Goal: Task Accomplishment & Management: Complete application form

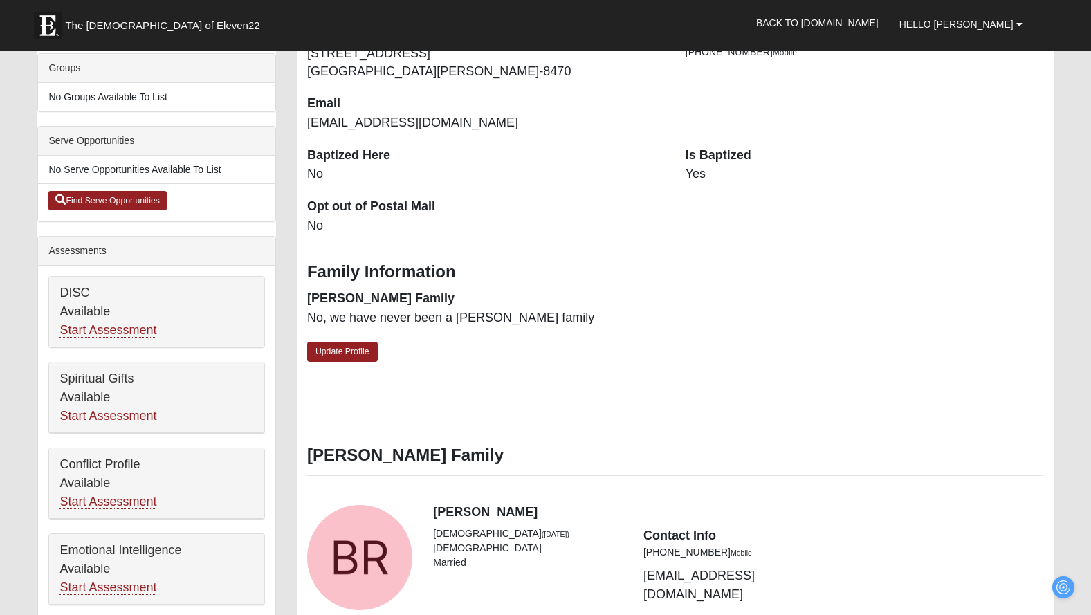
scroll to position [342, 0]
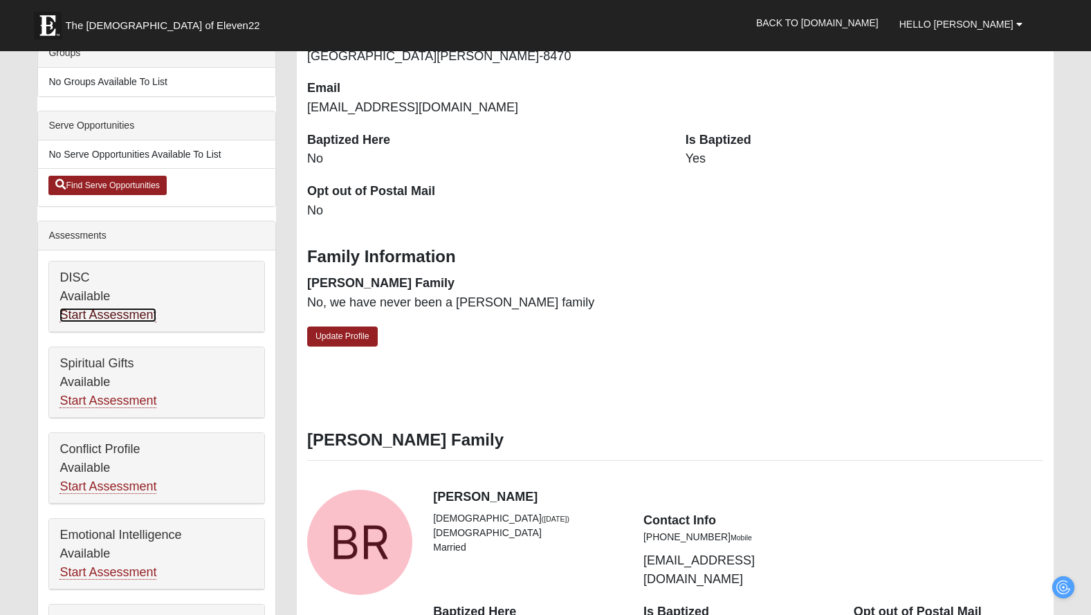
click at [76, 313] on link "Start Assessment" at bounding box center [107, 315] width 97 height 15
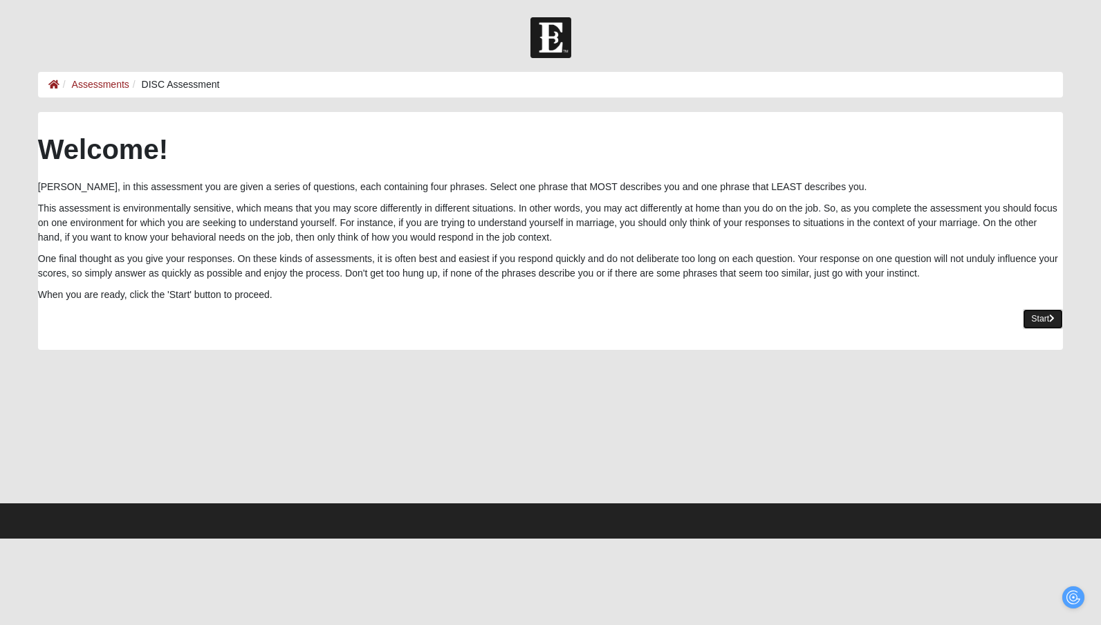
click at [1029, 317] on link "Start" at bounding box center [1043, 319] width 40 height 20
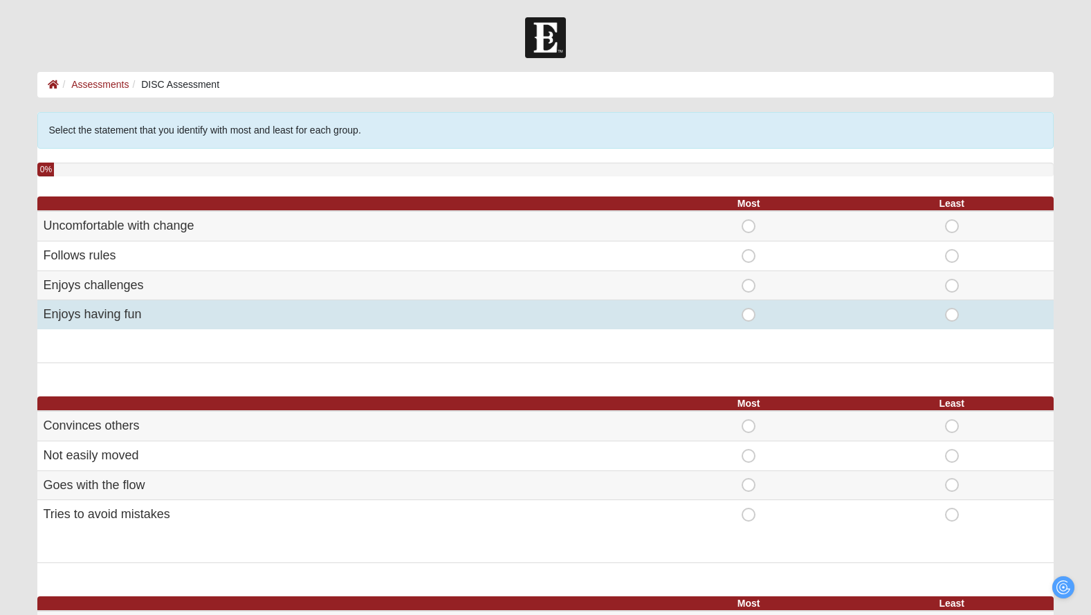
click at [748, 308] on span "Most" at bounding box center [748, 308] width 0 height 0
click at [751, 309] on input "Most" at bounding box center [752, 315] width 9 height 14
radio input "true"
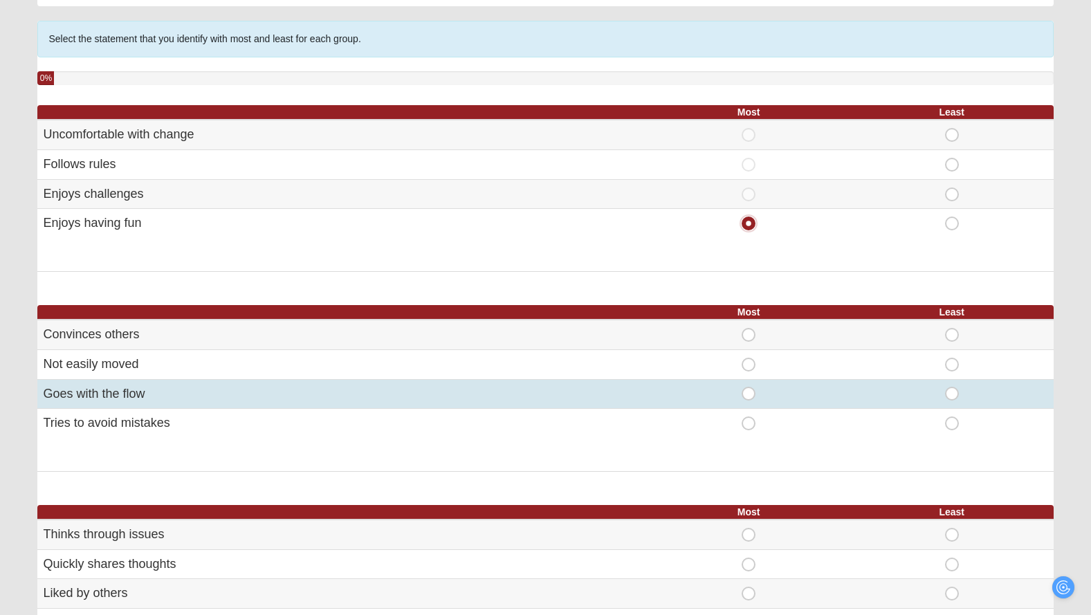
scroll to position [89, 0]
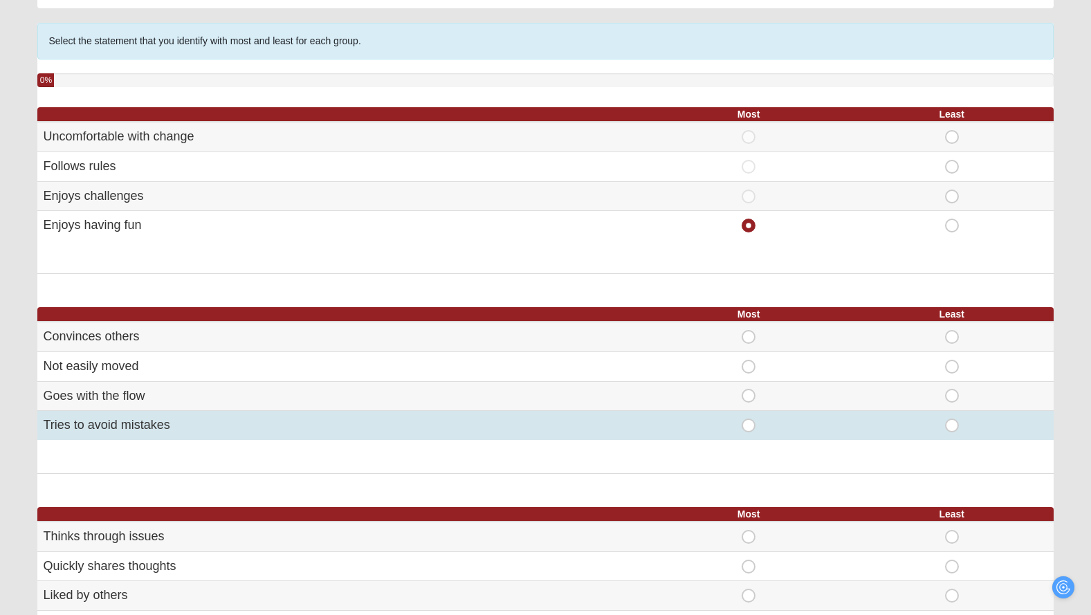
click at [748, 419] on span "Most" at bounding box center [748, 419] width 0 height 0
click at [751, 424] on input "Most" at bounding box center [752, 426] width 9 height 14
radio input "true"
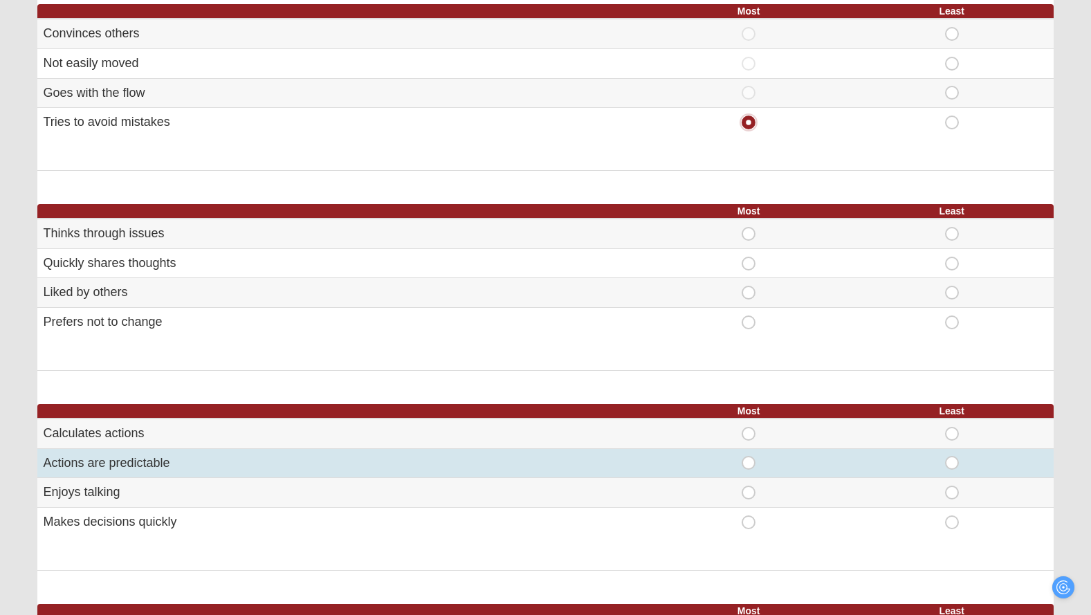
scroll to position [390, 0]
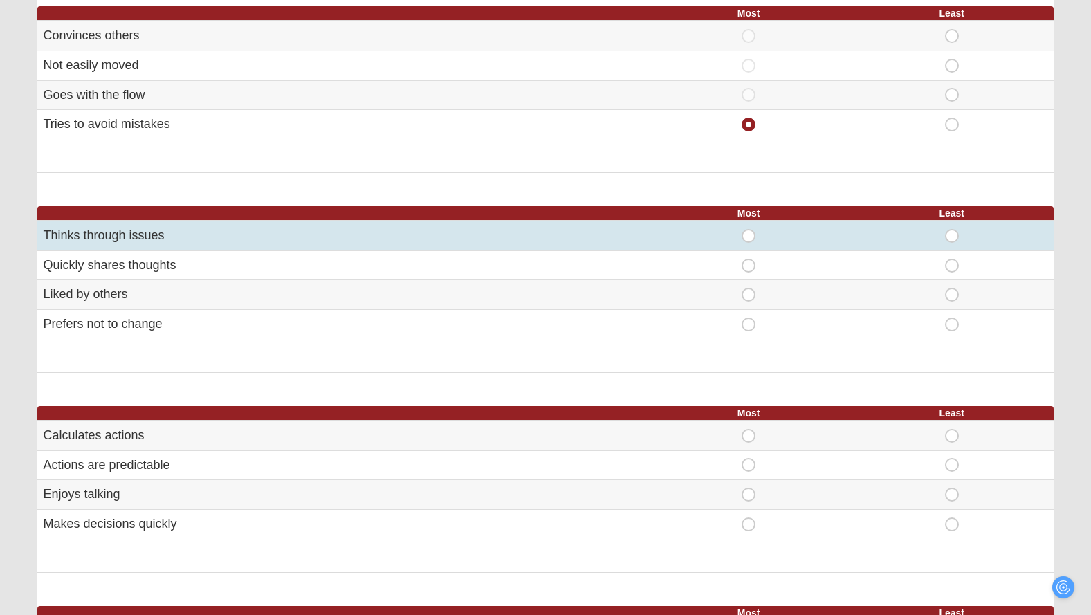
click at [748, 229] on span "Most" at bounding box center [748, 229] width 0 height 0
click at [748, 236] on input "Most" at bounding box center [752, 236] width 9 height 14
radio input "true"
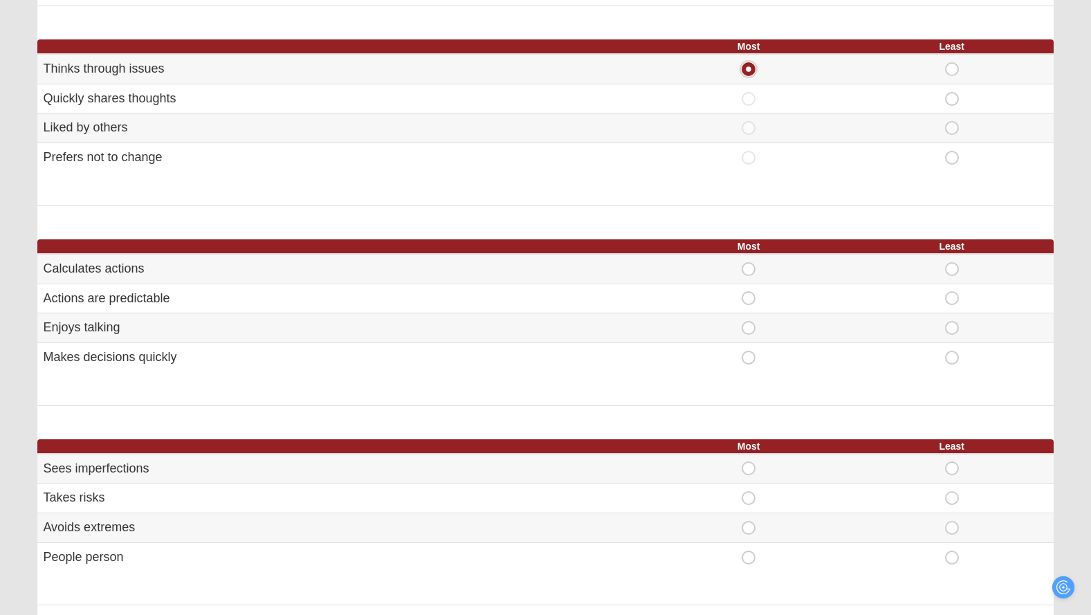
scroll to position [601, 0]
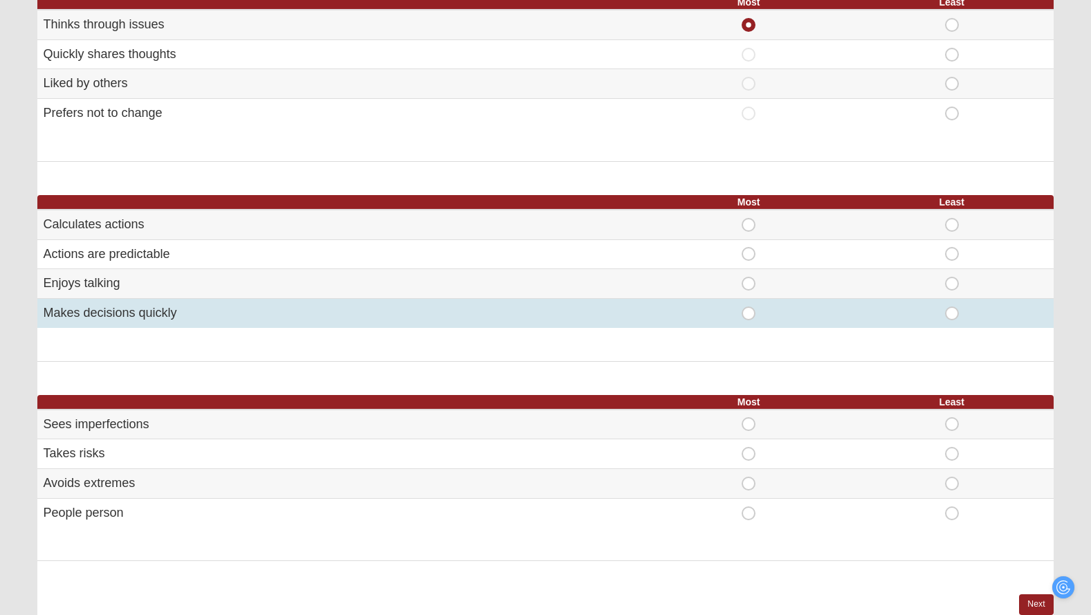
click at [748, 306] on span "Most" at bounding box center [748, 306] width 0 height 0
click at [751, 313] on input "Most" at bounding box center [752, 313] width 9 height 14
radio input "true"
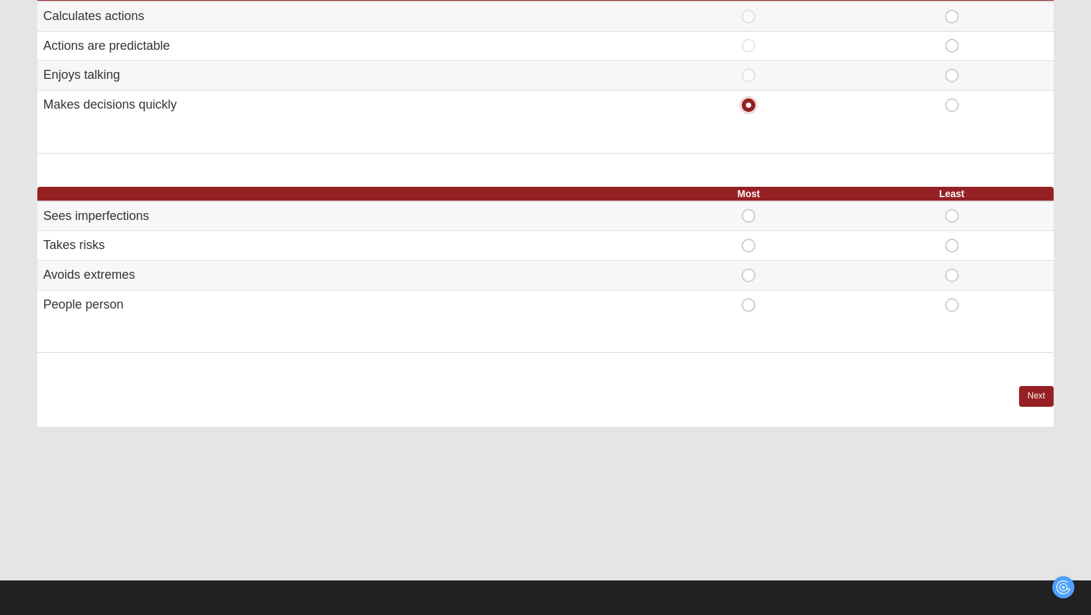
scroll to position [810, 0]
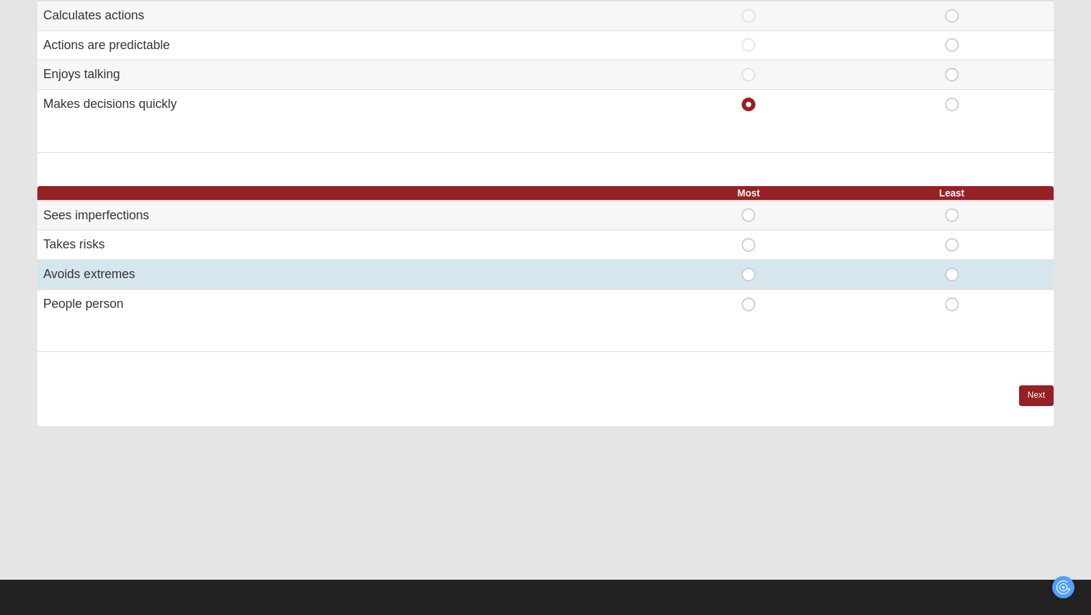
click at [748, 268] on span "Most" at bounding box center [748, 268] width 0 height 0
click at [748, 273] on input "Most" at bounding box center [752, 275] width 9 height 14
radio input "true"
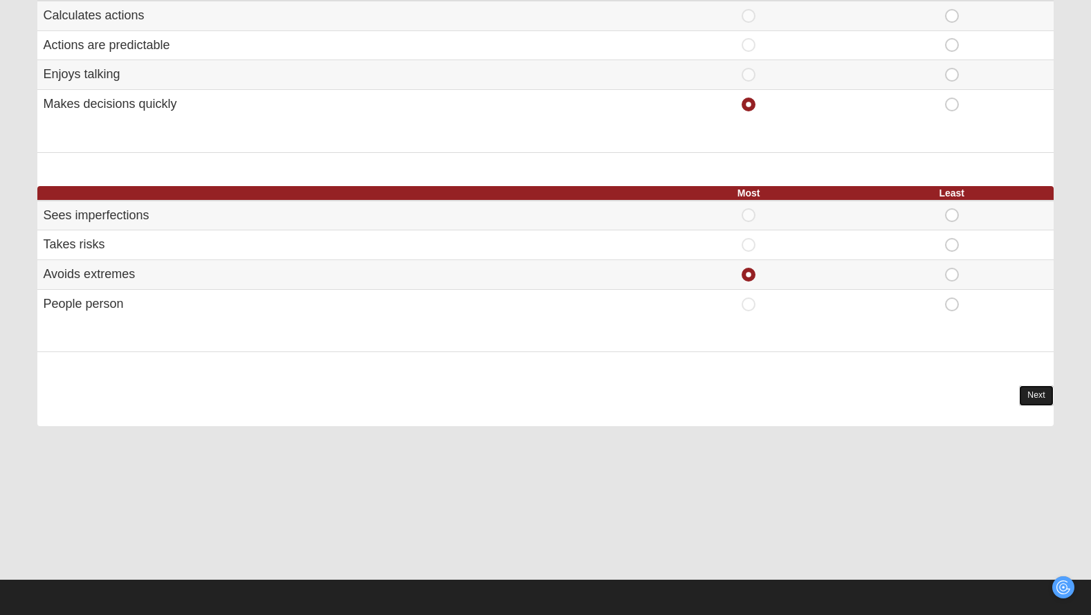
click at [1032, 392] on link "Next" at bounding box center [1036, 395] width 34 height 20
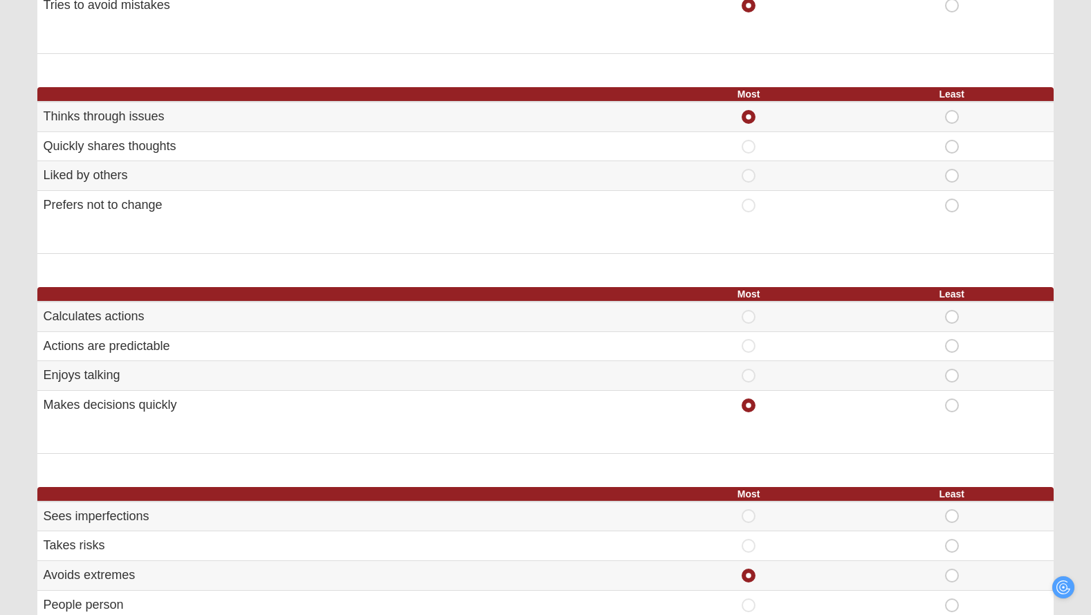
scroll to position [861, 0]
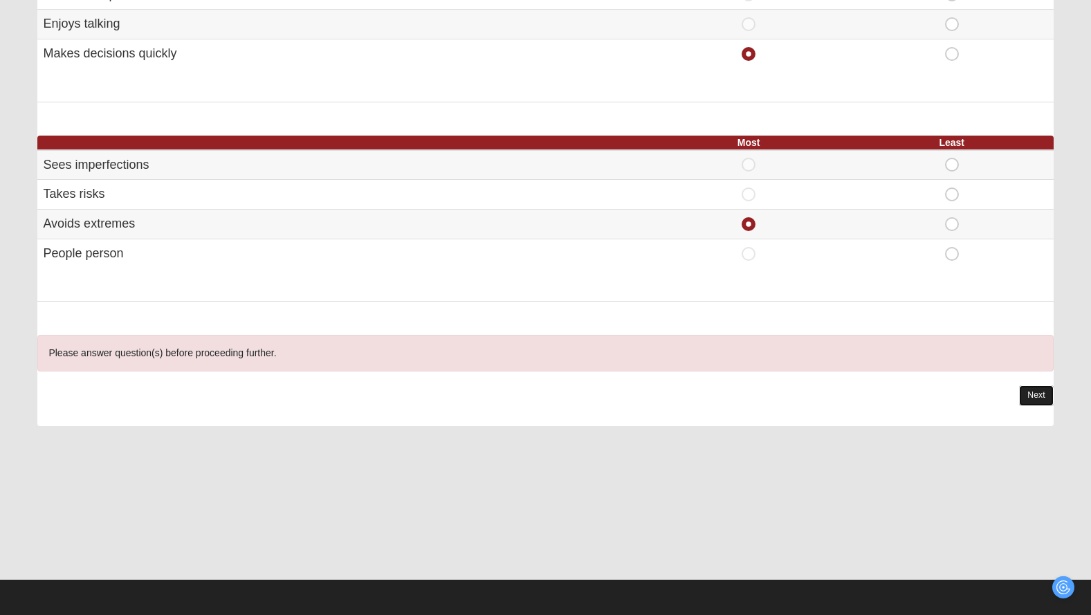
click at [1040, 399] on link "Next" at bounding box center [1036, 395] width 34 height 20
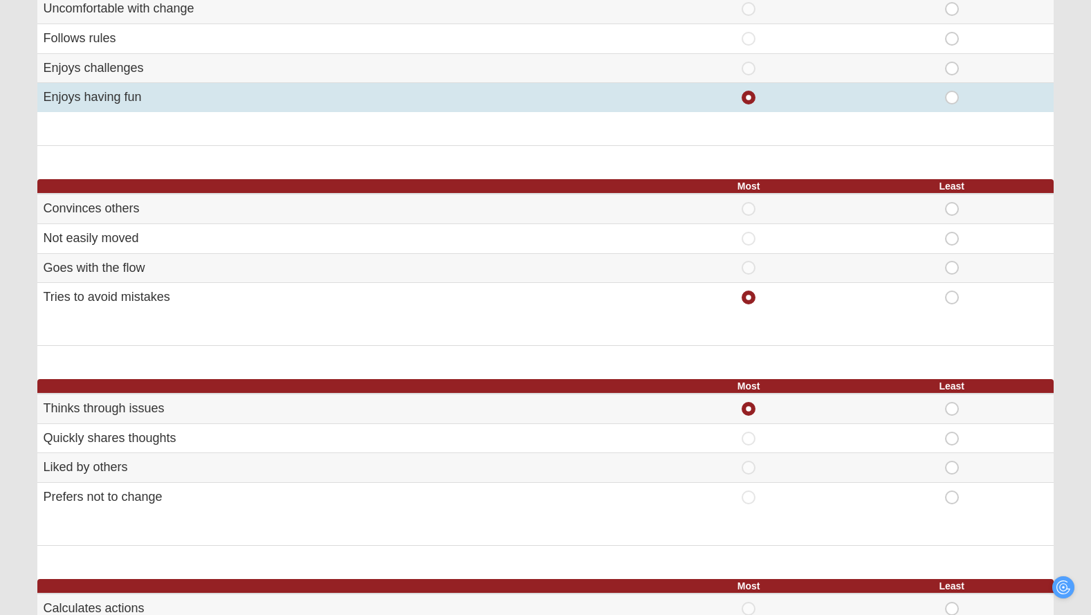
scroll to position [99, 0]
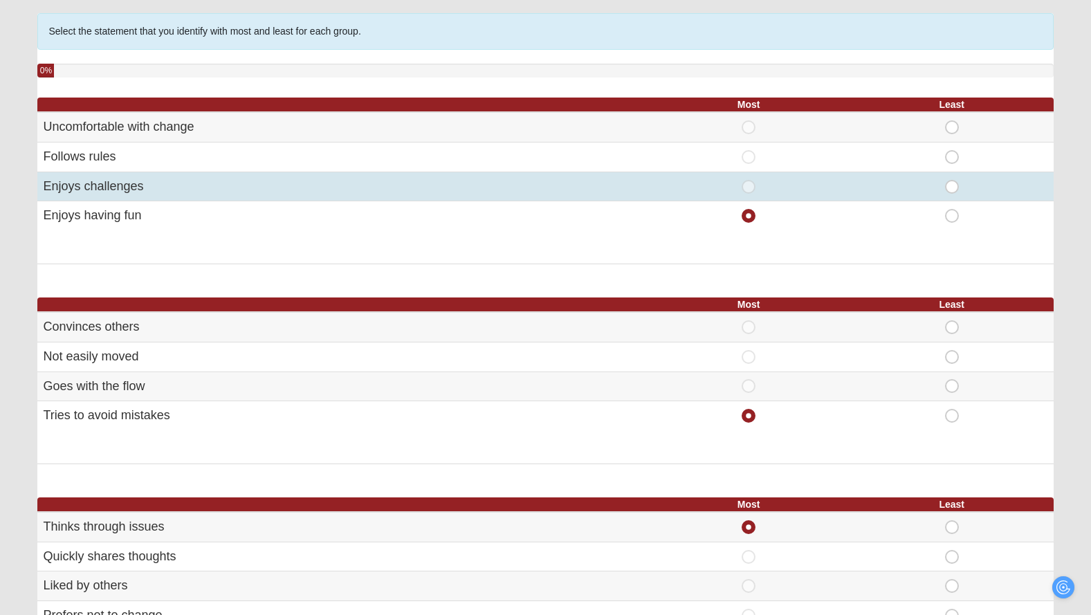
click at [952, 180] on span "Least" at bounding box center [952, 180] width 0 height 0
click at [952, 185] on input "Least" at bounding box center [956, 187] width 9 height 14
radio input "true"
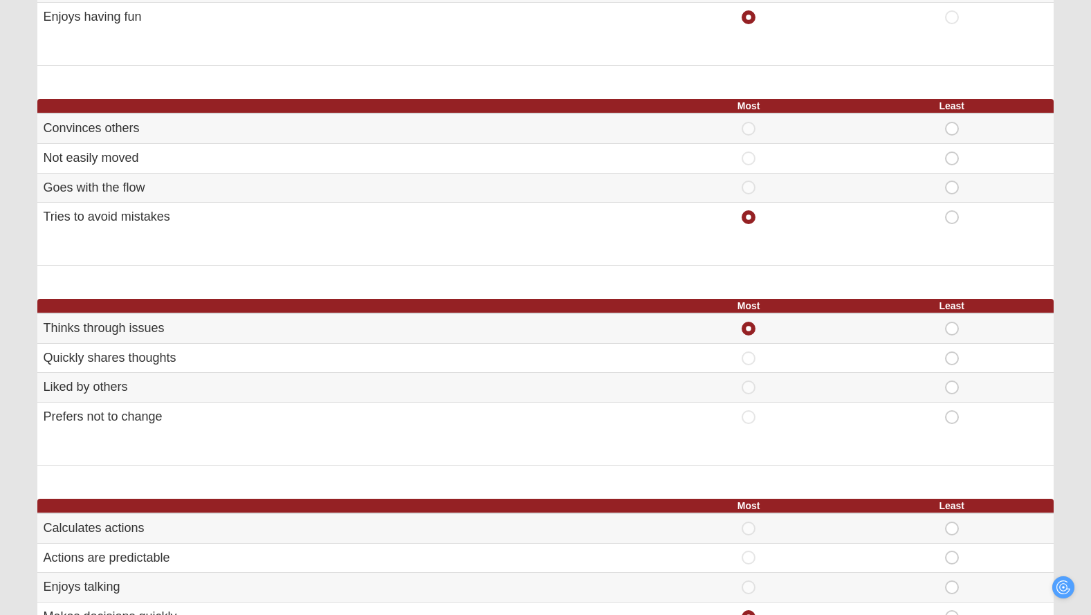
scroll to position [300, 0]
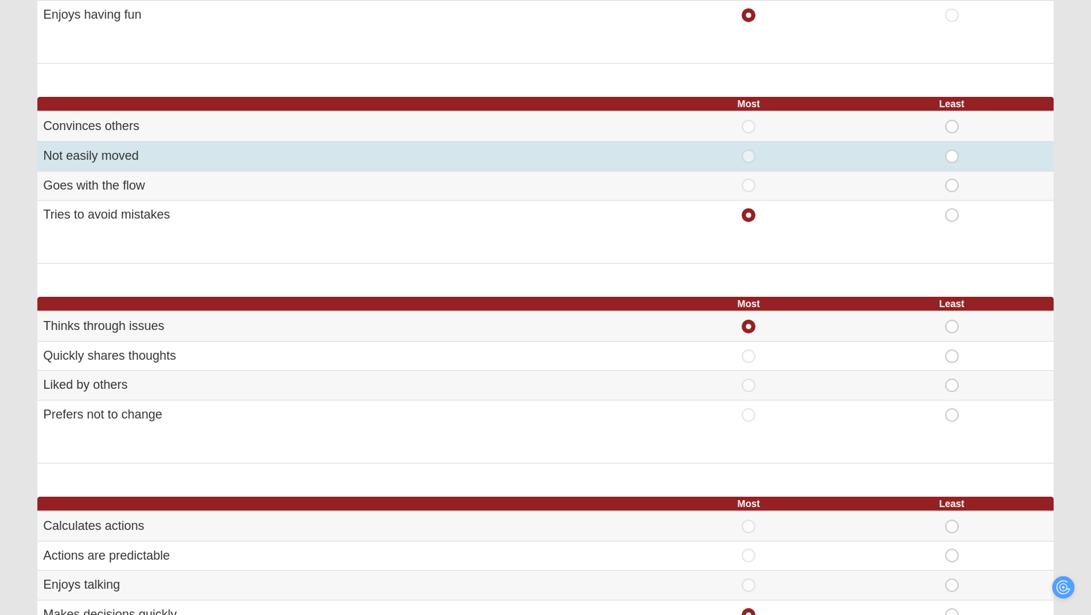
click at [952, 149] on span "Least" at bounding box center [952, 149] width 0 height 0
click at [955, 156] on input "Least" at bounding box center [956, 156] width 9 height 14
radio input "true"
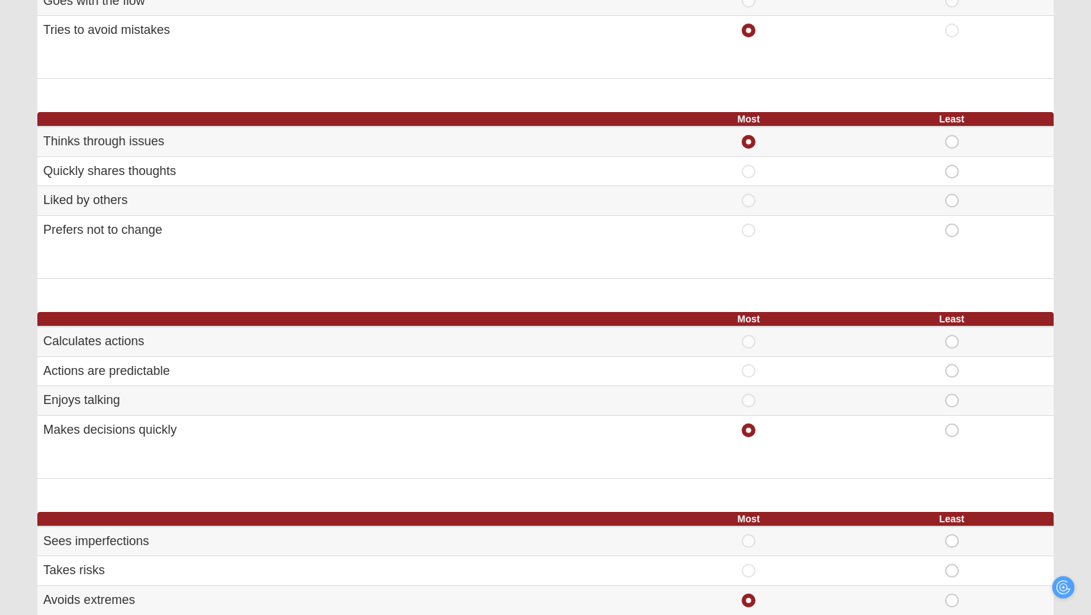
scroll to position [488, 0]
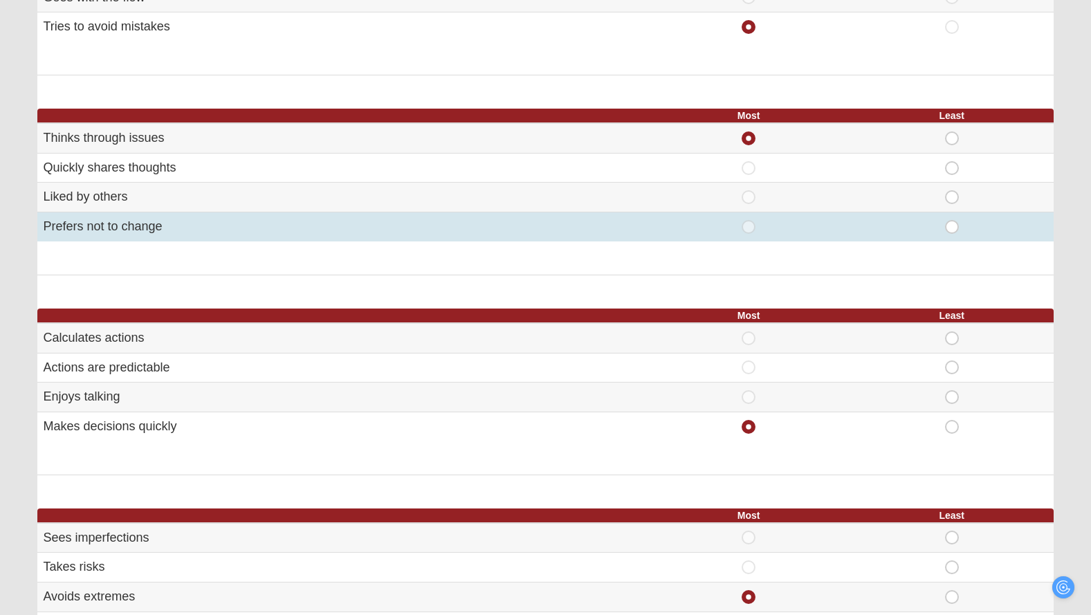
click at [952, 220] on span "Least" at bounding box center [952, 220] width 0 height 0
click at [952, 226] on input "Least" at bounding box center [956, 227] width 9 height 14
radio input "true"
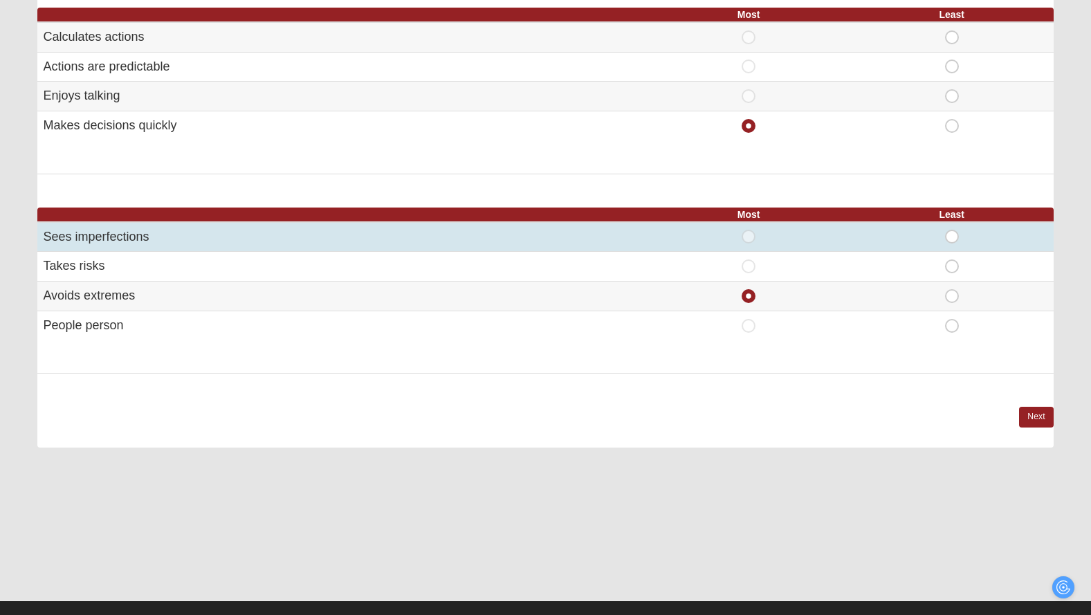
scroll to position [753, 0]
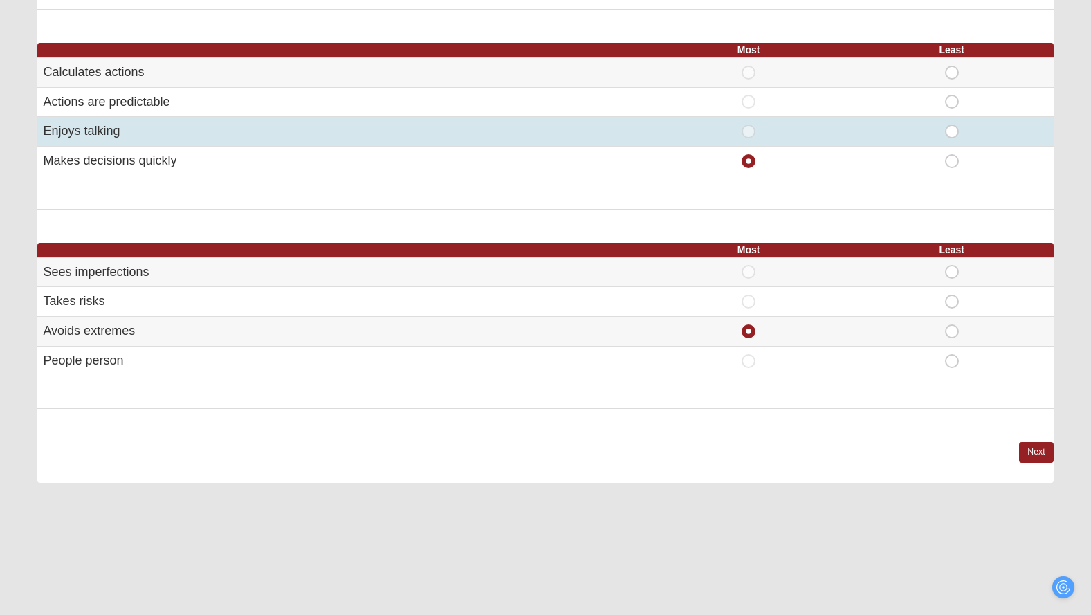
click at [952, 125] on span "Least" at bounding box center [952, 125] width 0 height 0
click at [956, 132] on input "Least" at bounding box center [956, 132] width 9 height 14
radio input "true"
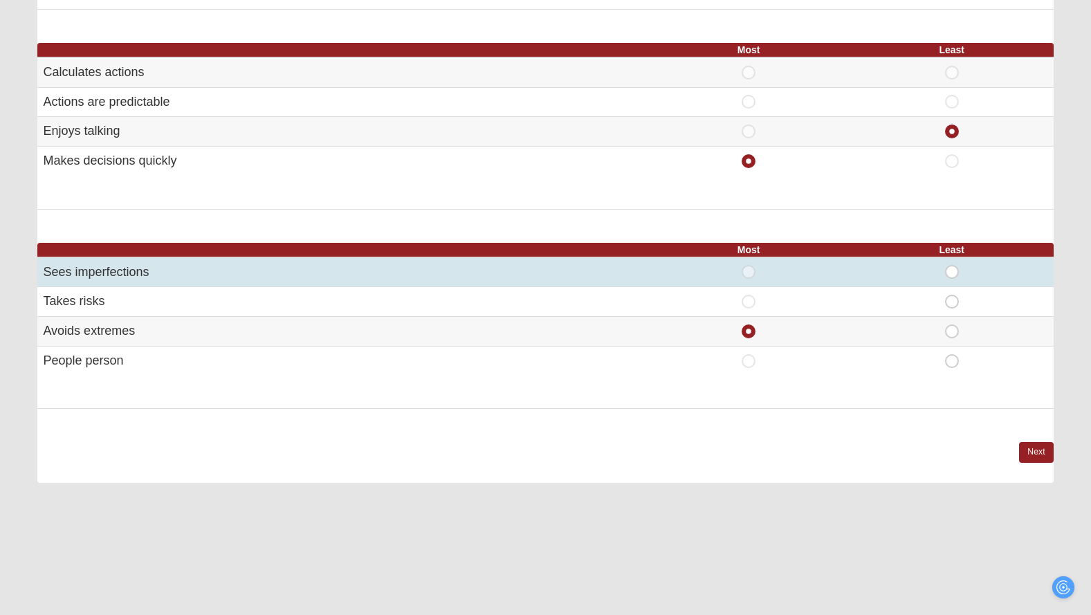
click at [952, 265] on span "Least" at bounding box center [952, 265] width 0 height 0
click at [952, 270] on input "Least" at bounding box center [956, 272] width 9 height 14
radio input "true"
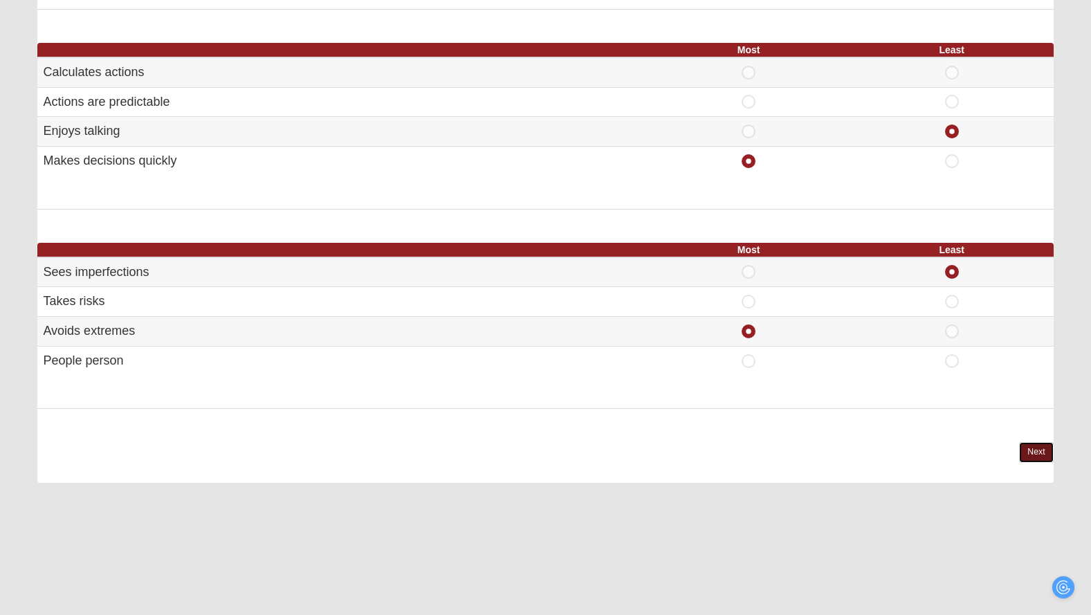
click at [1049, 448] on link "Next" at bounding box center [1036, 452] width 34 height 20
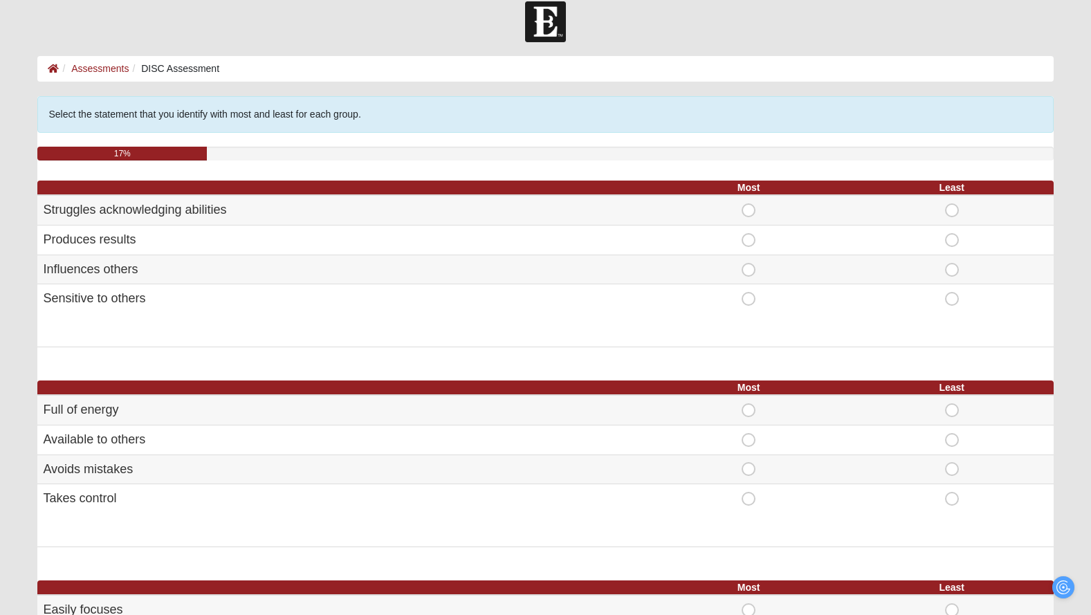
scroll to position [17, 0]
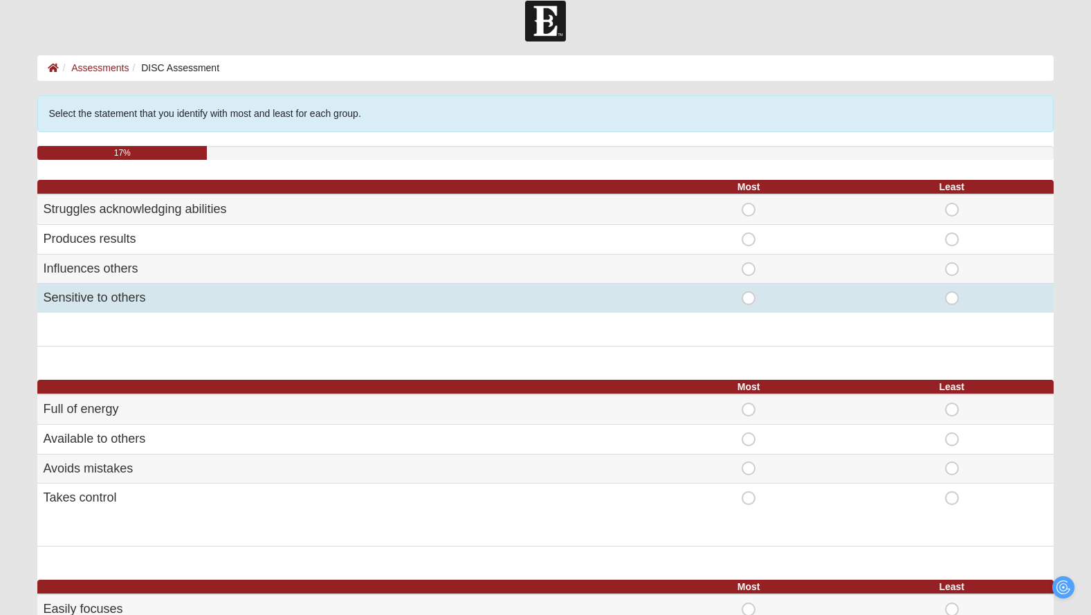
click at [748, 291] on span "Most" at bounding box center [748, 291] width 0 height 0
click at [749, 300] on input "Most" at bounding box center [752, 298] width 9 height 14
radio input "true"
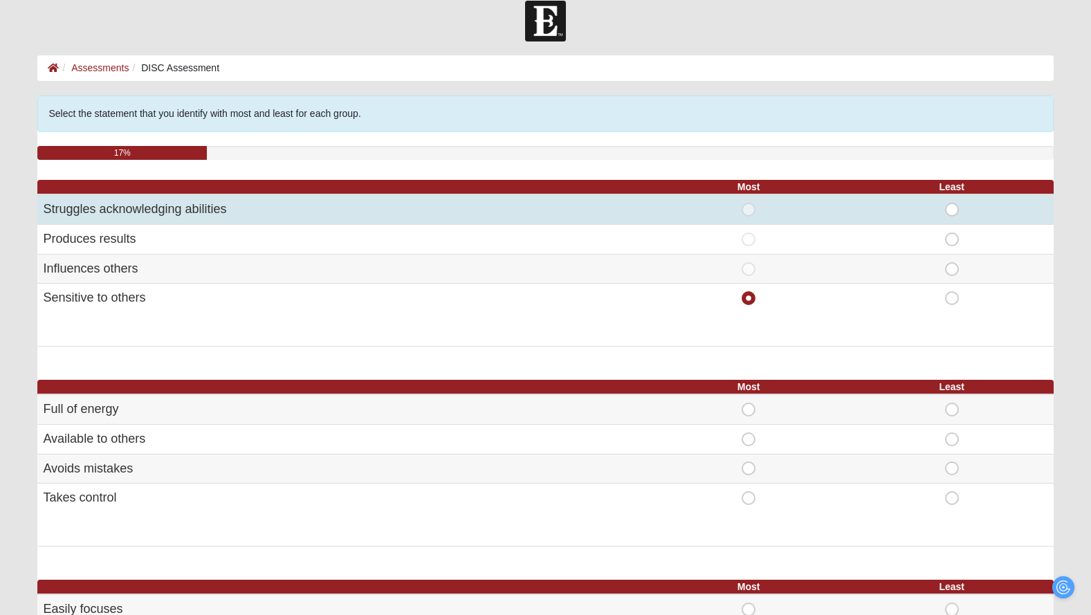
click at [952, 203] on span "Least" at bounding box center [952, 203] width 0 height 0
click at [955, 208] on input "Least" at bounding box center [956, 210] width 9 height 14
radio input "true"
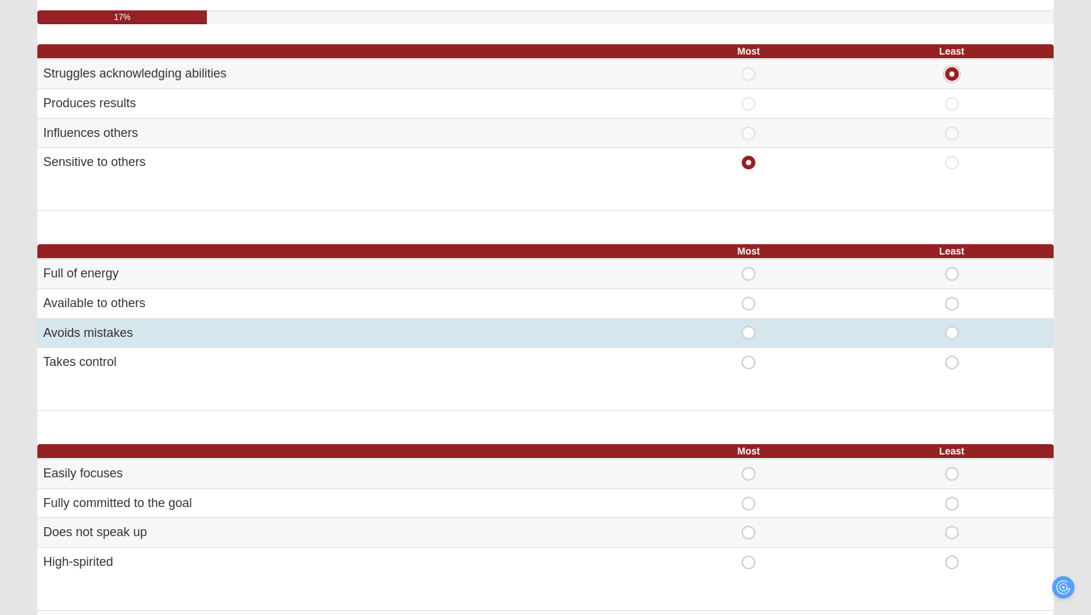
scroll to position [170, 0]
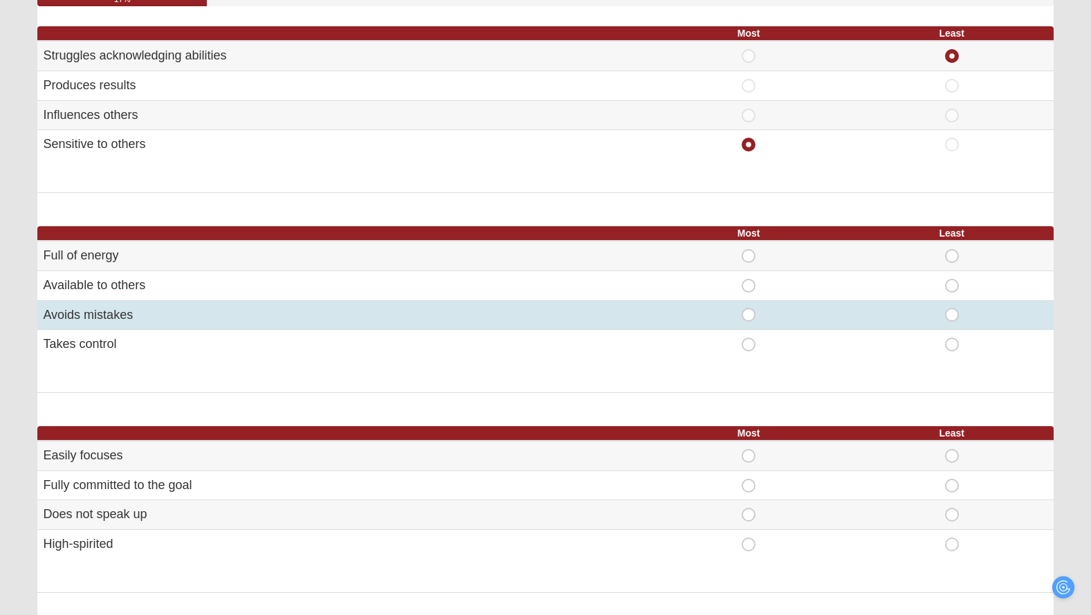
click at [748, 308] on span "Most" at bounding box center [748, 308] width 0 height 0
click at [748, 314] on input "Most" at bounding box center [752, 315] width 9 height 14
radio input "true"
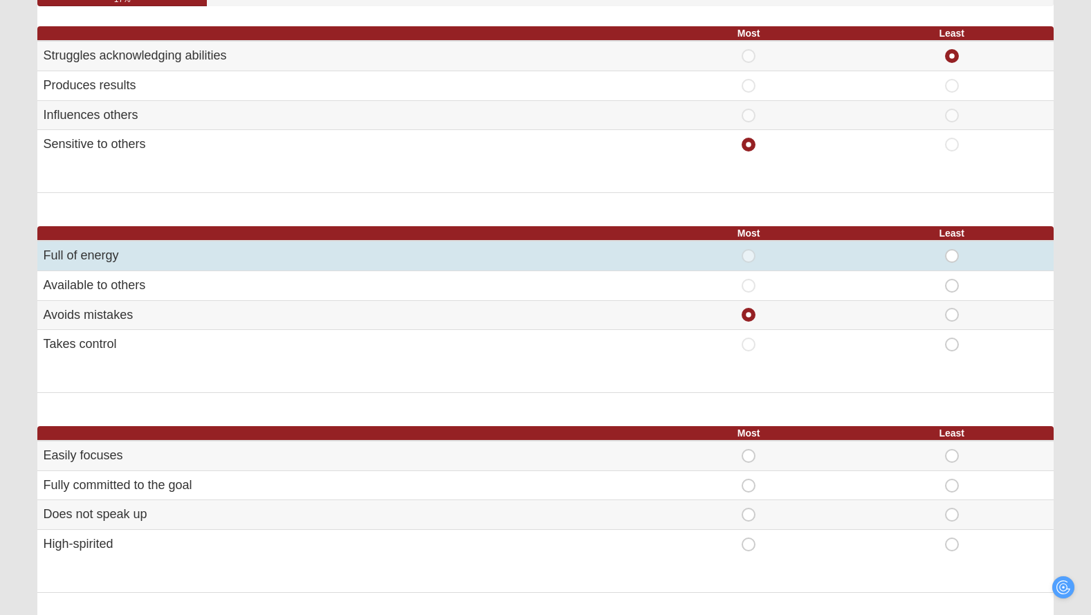
click at [952, 249] on span "Least" at bounding box center [952, 249] width 0 height 0
click at [952, 255] on input "Least" at bounding box center [956, 256] width 9 height 14
radio input "true"
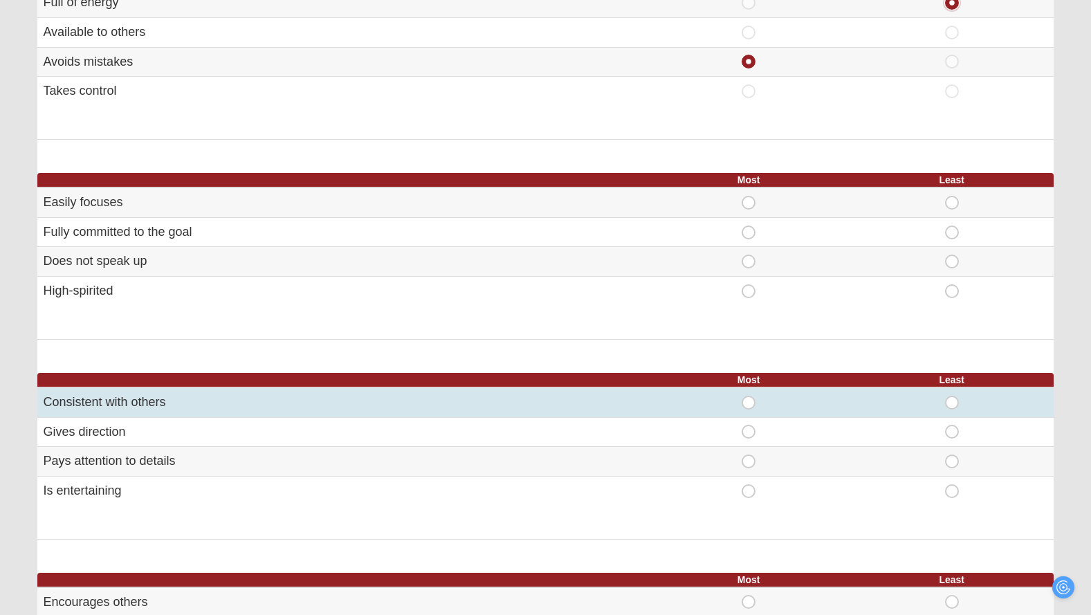
scroll to position [472, 0]
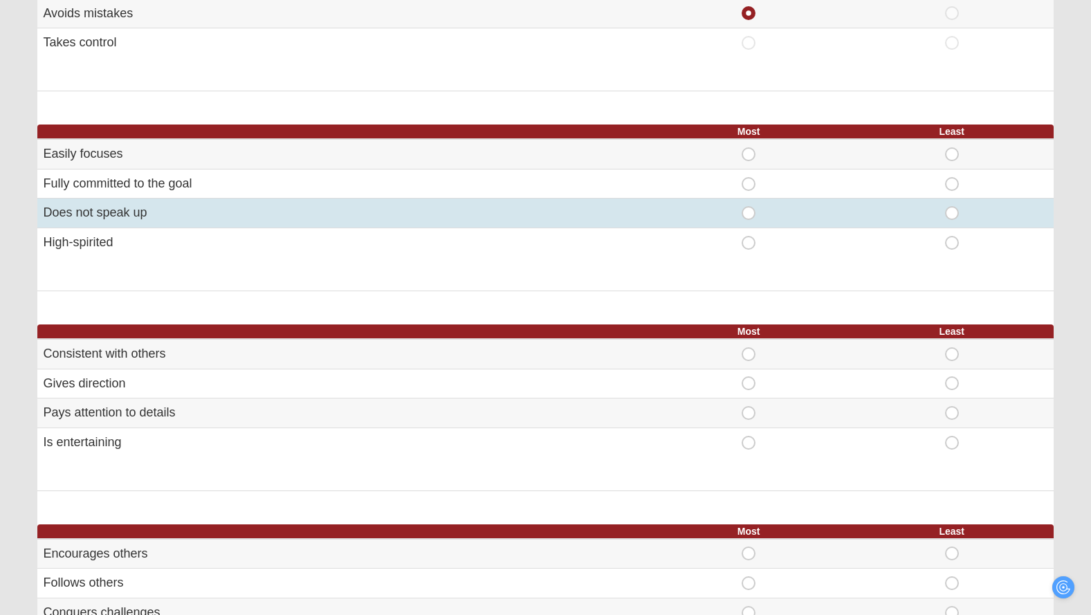
click at [748, 206] on span "Most" at bounding box center [748, 206] width 0 height 0
click at [751, 211] on input "Most" at bounding box center [752, 213] width 9 height 14
radio input "true"
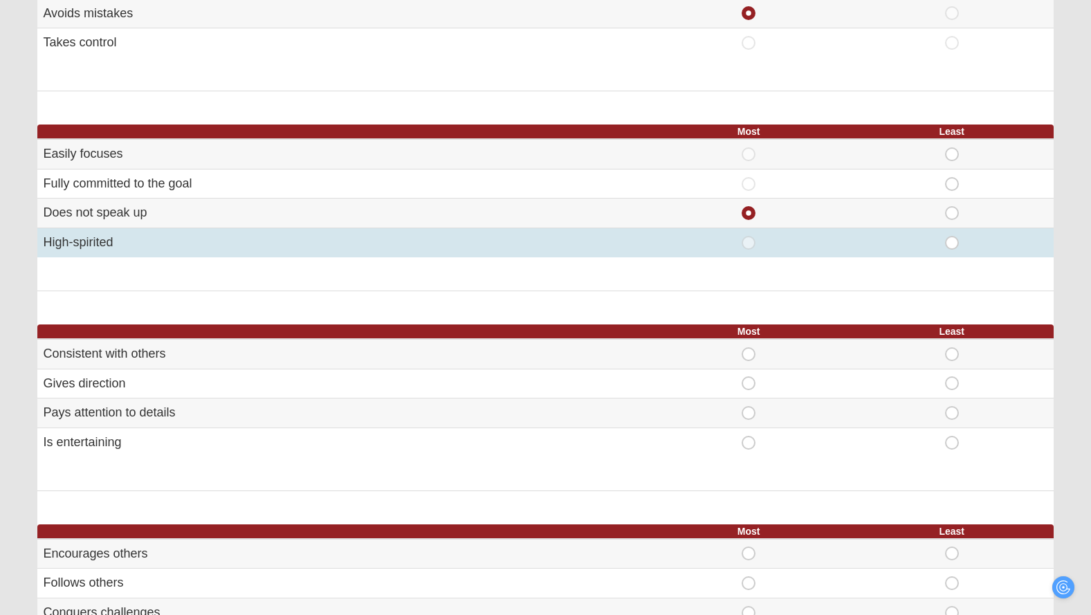
click at [952, 236] on span "Least" at bounding box center [952, 236] width 0 height 0
click at [952, 240] on input "Least" at bounding box center [956, 243] width 9 height 14
radio input "true"
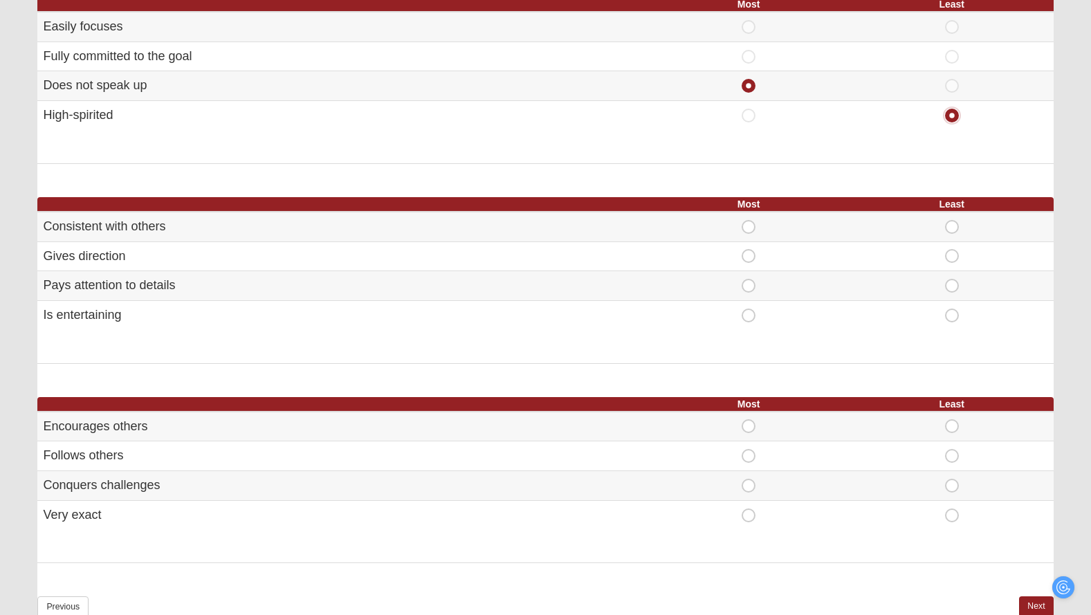
scroll to position [641, 0]
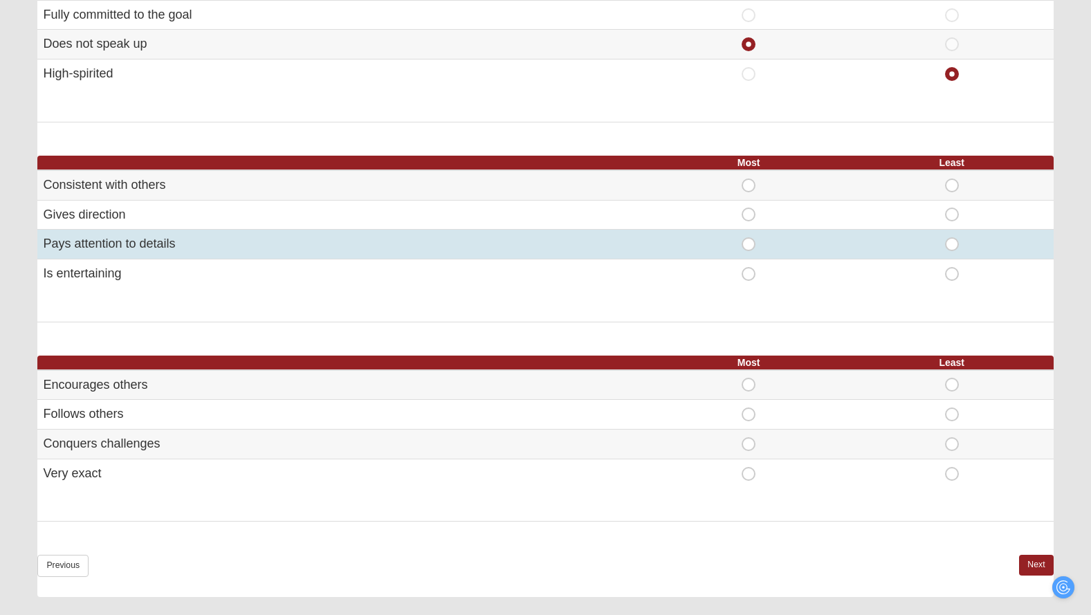
click at [748, 237] on span "Most" at bounding box center [748, 237] width 0 height 0
click at [752, 246] on input "Most" at bounding box center [752, 244] width 9 height 14
radio input "true"
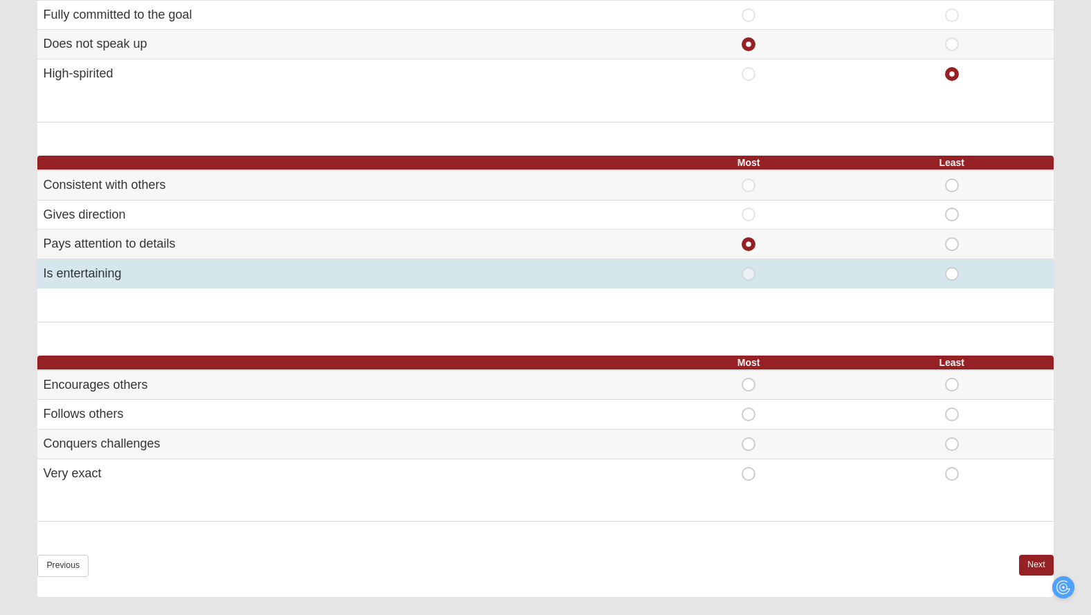
click at [952, 267] on span "Least" at bounding box center [952, 267] width 0 height 0
click at [952, 273] on input "Least" at bounding box center [956, 274] width 9 height 14
radio input "true"
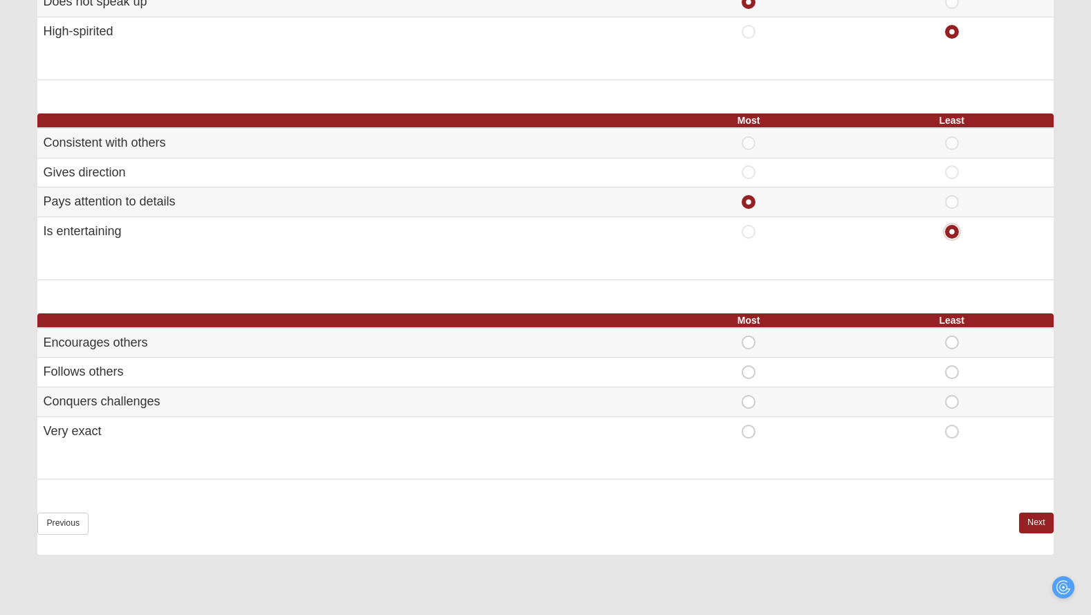
scroll to position [811, 0]
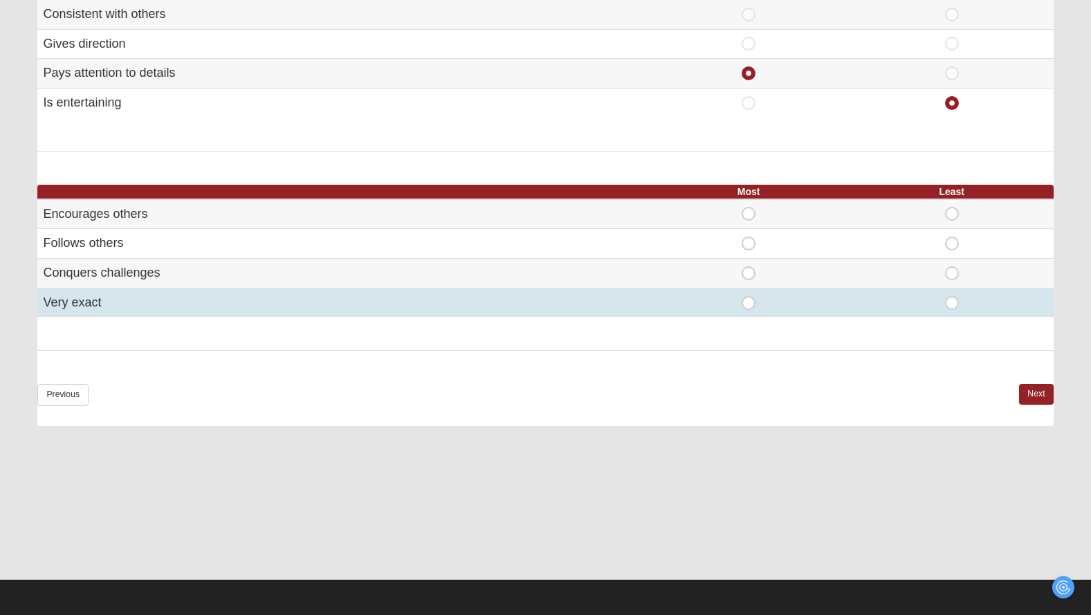
click at [748, 296] on span "Most" at bounding box center [748, 296] width 0 height 0
click at [749, 298] on input "Most" at bounding box center [752, 303] width 9 height 14
radio input "true"
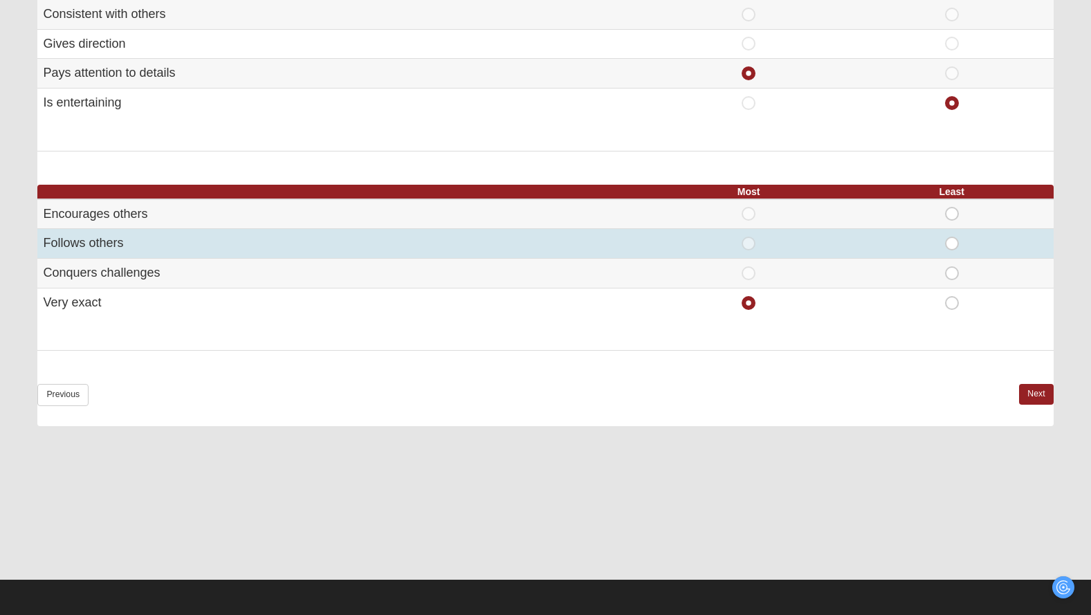
drag, startPoint x: 955, startPoint y: 241, endPoint x: 960, endPoint y: 248, distance: 8.3
click at [952, 237] on span "Least" at bounding box center [952, 237] width 0 height 0
click at [954, 241] on input "Least" at bounding box center [956, 244] width 9 height 14
radio input "true"
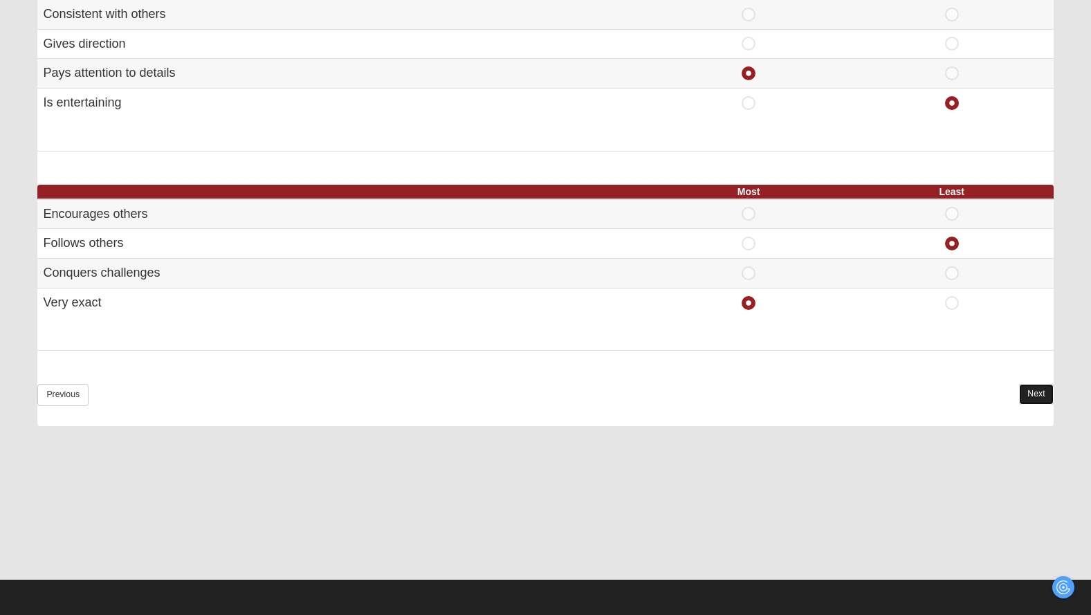
click at [1042, 396] on link "Next" at bounding box center [1036, 394] width 34 height 20
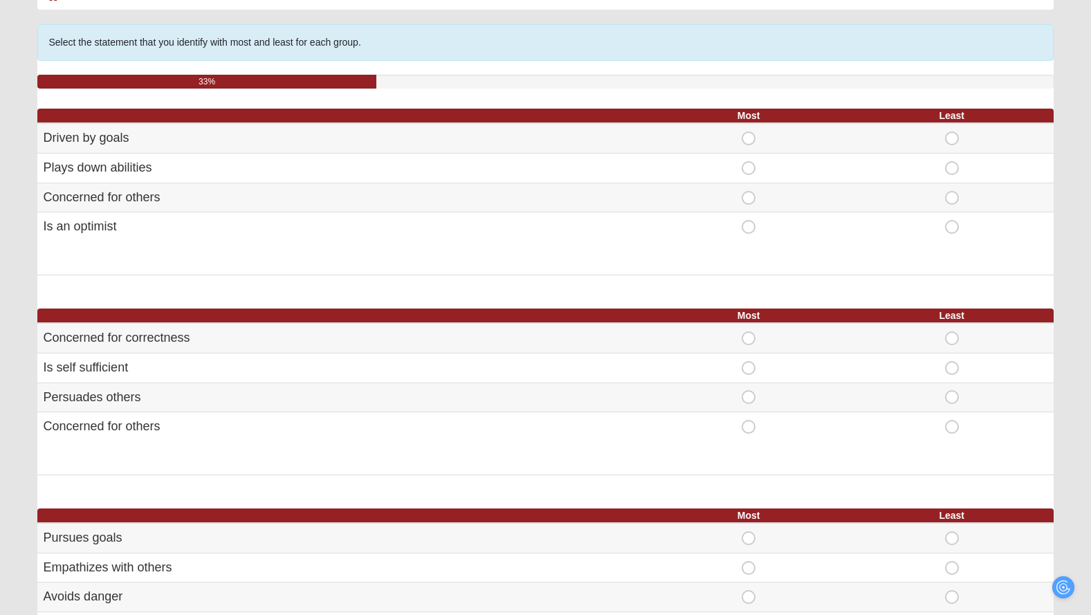
scroll to position [114, 0]
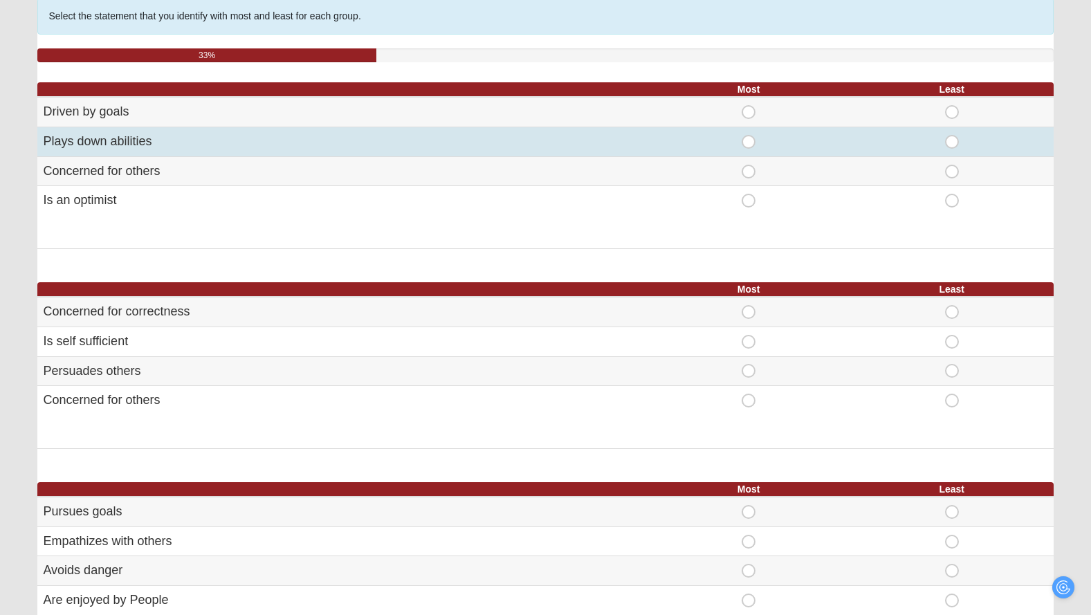
click at [748, 135] on span "Most" at bounding box center [748, 135] width 0 height 0
click at [748, 140] on input "Most" at bounding box center [752, 142] width 9 height 14
radio input "true"
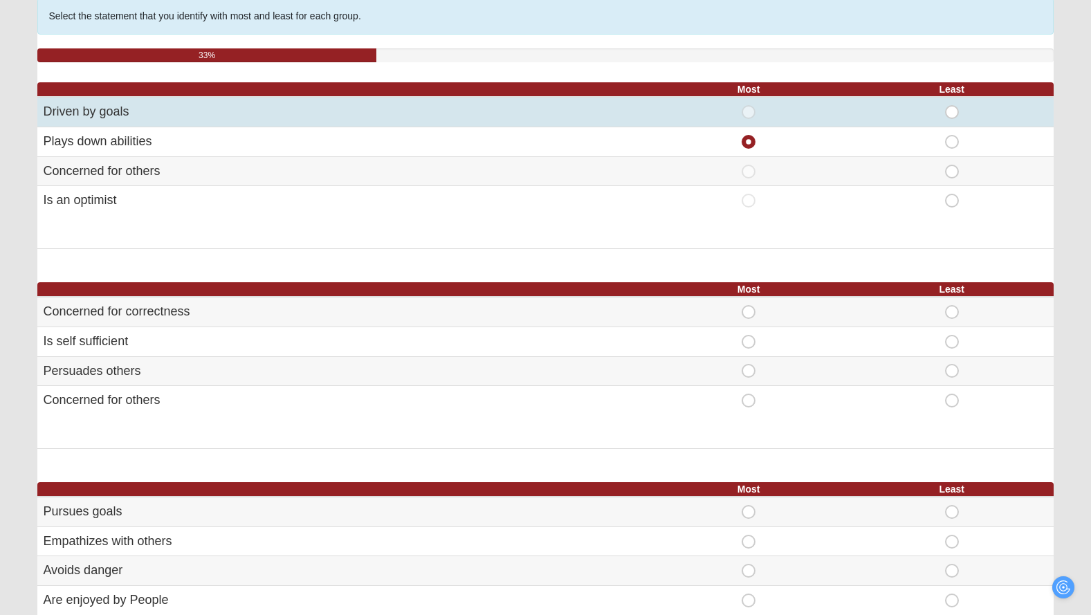
click at [952, 105] on span "Least" at bounding box center [952, 105] width 0 height 0
click at [953, 110] on input "Least" at bounding box center [956, 112] width 9 height 14
radio input "true"
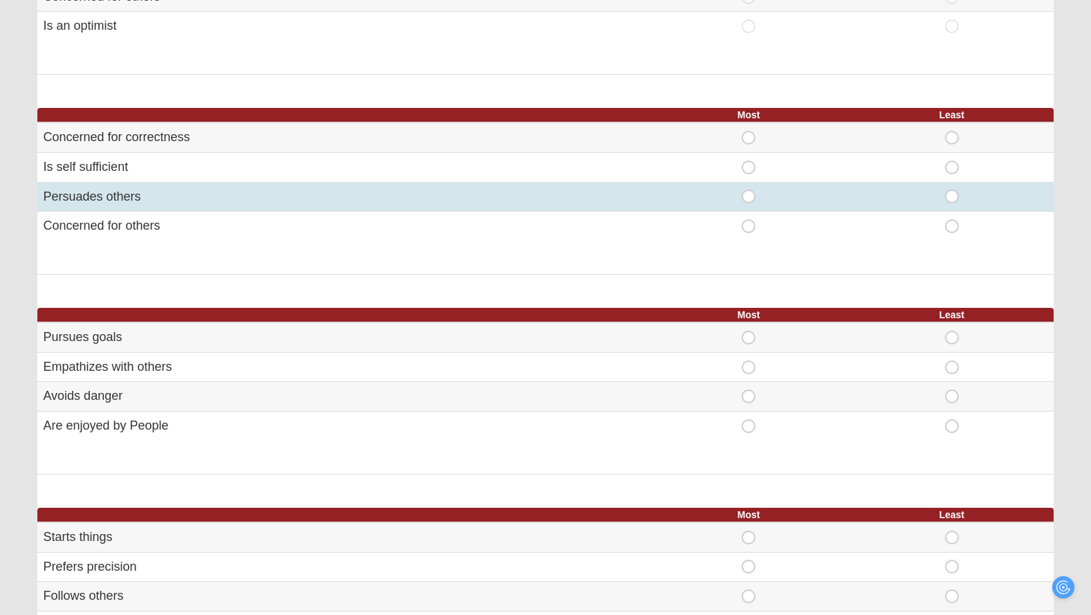
scroll to position [291, 0]
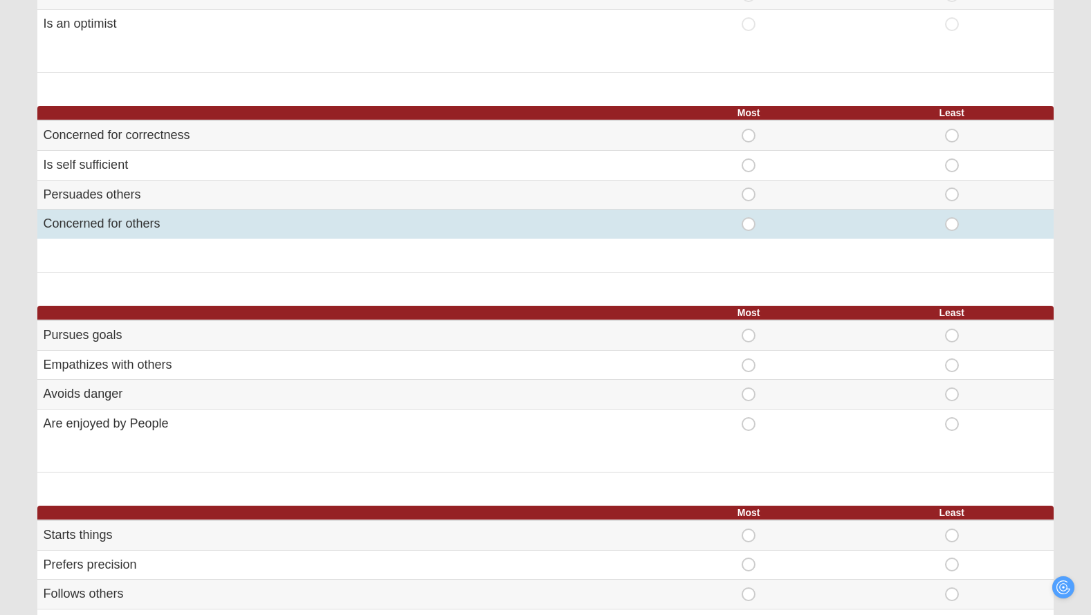
click at [748, 217] on span "Most" at bounding box center [748, 217] width 0 height 0
click at [748, 223] on input "Most" at bounding box center [752, 224] width 9 height 14
radio input "true"
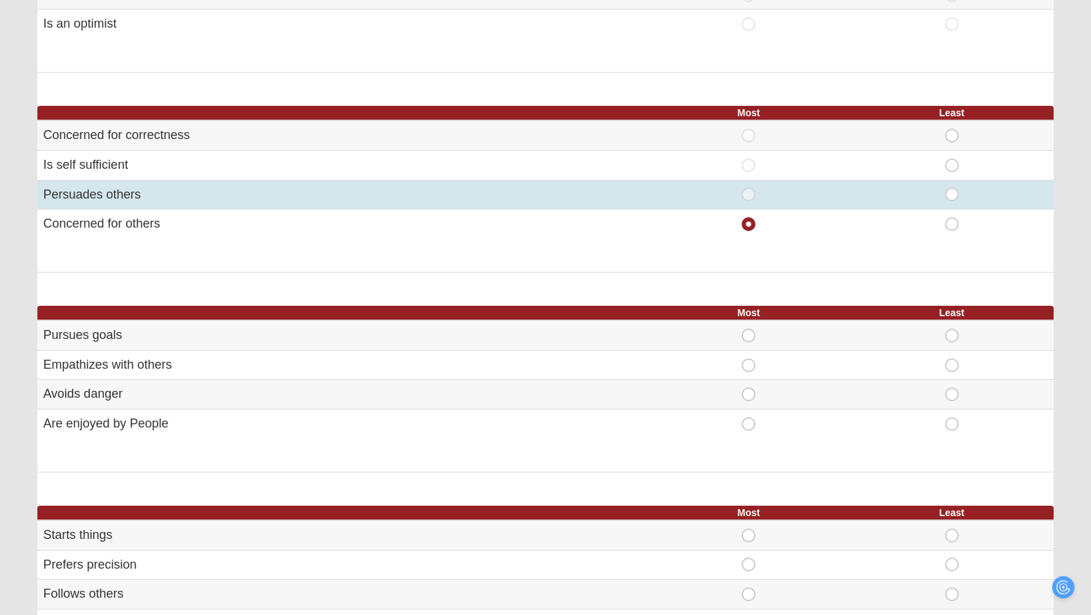
click at [952, 187] on span "Least" at bounding box center [952, 187] width 0 height 0
click at [952, 192] on input "Least" at bounding box center [956, 194] width 9 height 14
radio input "true"
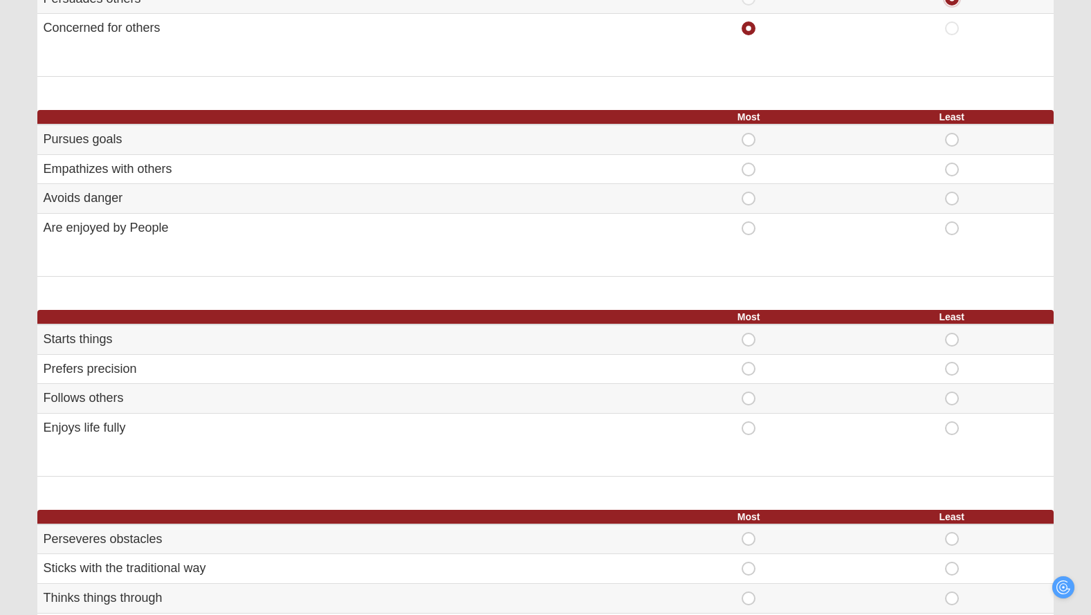
scroll to position [506, 0]
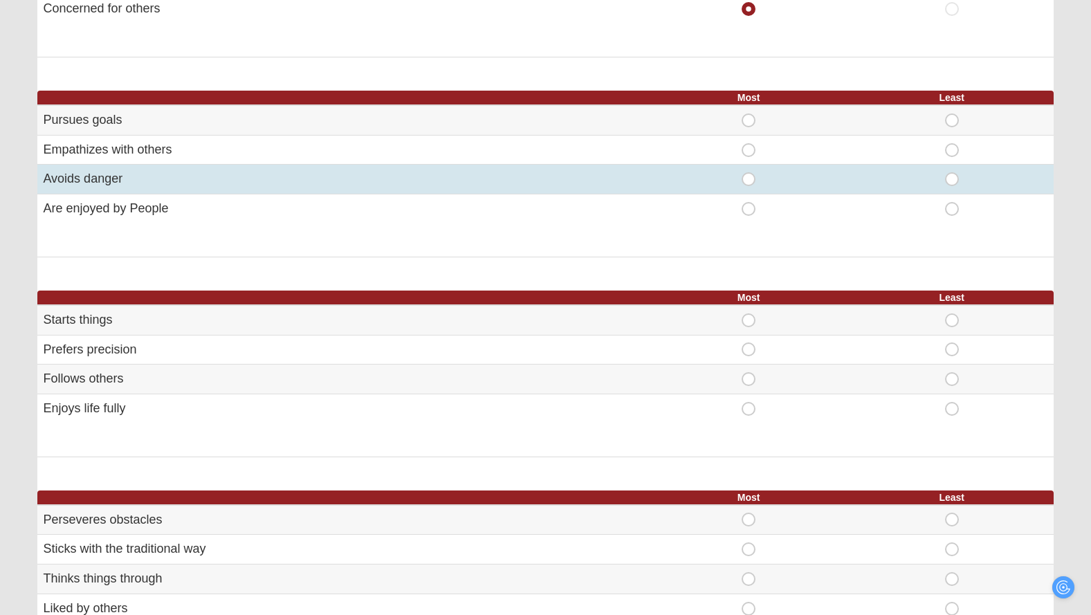
click at [748, 172] on span "Most" at bounding box center [748, 172] width 0 height 0
click at [748, 182] on input "Most" at bounding box center [752, 179] width 9 height 14
radio input "true"
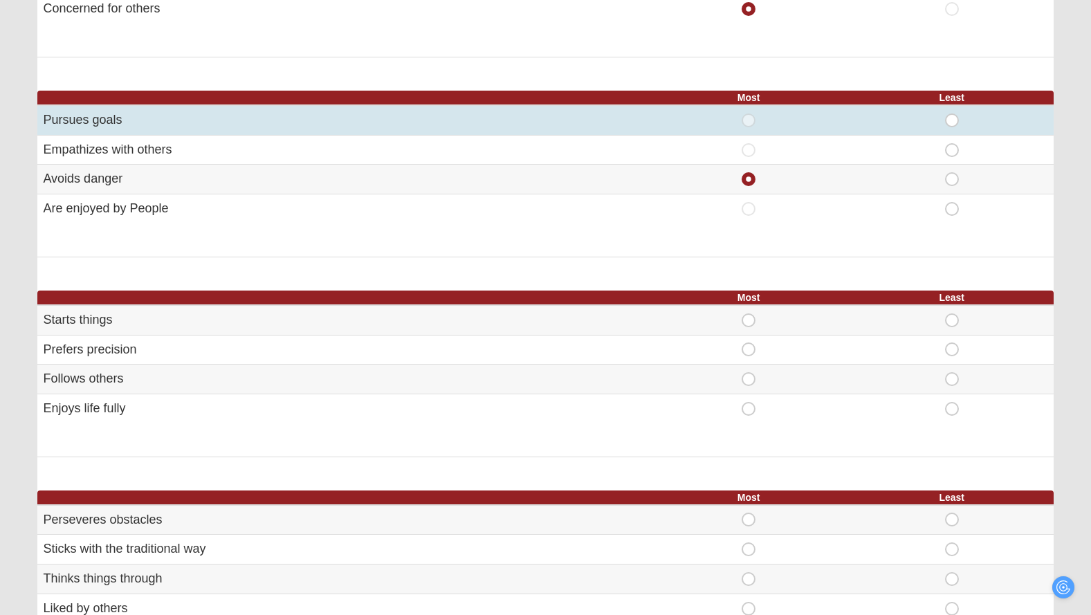
click at [952, 113] on span "Least" at bounding box center [952, 113] width 0 height 0
click at [954, 119] on input "Least" at bounding box center [956, 120] width 9 height 14
radio input "true"
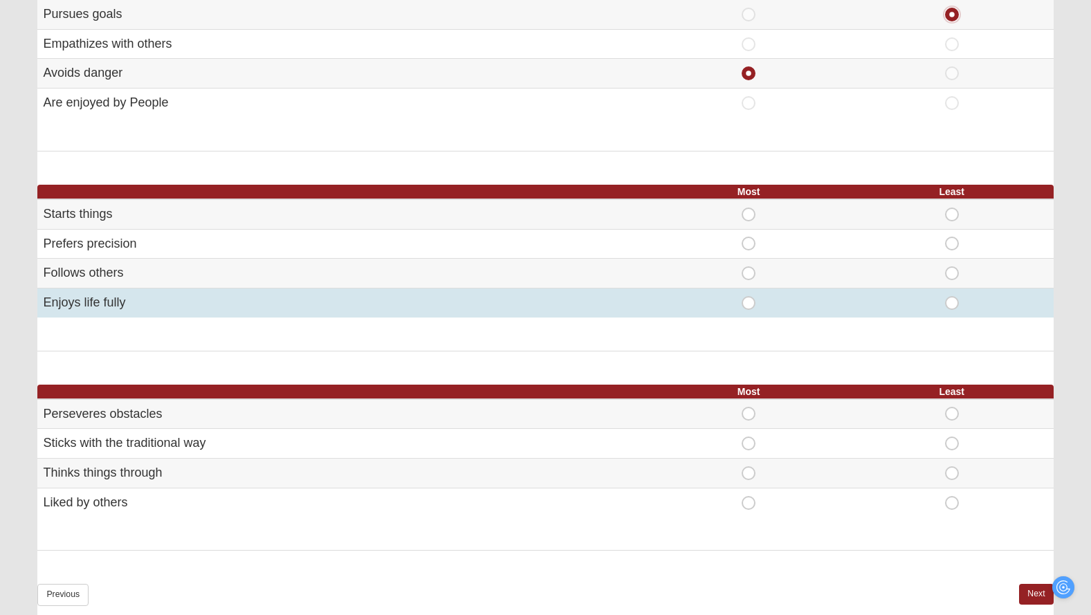
scroll to position [656, 0]
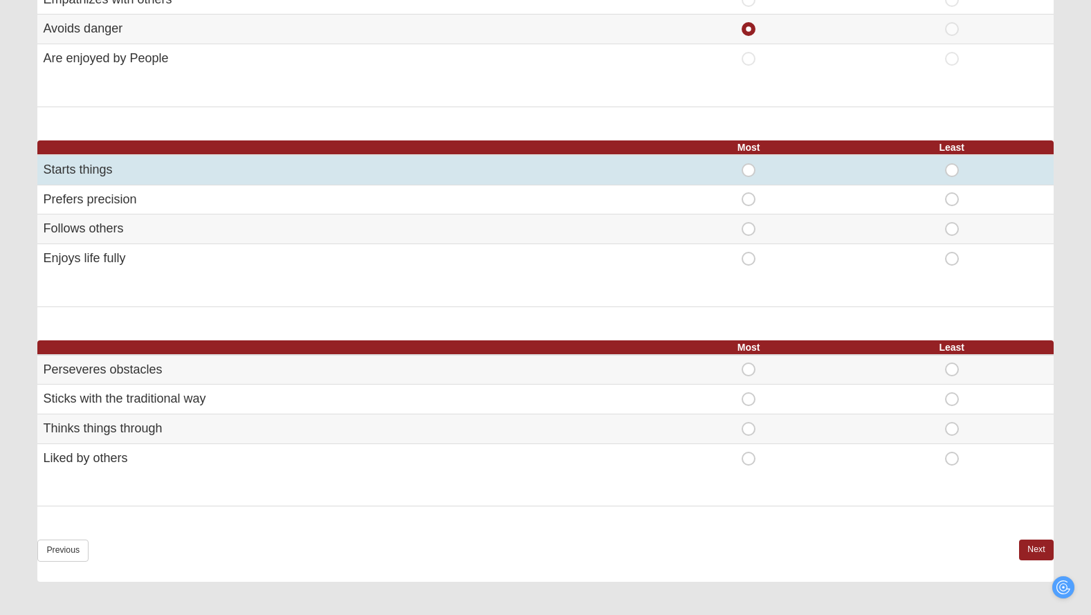
click at [748, 163] on span "Most" at bounding box center [748, 163] width 0 height 0
click at [748, 173] on input "Most" at bounding box center [752, 170] width 9 height 14
radio input "true"
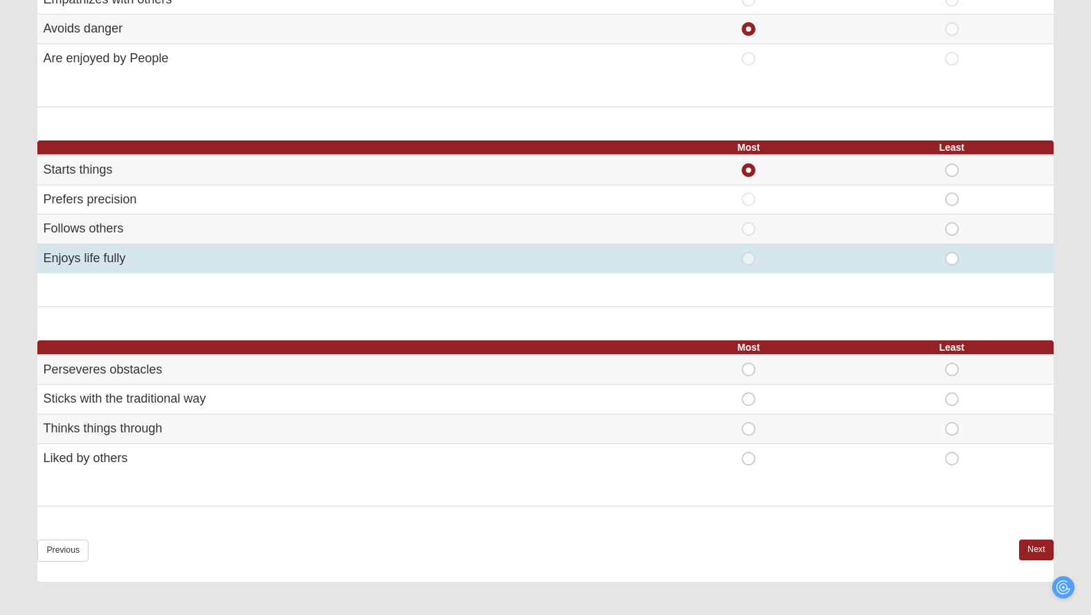
click at [952, 252] on span "Least" at bounding box center [952, 252] width 0 height 0
click at [952, 254] on input "Least" at bounding box center [956, 259] width 9 height 14
radio input "true"
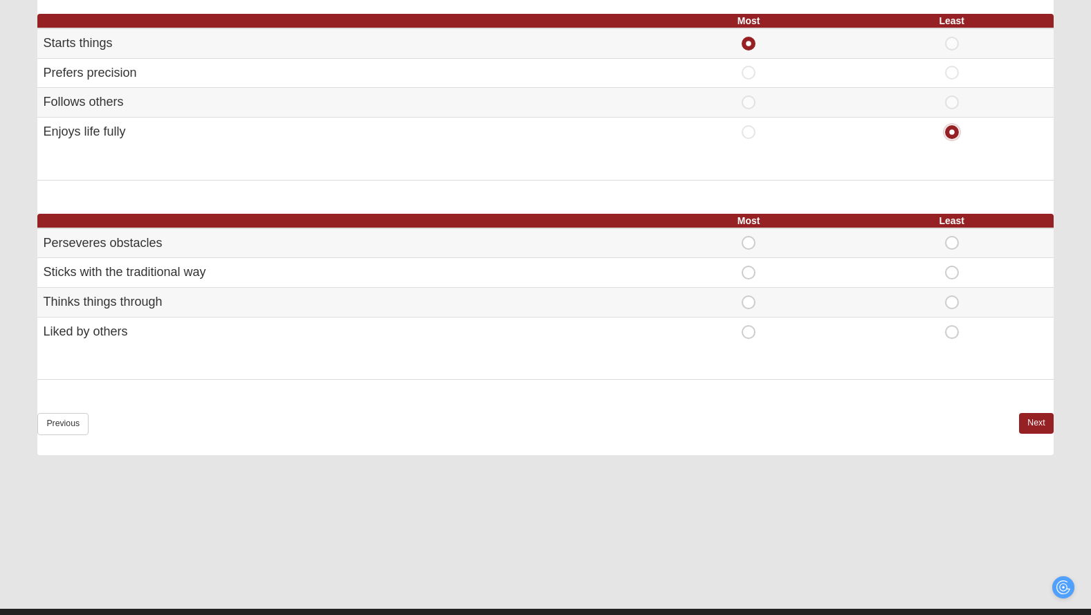
scroll to position [811, 0]
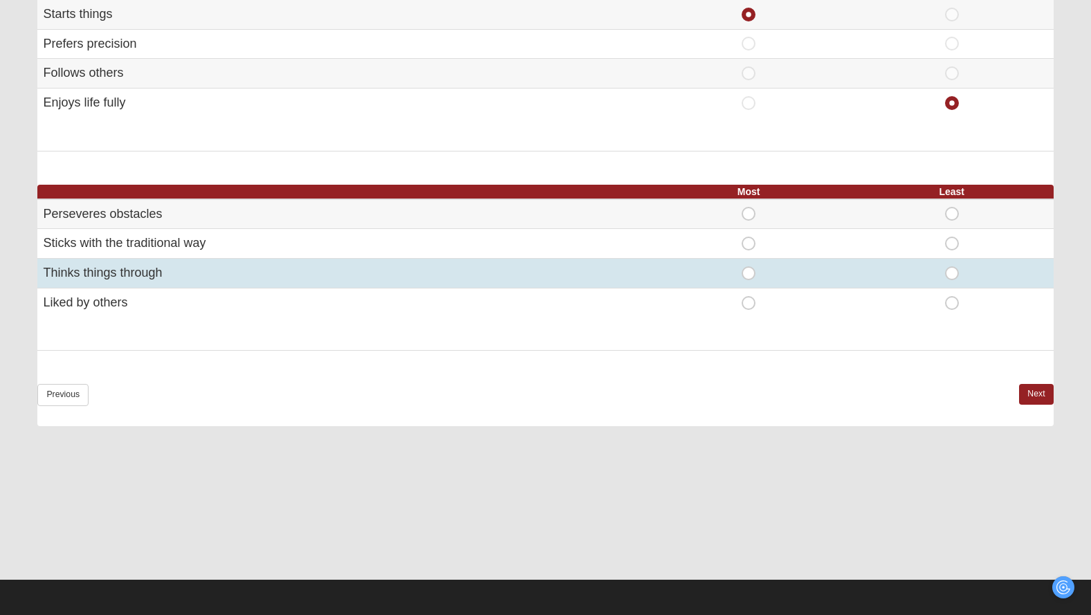
click at [748, 266] on span "Most" at bounding box center [748, 266] width 0 height 0
click at [749, 273] on input "Most" at bounding box center [752, 273] width 9 height 14
radio input "true"
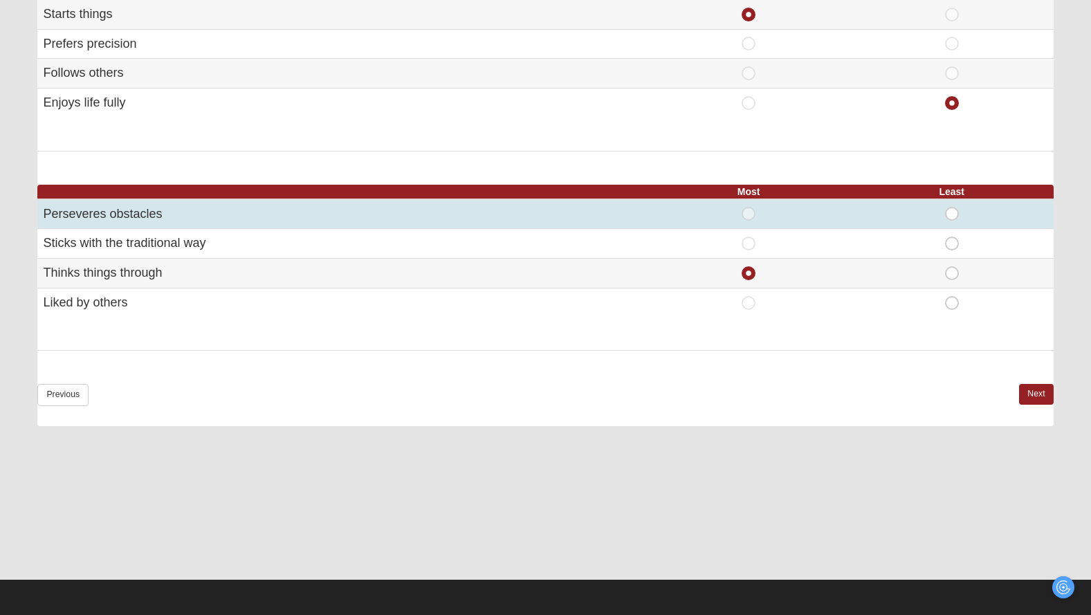
click at [952, 207] on span "Least" at bounding box center [952, 207] width 0 height 0
click at [953, 211] on input "Least" at bounding box center [956, 214] width 9 height 14
radio input "true"
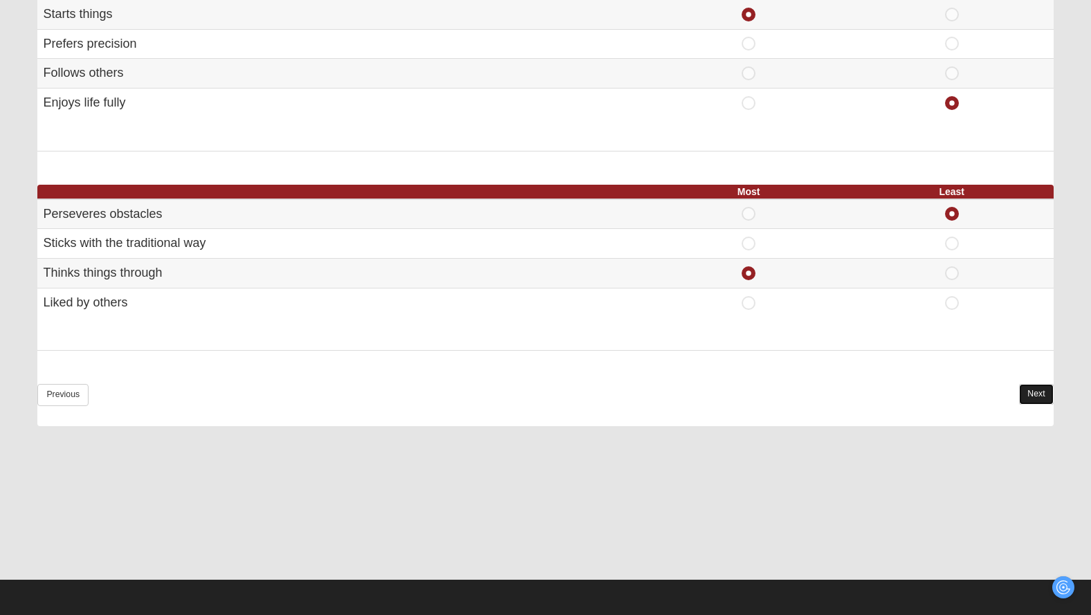
click at [1045, 391] on link "Next" at bounding box center [1036, 394] width 34 height 20
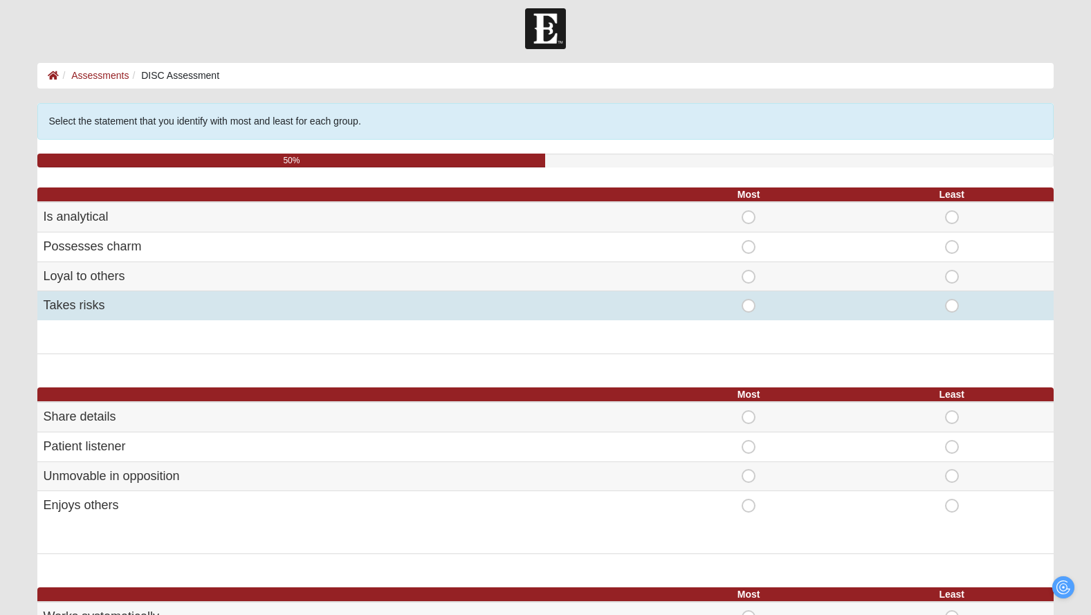
scroll to position [14, 0]
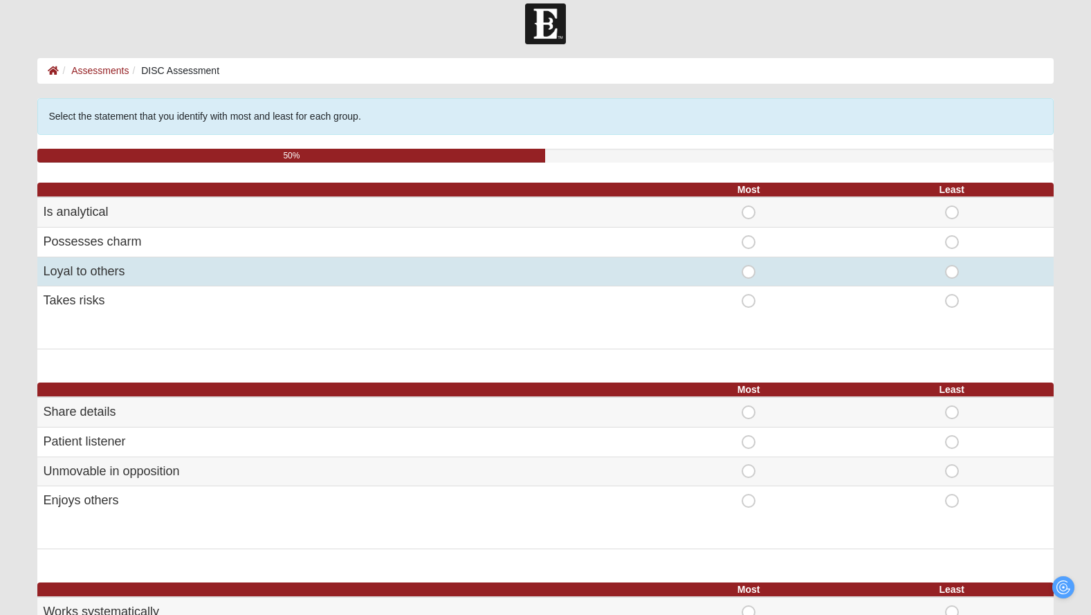
click at [748, 265] on span "Most" at bounding box center [748, 265] width 0 height 0
click at [748, 270] on input "Most" at bounding box center [752, 272] width 9 height 14
radio input "true"
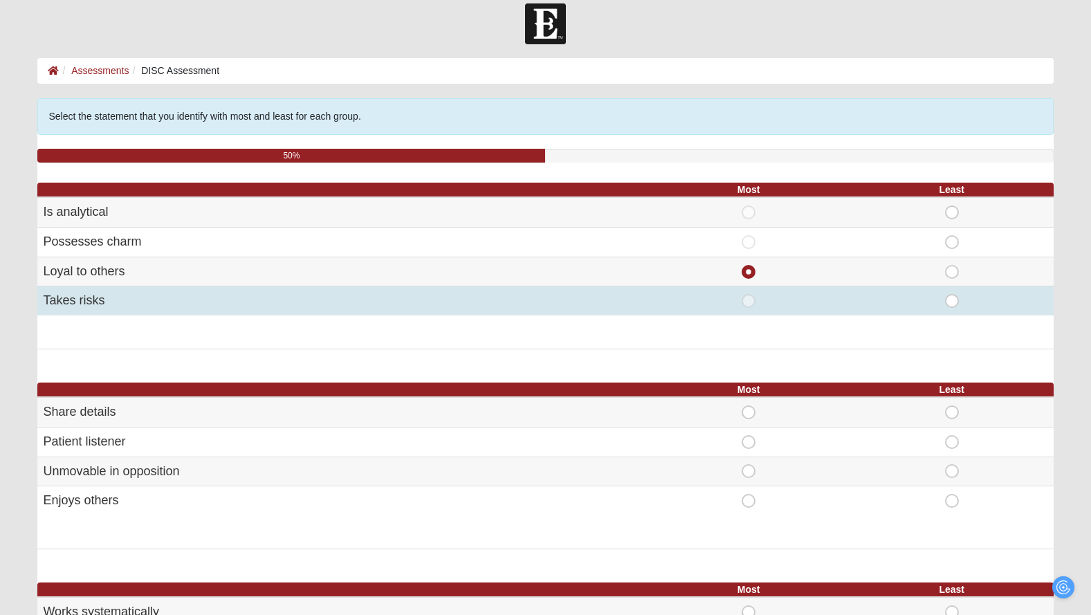
click at [952, 294] on span "Least" at bounding box center [952, 294] width 0 height 0
click at [953, 299] on input "Least" at bounding box center [956, 301] width 9 height 14
radio input "true"
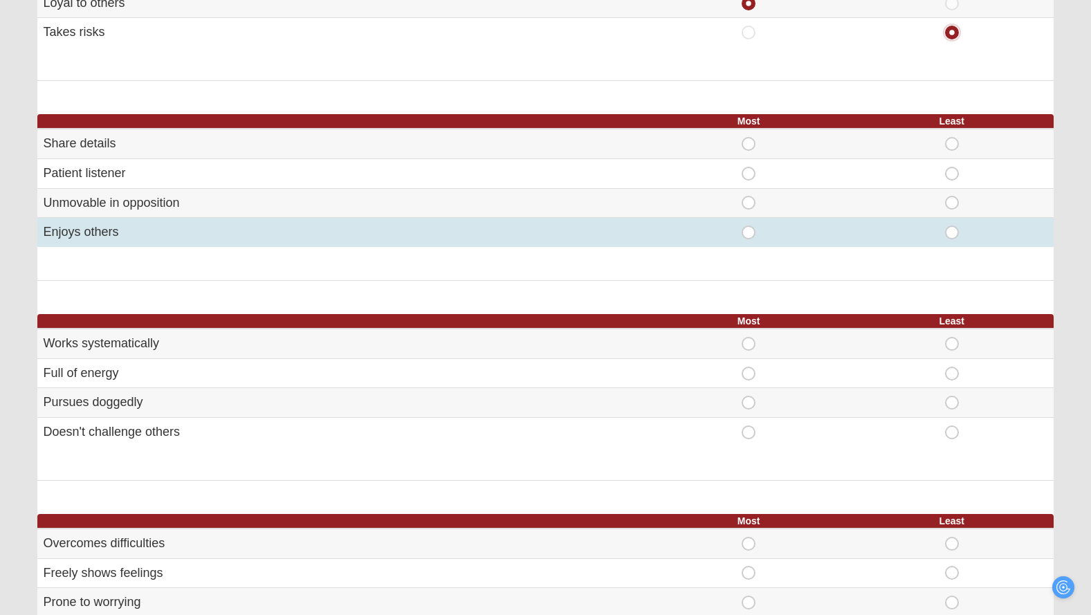
scroll to position [283, 0]
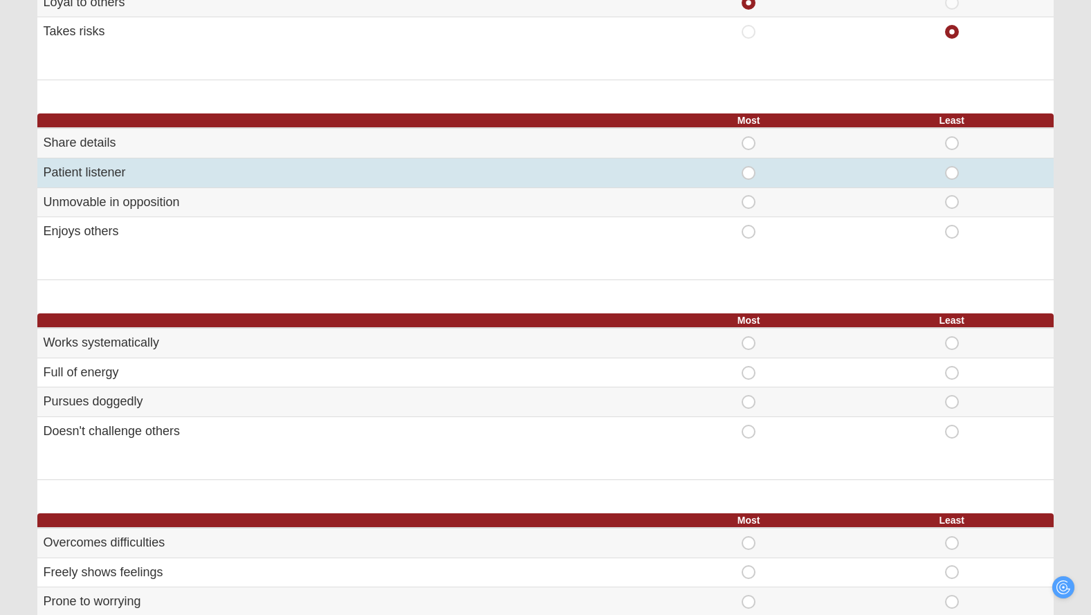
click at [748, 166] on span "Most" at bounding box center [748, 166] width 0 height 0
click at [748, 171] on input "Most" at bounding box center [752, 173] width 9 height 14
radio input "true"
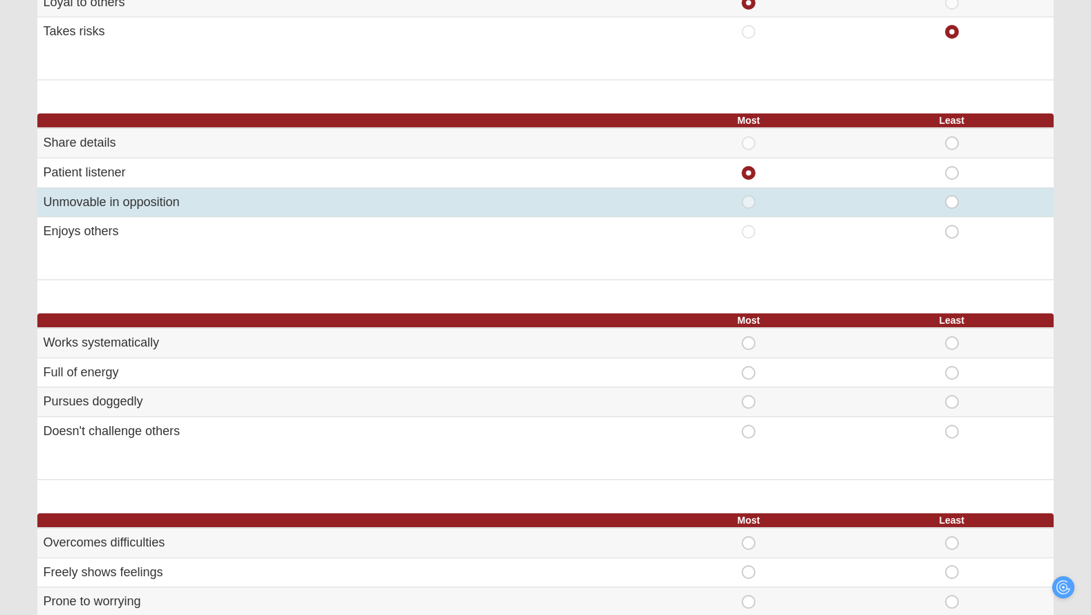
click at [952, 195] on span "Least" at bounding box center [952, 195] width 0 height 0
click at [954, 200] on input "Least" at bounding box center [956, 202] width 9 height 14
radio input "true"
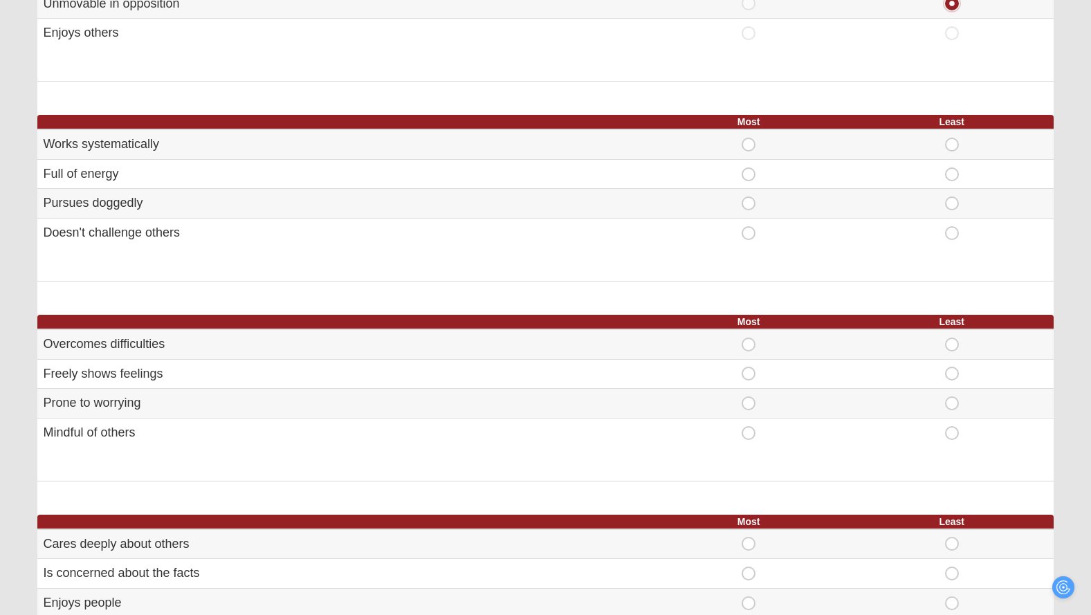
scroll to position [482, 0]
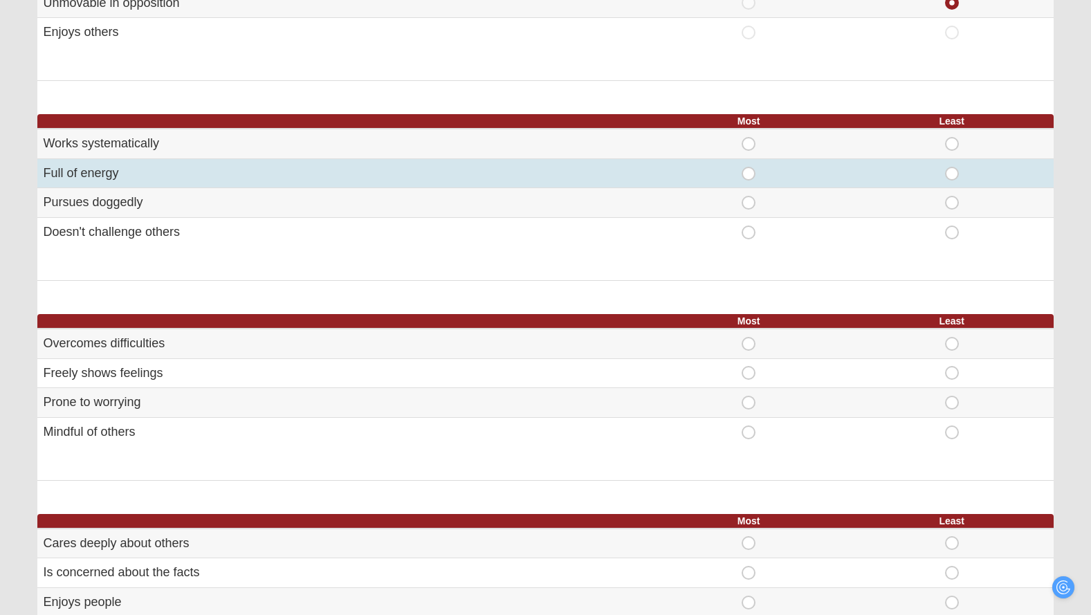
click at [952, 167] on span "Least" at bounding box center [952, 167] width 0 height 0
click at [955, 171] on input "Least" at bounding box center [956, 174] width 9 height 14
radio input "true"
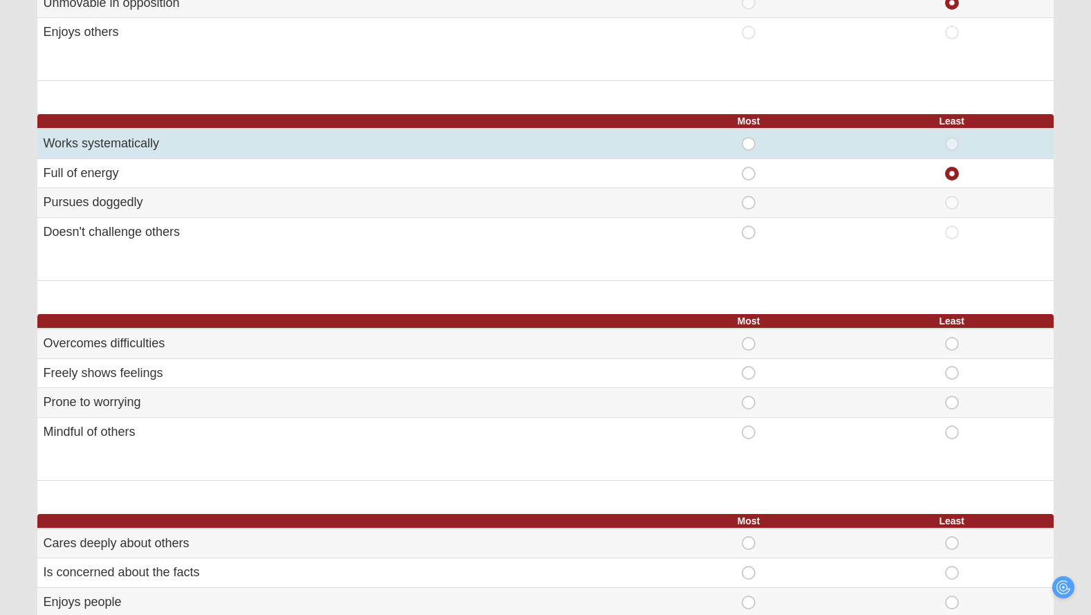
click at [748, 137] on span "Most" at bounding box center [748, 137] width 0 height 0
click at [748, 140] on input "Most" at bounding box center [752, 144] width 9 height 14
radio input "true"
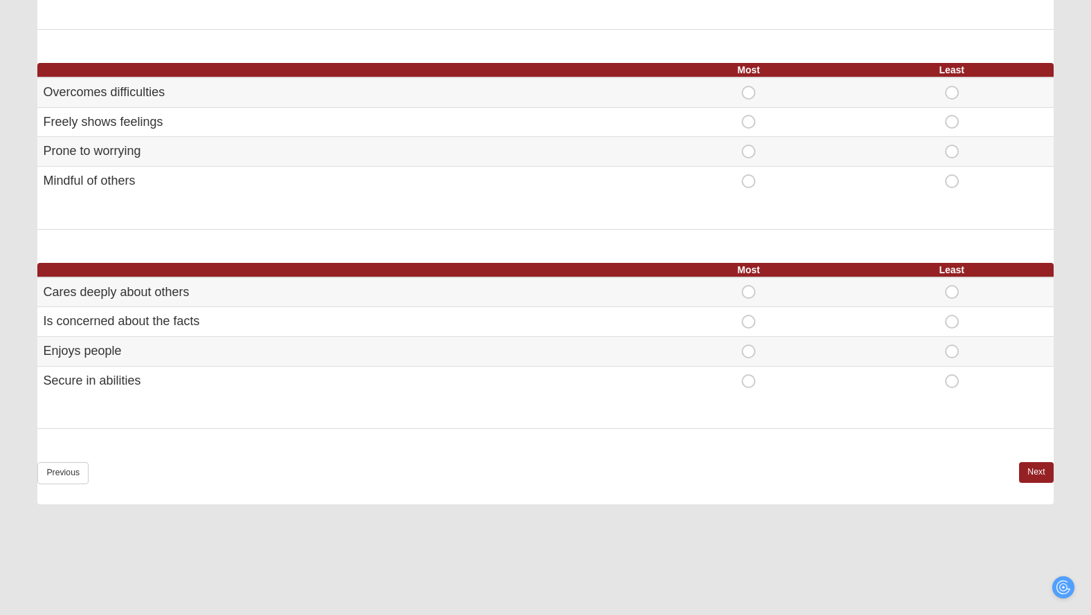
scroll to position [757, 0]
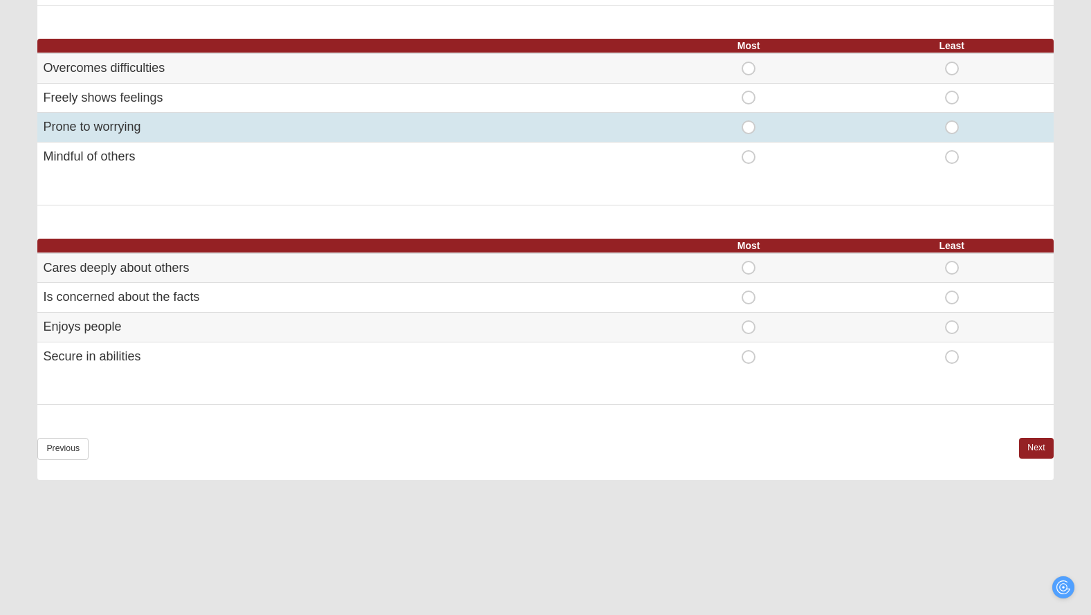
click at [748, 120] on span "Most" at bounding box center [748, 120] width 0 height 0
click at [748, 125] on input "Most" at bounding box center [752, 127] width 9 height 14
radio input "true"
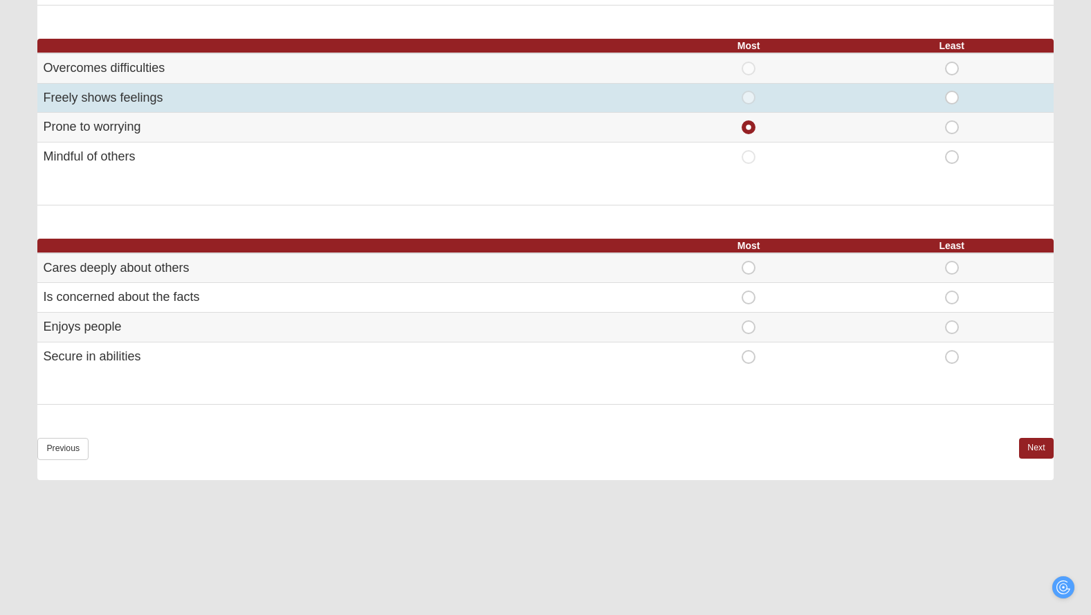
click at [952, 91] on span "Least" at bounding box center [952, 91] width 0 height 0
click at [952, 104] on input "Least" at bounding box center [956, 98] width 9 height 14
radio input "true"
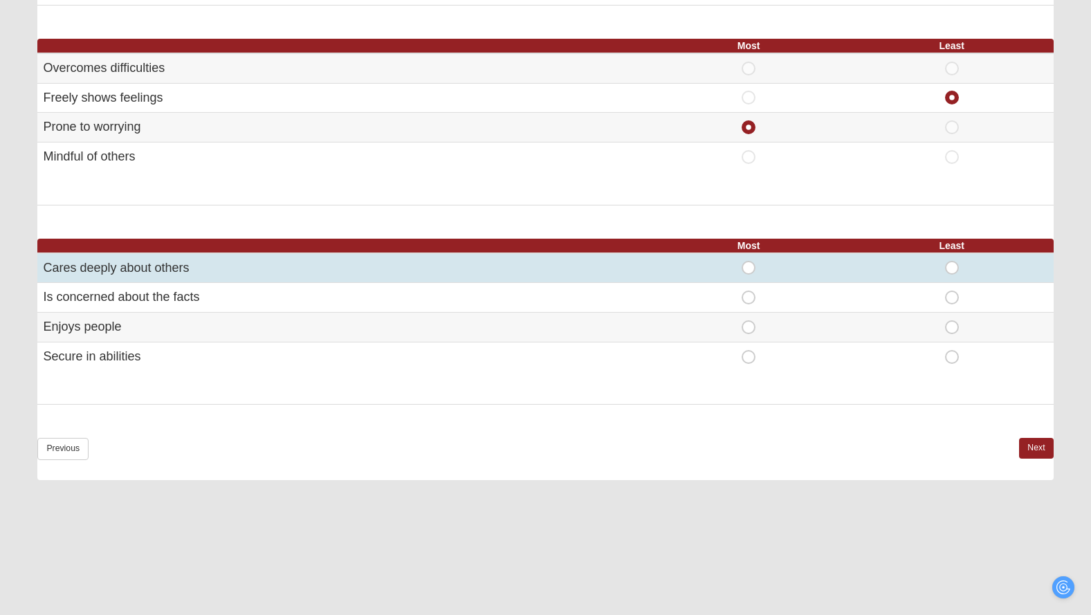
click at [748, 261] on span "Most" at bounding box center [748, 261] width 0 height 0
click at [751, 270] on input "Most" at bounding box center [752, 268] width 9 height 14
radio input "true"
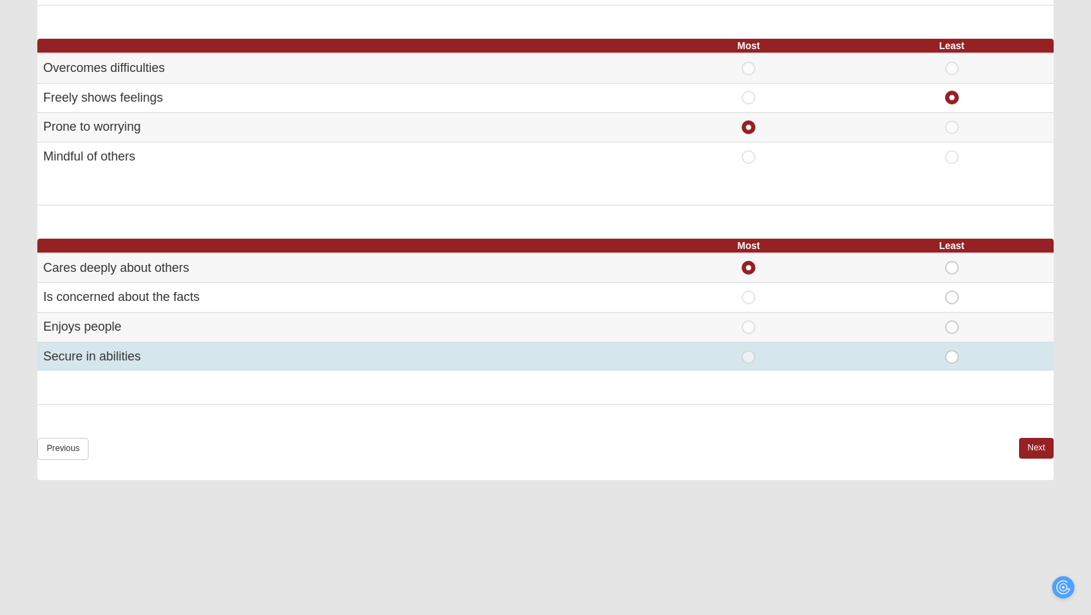
click at [952, 350] on span "Least" at bounding box center [952, 350] width 0 height 0
click at [952, 354] on input "Least" at bounding box center [956, 357] width 9 height 14
radio input "true"
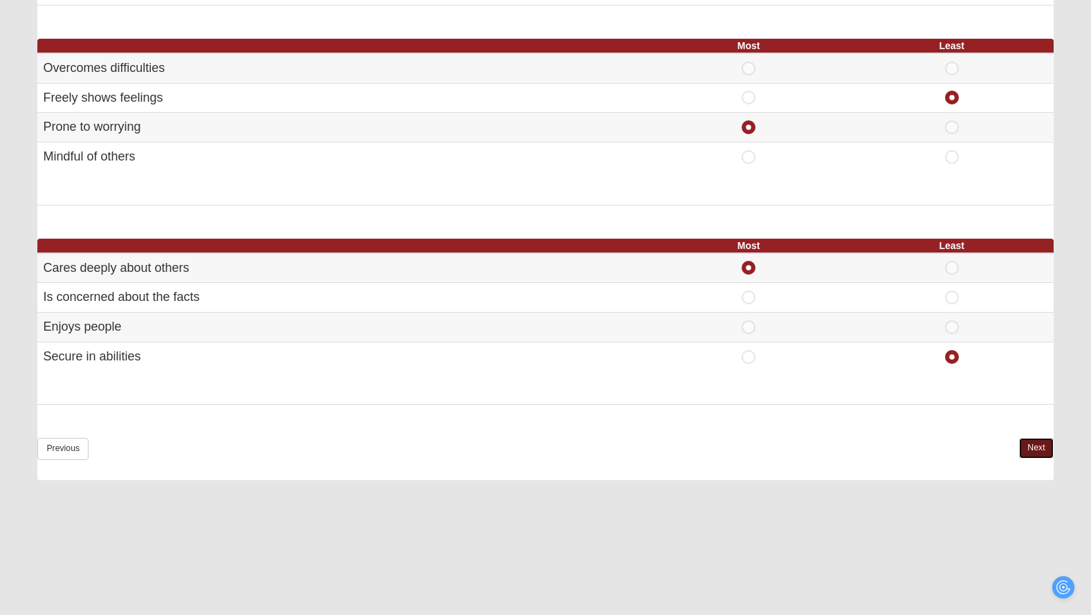
click at [1033, 442] on link "Next" at bounding box center [1036, 448] width 34 height 20
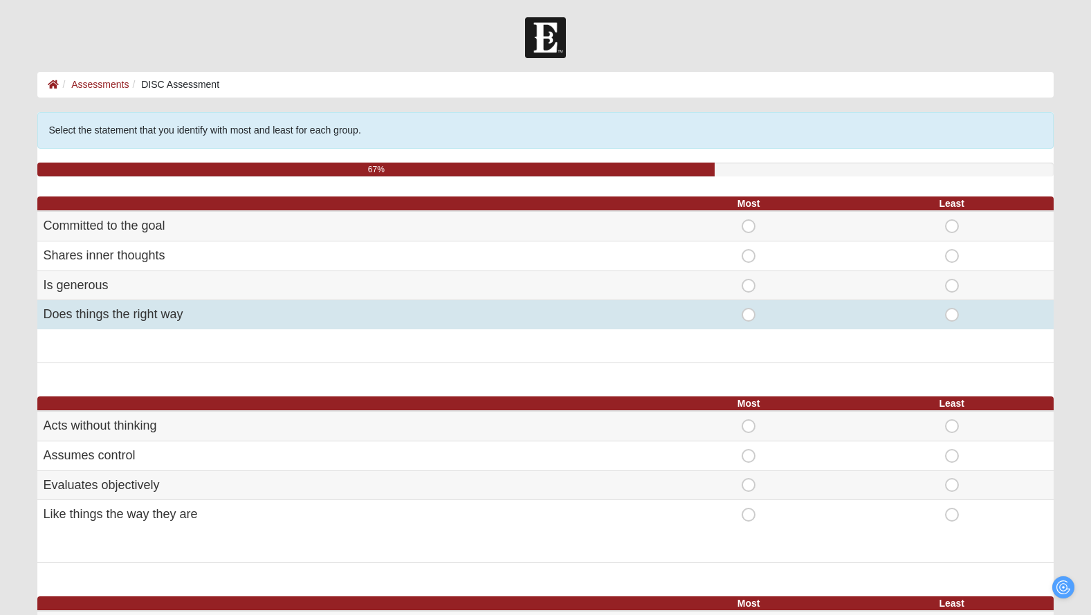
click at [748, 308] on span "Most" at bounding box center [748, 308] width 0 height 0
click at [751, 313] on input "Most" at bounding box center [752, 315] width 9 height 14
radio input "true"
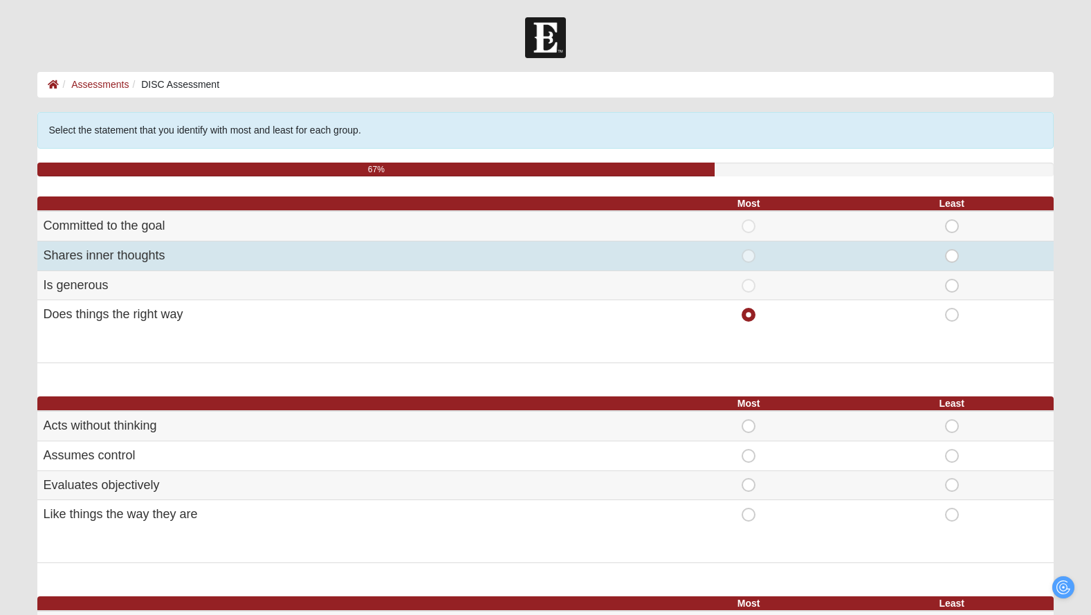
click at [952, 249] on span "Least" at bounding box center [952, 249] width 0 height 0
click at [957, 259] on input "Least" at bounding box center [956, 256] width 9 height 14
radio input "true"
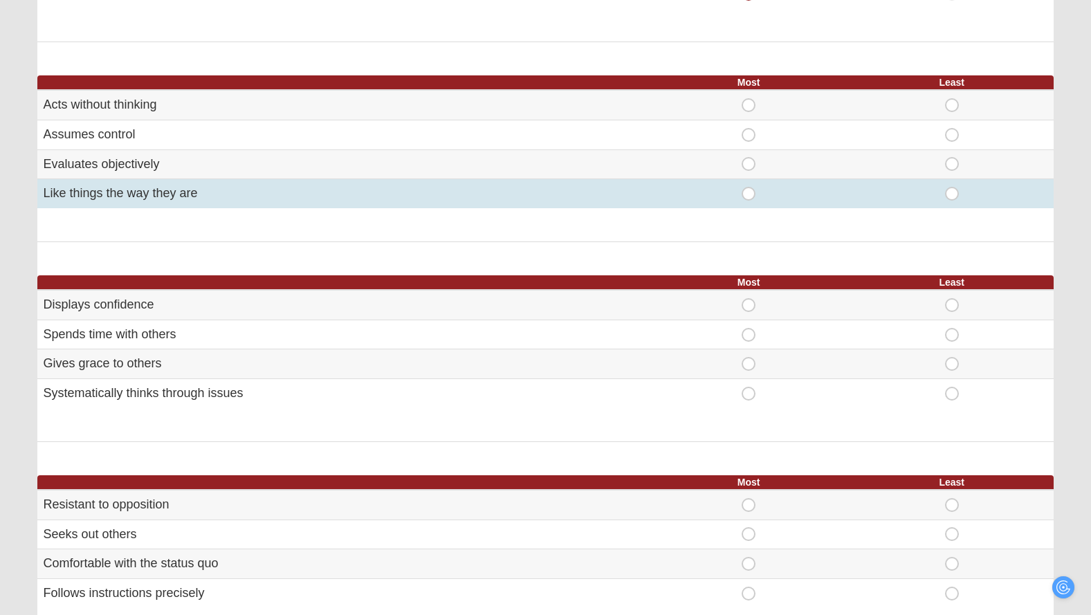
scroll to position [322, 0]
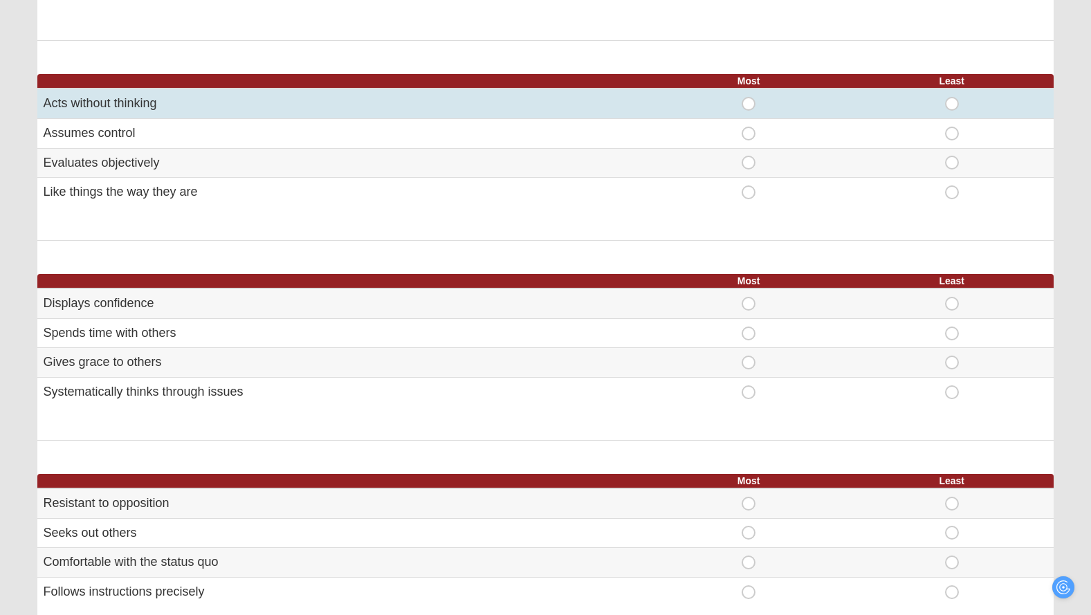
click at [952, 97] on span "Least" at bounding box center [952, 97] width 0 height 0
click at [954, 104] on input "Least" at bounding box center [956, 104] width 9 height 14
radio input "true"
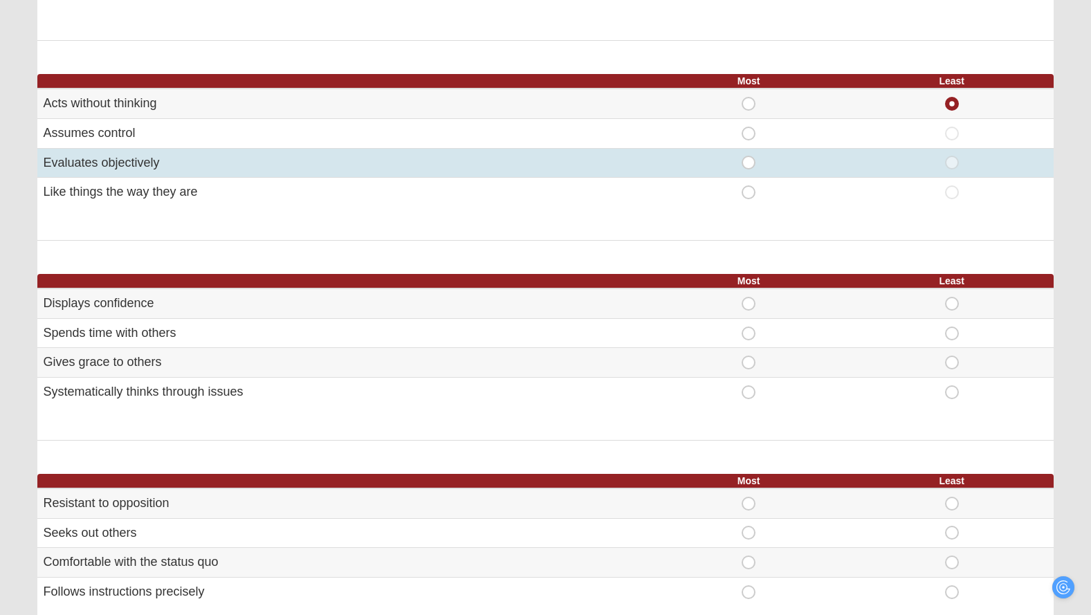
click at [748, 156] on span "Most" at bounding box center [748, 156] width 0 height 0
click at [748, 165] on input "Most" at bounding box center [752, 163] width 9 height 14
radio input "true"
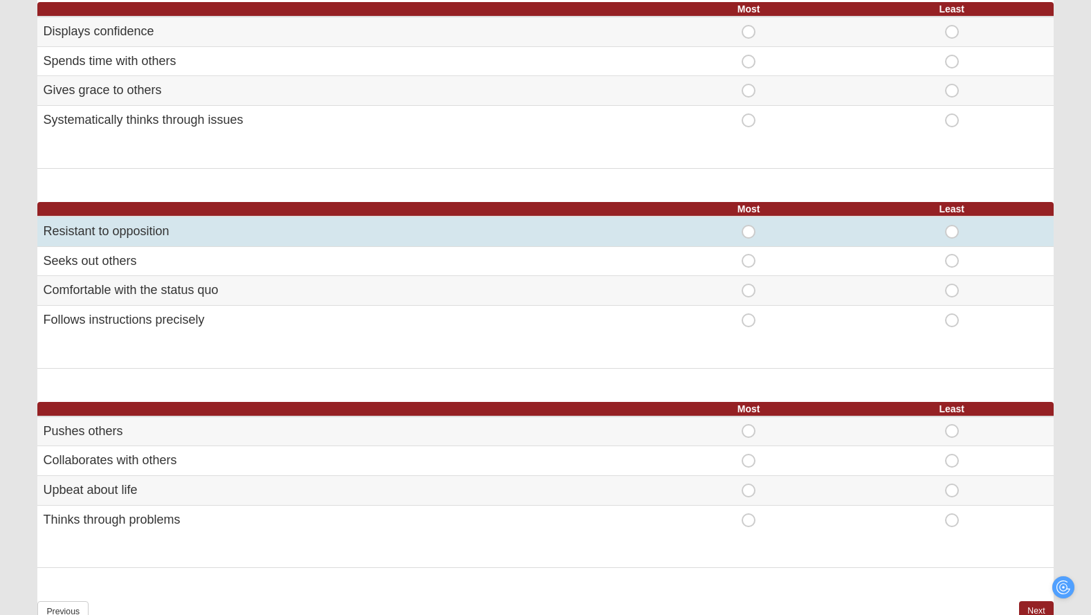
scroll to position [594, 0]
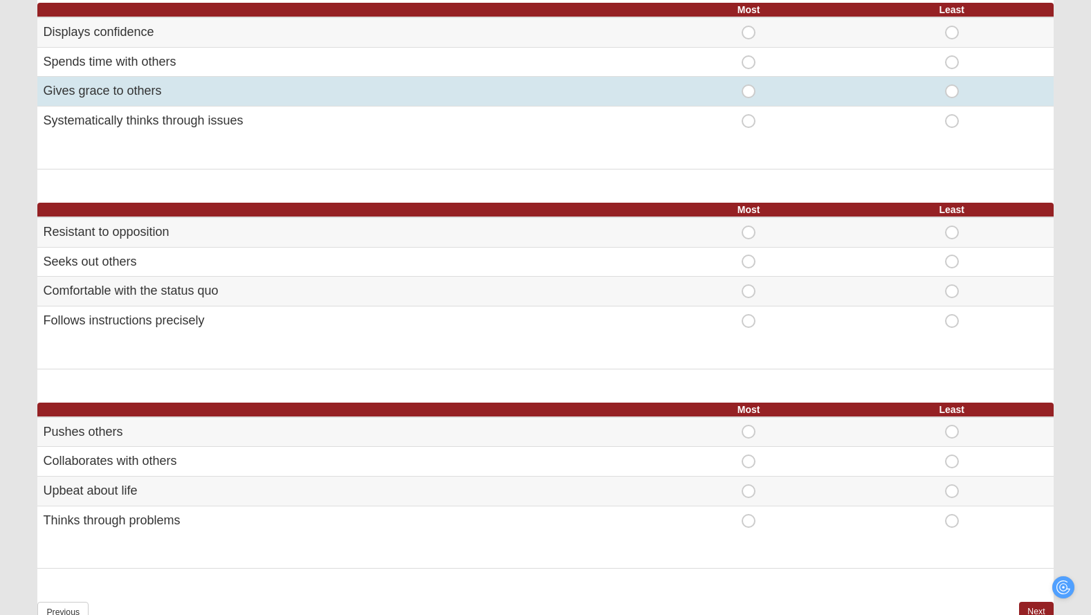
click at [748, 84] on span "Most" at bounding box center [748, 84] width 0 height 0
click at [748, 92] on input "Most" at bounding box center [752, 91] width 9 height 14
radio input "true"
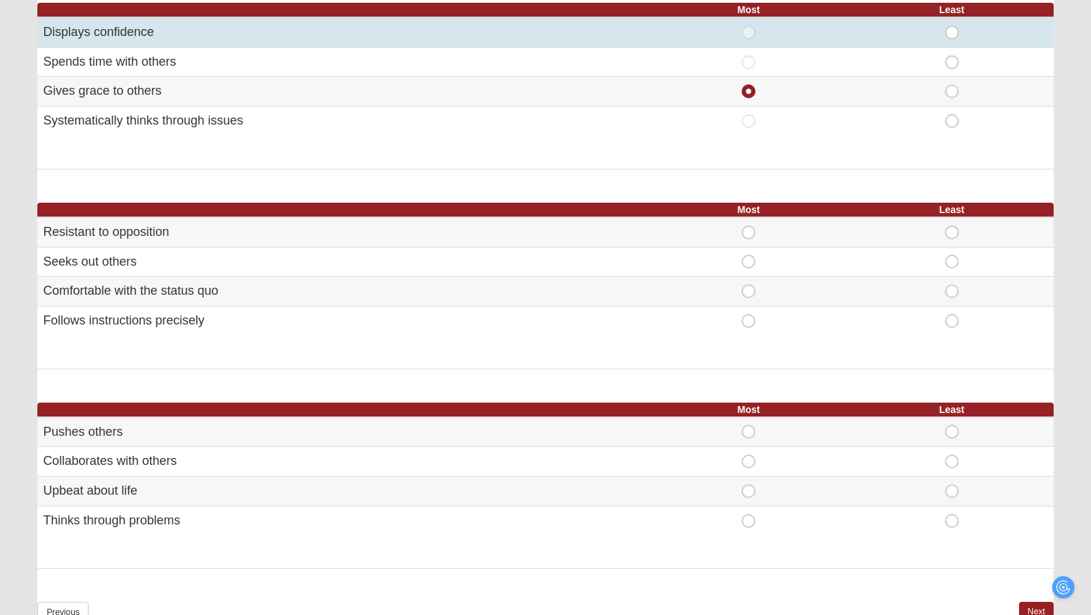
click at [952, 26] on span "Least" at bounding box center [952, 26] width 0 height 0
click at [952, 31] on input "Least" at bounding box center [956, 33] width 9 height 14
radio input "true"
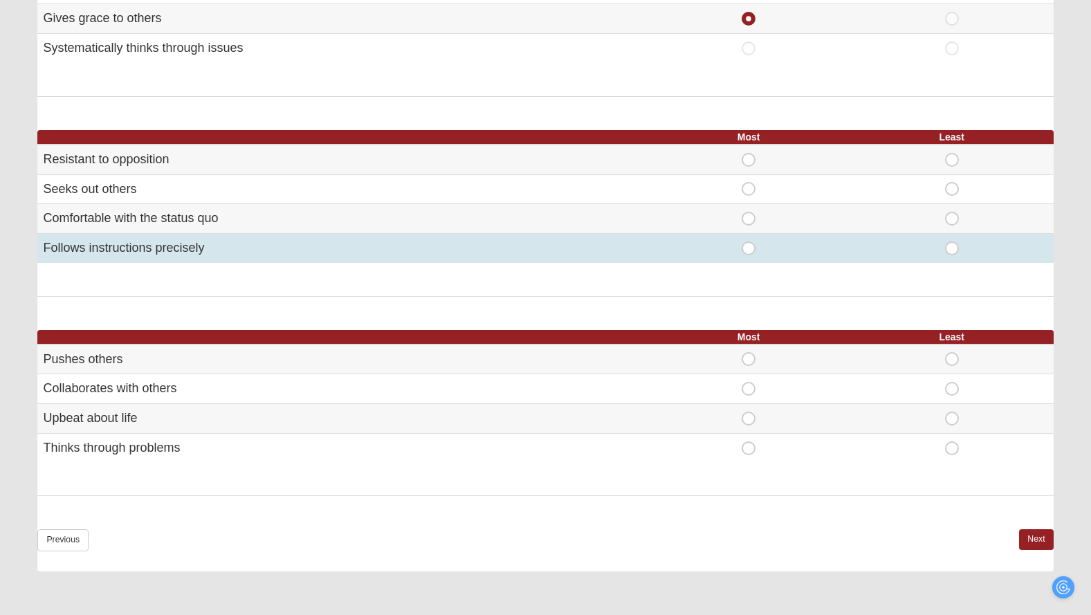
scroll to position [668, 0]
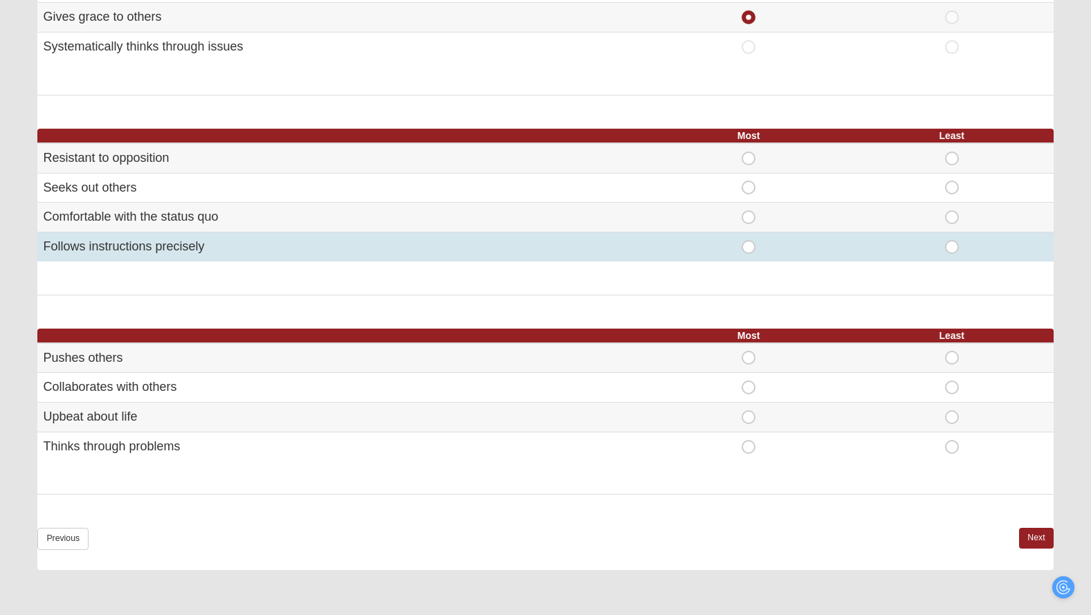
click at [748, 240] on span "Most" at bounding box center [748, 240] width 0 height 0
click at [749, 246] on input "Most" at bounding box center [752, 247] width 9 height 14
radio input "true"
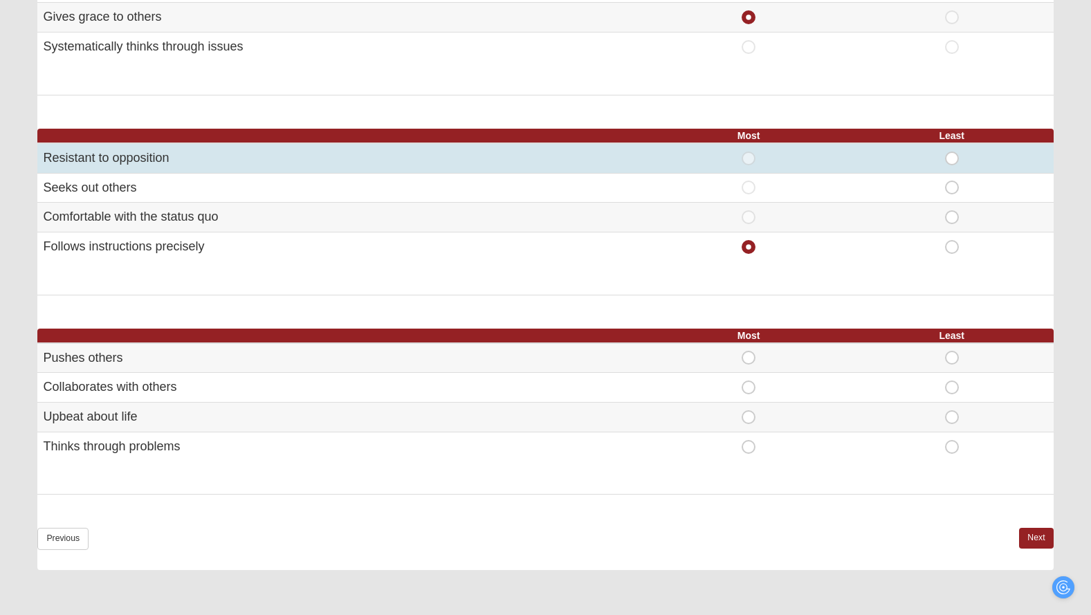
click at [952, 151] on span "Least" at bounding box center [952, 151] width 0 height 0
click at [952, 159] on input "Least" at bounding box center [956, 158] width 9 height 14
radio input "true"
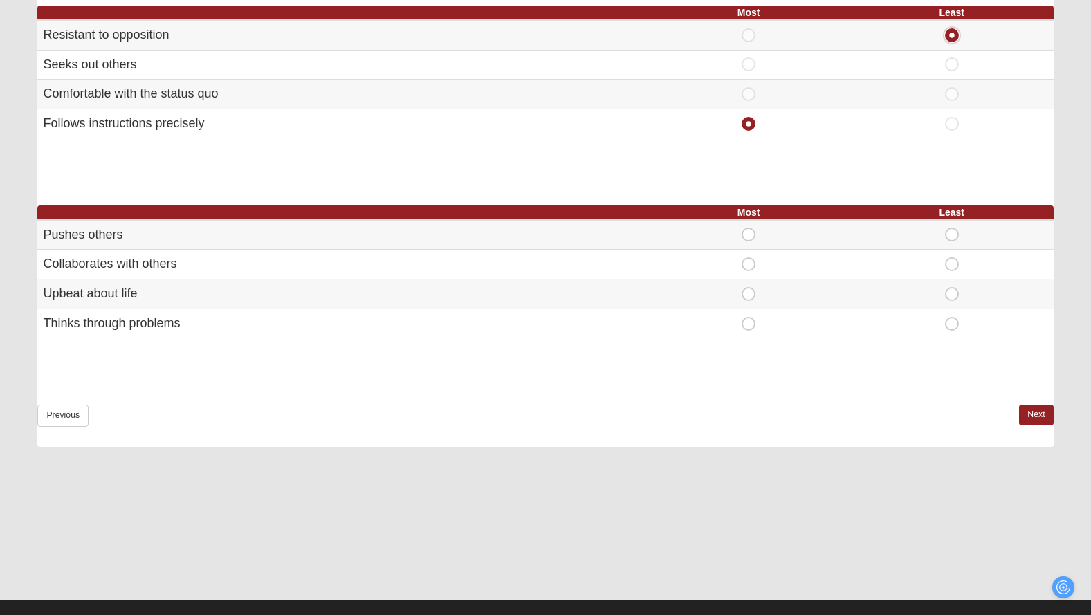
scroll to position [811, 0]
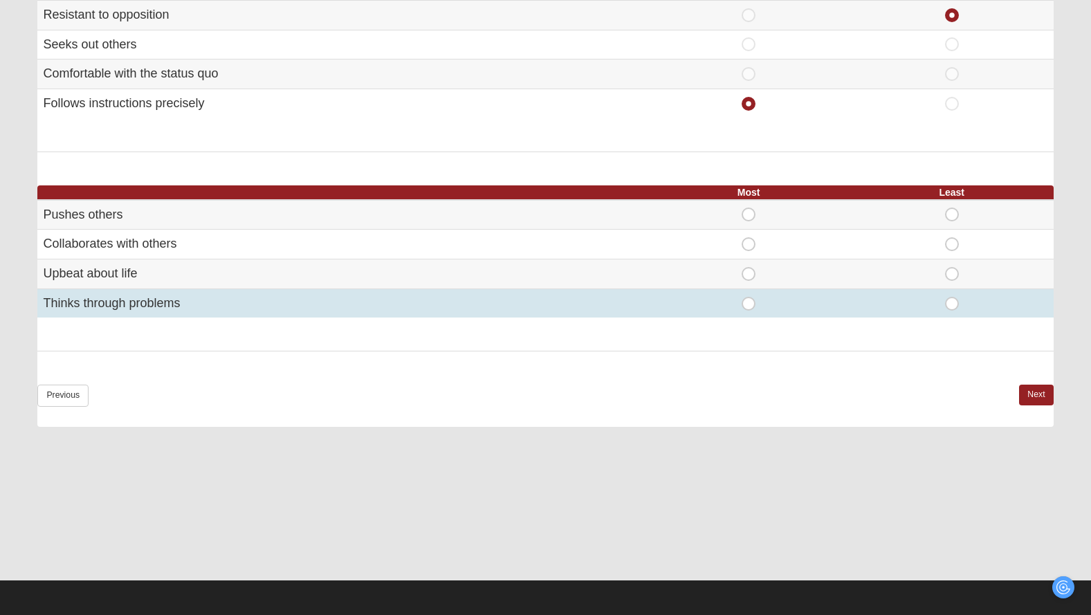
click at [748, 297] on span "Most" at bounding box center [748, 297] width 0 height 0
click at [748, 302] on input "Most" at bounding box center [752, 304] width 9 height 14
radio input "true"
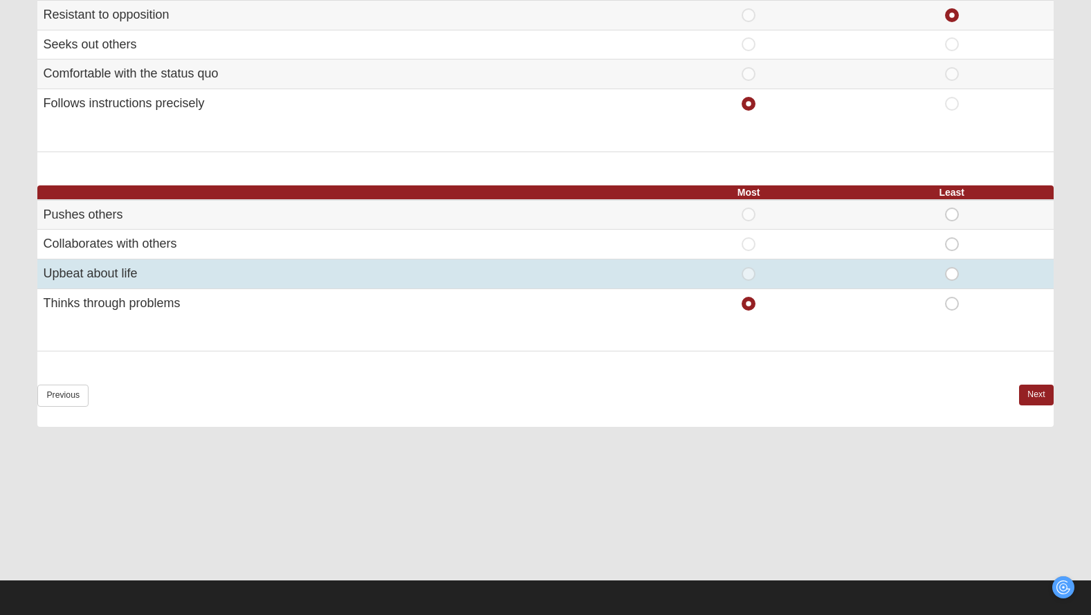
click at [952, 267] on span "Least" at bounding box center [952, 267] width 0 height 0
click at [952, 275] on input "Least" at bounding box center [956, 274] width 9 height 14
radio input "true"
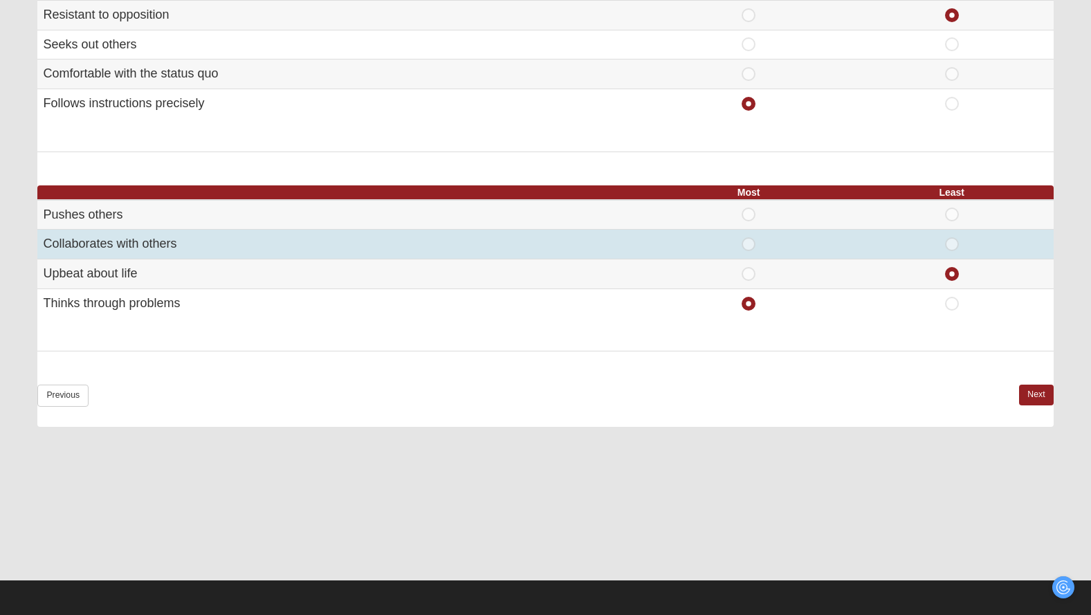
click at [952, 237] on span "Least" at bounding box center [952, 237] width 0 height 0
click at [952, 245] on input "Least" at bounding box center [956, 244] width 9 height 14
radio input "true"
radio input "false"
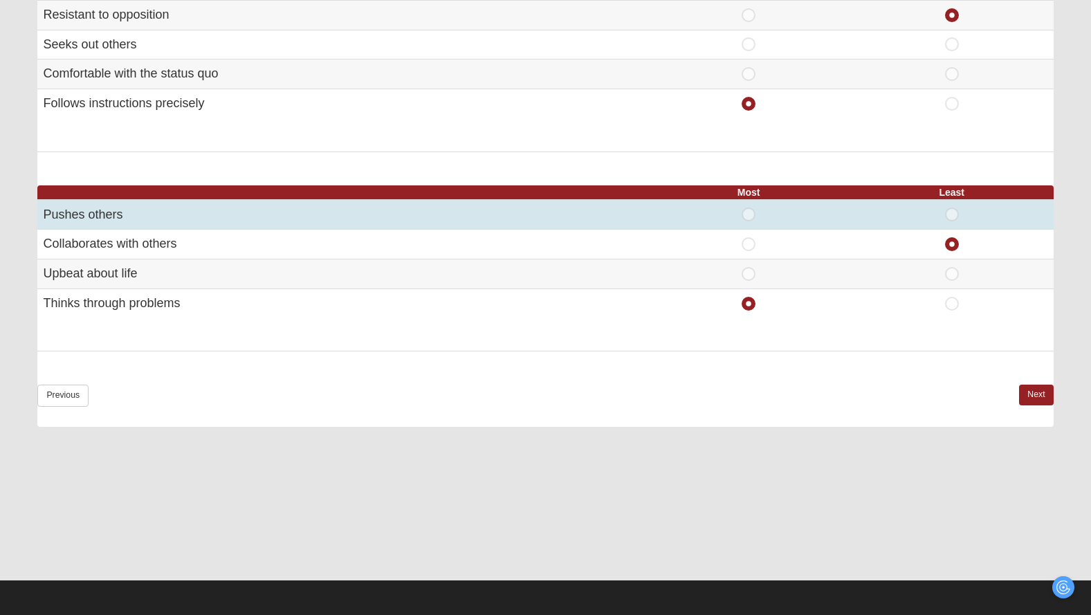
click at [952, 208] on span "Least" at bounding box center [952, 208] width 0 height 0
click at [953, 219] on input "Least" at bounding box center [956, 215] width 9 height 14
radio input "true"
radio input "false"
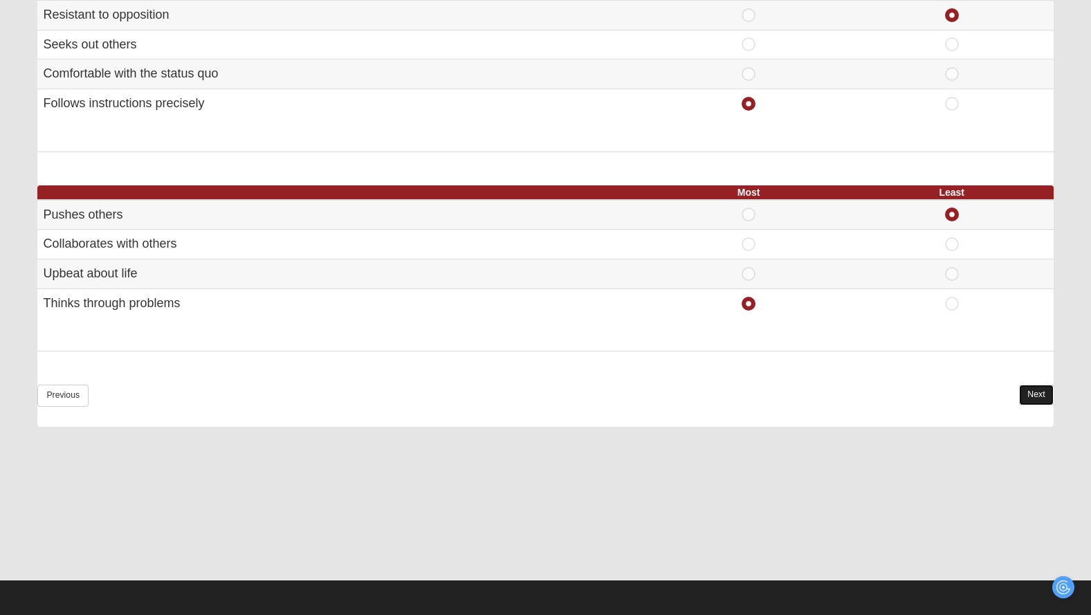
click at [1029, 391] on link "Next" at bounding box center [1036, 395] width 34 height 20
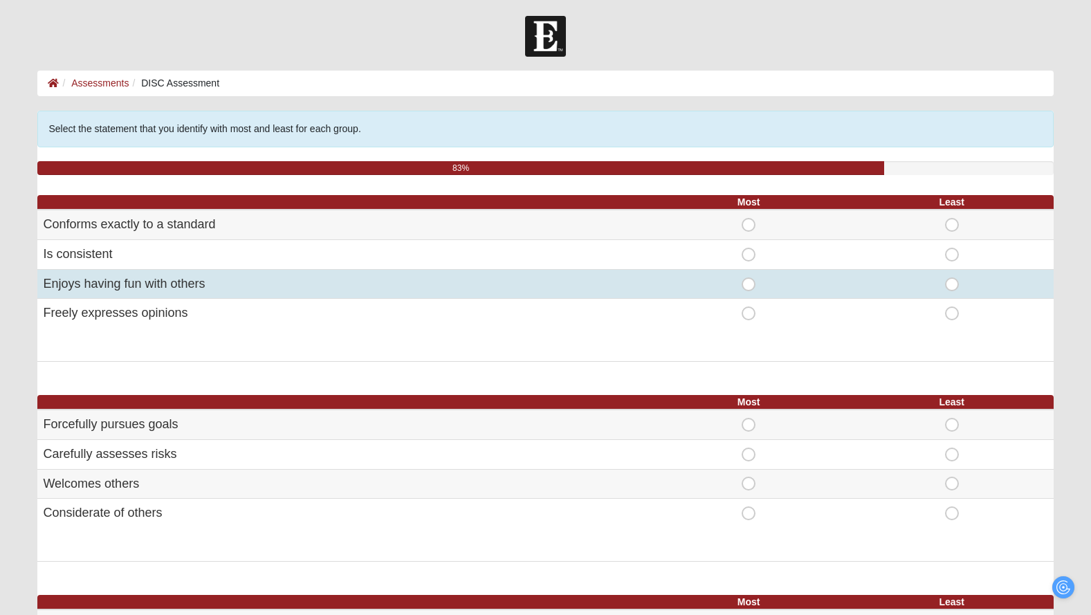
scroll to position [3, 0]
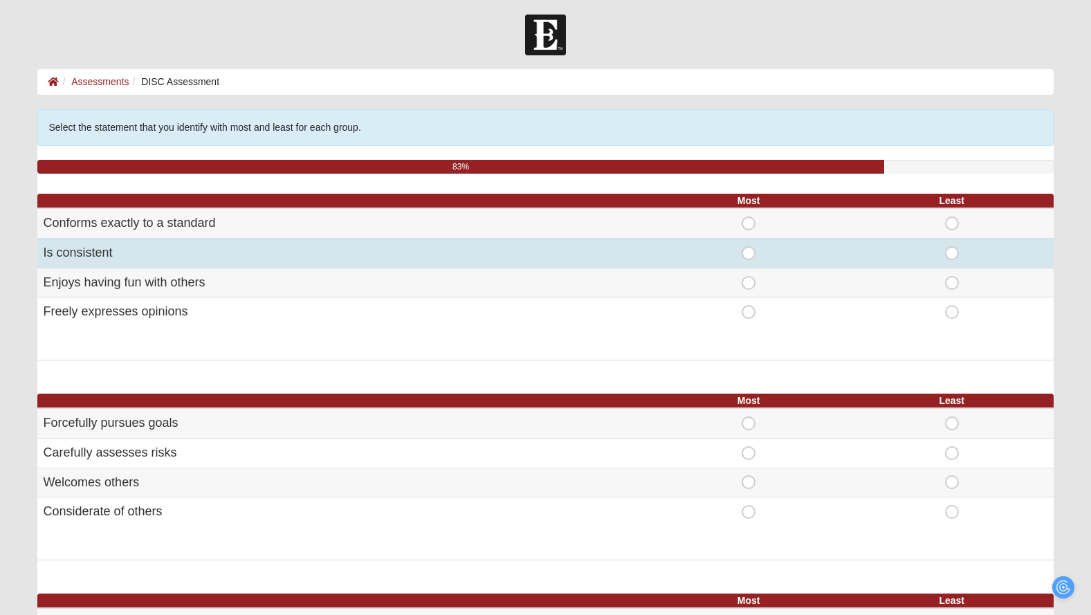
click at [748, 246] on span "Most" at bounding box center [748, 246] width 0 height 0
click at [750, 255] on input "Most" at bounding box center [752, 253] width 9 height 14
radio input "true"
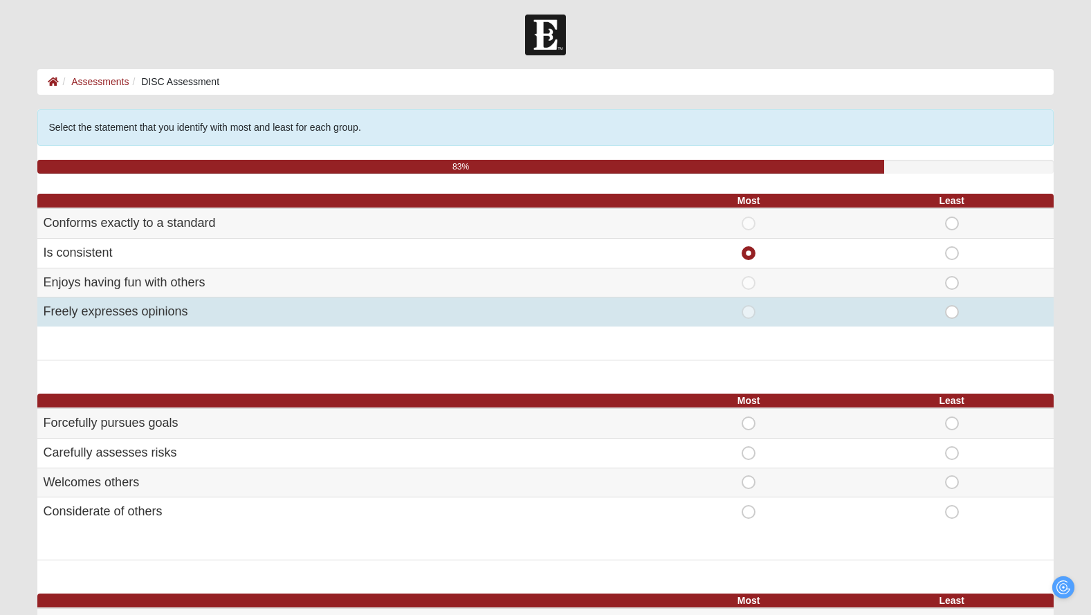
click at [952, 305] on span "Least" at bounding box center [952, 305] width 0 height 0
click at [952, 316] on input "Least" at bounding box center [956, 312] width 9 height 14
radio input "true"
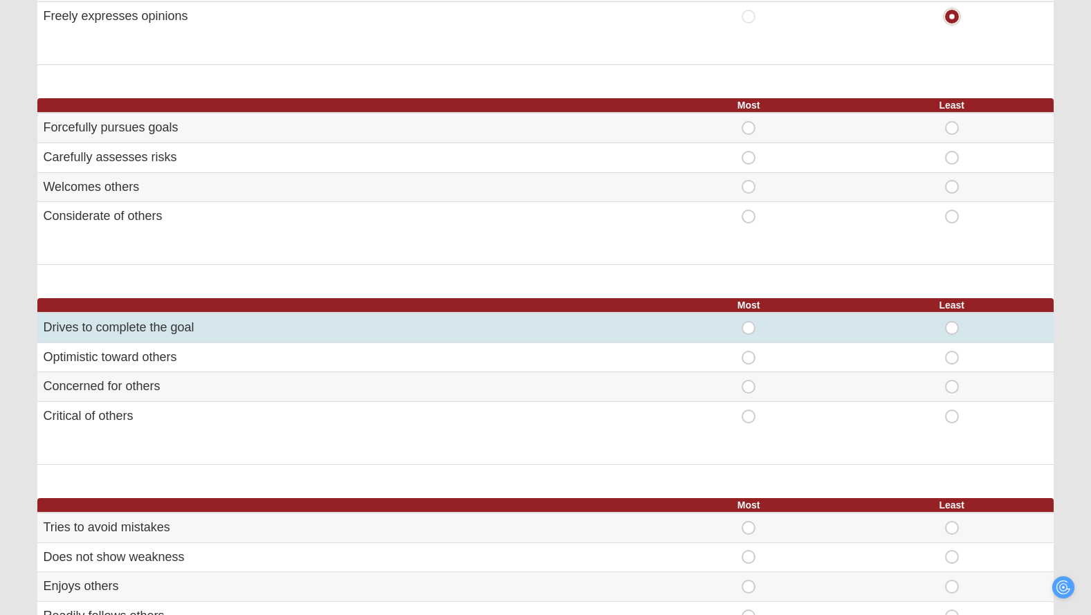
scroll to position [298, 0]
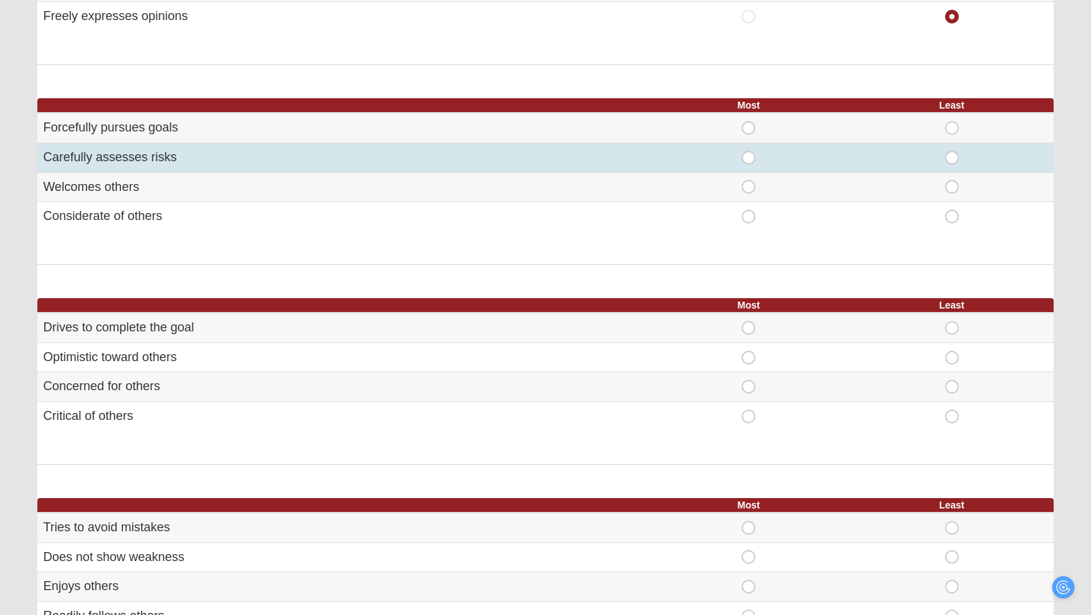
click at [748, 151] on span "Most" at bounding box center [748, 151] width 0 height 0
click at [753, 158] on input "Most" at bounding box center [752, 158] width 9 height 14
radio input "true"
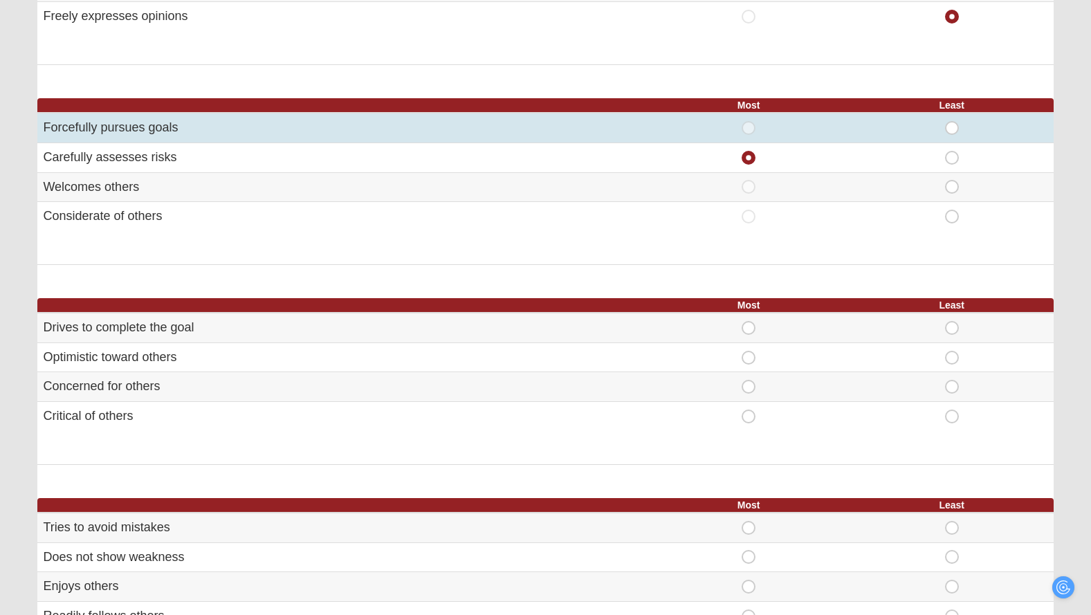
click at [952, 121] on span "Least" at bounding box center [952, 121] width 0 height 0
click at [952, 129] on input "Least" at bounding box center [956, 128] width 9 height 14
radio input "true"
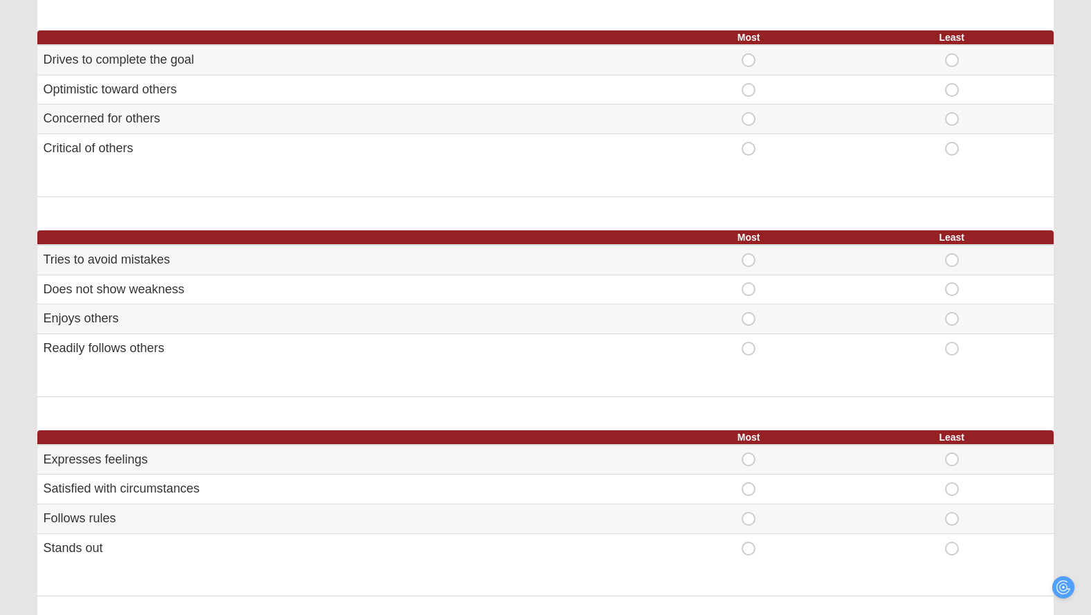
scroll to position [569, 0]
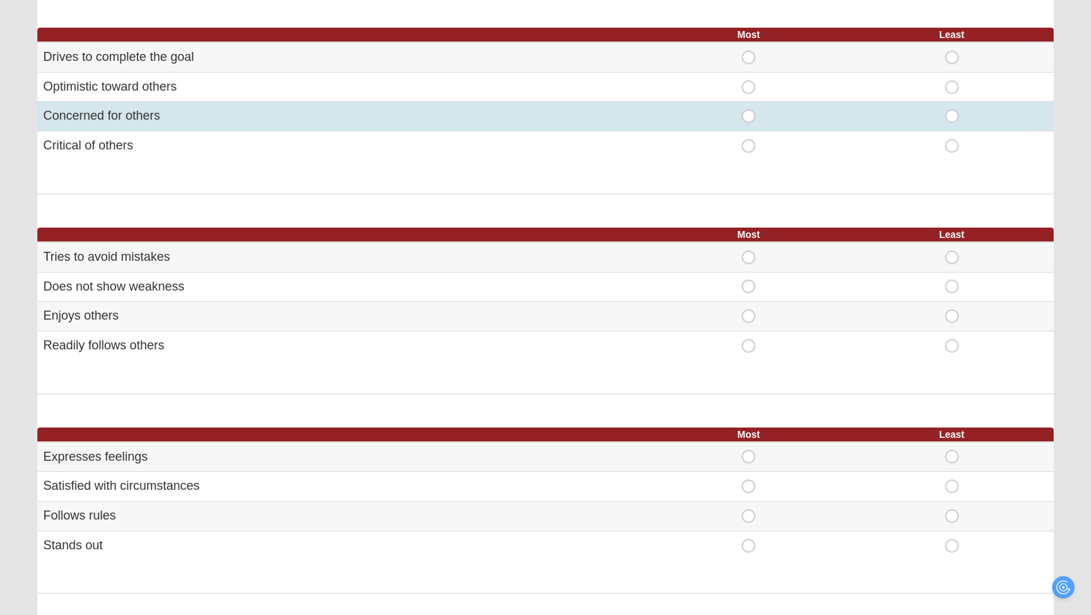
click at [748, 109] on span "Most" at bounding box center [748, 109] width 0 height 0
click at [753, 117] on input "Most" at bounding box center [752, 116] width 9 height 14
radio input "true"
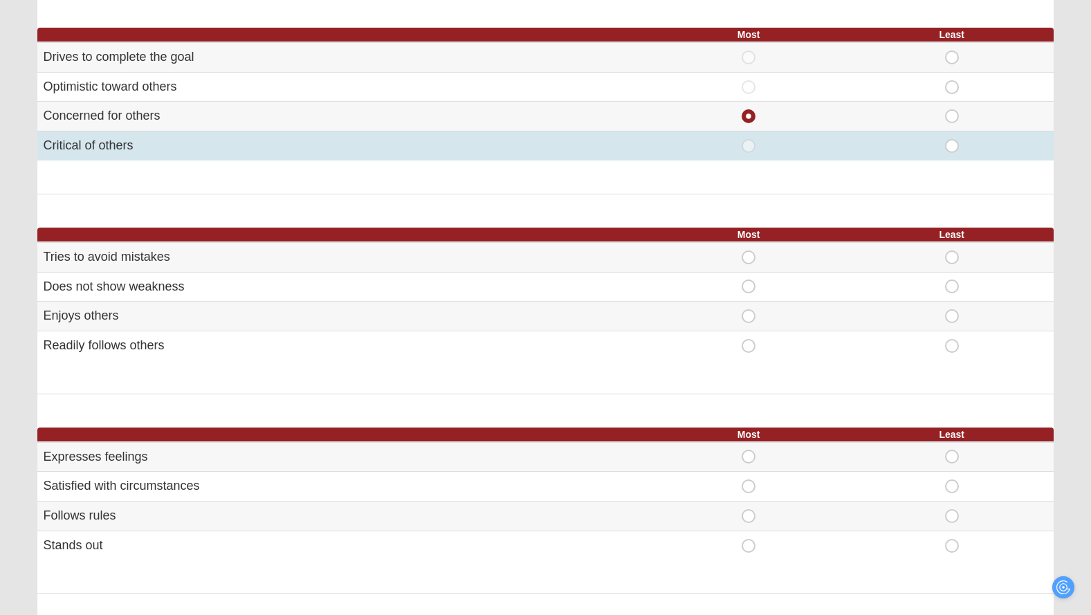
click at [960, 146] on div "Least" at bounding box center [951, 146] width 187 height 14
click at [952, 139] on span "Least" at bounding box center [952, 139] width 0 height 0
click at [954, 148] on input "Least" at bounding box center [956, 146] width 9 height 14
radio input "true"
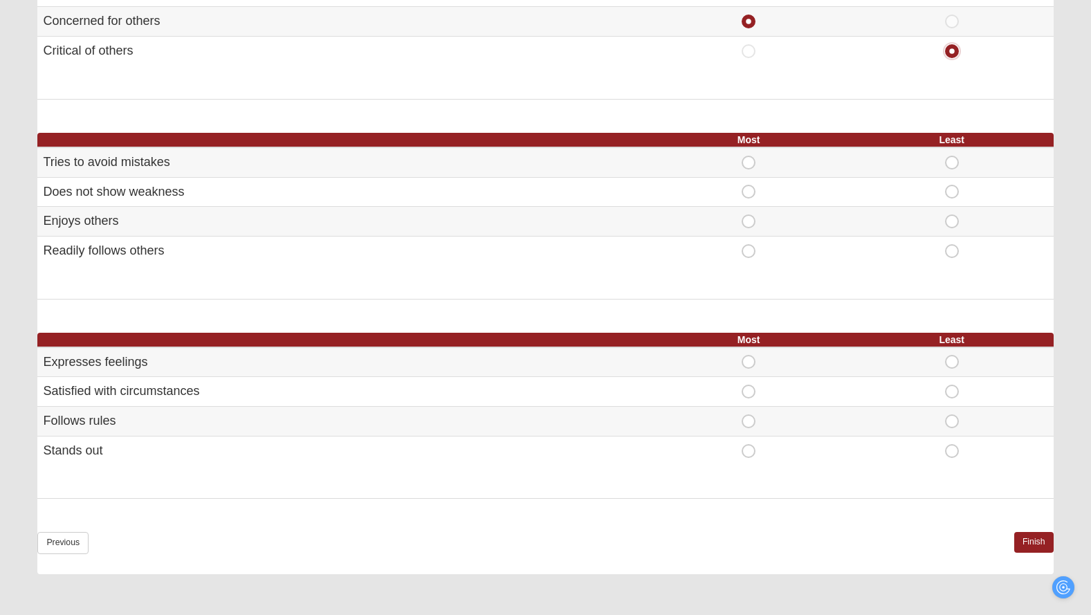
scroll to position [685, 0]
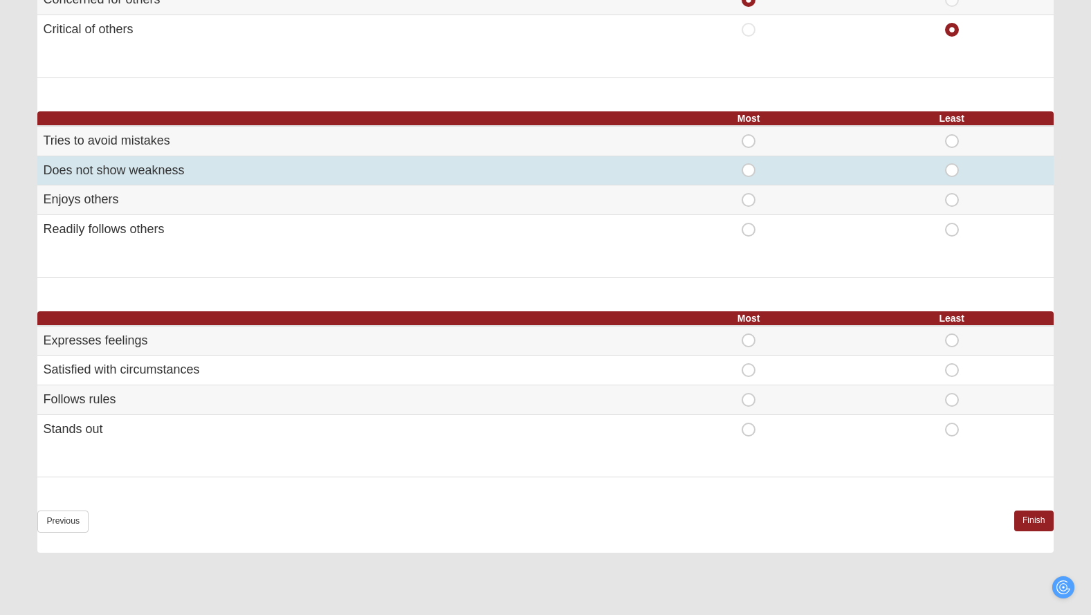
click at [748, 163] on span "Most" at bounding box center [748, 163] width 0 height 0
click at [748, 167] on input "Most" at bounding box center [752, 170] width 9 height 14
radio input "true"
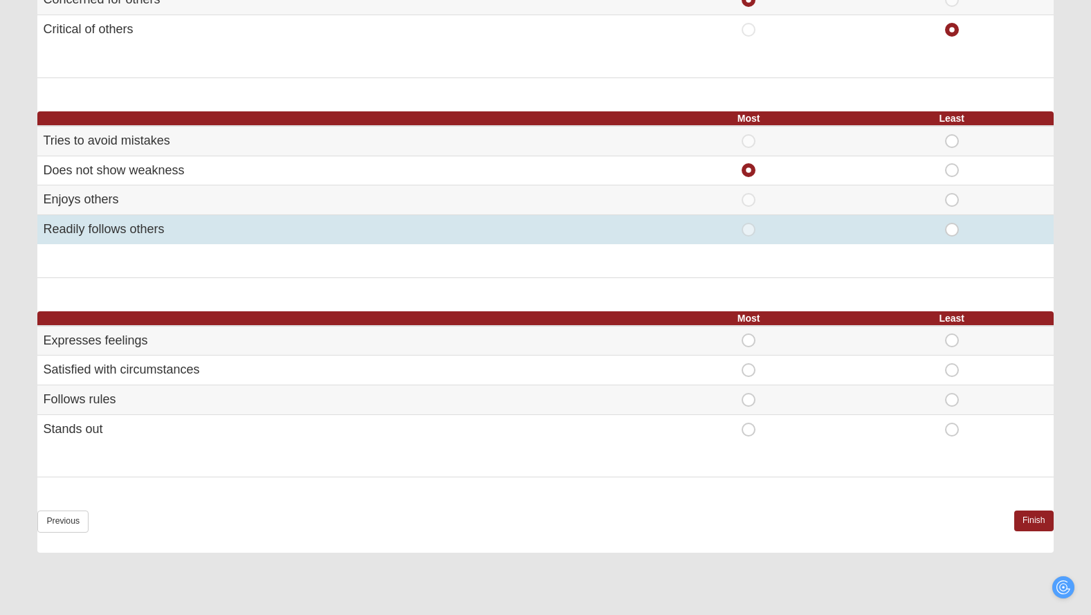
click at [952, 223] on span "Least" at bounding box center [952, 223] width 0 height 0
click at [954, 228] on input "Least" at bounding box center [956, 230] width 9 height 14
radio input "true"
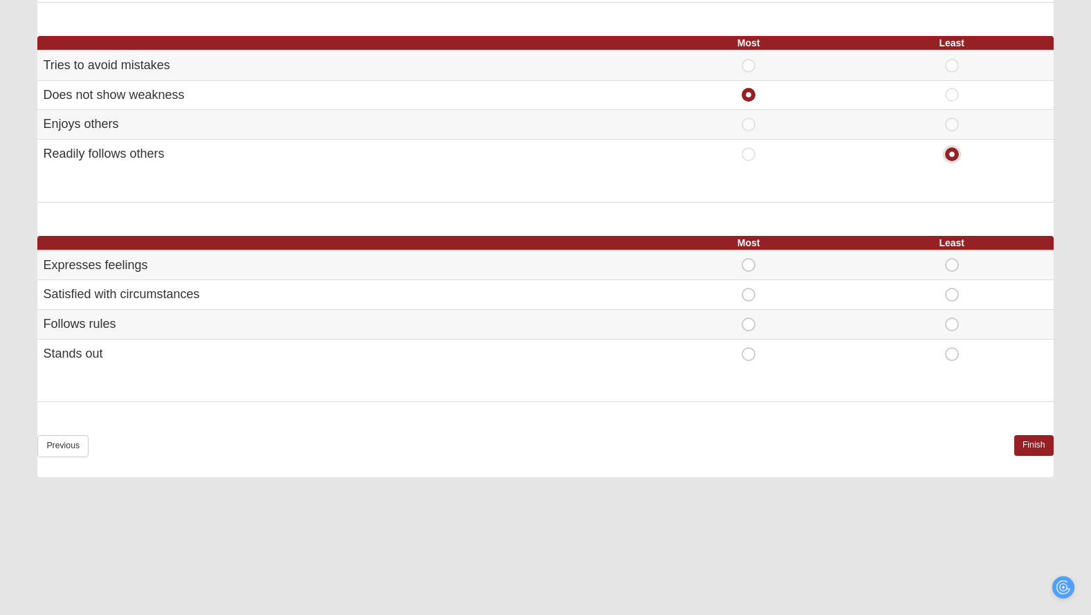
scroll to position [791, 0]
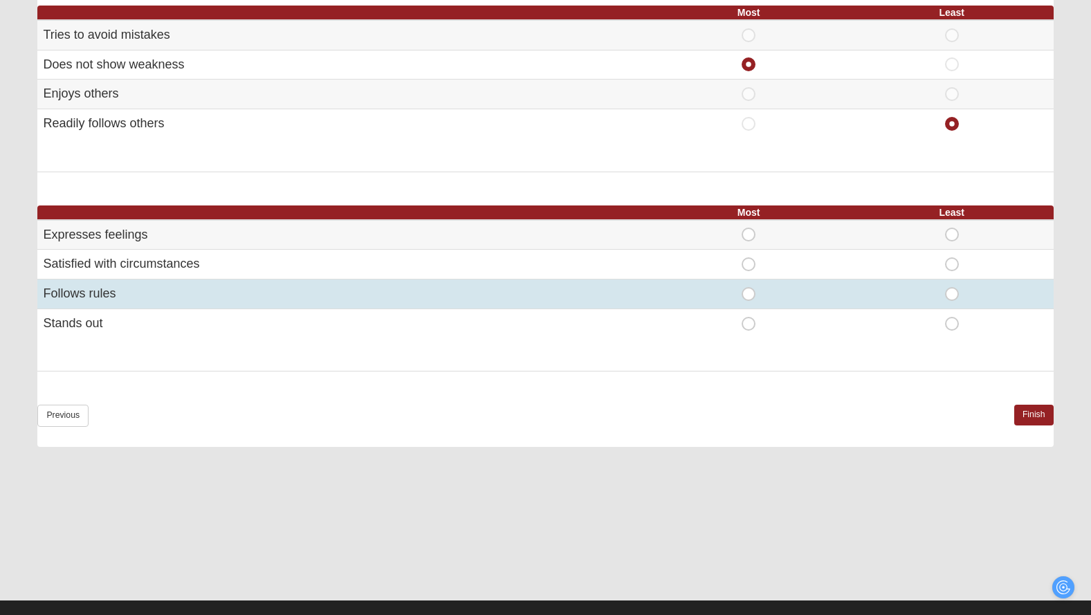
click at [748, 287] on span "Most" at bounding box center [748, 287] width 0 height 0
click at [751, 291] on input "Most" at bounding box center [752, 294] width 9 height 14
radio input "true"
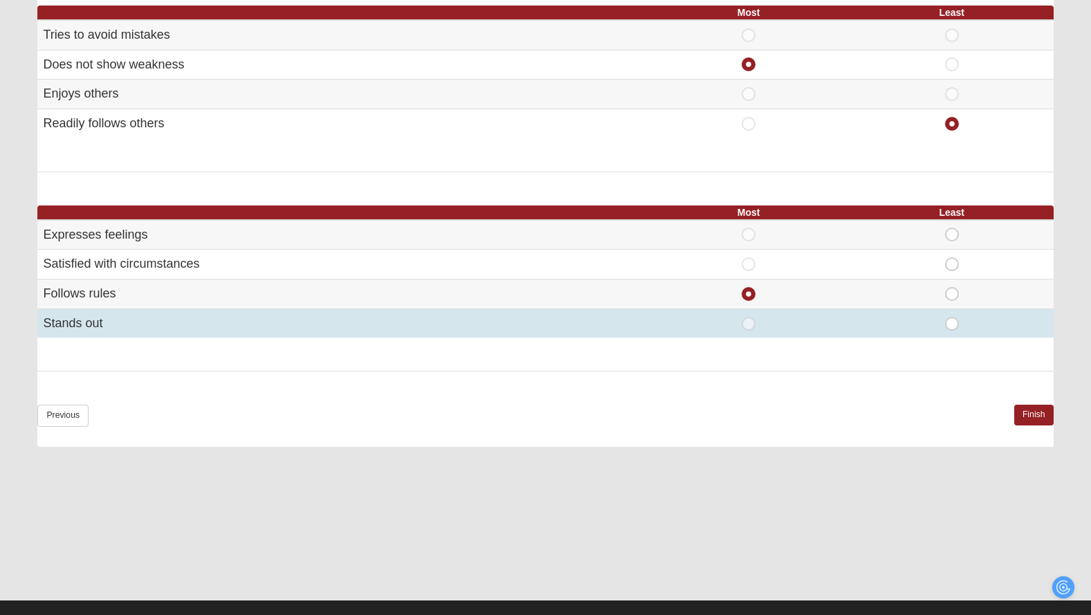
click at [952, 317] on span "Least" at bounding box center [952, 317] width 0 height 0
click at [952, 326] on input "Least" at bounding box center [956, 324] width 9 height 14
radio input "true"
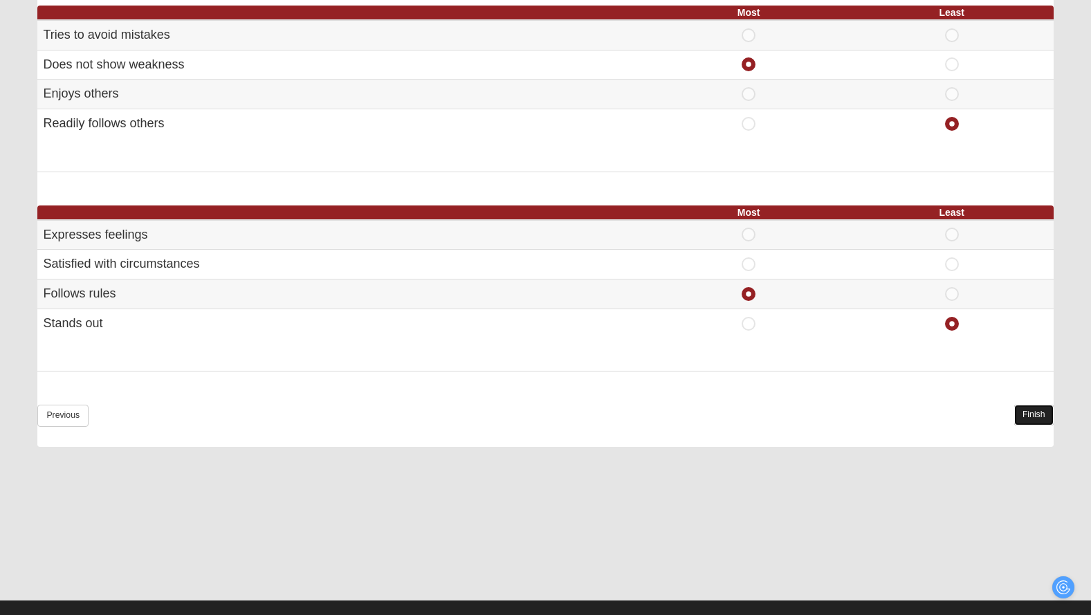
click at [1032, 410] on link "Finish" at bounding box center [1033, 415] width 39 height 20
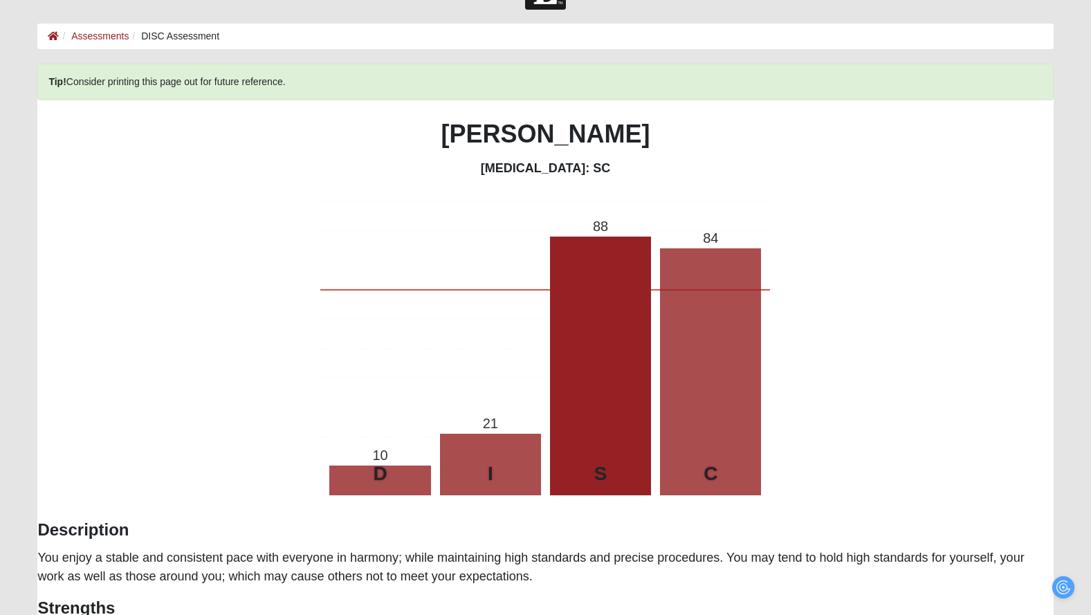
scroll to position [0, 0]
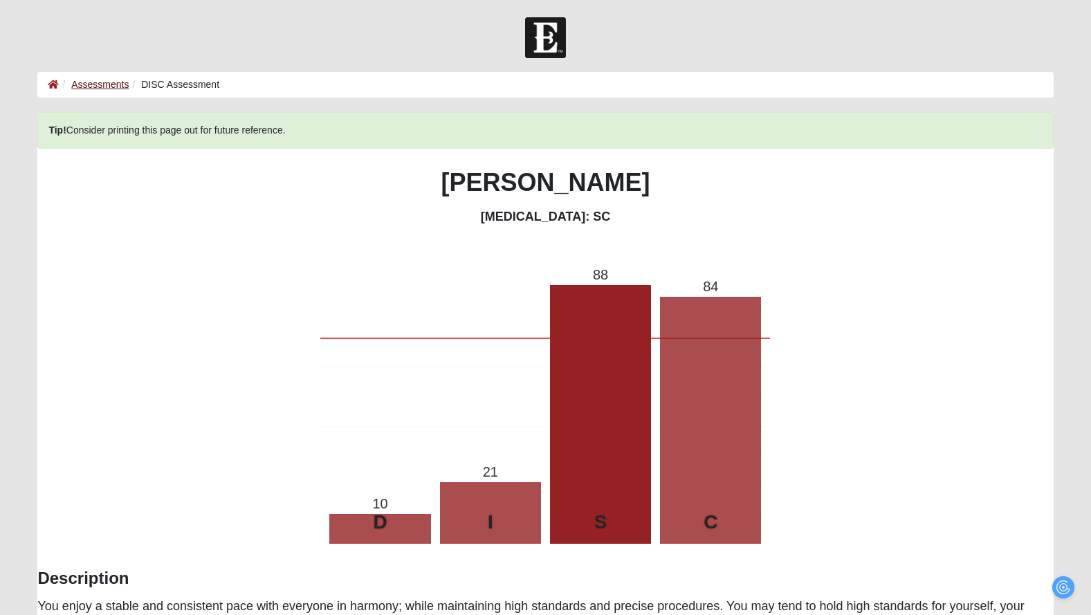
click at [86, 80] on li "Assessments" at bounding box center [94, 84] width 70 height 15
click at [89, 83] on link "Assessments" at bounding box center [99, 84] width 57 height 11
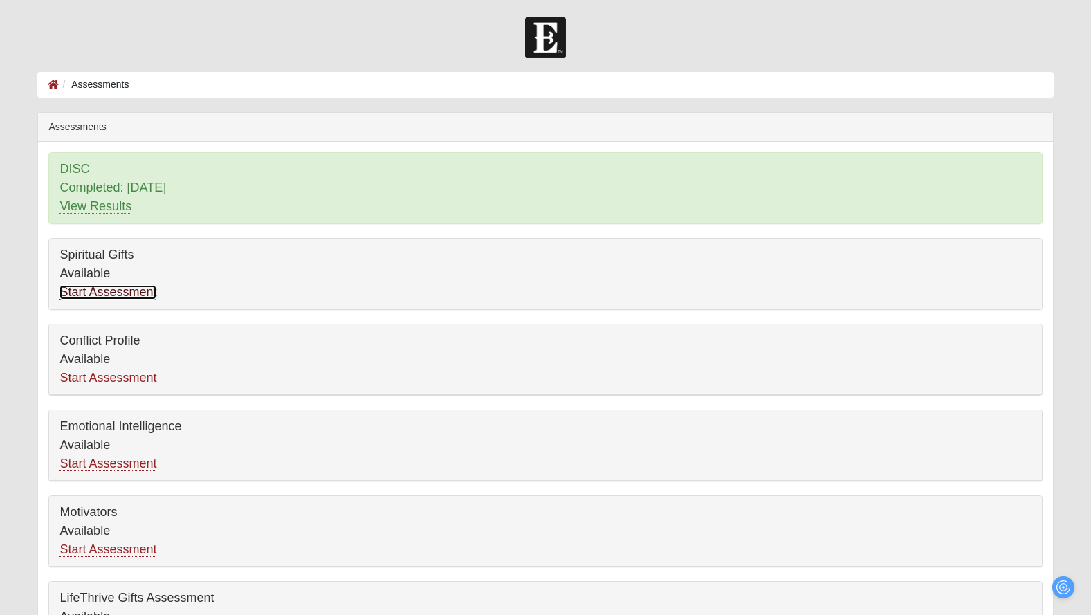
click at [114, 295] on link "Start Assessment" at bounding box center [107, 292] width 97 height 15
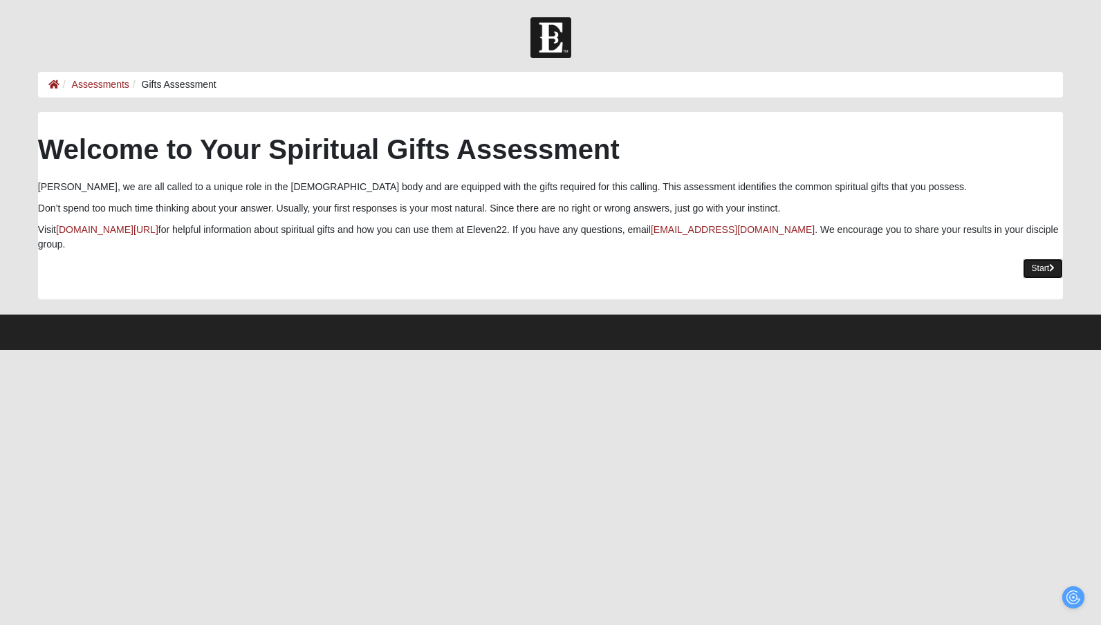
click at [1027, 259] on link "Start" at bounding box center [1043, 269] width 40 height 20
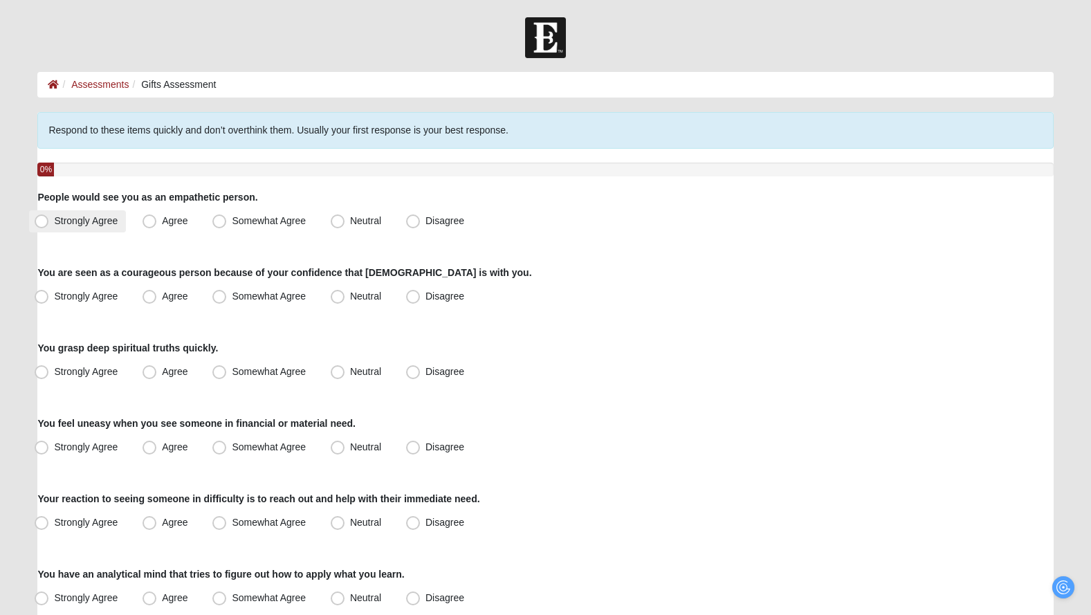
click at [111, 218] on span "Strongly Agree" at bounding box center [86, 220] width 64 height 11
click at [49, 218] on input "Strongly Agree" at bounding box center [44, 221] width 9 height 9
radio input "true"
click at [354, 296] on span "Neutral" at bounding box center [365, 296] width 31 height 11
click at [345, 296] on input "Neutral" at bounding box center [340, 296] width 9 height 9
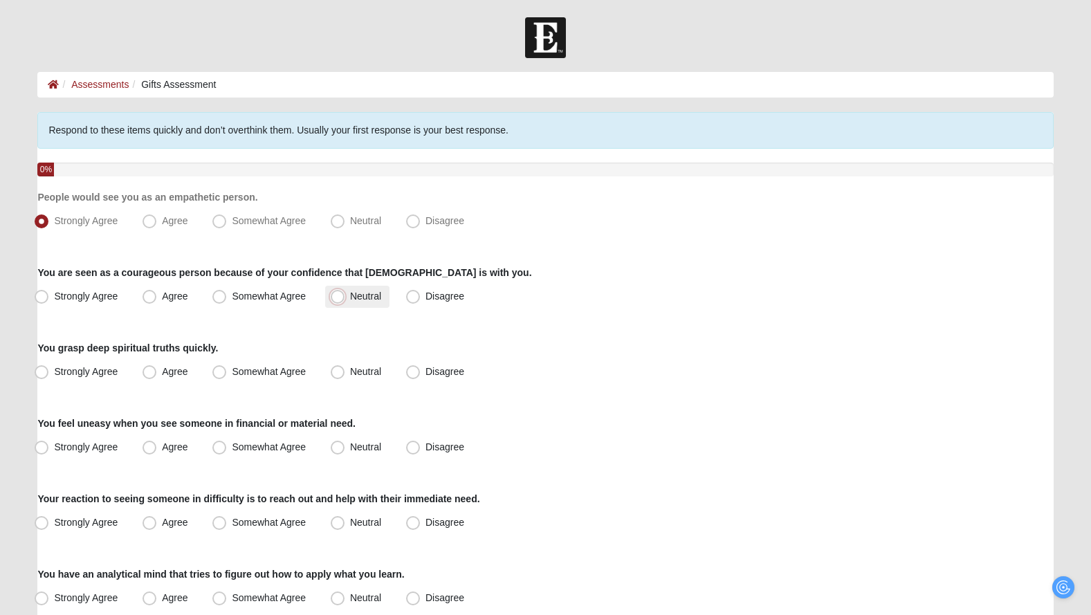
radio input "true"
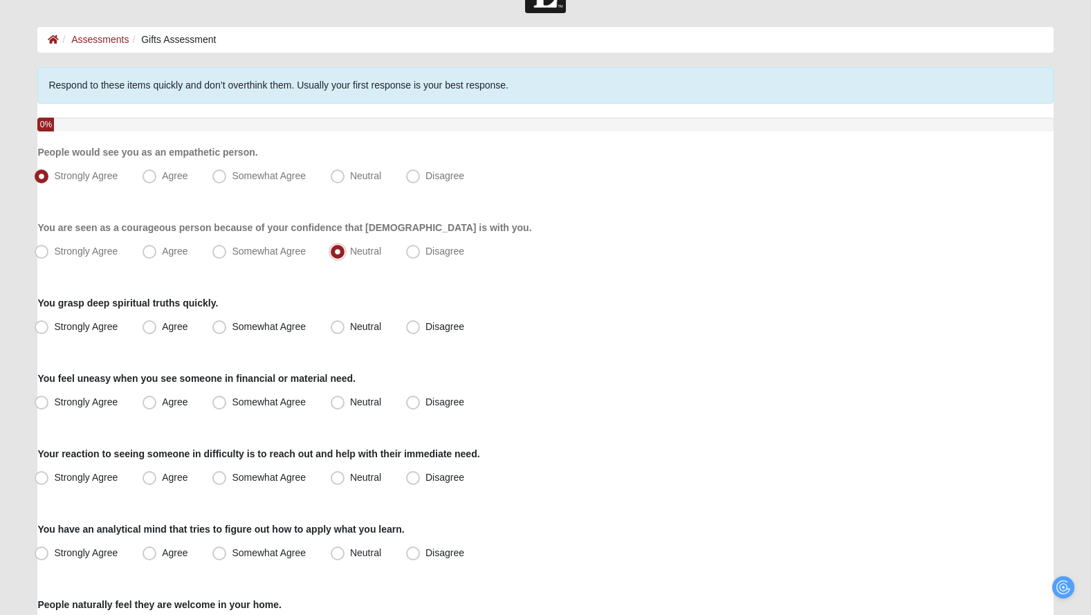
scroll to position [47, 0]
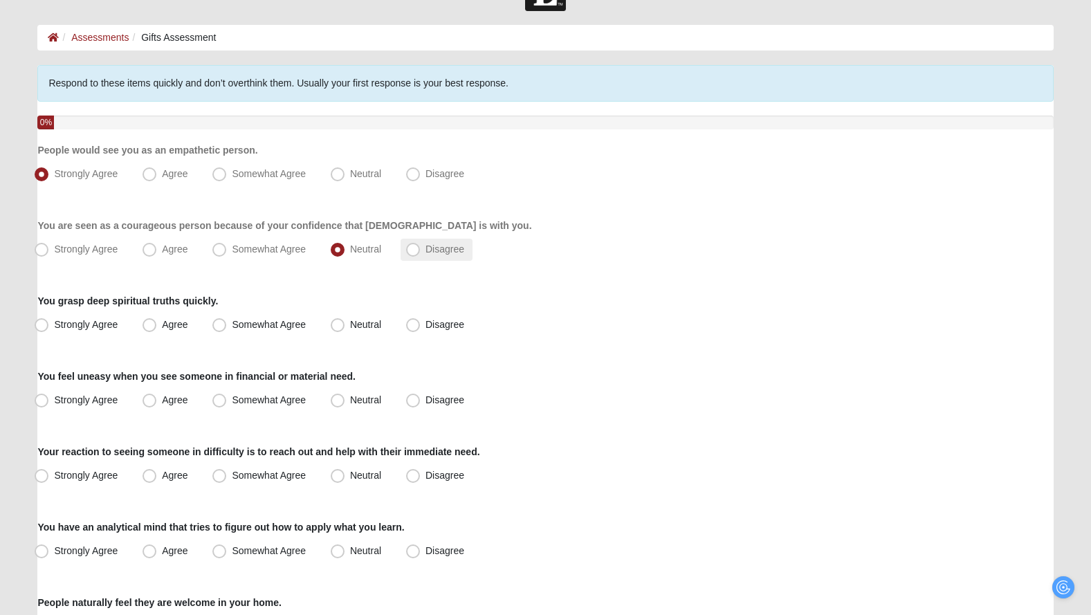
click at [456, 252] on span "Disagree" at bounding box center [444, 248] width 39 height 11
click at [421, 252] on input "Disagree" at bounding box center [416, 249] width 9 height 9
radio input "true"
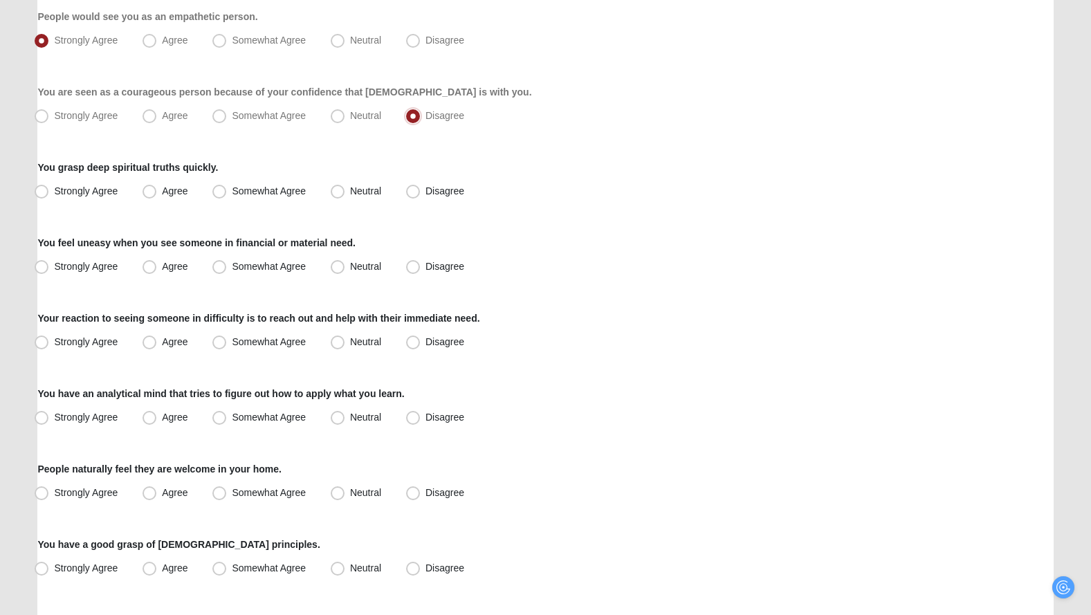
scroll to position [182, 0]
click at [174, 187] on span "Agree" at bounding box center [175, 189] width 26 height 11
click at [157, 187] on input "Agree" at bounding box center [152, 189] width 9 height 9
radio input "true"
click at [425, 264] on span "Disagree" at bounding box center [444, 264] width 39 height 11
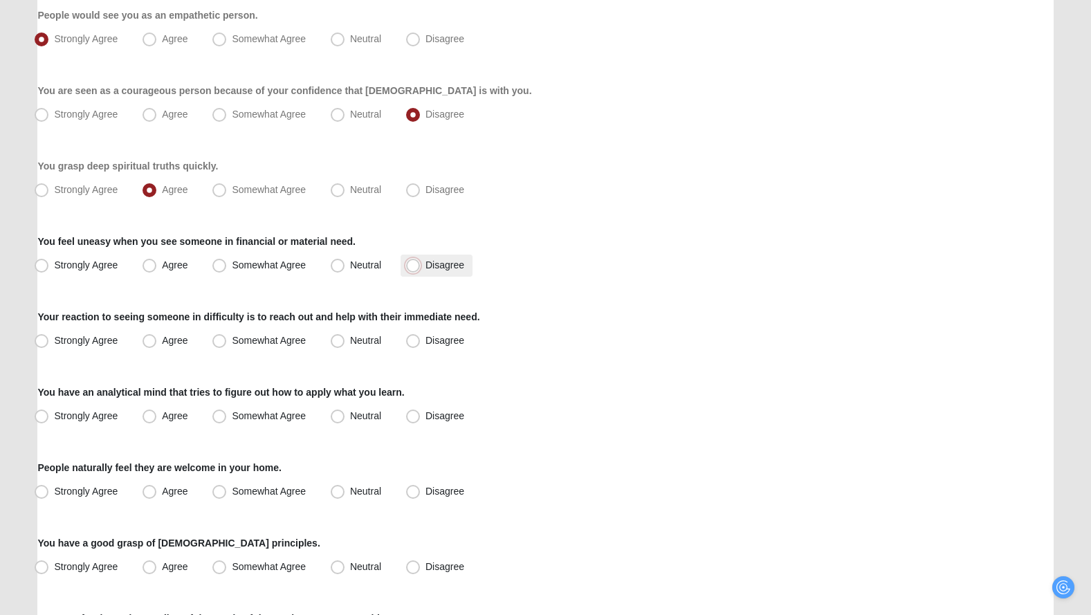
click at [418, 264] on input "Disagree" at bounding box center [416, 265] width 9 height 9
radio input "true"
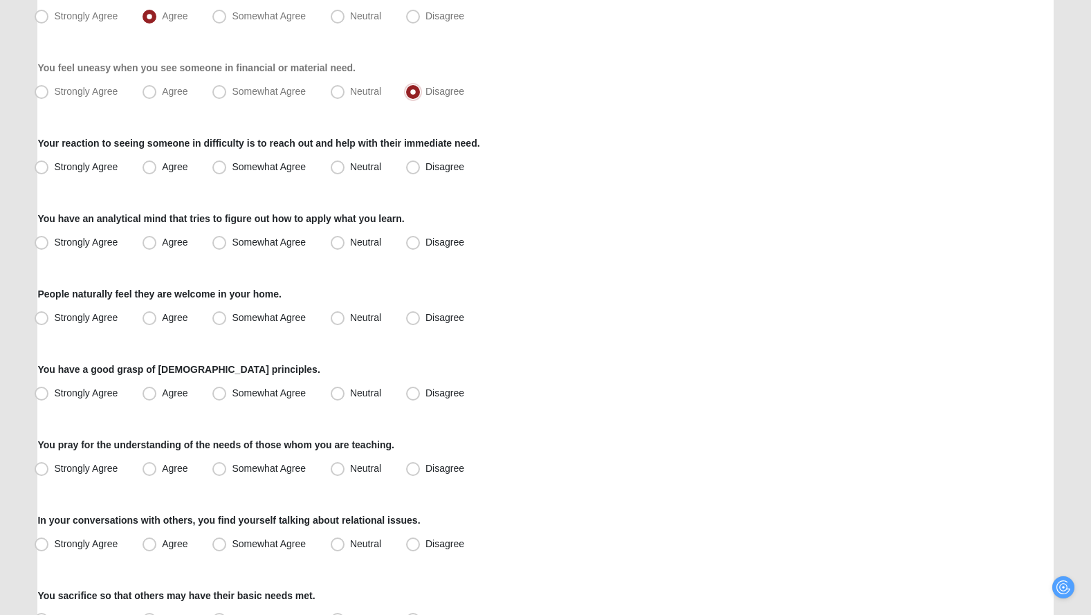
scroll to position [356, 0]
click at [66, 163] on span "Strongly Agree" at bounding box center [86, 165] width 64 height 11
click at [49, 163] on input "Strongly Agree" at bounding box center [44, 166] width 9 height 9
radio input "true"
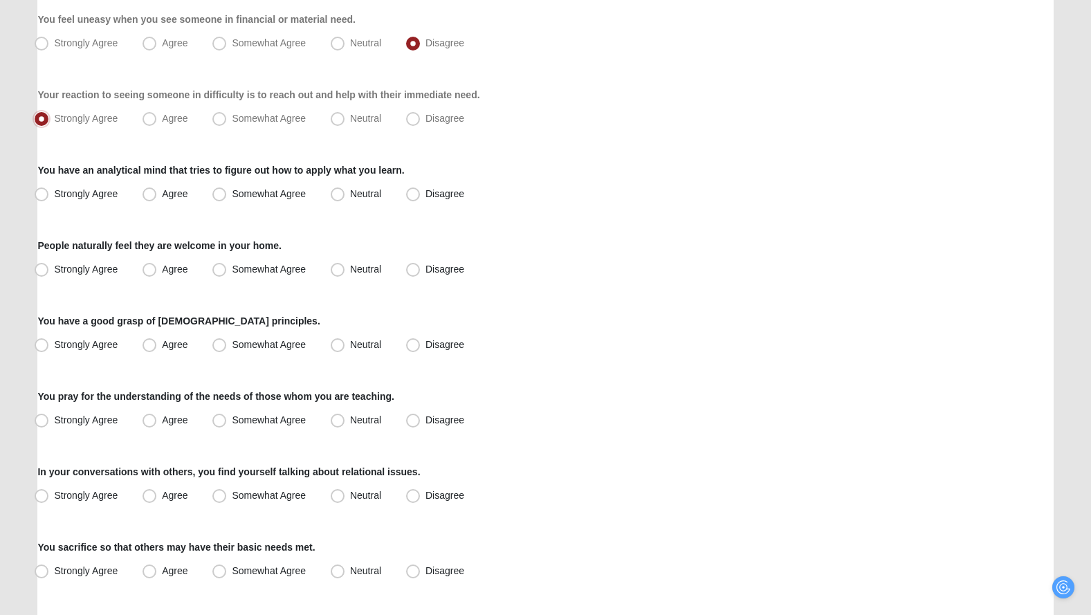
scroll to position [405, 0]
click at [106, 194] on span "Strongly Agree" at bounding box center [86, 192] width 64 height 11
click at [49, 194] on input "Strongly Agree" at bounding box center [44, 193] width 9 height 9
radio input "true"
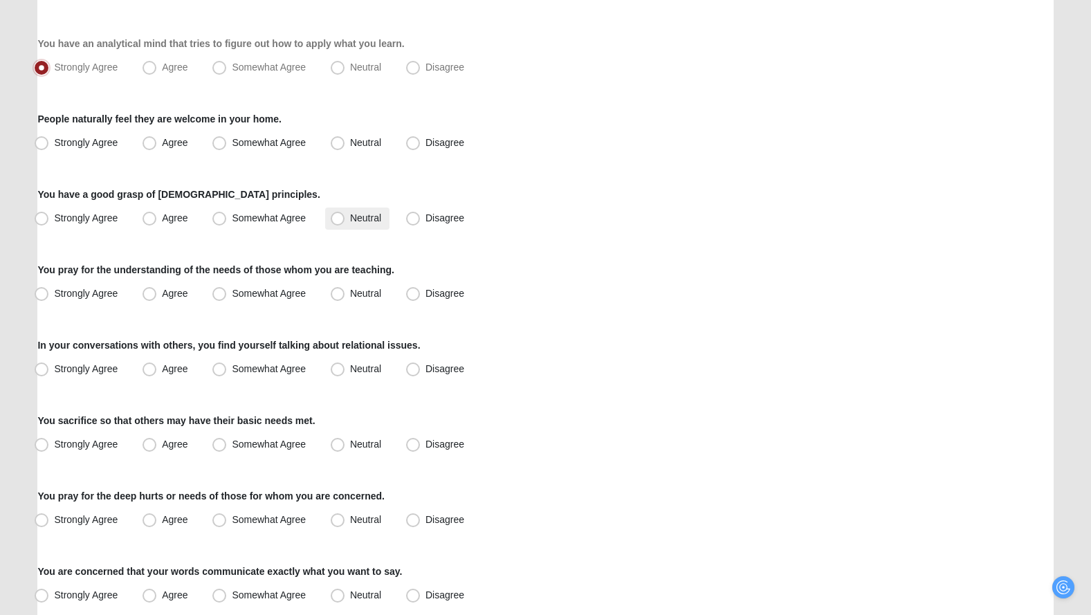
scroll to position [531, 0]
click at [101, 138] on span "Strongly Agree" at bounding box center [86, 141] width 64 height 11
click at [49, 138] on input "Strongly Agree" at bounding box center [44, 142] width 9 height 9
radio input "true"
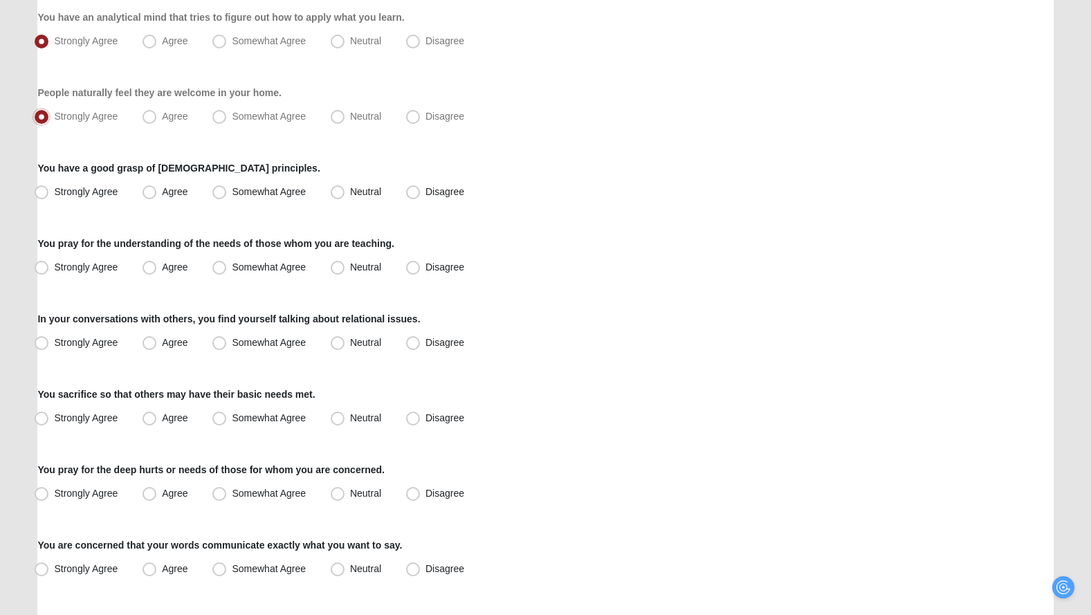
scroll to position [558, 0]
click at [172, 190] on span "Agree" at bounding box center [175, 190] width 26 height 11
click at [157, 190] on input "Agree" at bounding box center [152, 191] width 9 height 9
radio input "true"
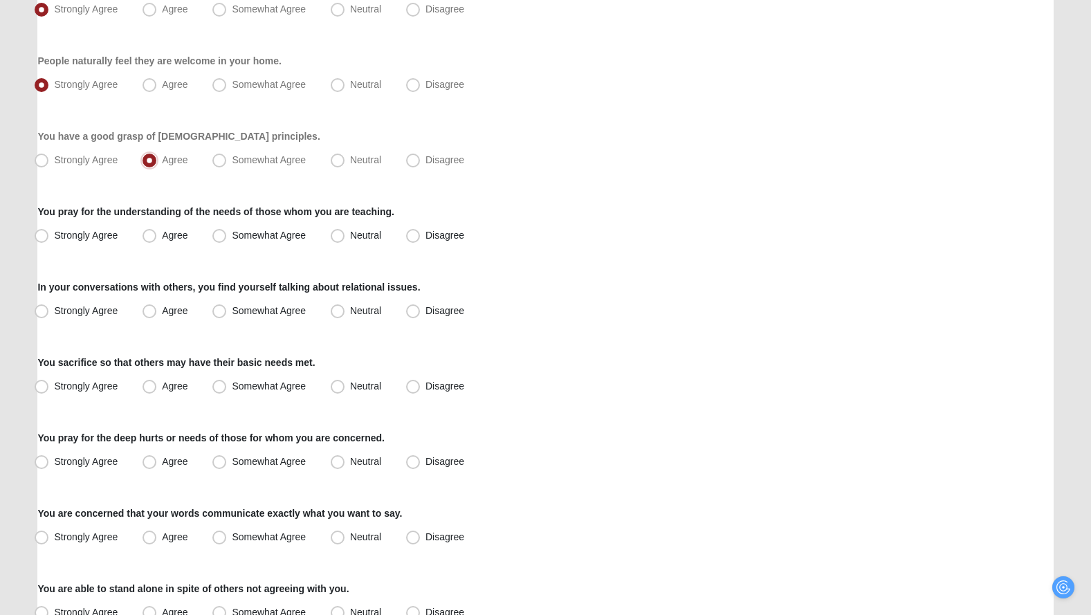
scroll to position [623, 0]
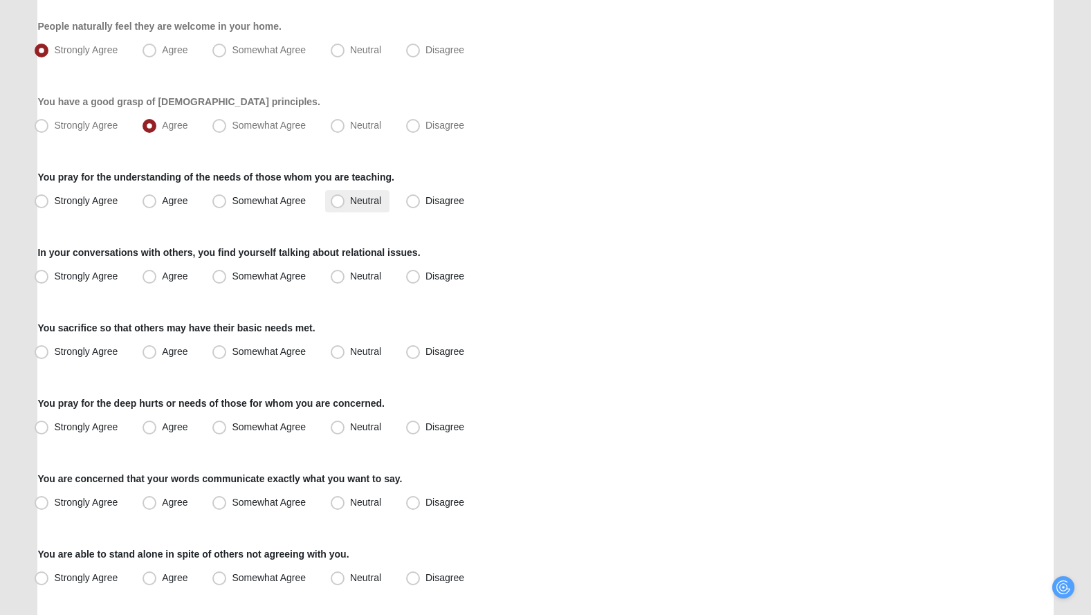
click at [350, 196] on span "Neutral" at bounding box center [365, 200] width 31 height 11
click at [341, 196] on input "Neutral" at bounding box center [340, 200] width 9 height 9
radio input "true"
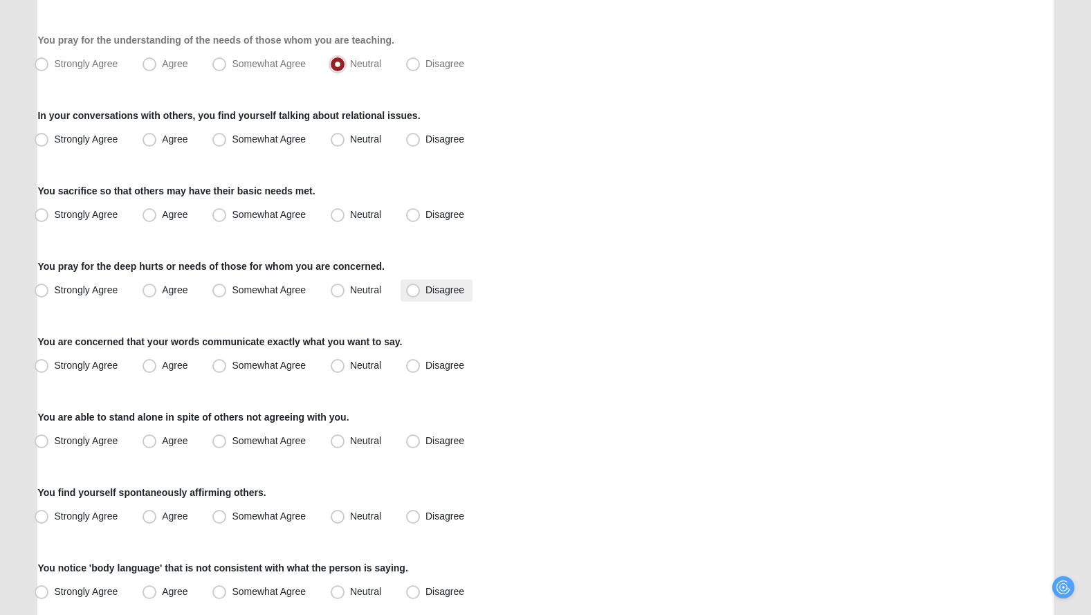
scroll to position [762, 0]
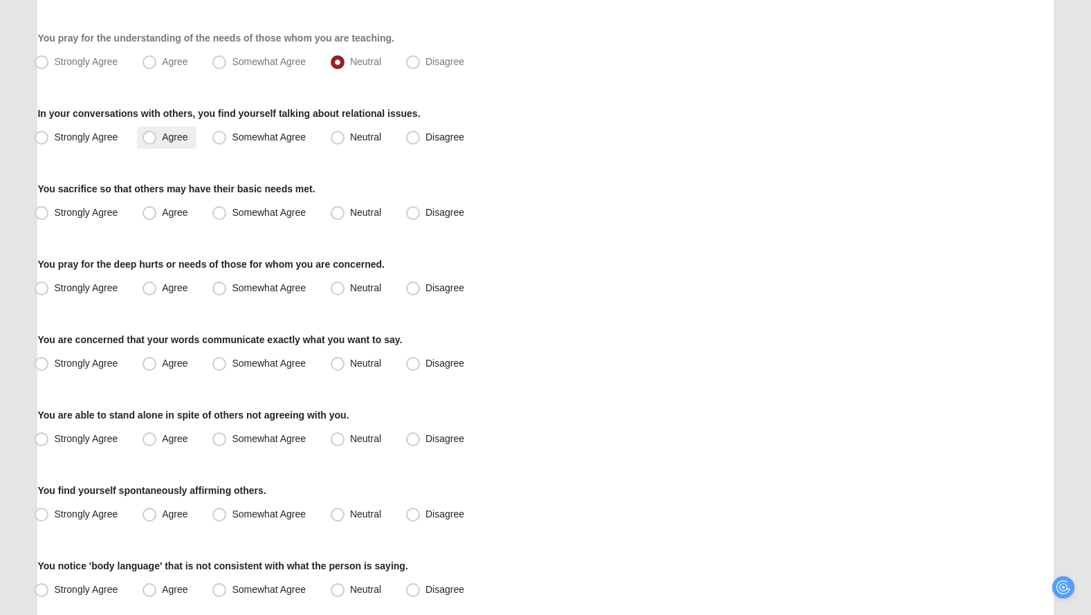
click at [176, 139] on span "Agree" at bounding box center [175, 136] width 26 height 11
click at [157, 139] on input "Agree" at bounding box center [152, 137] width 9 height 9
radio input "true"
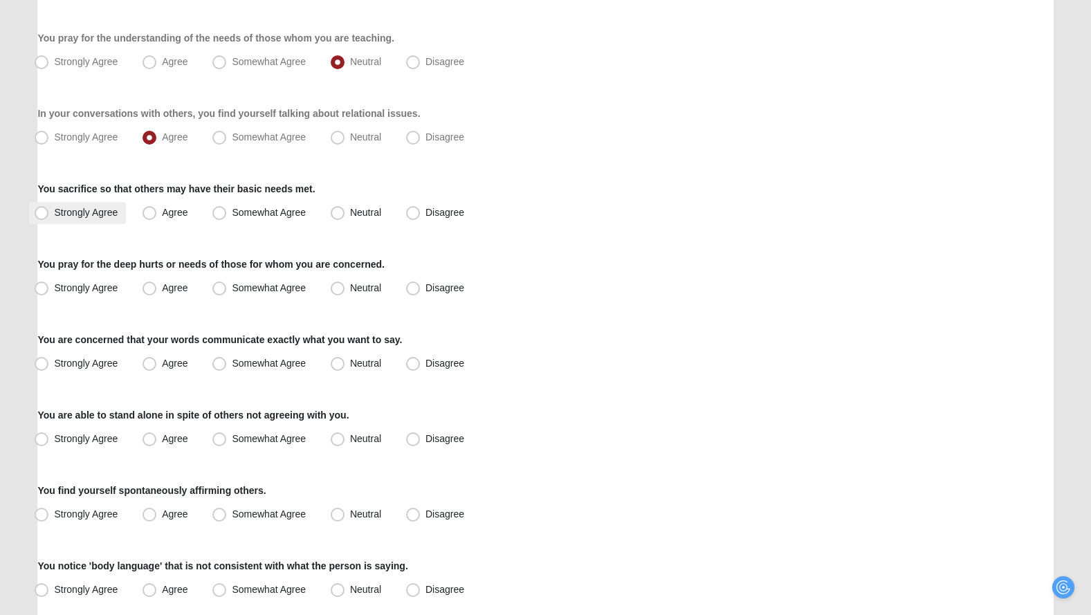
click at [113, 212] on span "Strongly Agree" at bounding box center [86, 212] width 64 height 11
click at [49, 212] on input "Strongly Agree" at bounding box center [44, 212] width 9 height 9
radio input "true"
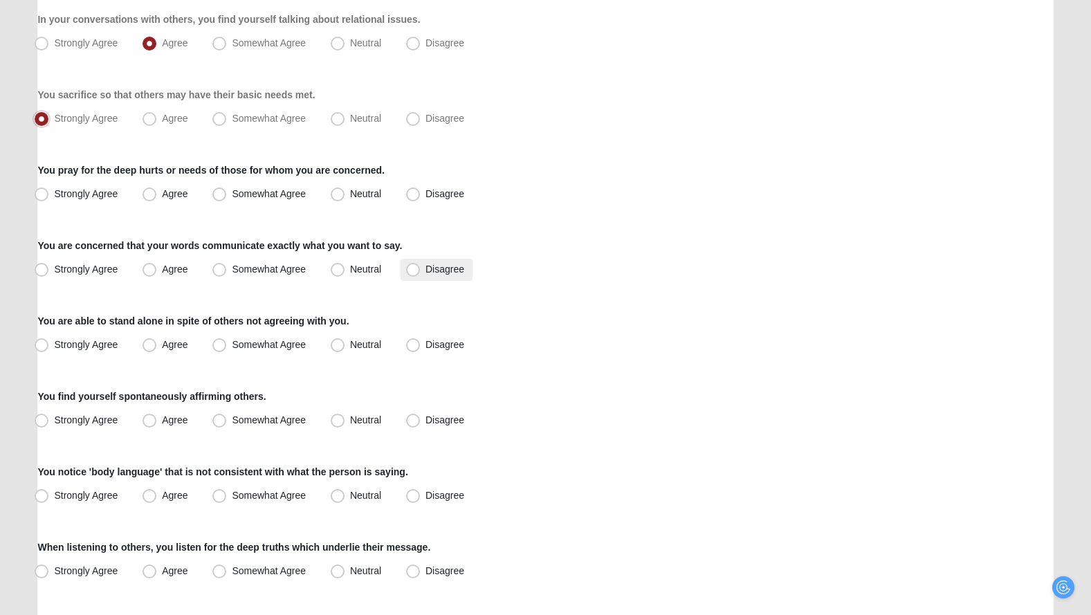
scroll to position [864, 0]
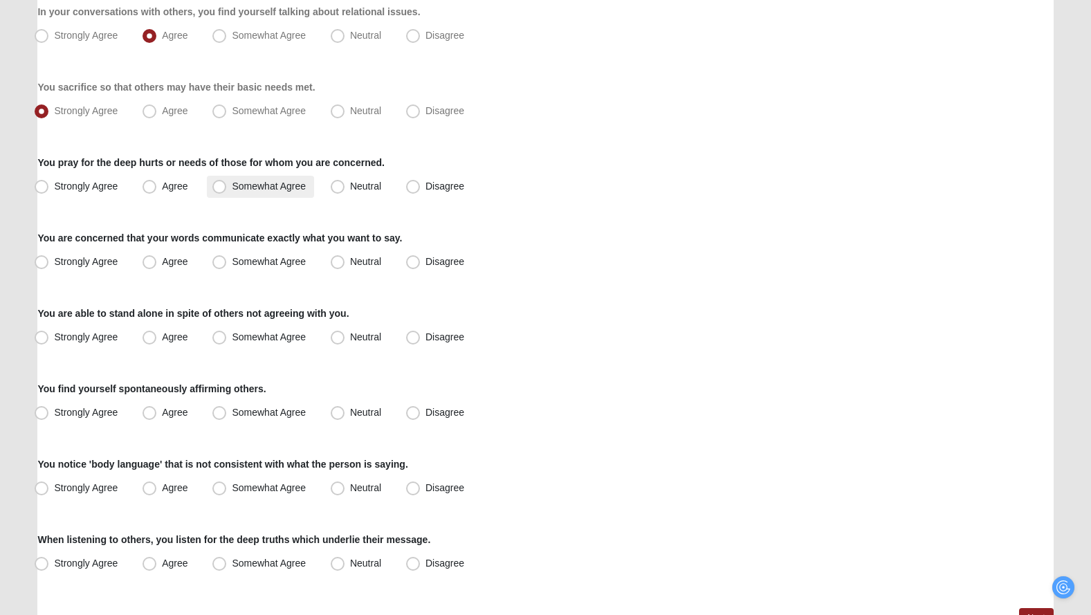
click at [232, 183] on span "Somewhat Agree" at bounding box center [269, 186] width 74 height 11
click at [223, 183] on input "Somewhat Agree" at bounding box center [222, 186] width 9 height 9
radio input "true"
click at [171, 185] on span "Agree" at bounding box center [175, 186] width 26 height 11
click at [157, 185] on input "Agree" at bounding box center [152, 186] width 9 height 9
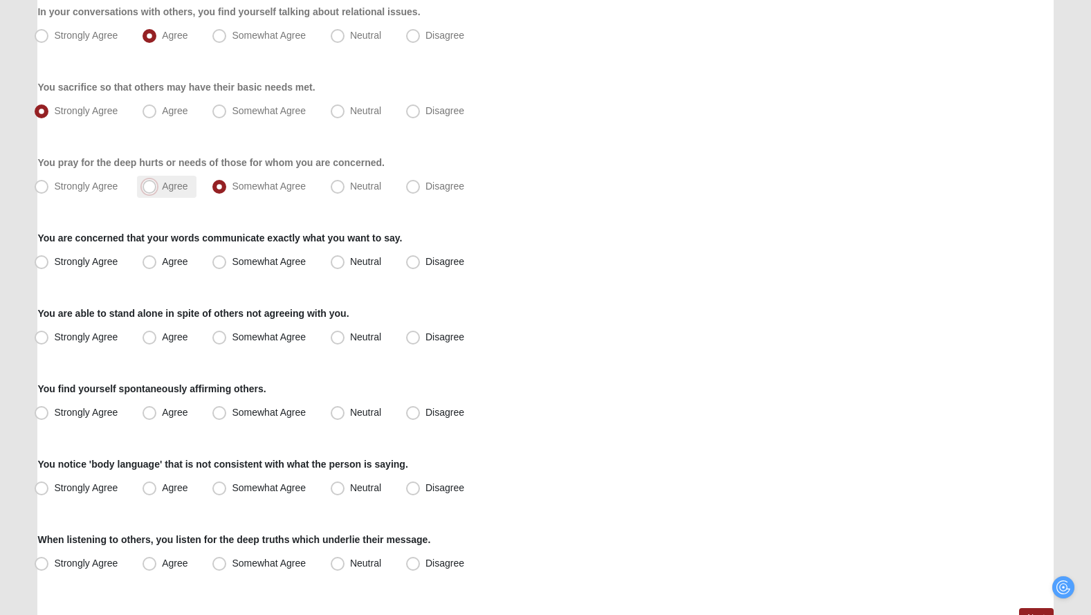
radio input "true"
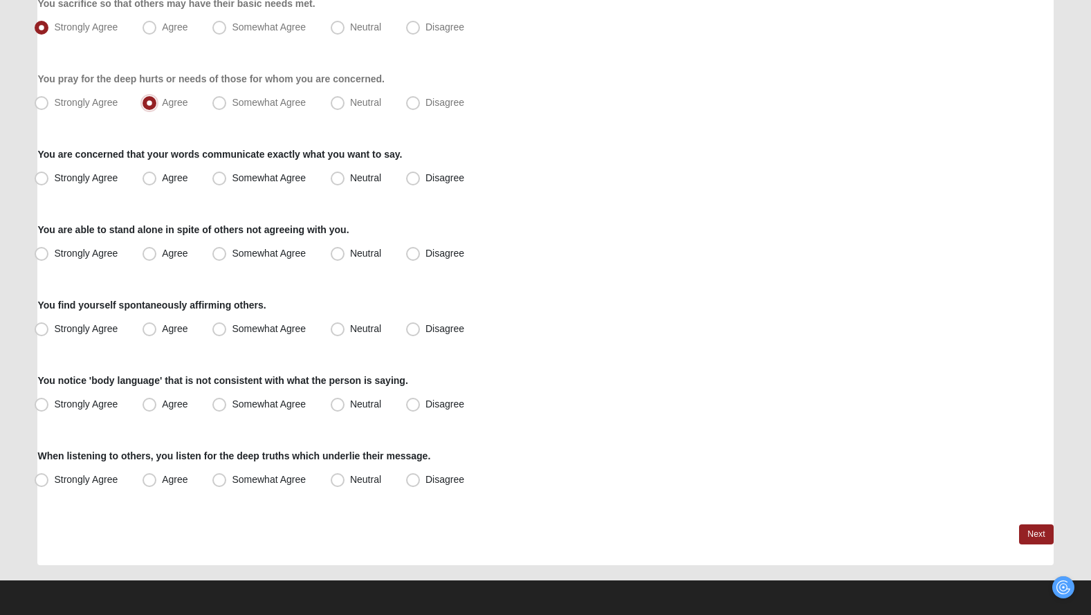
scroll to position [948, 0]
click at [117, 173] on span "Strongly Agree" at bounding box center [86, 177] width 64 height 11
click at [49, 174] on input "Strongly Agree" at bounding box center [44, 178] width 9 height 9
radio input "true"
click at [434, 252] on span "Disagree" at bounding box center [444, 253] width 39 height 11
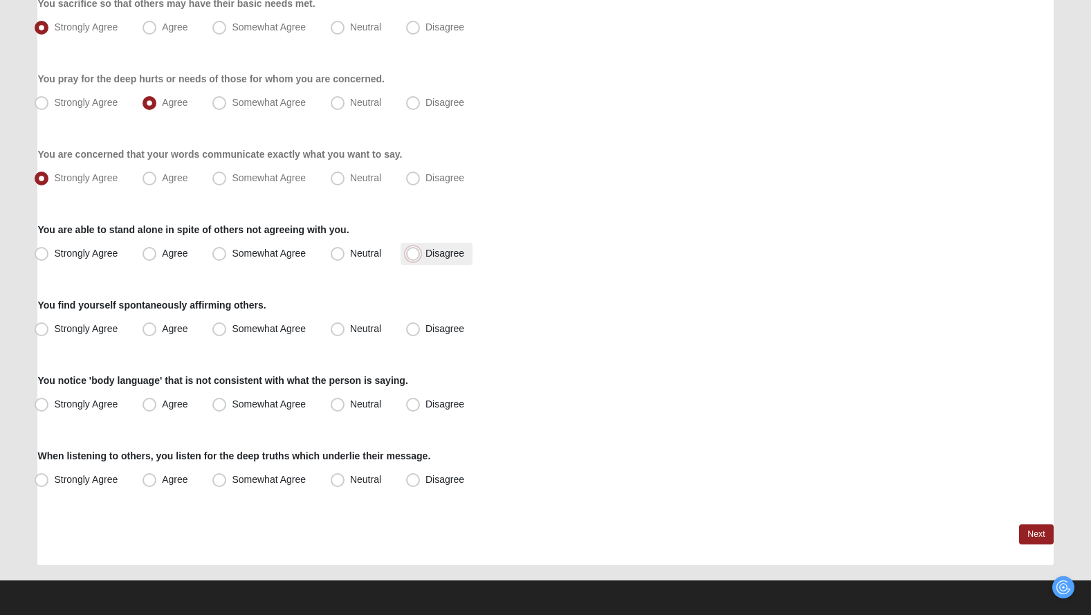
click at [421, 252] on input "Disagree" at bounding box center [416, 253] width 9 height 9
radio input "true"
click at [169, 326] on span "Agree" at bounding box center [175, 328] width 26 height 11
click at [157, 326] on input "Agree" at bounding box center [152, 328] width 9 height 9
radio input "true"
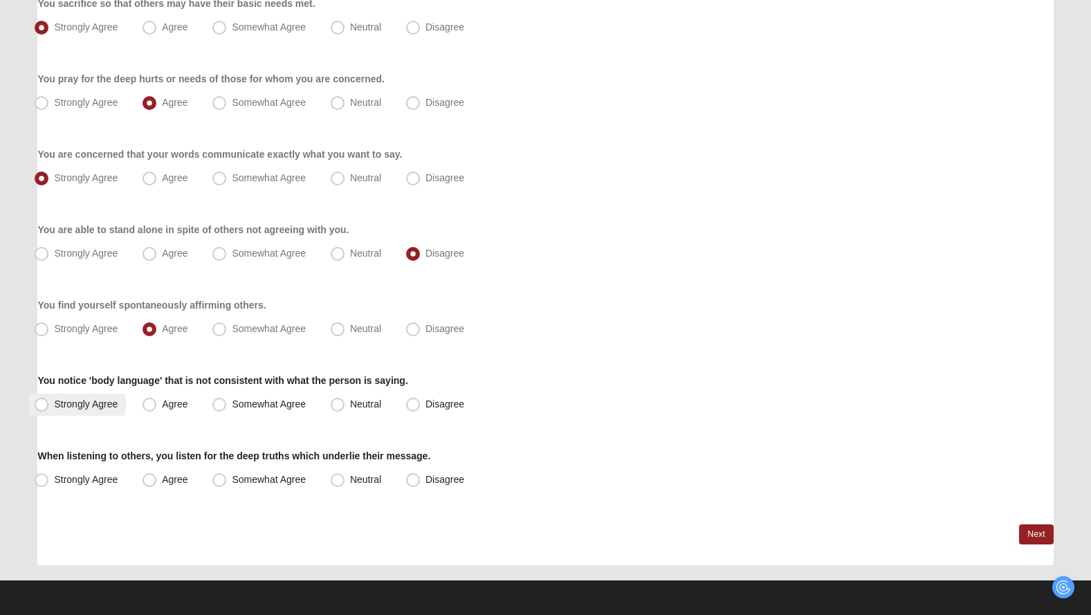
click at [71, 405] on span "Strongly Agree" at bounding box center [86, 403] width 64 height 11
click at [49, 405] on input "Strongly Agree" at bounding box center [44, 404] width 9 height 9
radio input "true"
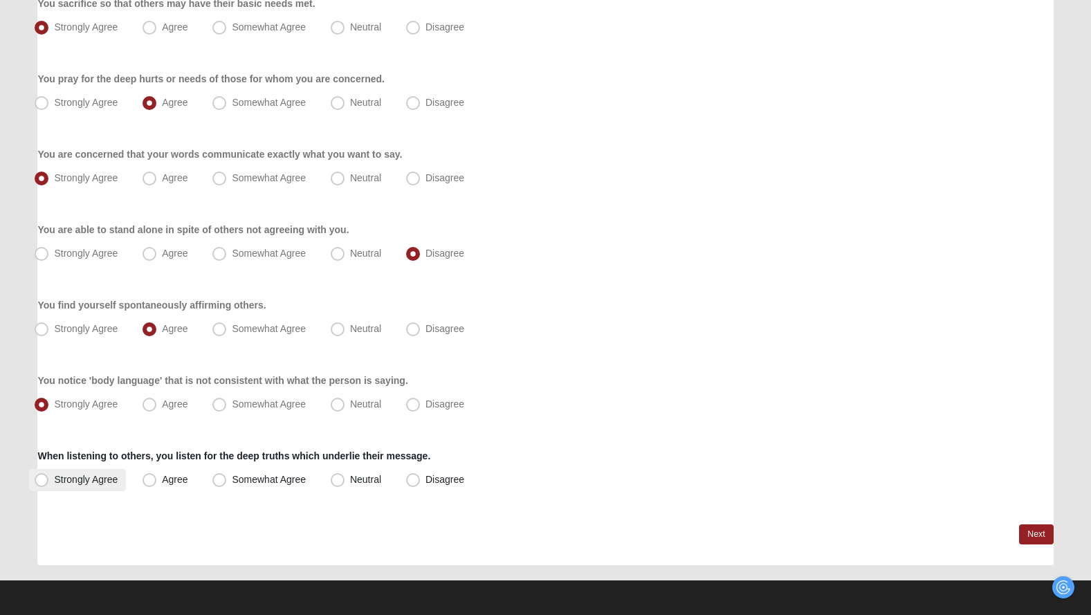
click at [91, 480] on span "Strongly Agree" at bounding box center [86, 479] width 64 height 11
click at [49, 480] on input "Strongly Agree" at bounding box center [44, 479] width 9 height 9
radio input "true"
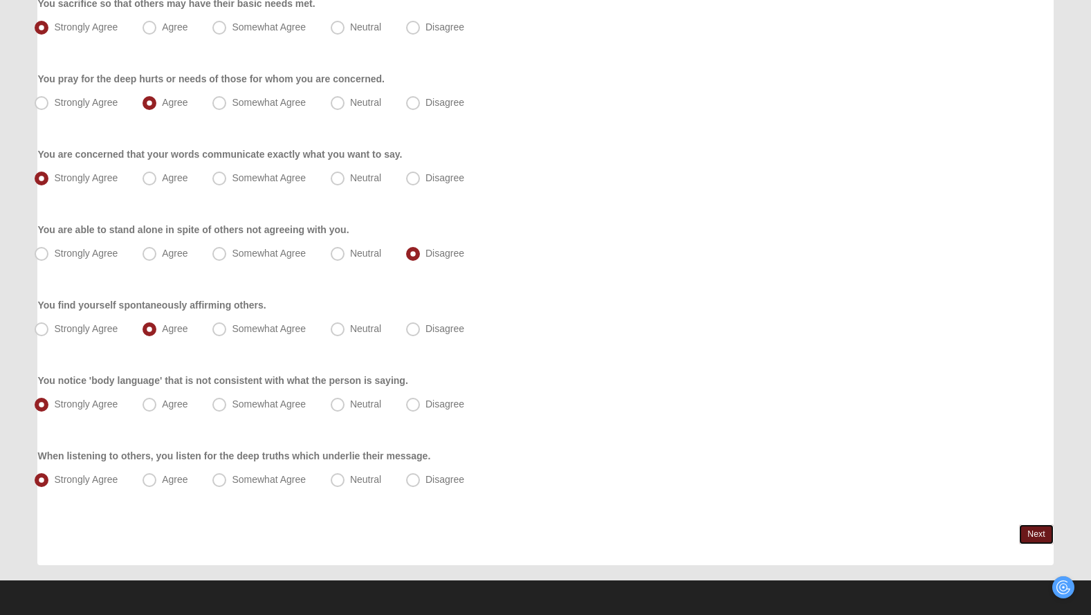
click at [1025, 534] on link "Next" at bounding box center [1036, 534] width 34 height 20
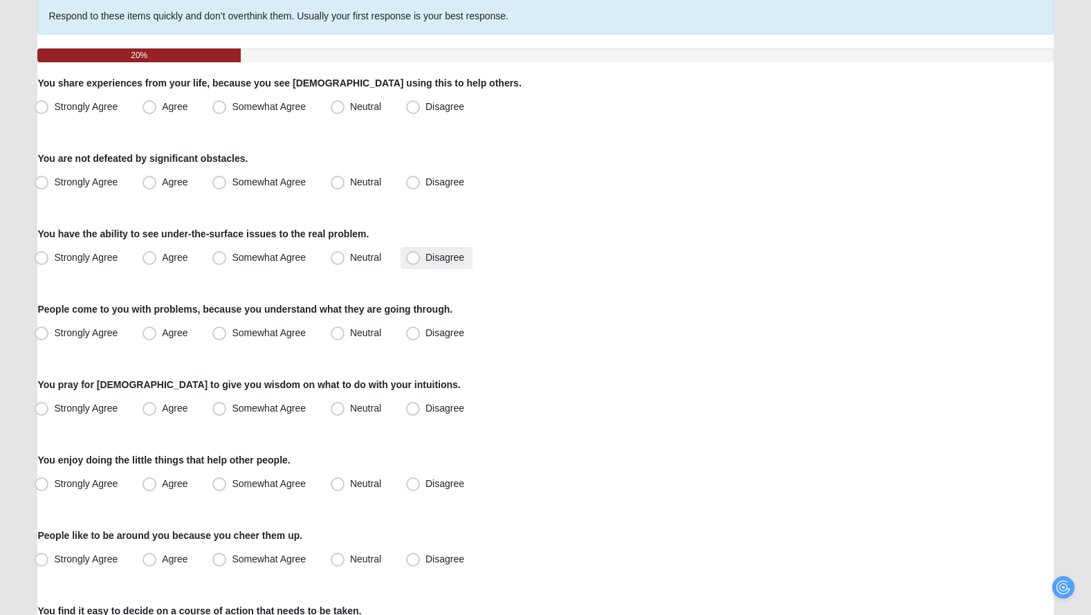
scroll to position [116, 0]
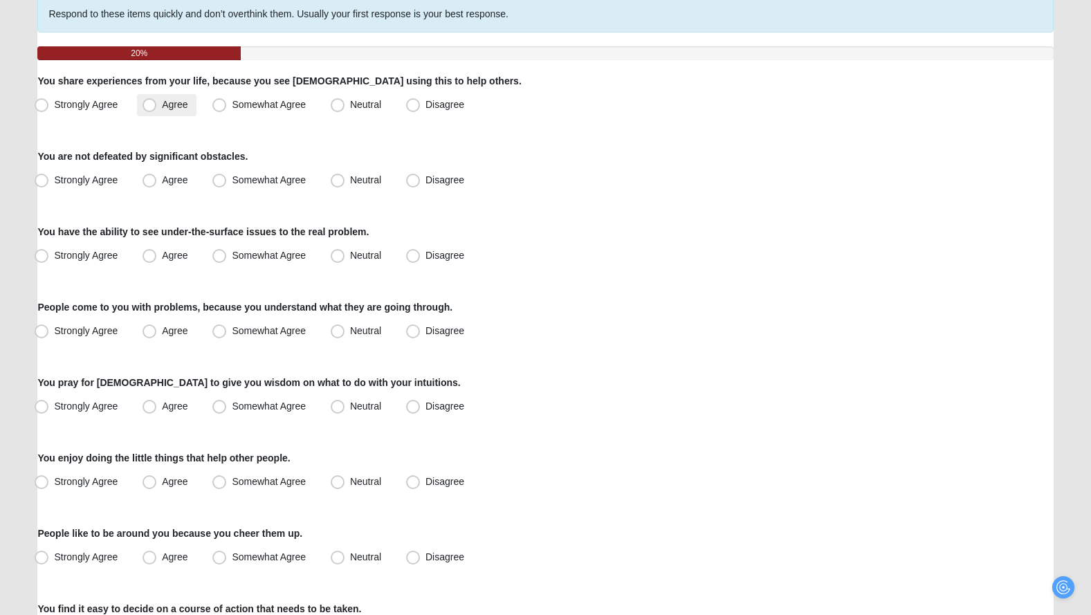
click at [175, 100] on span "Agree" at bounding box center [175, 104] width 26 height 11
click at [157, 100] on input "Agree" at bounding box center [152, 104] width 9 height 9
radio input "true"
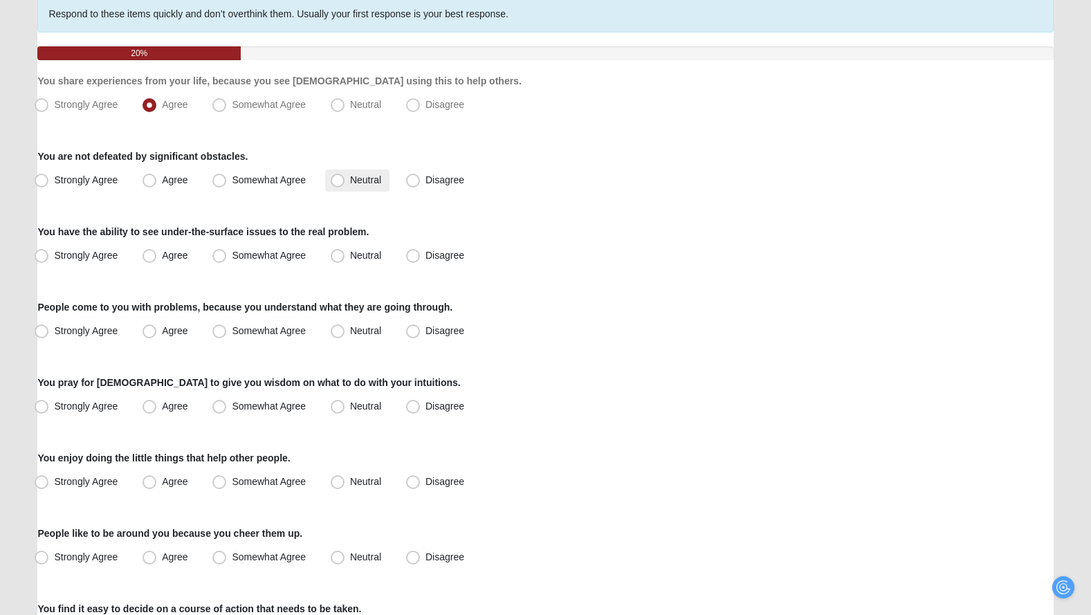
click at [358, 182] on span "Neutral" at bounding box center [365, 179] width 31 height 11
click at [345, 182] on input "Neutral" at bounding box center [340, 180] width 9 height 9
radio input "true"
click at [291, 176] on span "Somewhat Agree" at bounding box center [269, 179] width 74 height 11
click at [227, 176] on input "Somewhat Agree" at bounding box center [222, 180] width 9 height 9
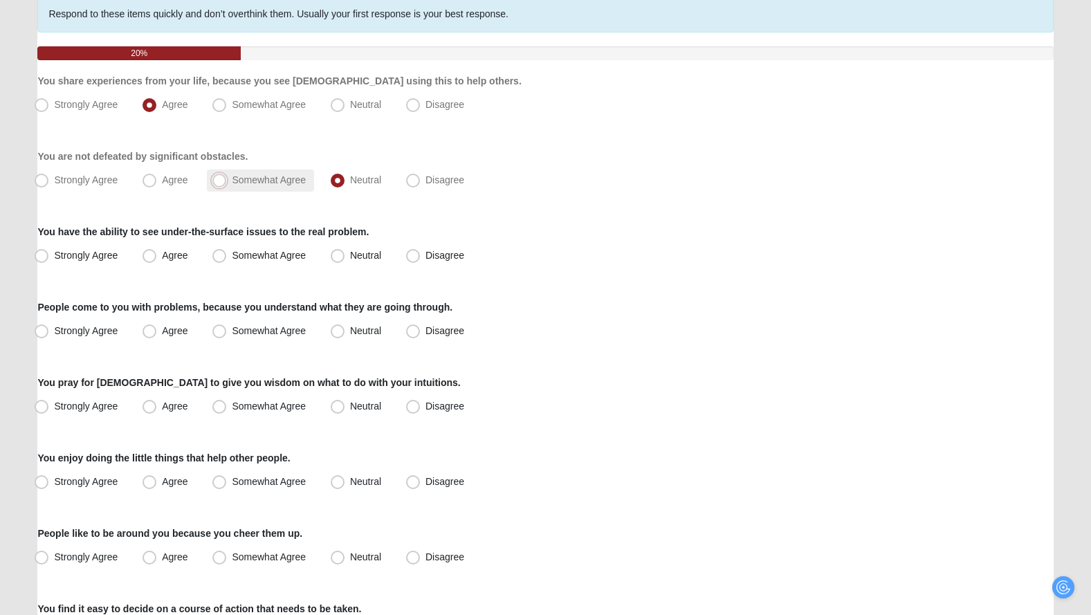
radio input "true"
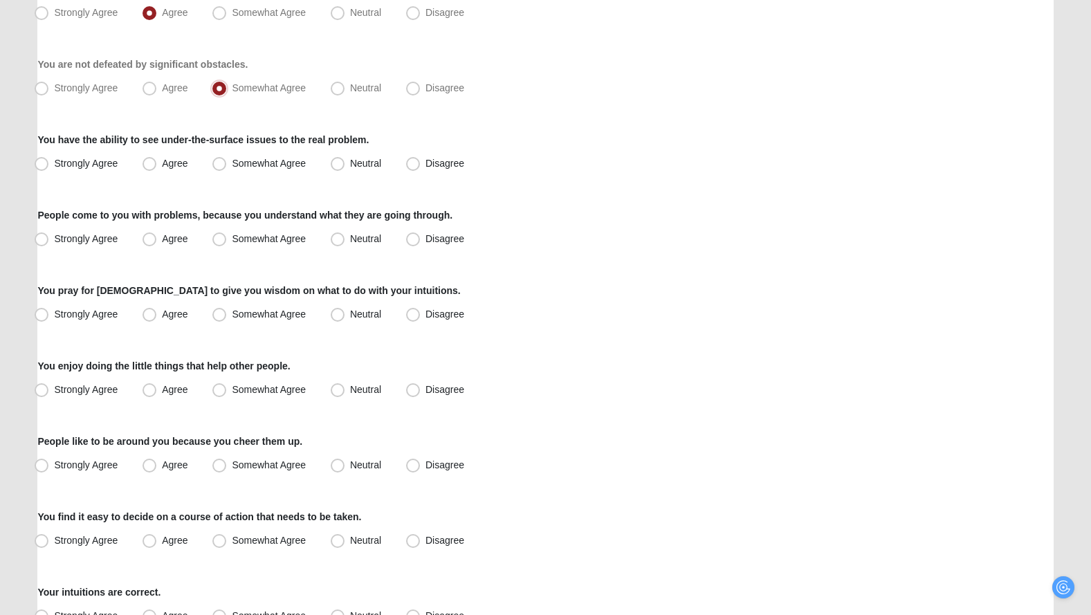
scroll to position [212, 0]
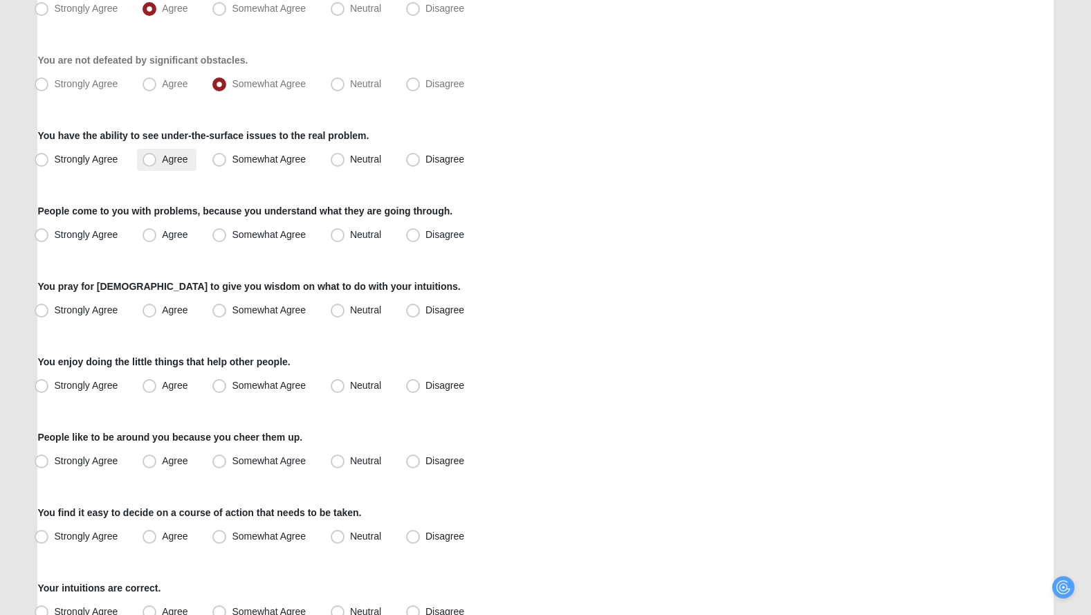
click at [174, 156] on span "Agree" at bounding box center [175, 159] width 26 height 11
click at [157, 156] on input "Agree" at bounding box center [152, 159] width 9 height 9
radio input "true"
click at [184, 235] on span "Agree" at bounding box center [175, 234] width 26 height 11
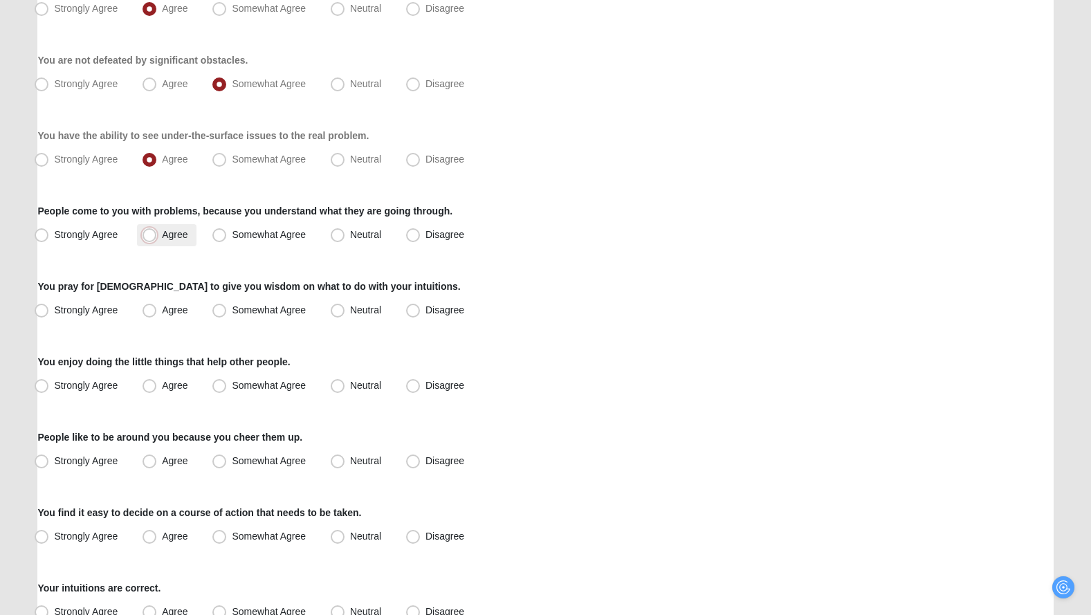
click at [157, 235] on input "Agree" at bounding box center [152, 234] width 9 height 9
radio input "true"
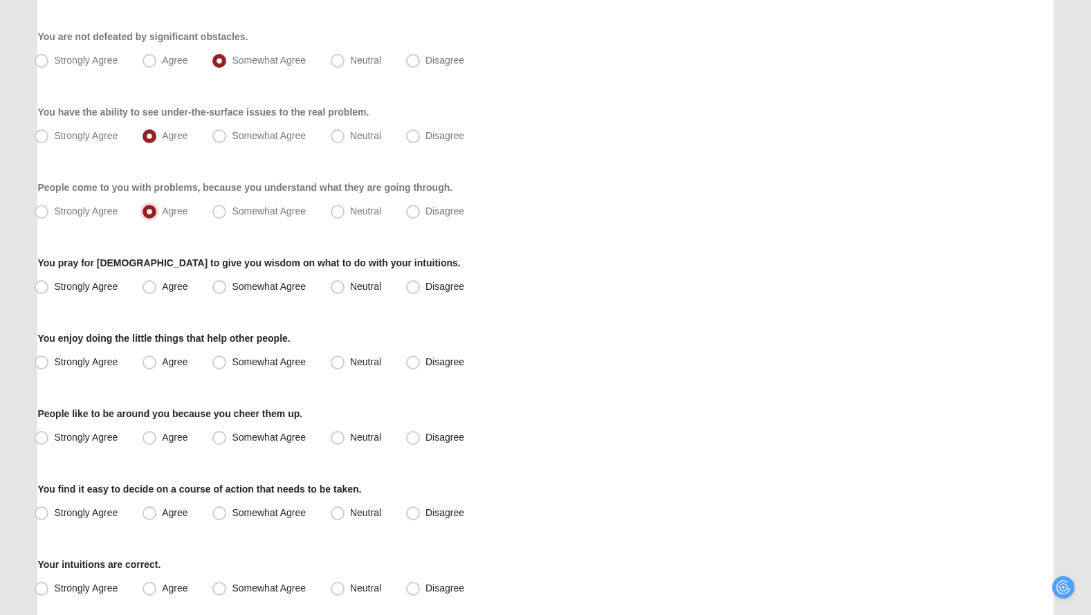
scroll to position [237, 0]
click at [448, 286] on span "Disagree" at bounding box center [444, 285] width 39 height 11
click at [421, 286] on input "Disagree" at bounding box center [416, 286] width 9 height 9
radio input "true"
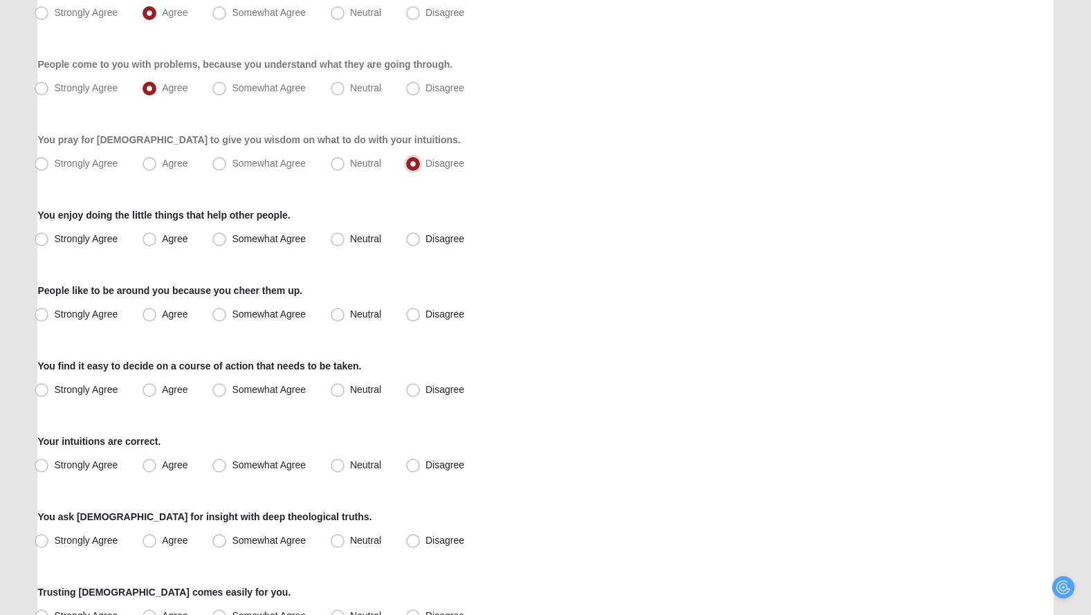
scroll to position [360, 0]
click at [98, 243] on label "Strongly Agree" at bounding box center [77, 239] width 97 height 22
click at [49, 243] on input "Strongly Agree" at bounding box center [44, 238] width 9 height 9
radio input "true"
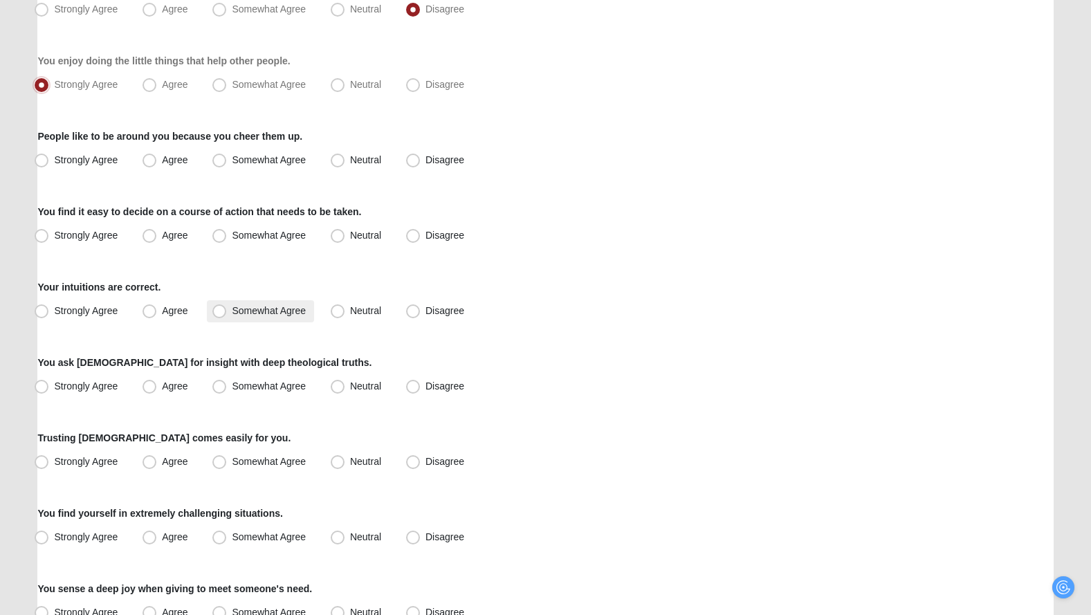
scroll to position [514, 0]
click at [189, 156] on label "Agree" at bounding box center [166, 160] width 59 height 22
click at [157, 156] on input "Agree" at bounding box center [152, 159] width 9 height 9
radio input "true"
click at [91, 232] on span "Strongly Agree" at bounding box center [86, 234] width 64 height 11
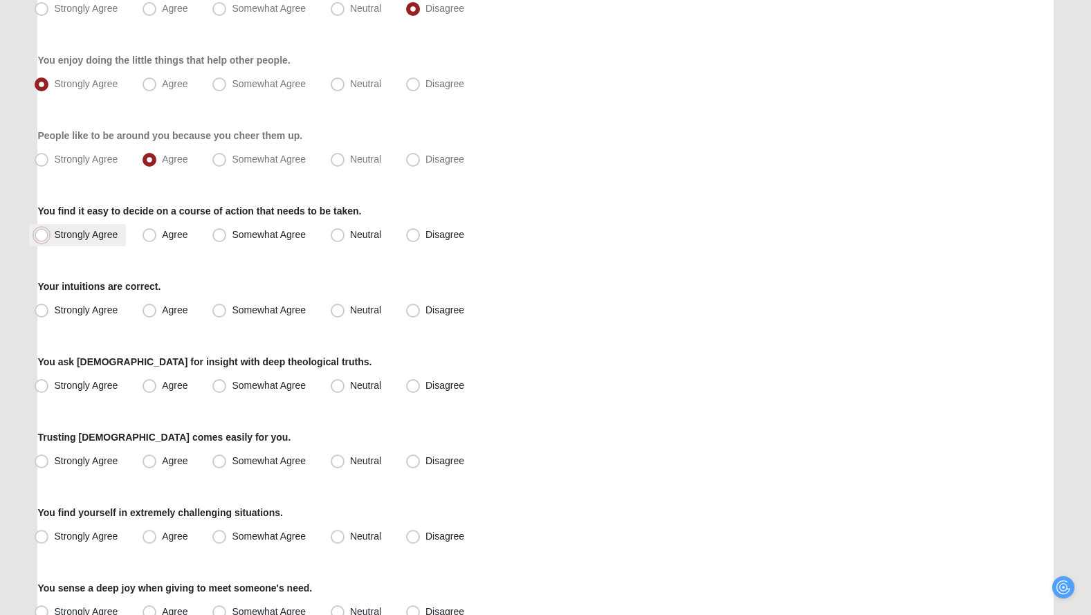
click at [49, 232] on input "Strongly Agree" at bounding box center [44, 234] width 9 height 9
radio input "true"
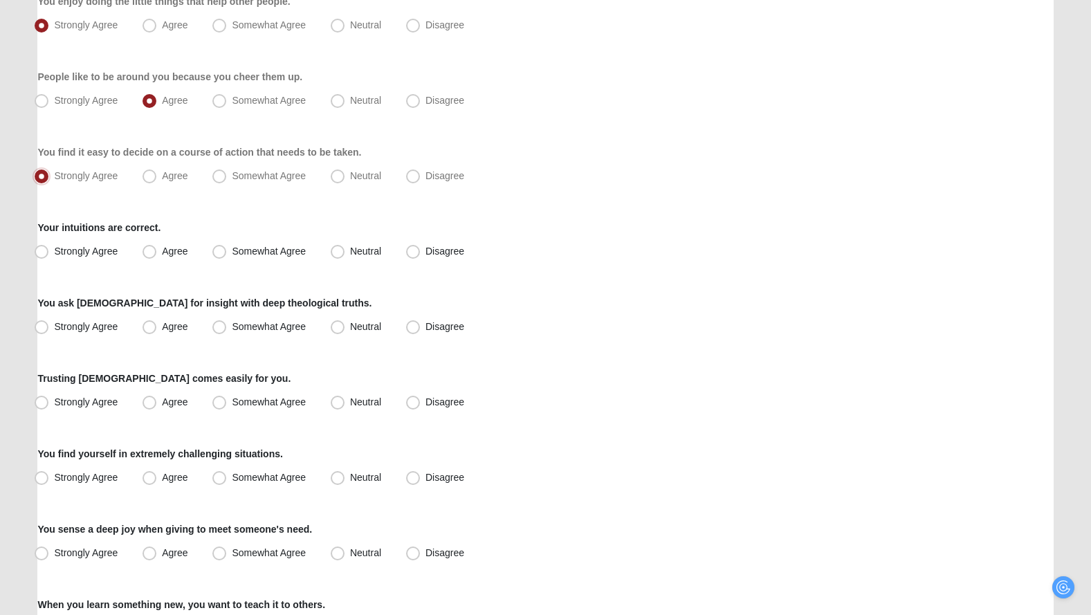
scroll to position [582, 0]
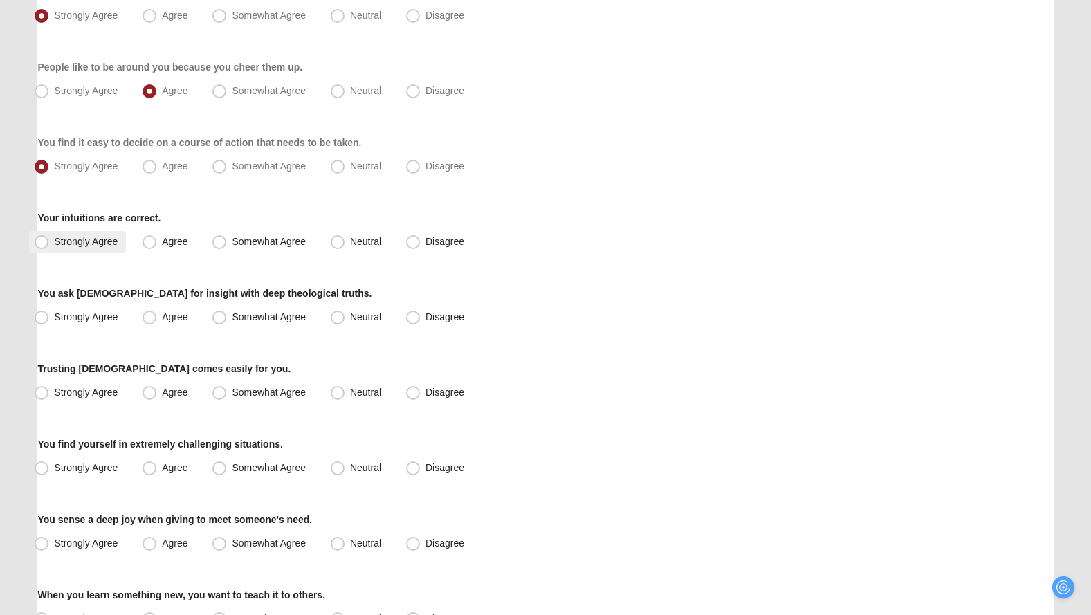
click at [102, 245] on span "Strongly Agree" at bounding box center [86, 241] width 64 height 11
click at [49, 245] on input "Strongly Agree" at bounding box center [44, 241] width 9 height 9
radio input "true"
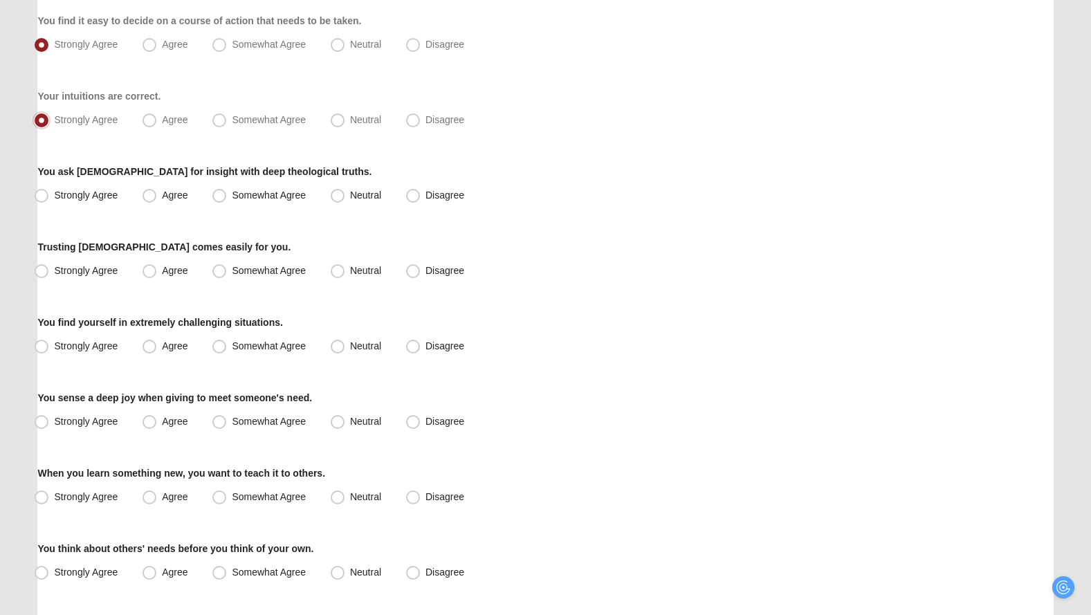
scroll to position [707, 0]
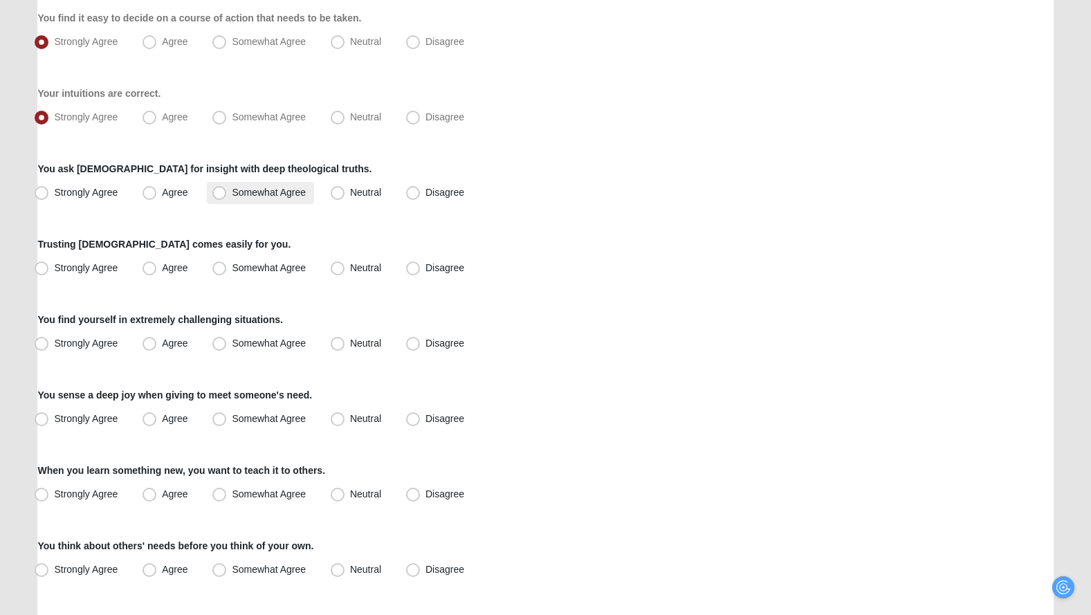
click at [270, 188] on span "Somewhat Agree" at bounding box center [269, 192] width 74 height 11
click at [227, 188] on input "Somewhat Agree" at bounding box center [222, 192] width 9 height 9
radio input "true"
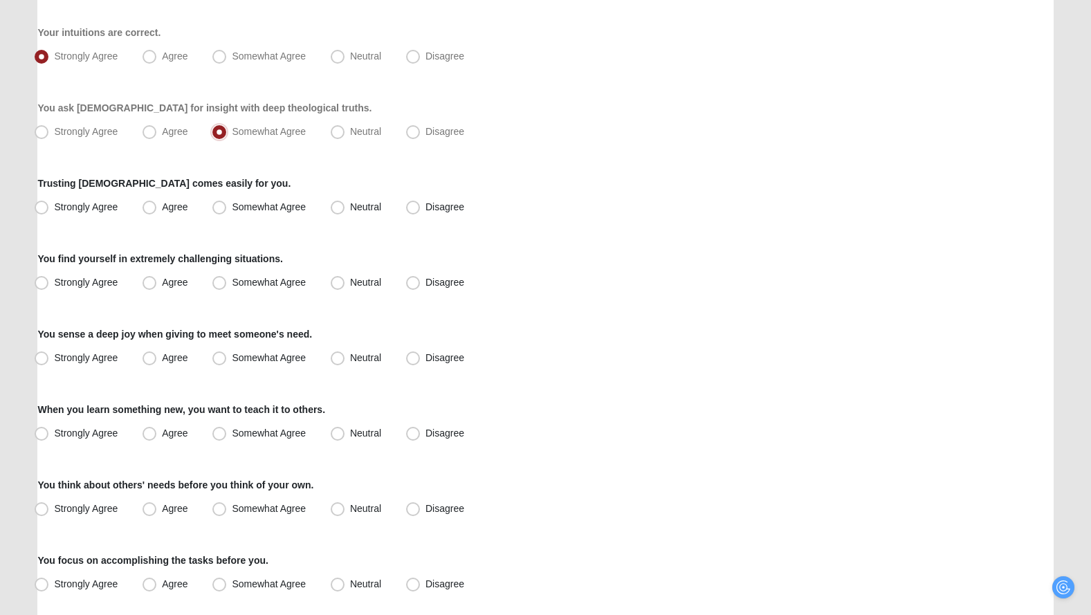
scroll to position [771, 0]
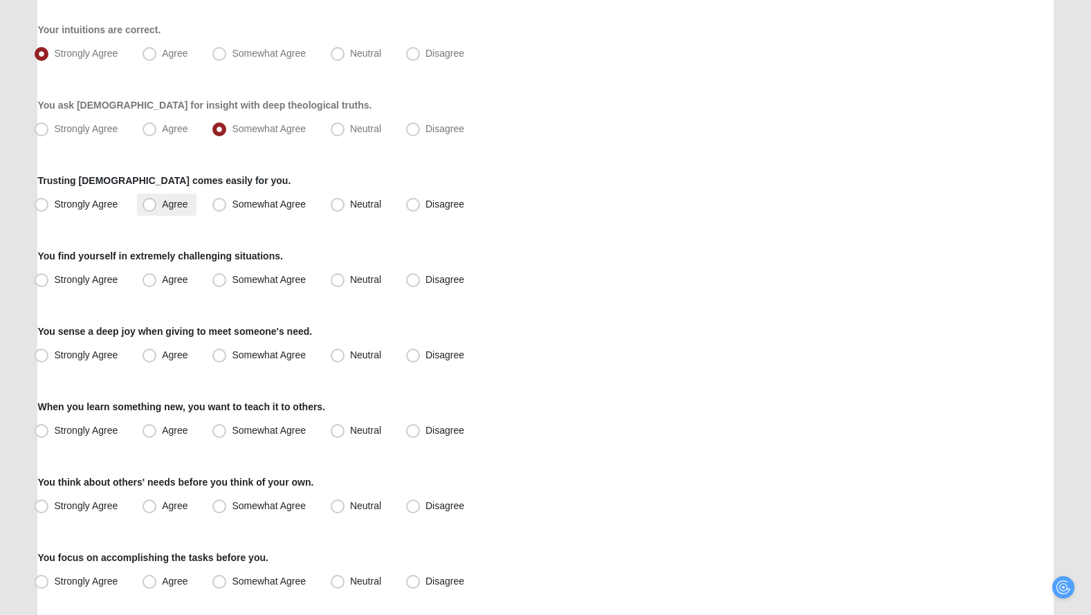
click at [167, 205] on span "Agree" at bounding box center [175, 204] width 26 height 11
click at [157, 205] on input "Agree" at bounding box center [152, 204] width 9 height 9
radio input "true"
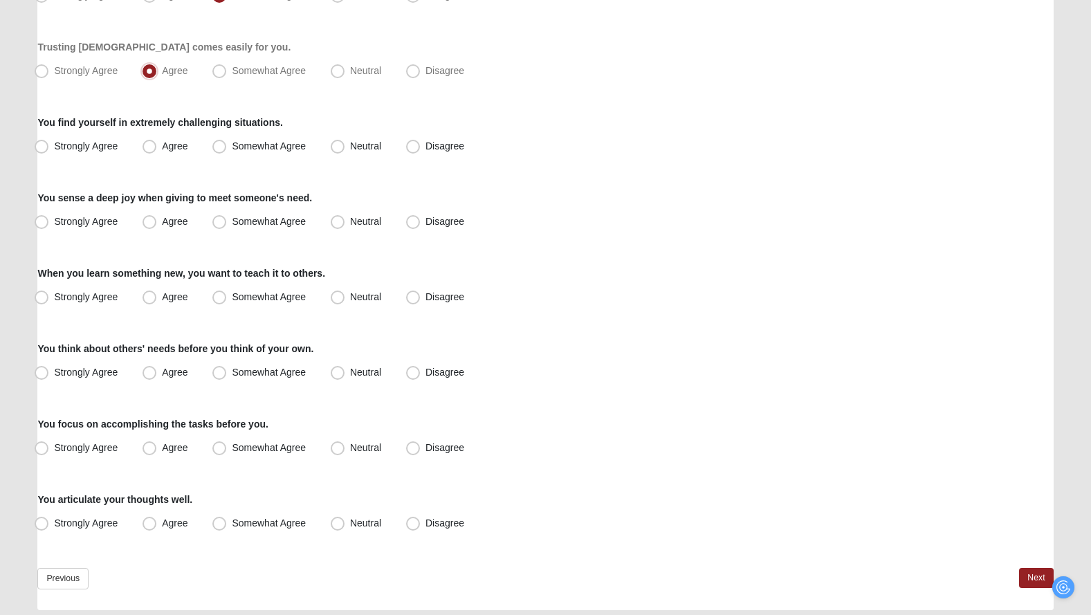
scroll to position [906, 0]
click at [430, 145] on span "Disagree" at bounding box center [444, 144] width 39 height 11
click at [421, 145] on input "Disagree" at bounding box center [416, 144] width 9 height 9
radio input "true"
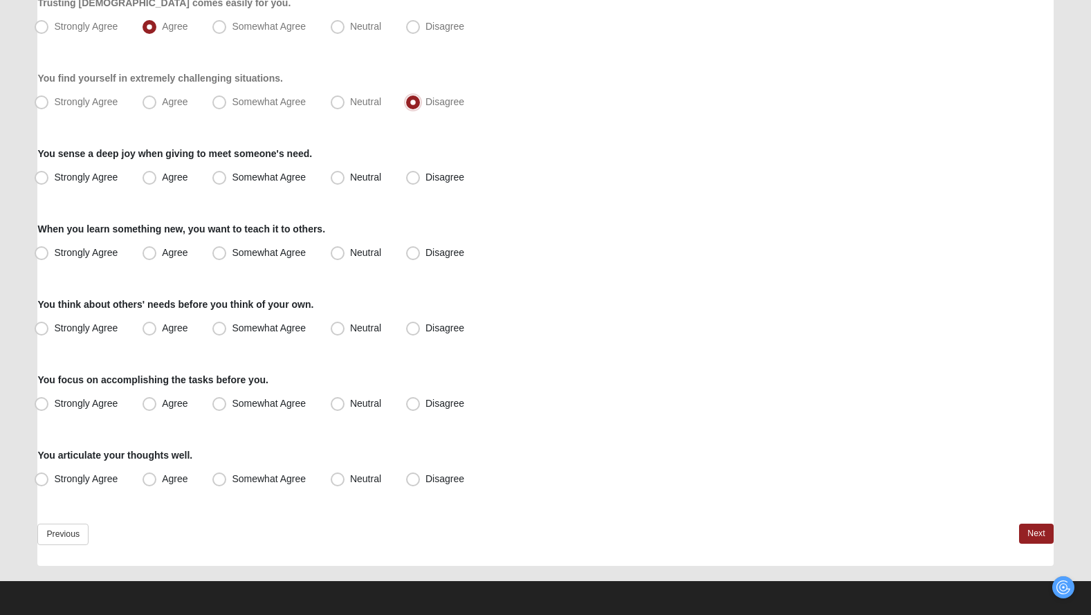
scroll to position [949, 0]
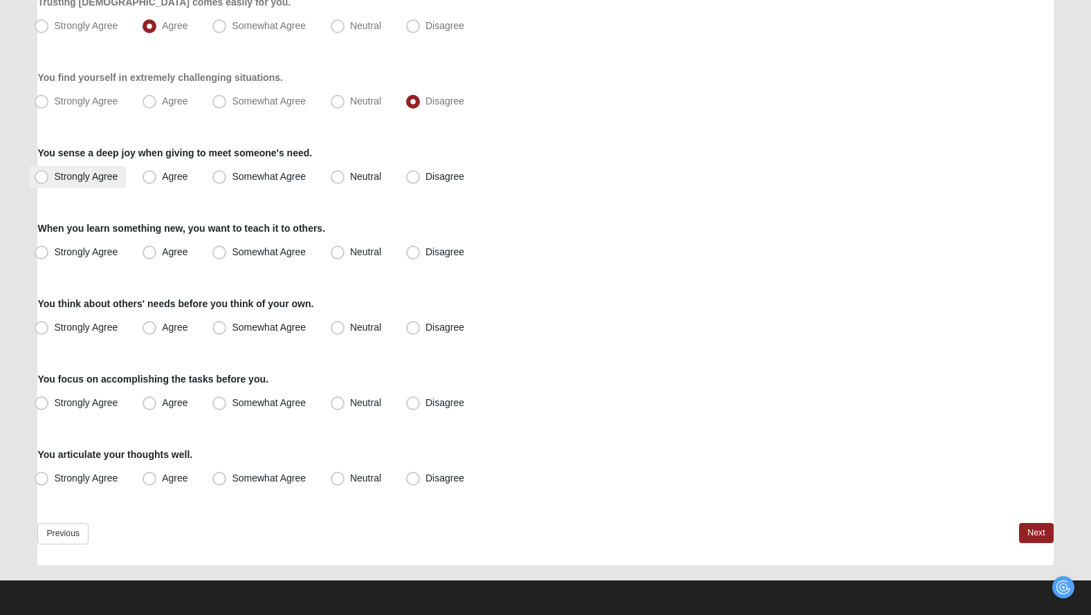
click at [94, 175] on span "Strongly Agree" at bounding box center [86, 176] width 64 height 11
click at [49, 175] on input "Strongly Agree" at bounding box center [44, 176] width 9 height 9
radio input "true"
click at [98, 252] on span "Strongly Agree" at bounding box center [86, 251] width 64 height 11
click at [49, 252] on input "Strongly Agree" at bounding box center [44, 252] width 9 height 9
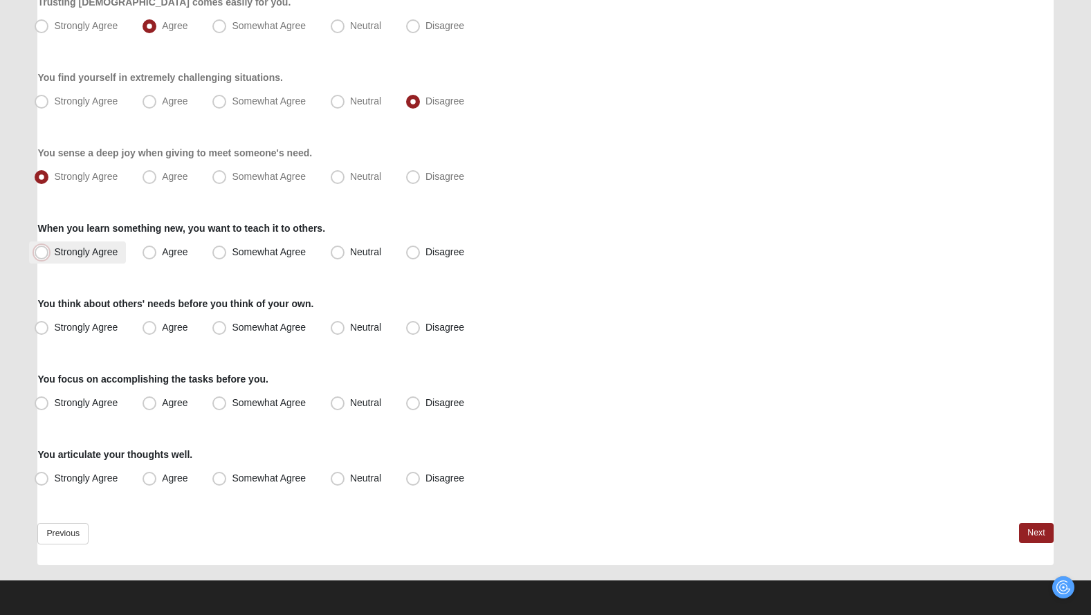
radio input "true"
click at [101, 323] on span "Strongly Agree" at bounding box center [86, 327] width 64 height 11
click at [49, 323] on input "Strongly Agree" at bounding box center [44, 327] width 9 height 9
radio input "true"
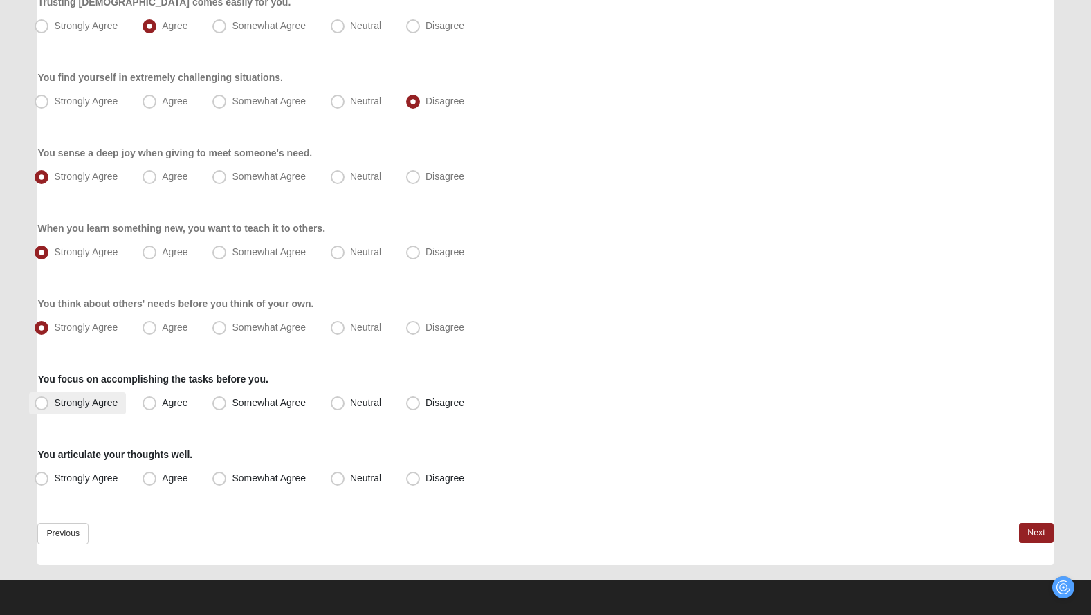
click at [94, 401] on span "Strongly Agree" at bounding box center [86, 402] width 64 height 11
click at [49, 401] on input "Strongly Agree" at bounding box center [44, 402] width 9 height 9
radio input "true"
click at [455, 471] on label "Disagree" at bounding box center [437, 479] width 72 height 22
click at [421, 474] on input "Disagree" at bounding box center [416, 478] width 9 height 9
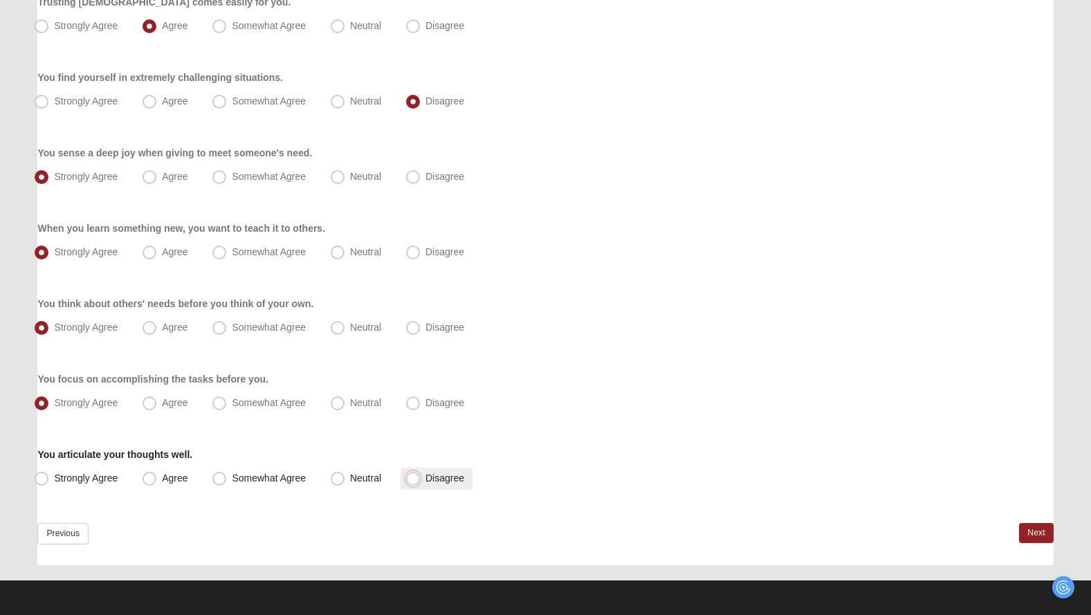
radio input "true"
click at [1042, 533] on link "Next" at bounding box center [1036, 533] width 34 height 20
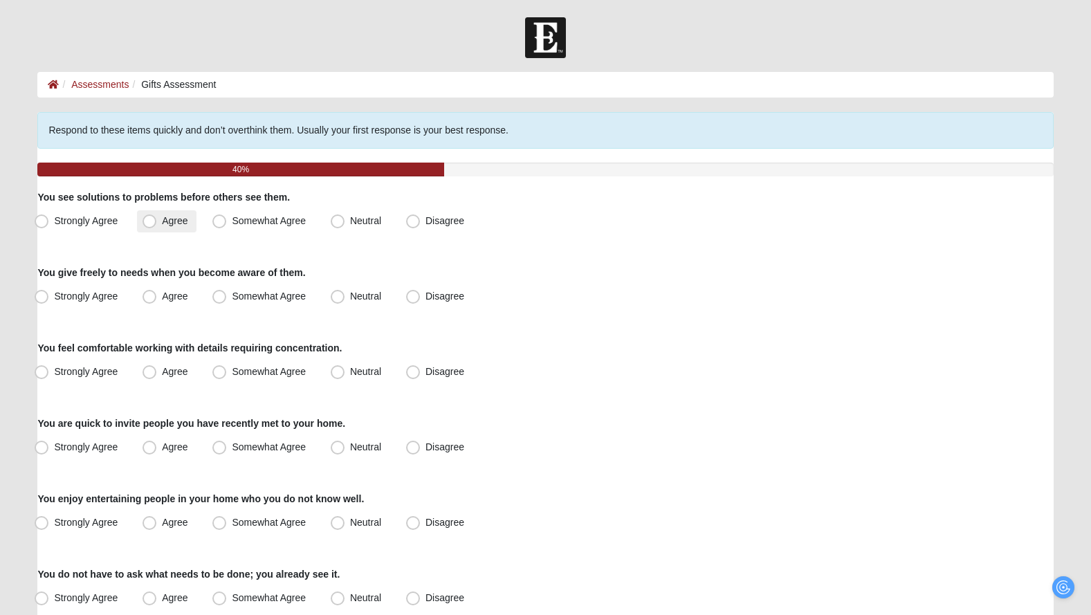
click at [183, 213] on label "Agree" at bounding box center [166, 221] width 59 height 22
click at [157, 217] on input "Agree" at bounding box center [152, 221] width 9 height 9
radio input "true"
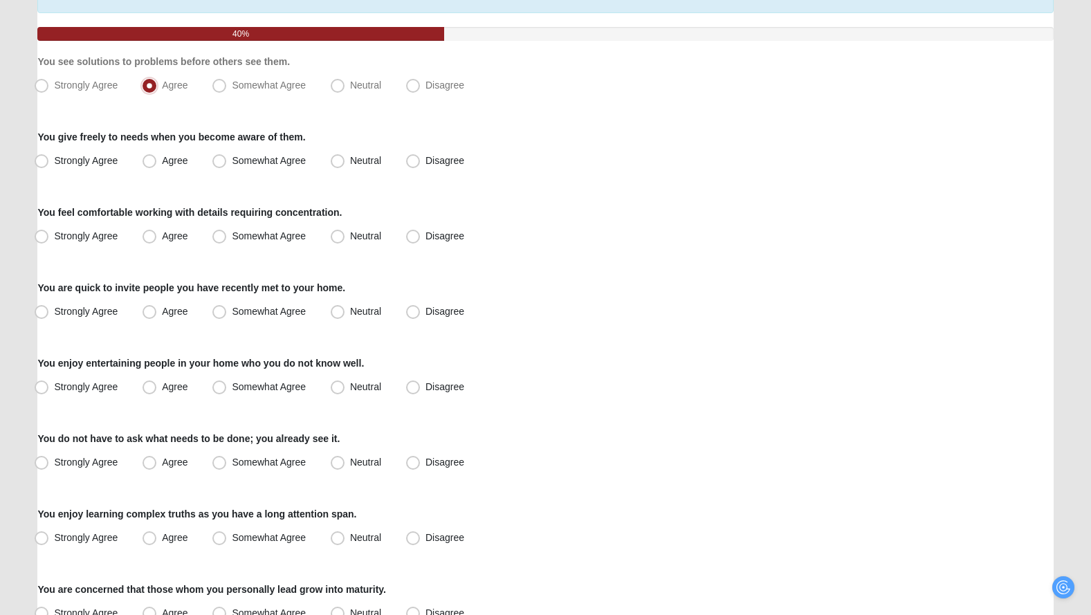
scroll to position [142, 0]
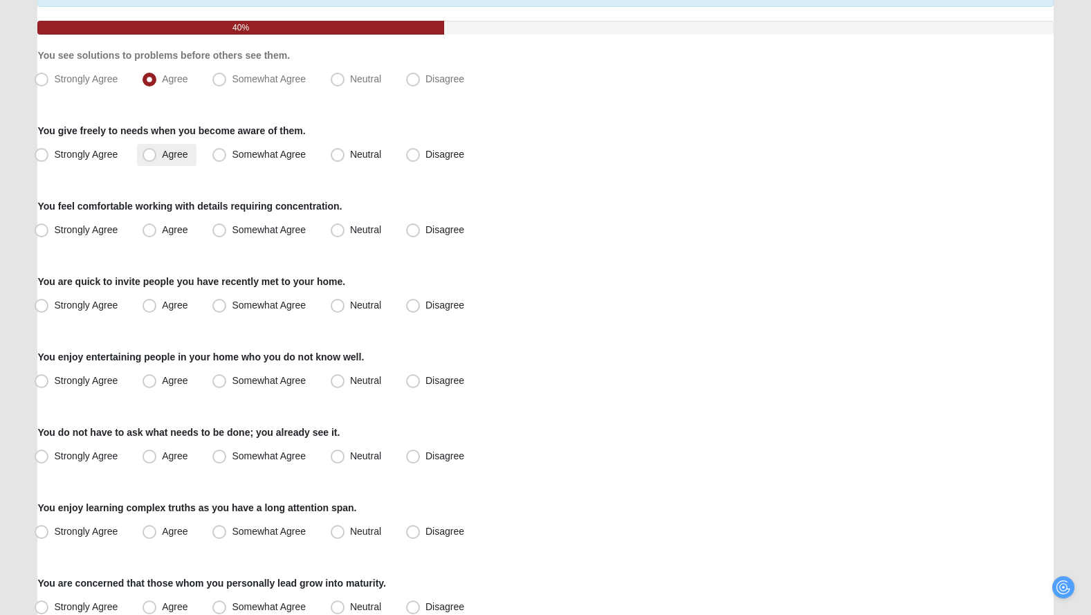
click at [178, 157] on span "Agree" at bounding box center [175, 154] width 26 height 11
click at [157, 157] on input "Agree" at bounding box center [152, 154] width 9 height 9
radio input "true"
click at [104, 223] on label "Strongly Agree" at bounding box center [77, 230] width 97 height 22
click at [49, 226] on input "Strongly Agree" at bounding box center [44, 230] width 9 height 9
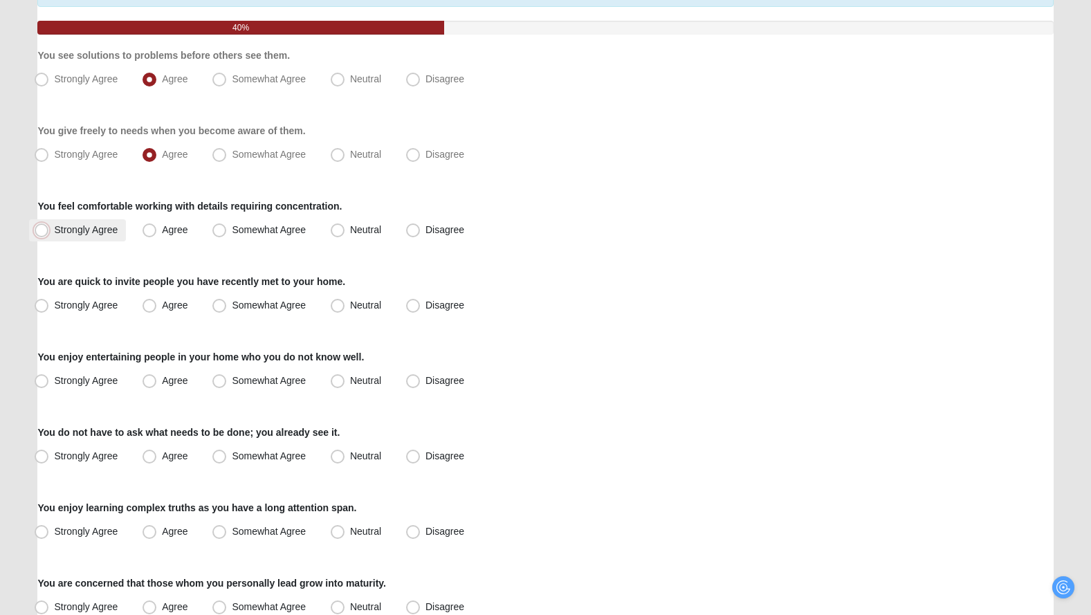
radio input "true"
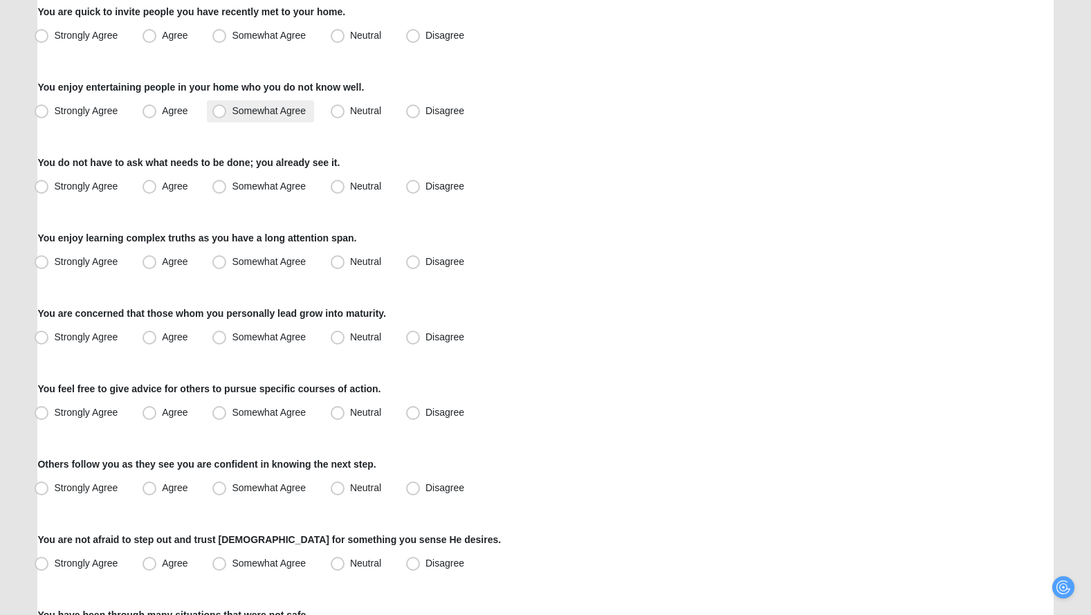
scroll to position [399, 0]
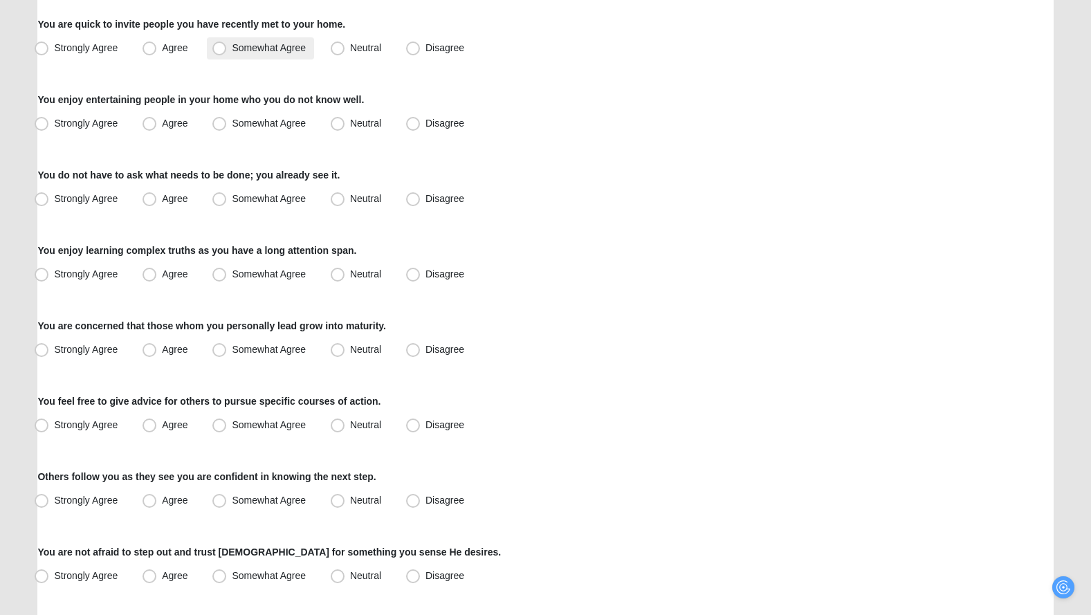
click at [275, 47] on span "Somewhat Agree" at bounding box center [269, 47] width 74 height 11
click at [227, 47] on input "Somewhat Agree" at bounding box center [222, 48] width 9 height 9
radio input "true"
click at [364, 128] on span "Neutral" at bounding box center [365, 123] width 31 height 11
click at [345, 128] on input "Neutral" at bounding box center [340, 123] width 9 height 9
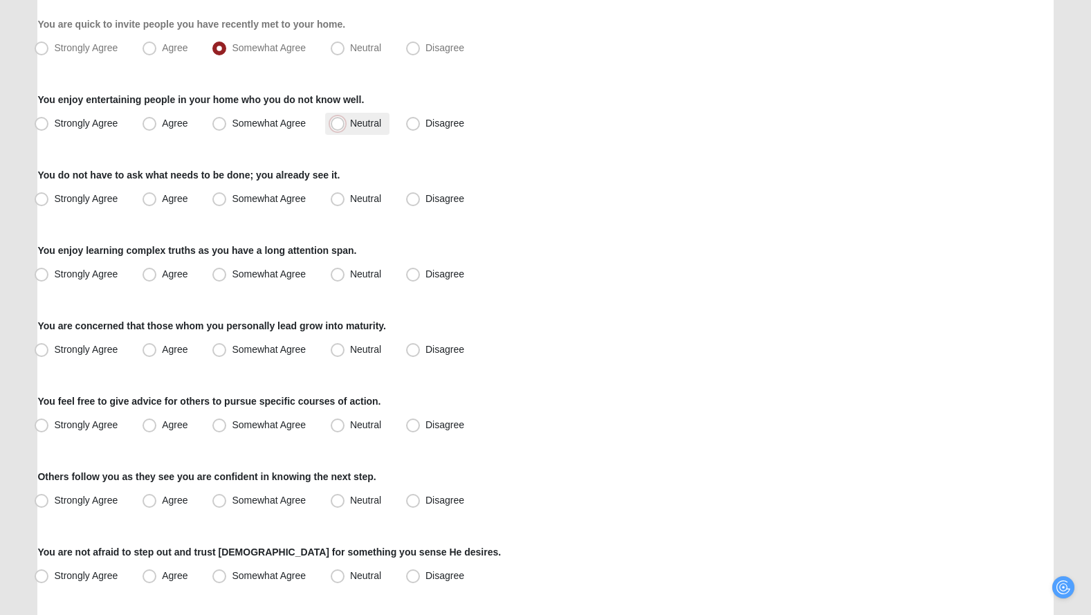
radio input "true"
click at [172, 194] on span "Agree" at bounding box center [175, 198] width 26 height 11
click at [157, 194] on input "Agree" at bounding box center [152, 198] width 9 height 9
radio input "true"
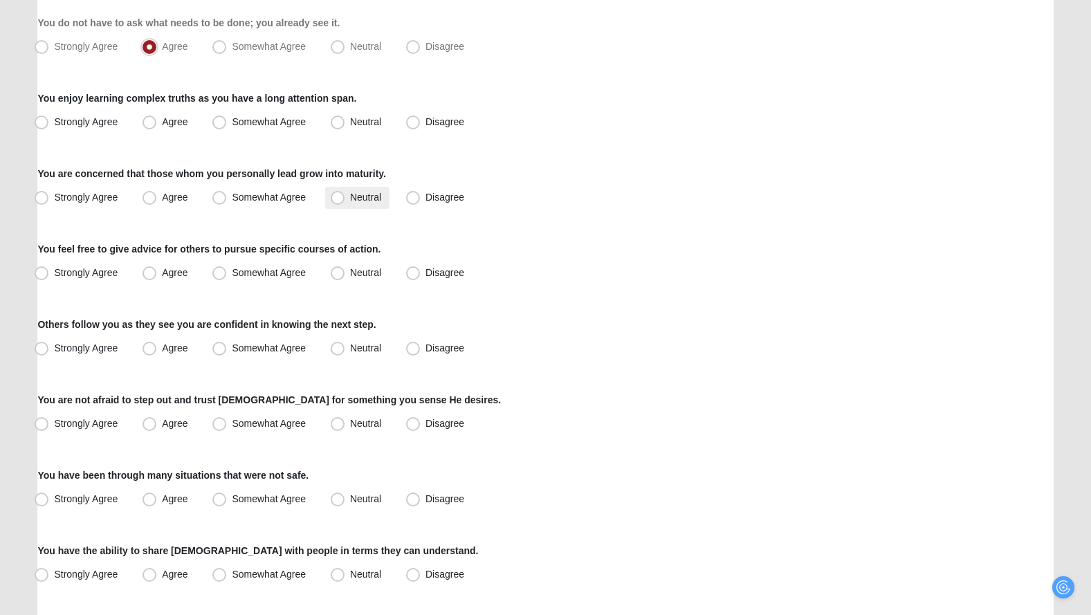
scroll to position [554, 0]
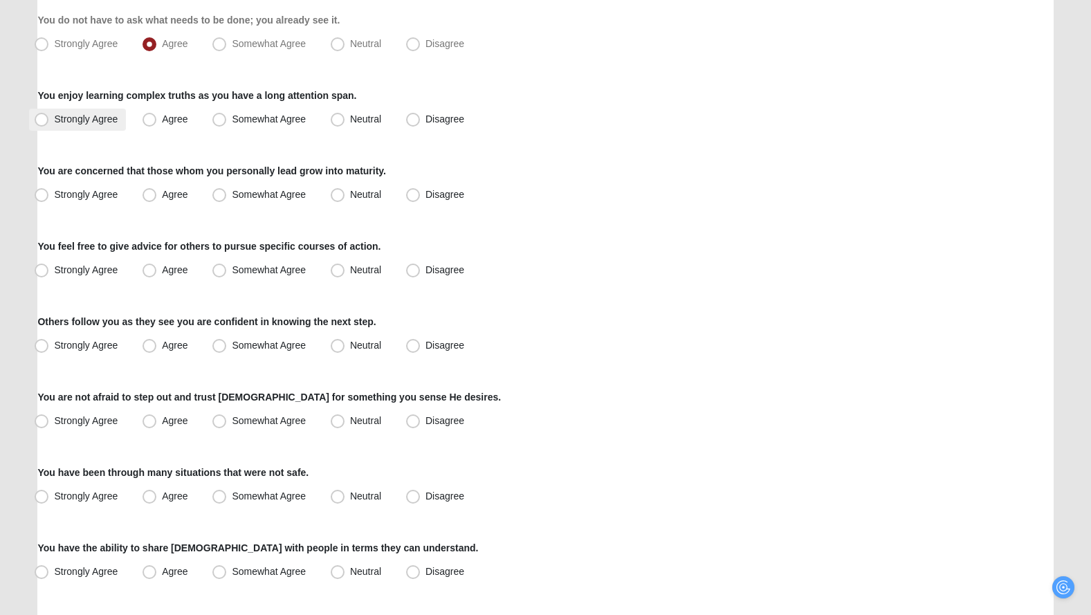
click at [80, 116] on span "Strongly Agree" at bounding box center [86, 118] width 64 height 11
click at [49, 116] on input "Strongly Agree" at bounding box center [44, 119] width 9 height 9
radio input "true"
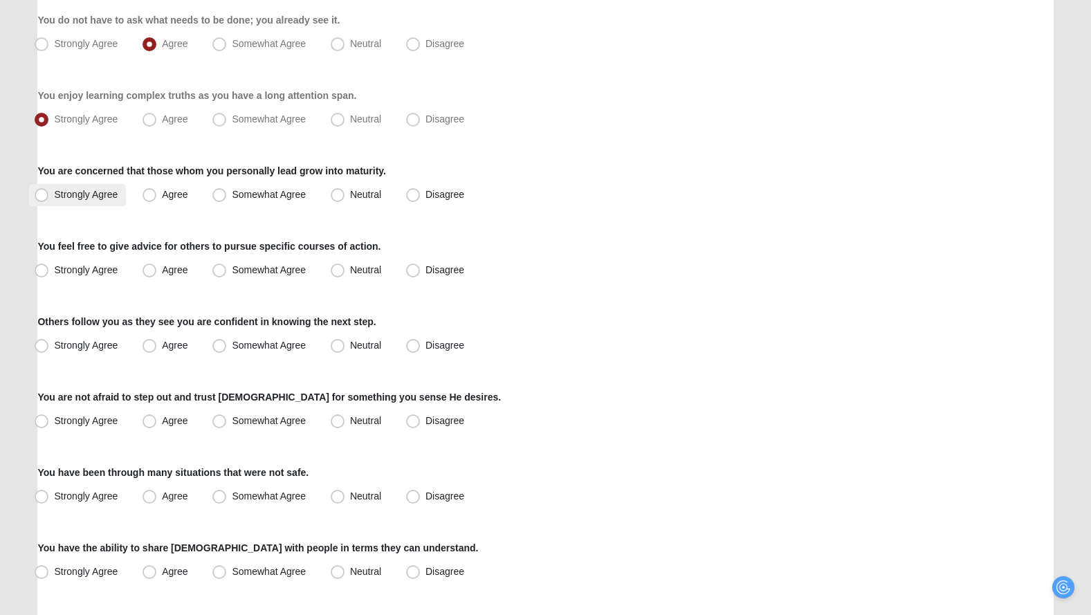
click at [104, 189] on span "Strongly Agree" at bounding box center [86, 194] width 64 height 11
click at [49, 190] on input "Strongly Agree" at bounding box center [44, 194] width 9 height 9
radio input "true"
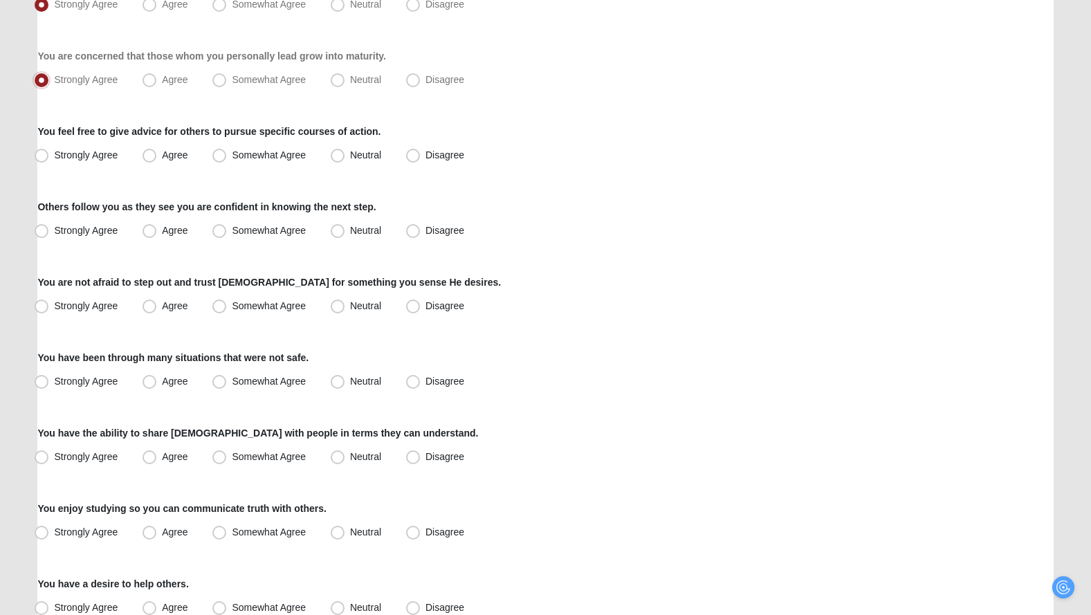
scroll to position [720, 0]
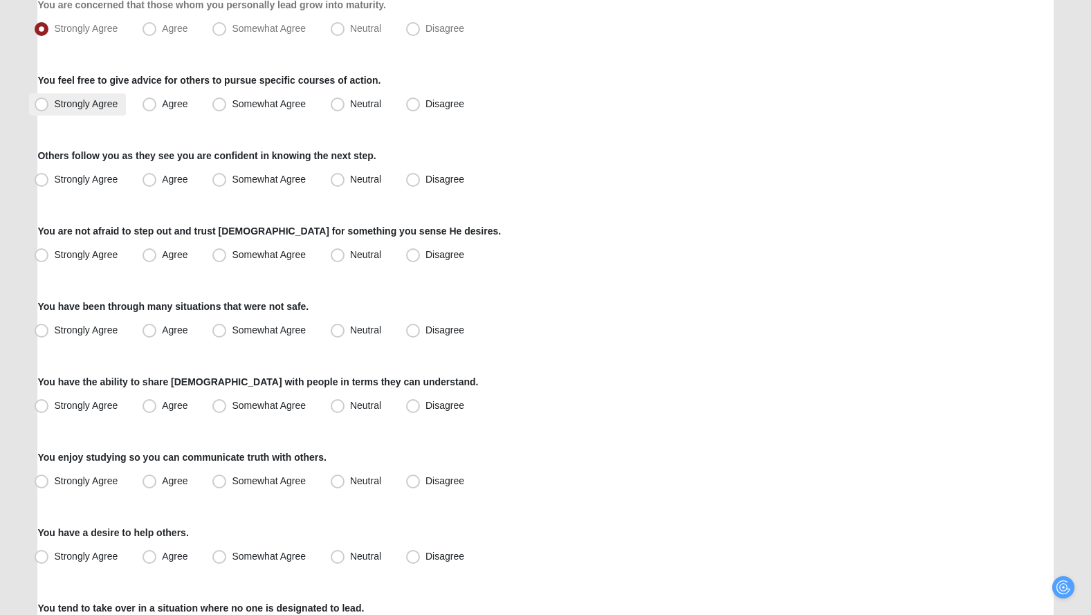
click at [105, 104] on span "Strongly Agree" at bounding box center [86, 103] width 64 height 11
click at [425, 185] on span "Disagree" at bounding box center [444, 179] width 39 height 11
click at [412, 184] on input "Disagree" at bounding box center [416, 179] width 9 height 9
radio input "true"
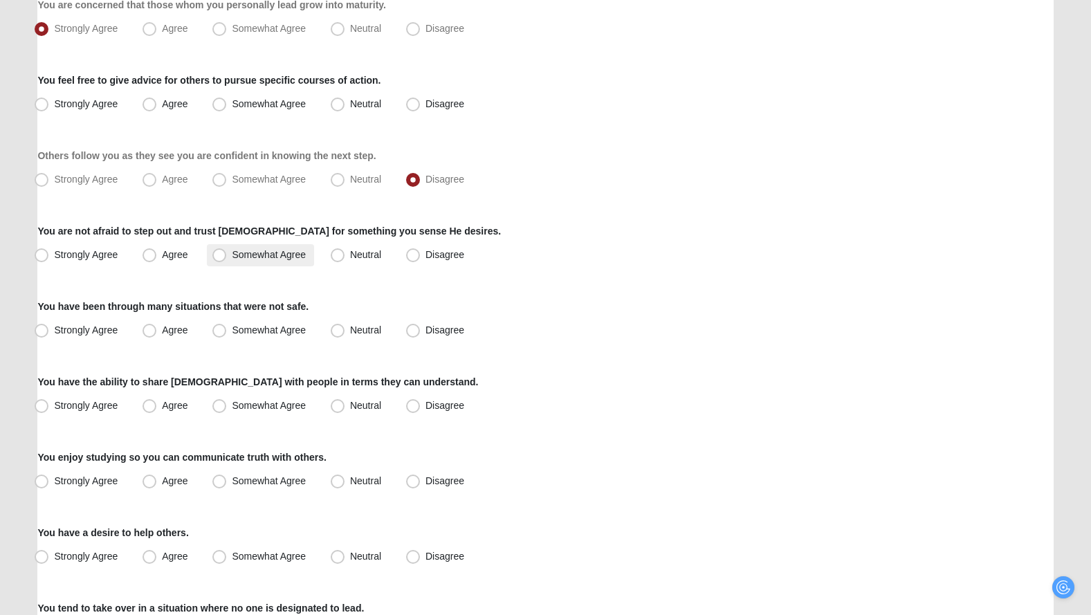
click at [232, 252] on span "Somewhat Agree" at bounding box center [269, 254] width 74 height 11
click at [221, 252] on input "Somewhat Agree" at bounding box center [222, 254] width 9 height 9
radio input "true"
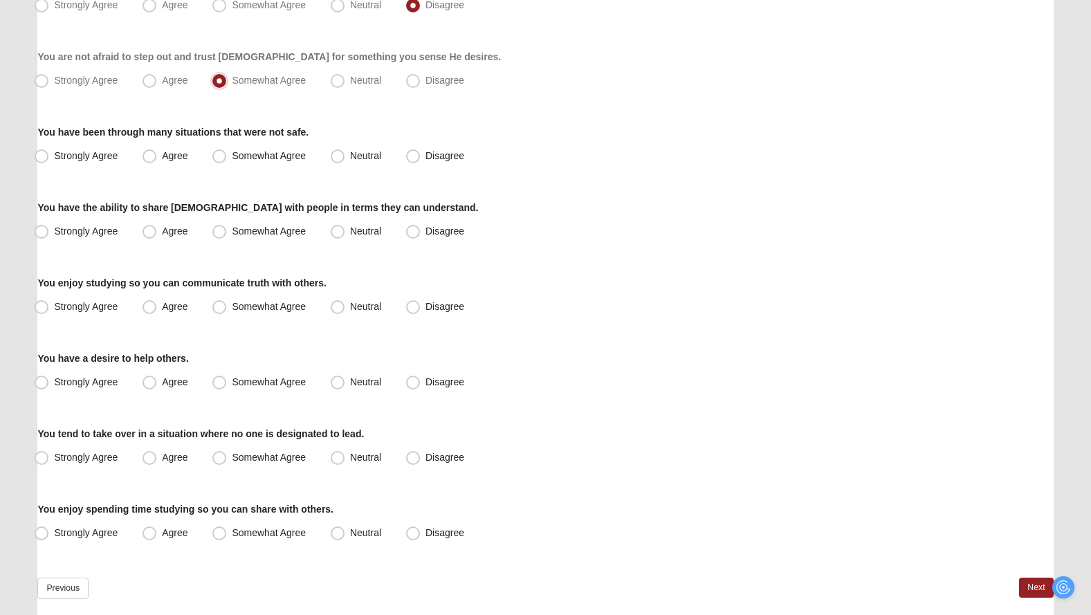
scroll to position [895, 0]
click at [98, 151] on span "Strongly Agree" at bounding box center [86, 154] width 64 height 11
click at [49, 151] on input "Strongly Agree" at bounding box center [44, 155] width 9 height 9
radio input "true"
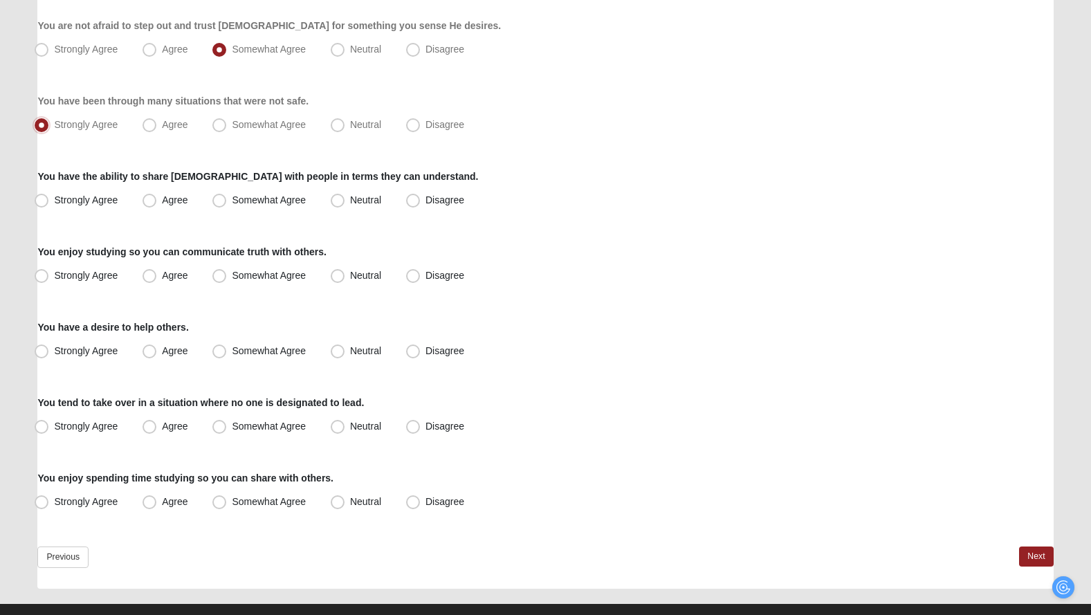
scroll to position [928, 0]
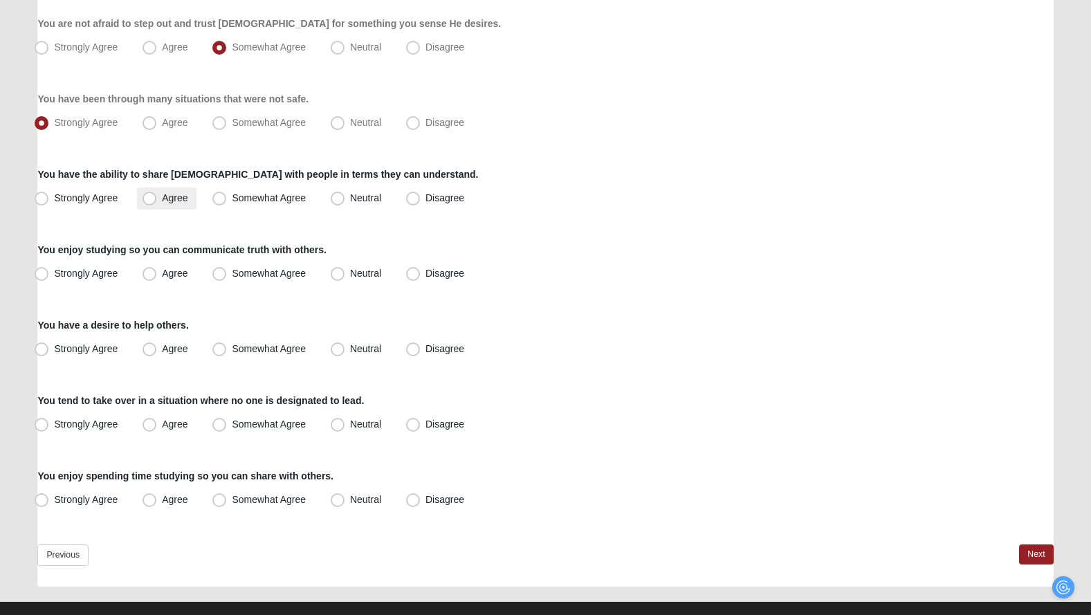
click at [166, 192] on span "Agree" at bounding box center [175, 197] width 26 height 11
click at [157, 194] on input "Agree" at bounding box center [152, 198] width 9 height 9
radio input "true"
click at [183, 275] on span "Agree" at bounding box center [175, 273] width 26 height 11
click at [157, 275] on input "Agree" at bounding box center [152, 273] width 9 height 9
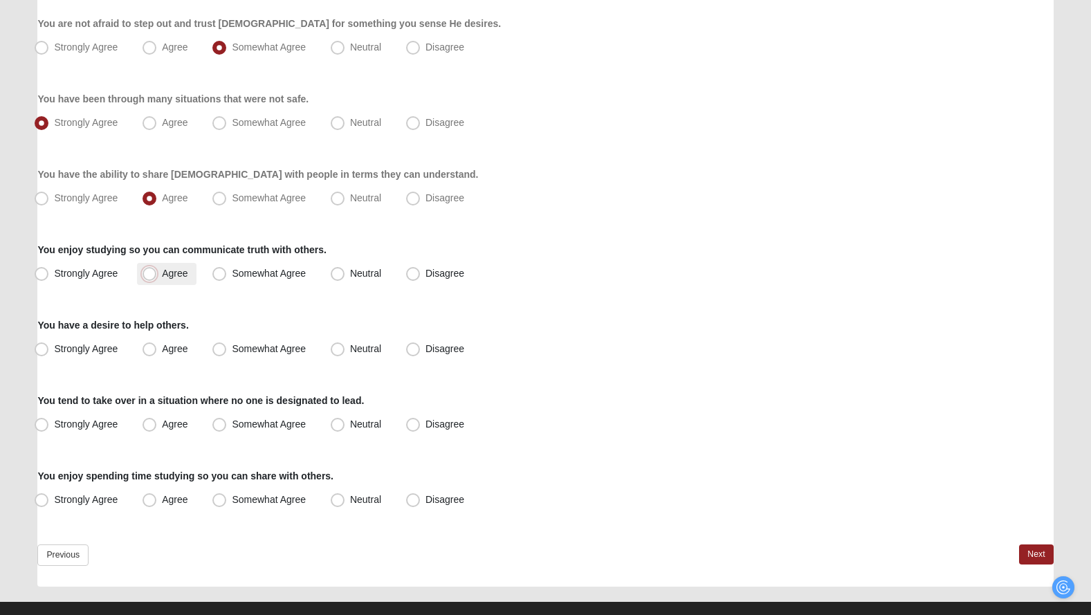
radio input "true"
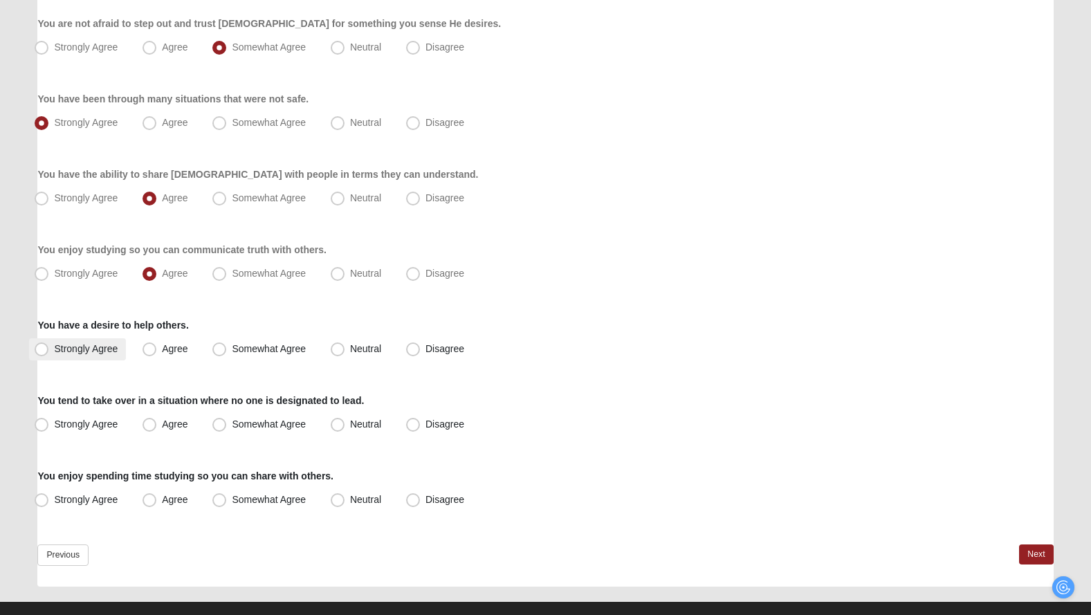
click at [82, 343] on span "Strongly Agree" at bounding box center [86, 348] width 64 height 11
click at [49, 344] on input "Strongly Agree" at bounding box center [44, 348] width 9 height 9
radio input "true"
click at [273, 422] on span "Somewhat Agree" at bounding box center [269, 424] width 74 height 11
click at [227, 422] on input "Somewhat Agree" at bounding box center [222, 424] width 9 height 9
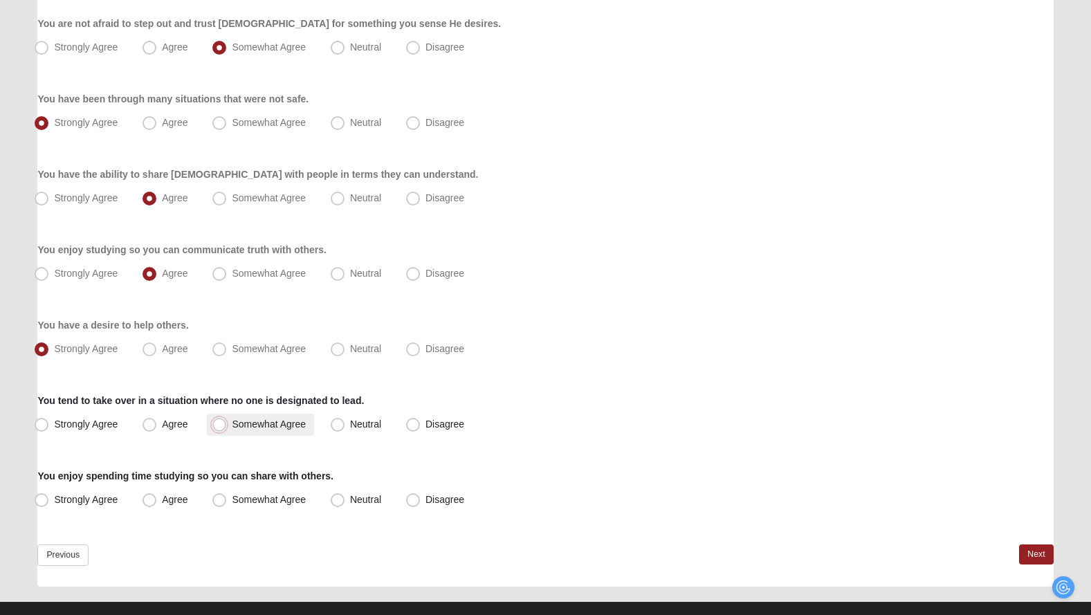
radio input "true"
click at [187, 499] on span "Agree" at bounding box center [175, 499] width 26 height 11
click at [157, 499] on input "Agree" at bounding box center [152, 499] width 9 height 9
radio input "true"
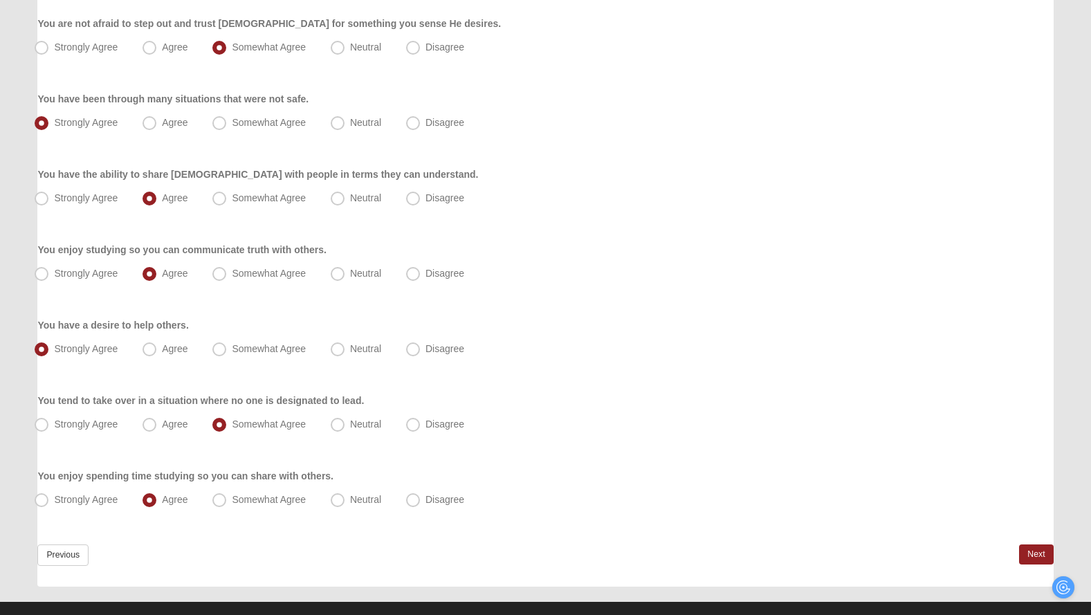
click at [846, 554] on div "Previous Next" at bounding box center [545, 565] width 1016 height 42
click at [1036, 549] on link "Next" at bounding box center [1036, 554] width 34 height 20
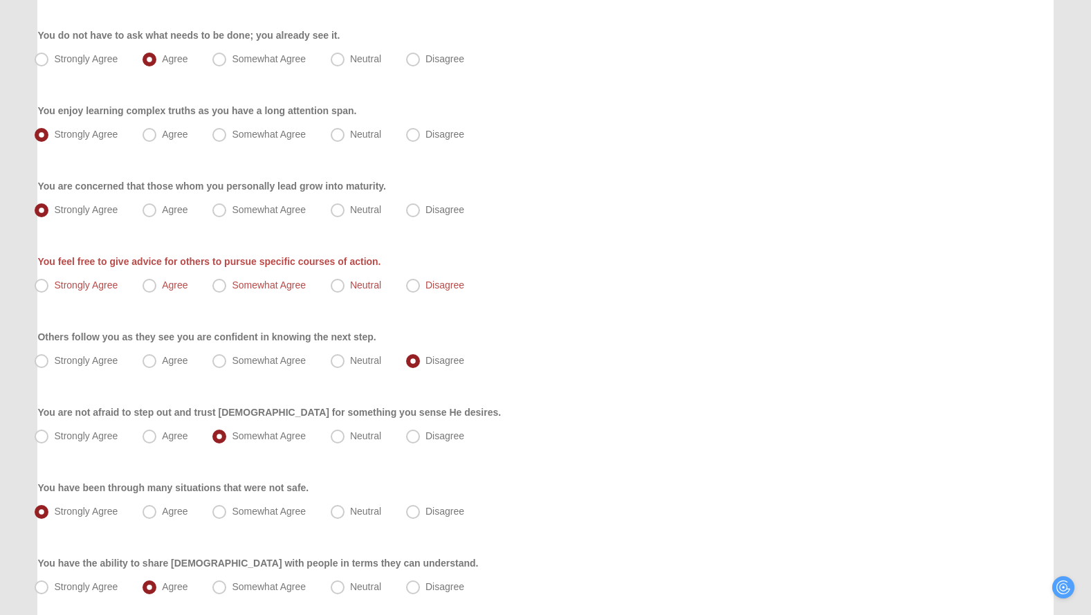
scroll to position [537, 0]
click at [177, 284] on span "Agree" at bounding box center [175, 287] width 26 height 11
click at [157, 284] on input "Agree" at bounding box center [152, 287] width 9 height 9
radio input "true"
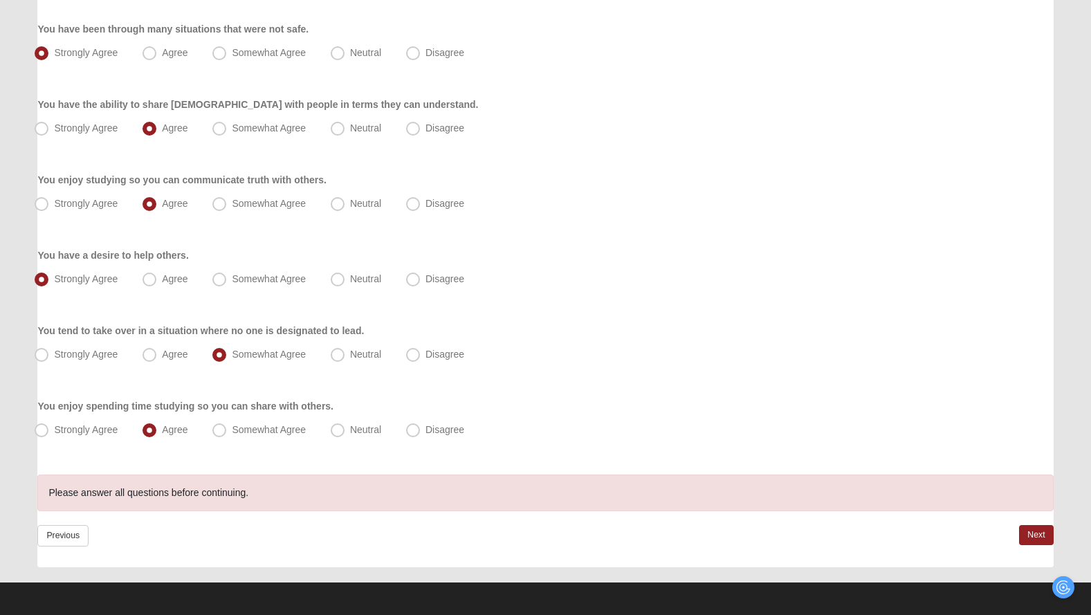
scroll to position [1000, 0]
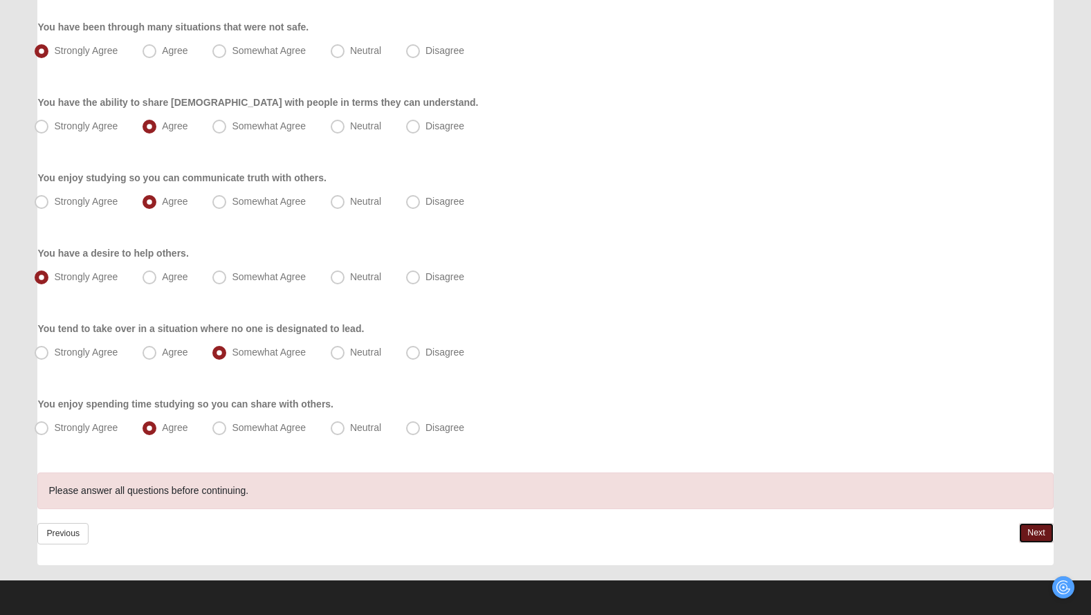
click at [1040, 532] on link "Next" at bounding box center [1036, 533] width 34 height 20
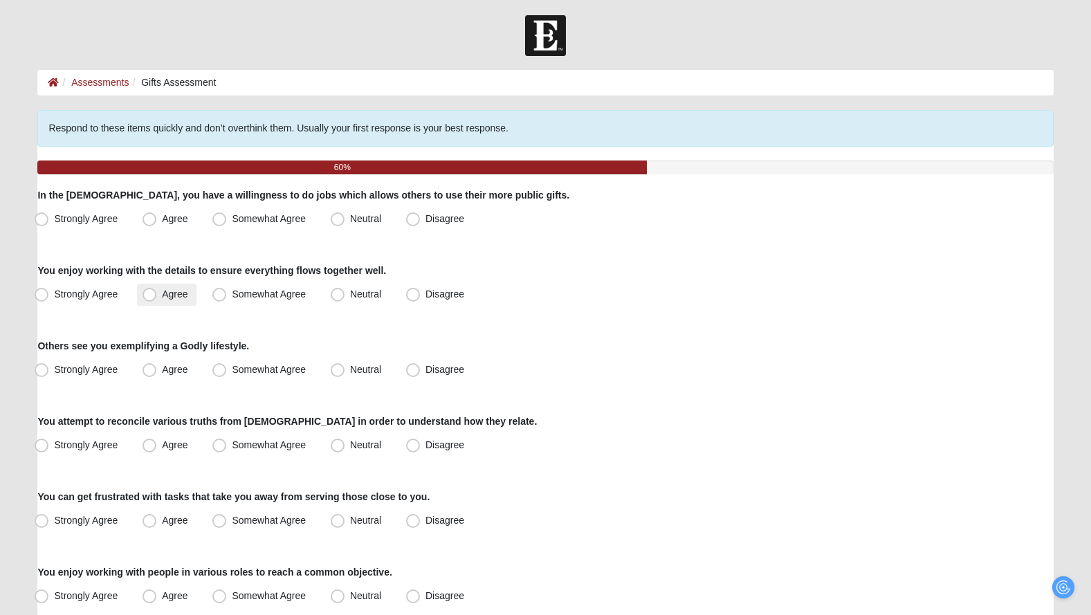
scroll to position [3, 0]
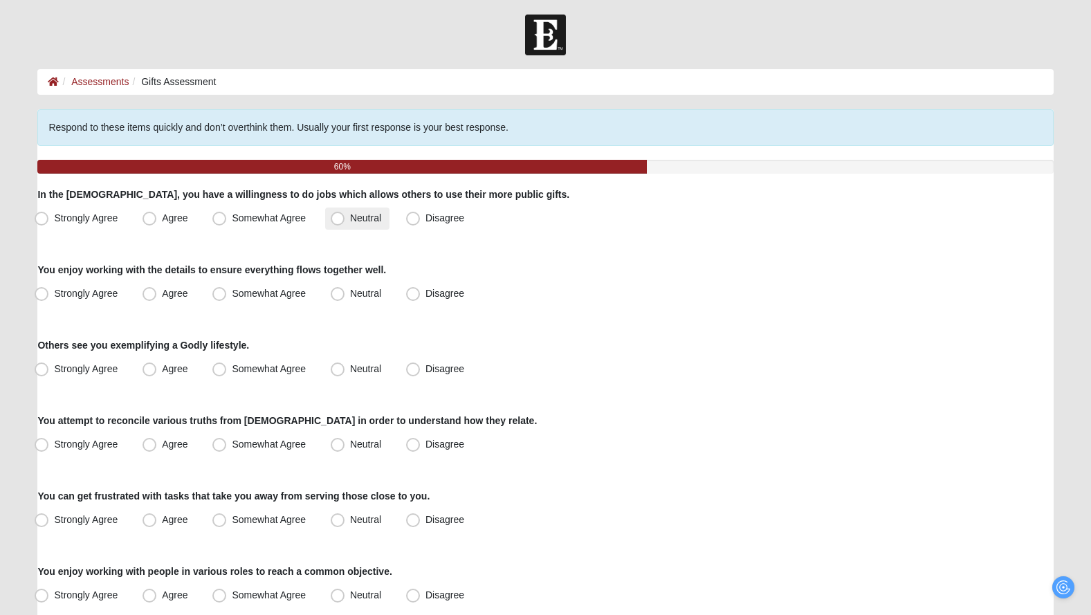
click at [350, 217] on span "Neutral" at bounding box center [365, 217] width 31 height 11
click at [336, 217] on input "Neutral" at bounding box center [340, 218] width 9 height 9
radio input "true"
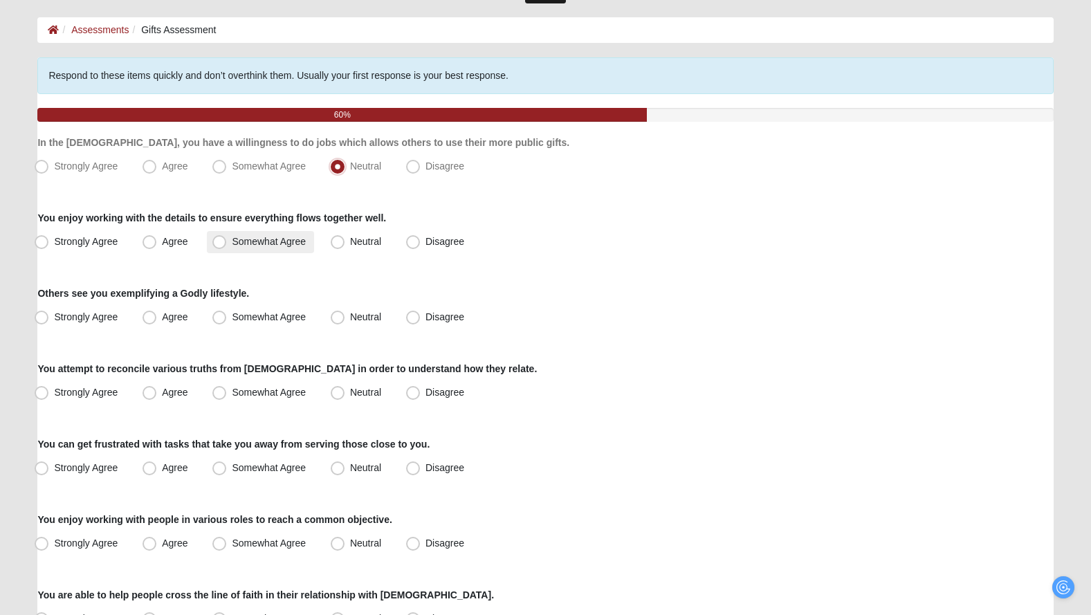
scroll to position [56, 0]
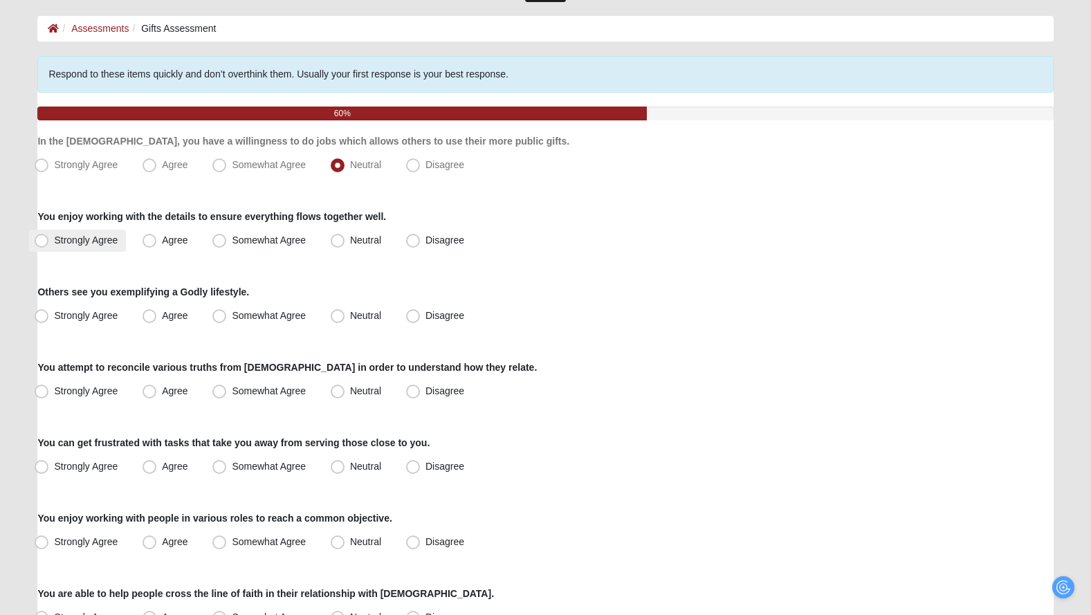
click at [111, 235] on span "Strongly Agree" at bounding box center [86, 240] width 64 height 11
click at [49, 236] on input "Strongly Agree" at bounding box center [44, 240] width 9 height 9
radio input "true"
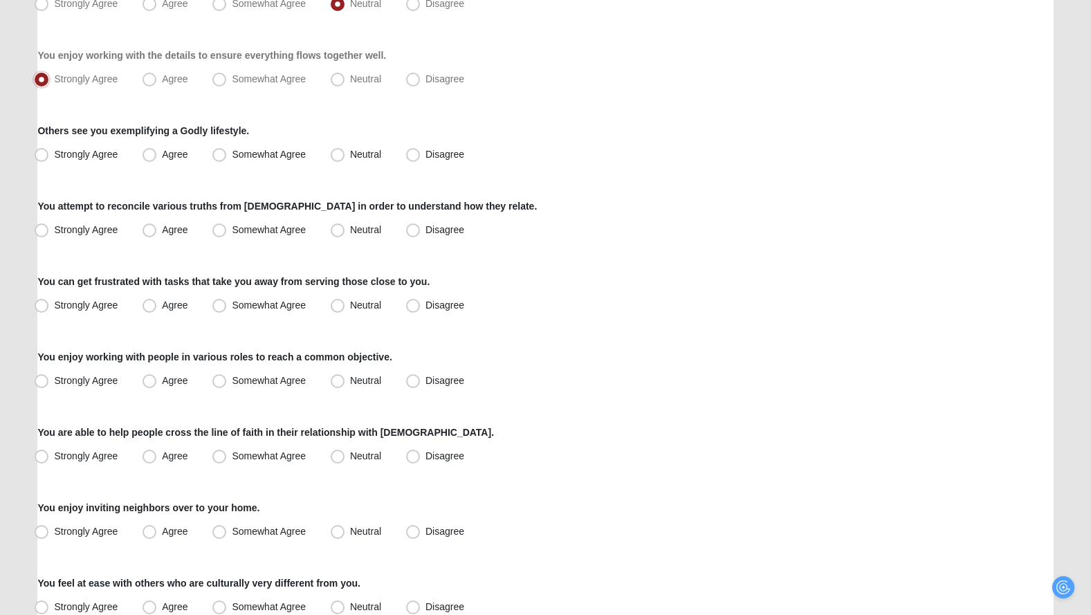
scroll to position [219, 0]
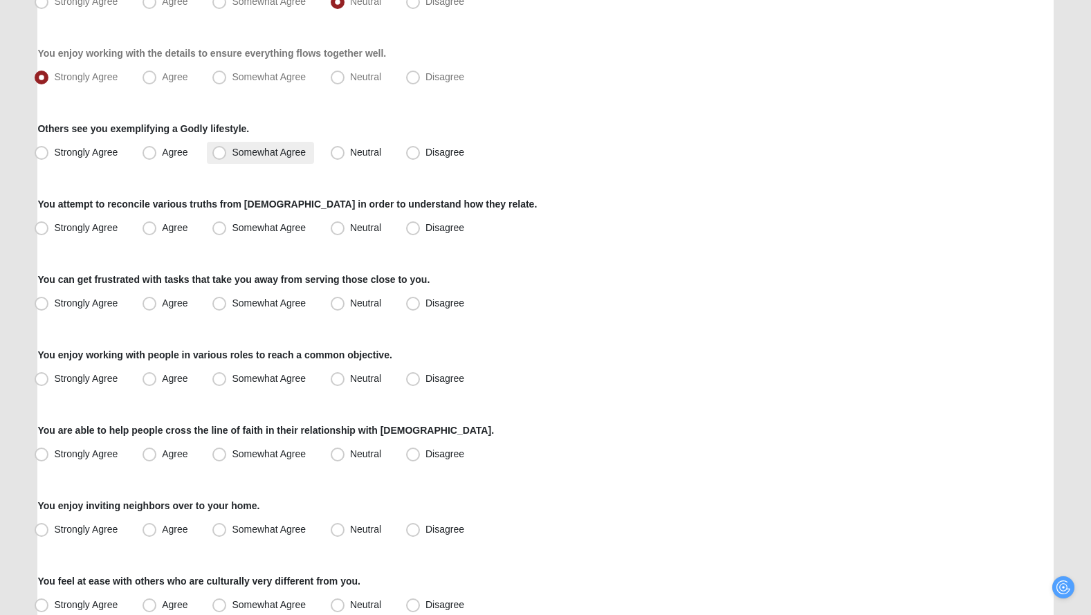
click at [232, 149] on span "Somewhat Agree" at bounding box center [269, 152] width 74 height 11
click at [224, 149] on input "Somewhat Agree" at bounding box center [222, 152] width 9 height 9
radio input "true"
click at [283, 226] on span "Somewhat Agree" at bounding box center [269, 227] width 74 height 11
click at [227, 226] on input "Somewhat Agree" at bounding box center [222, 227] width 9 height 9
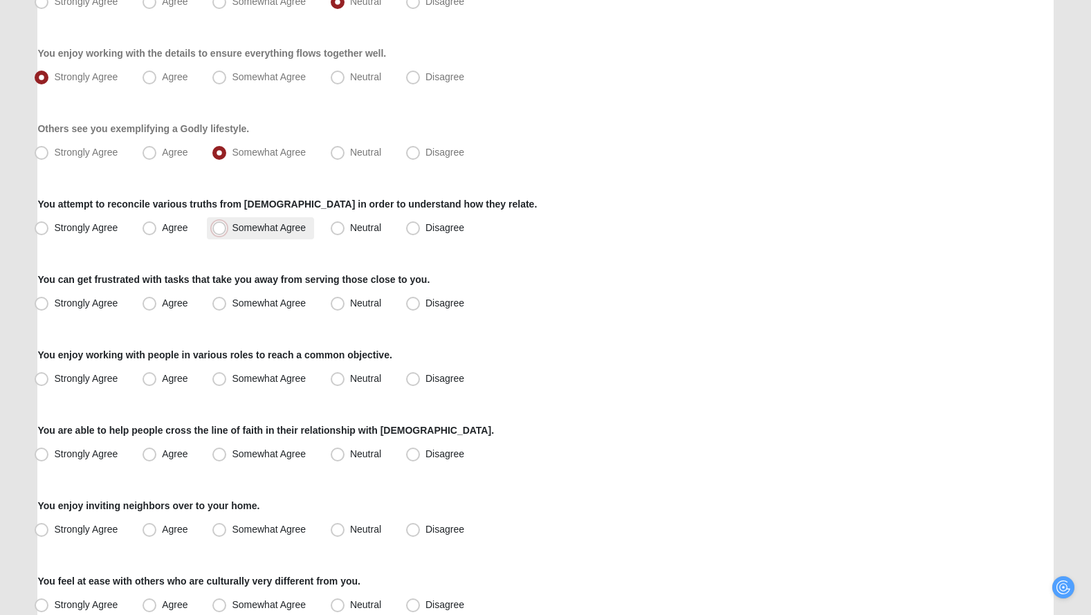
radio input "true"
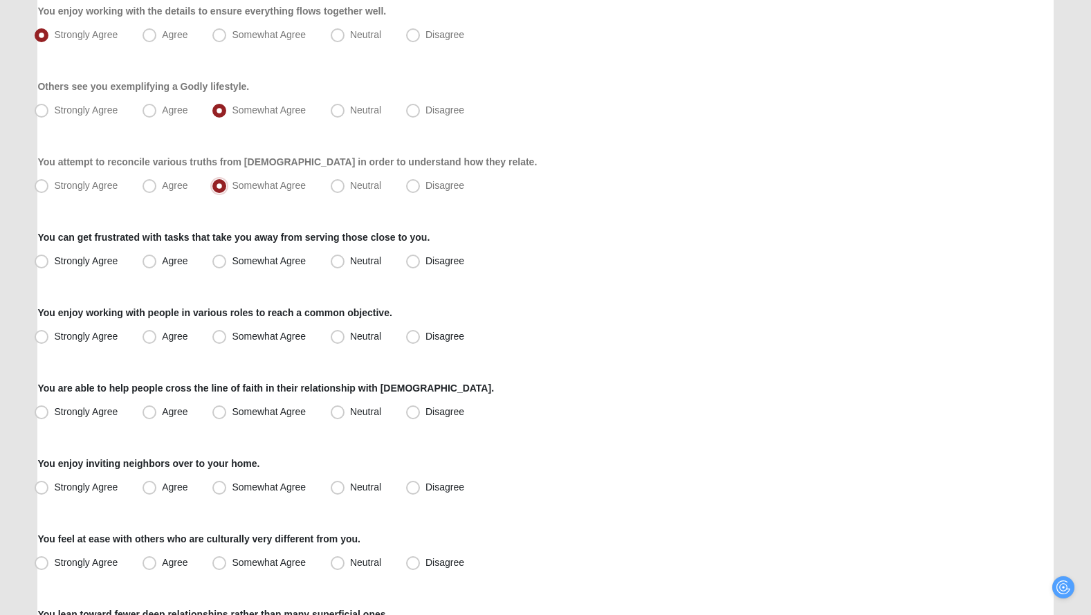
scroll to position [322, 0]
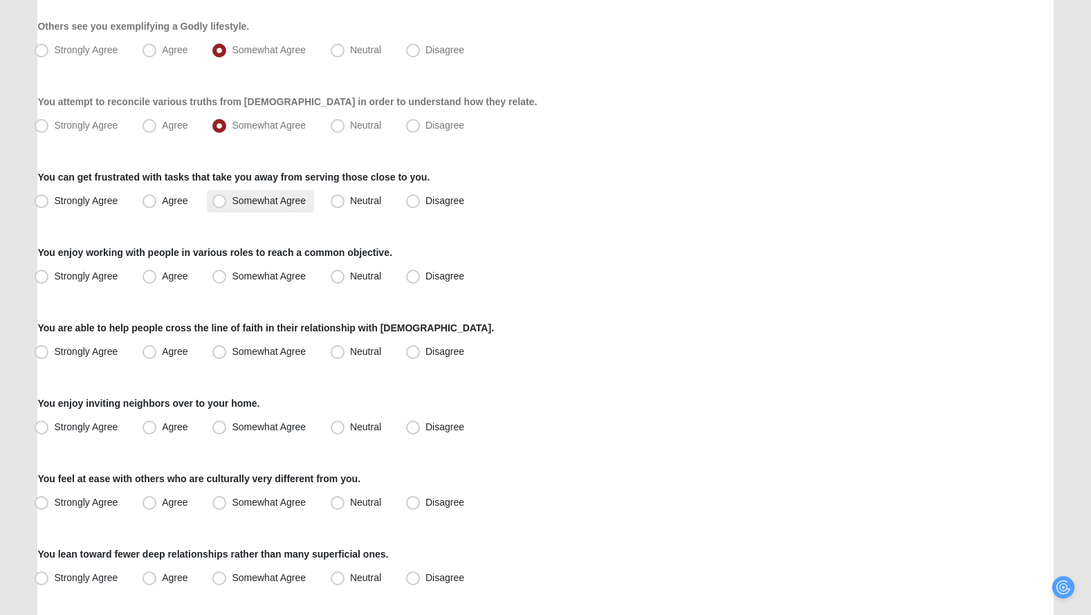
click at [308, 202] on label "Somewhat Agree" at bounding box center [260, 201] width 107 height 22
click at [227, 202] on input "Somewhat Agree" at bounding box center [222, 200] width 9 height 9
radio input "true"
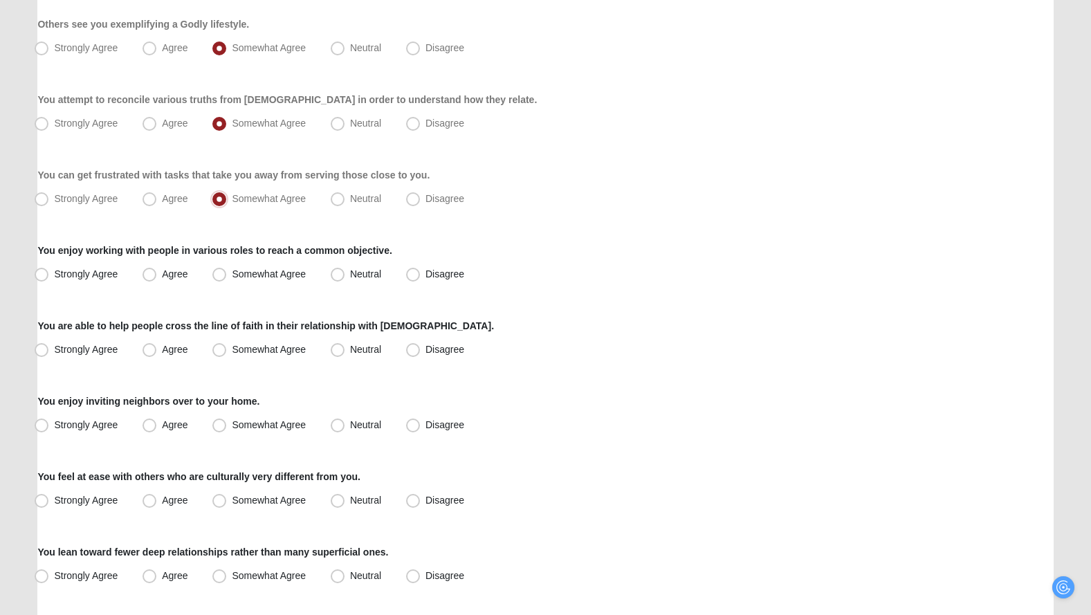
scroll to position [324, 0]
click at [294, 273] on span "Somewhat Agree" at bounding box center [269, 273] width 74 height 11
click at [227, 273] on input "Somewhat Agree" at bounding box center [222, 273] width 9 height 9
radio input "true"
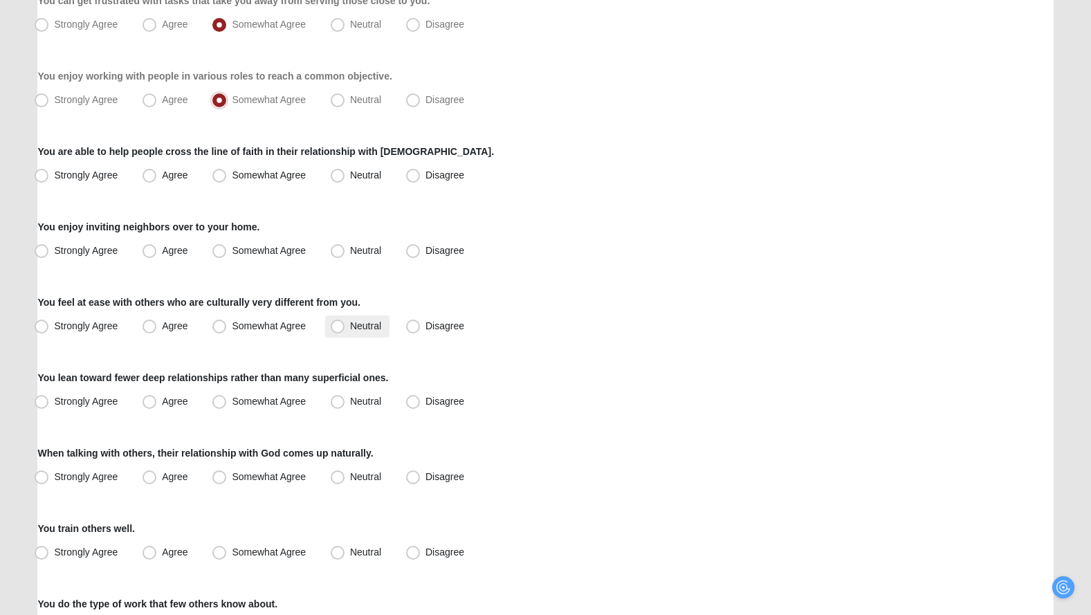
scroll to position [505, 0]
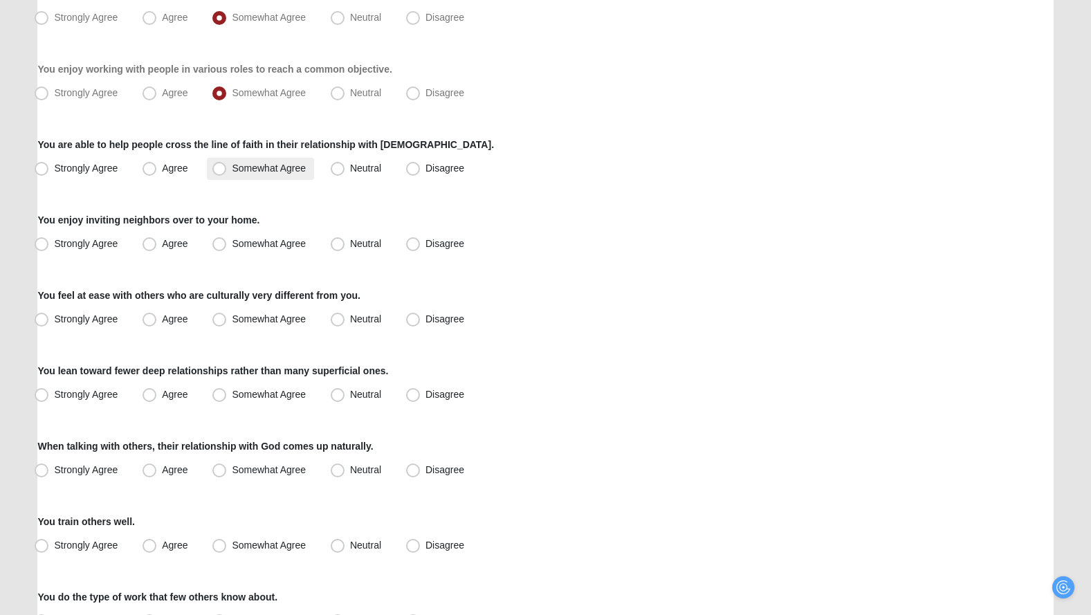
click at [283, 168] on span "Somewhat Agree" at bounding box center [269, 168] width 74 height 11
click at [227, 168] on input "Somewhat Agree" at bounding box center [222, 168] width 9 height 9
radio input "true"
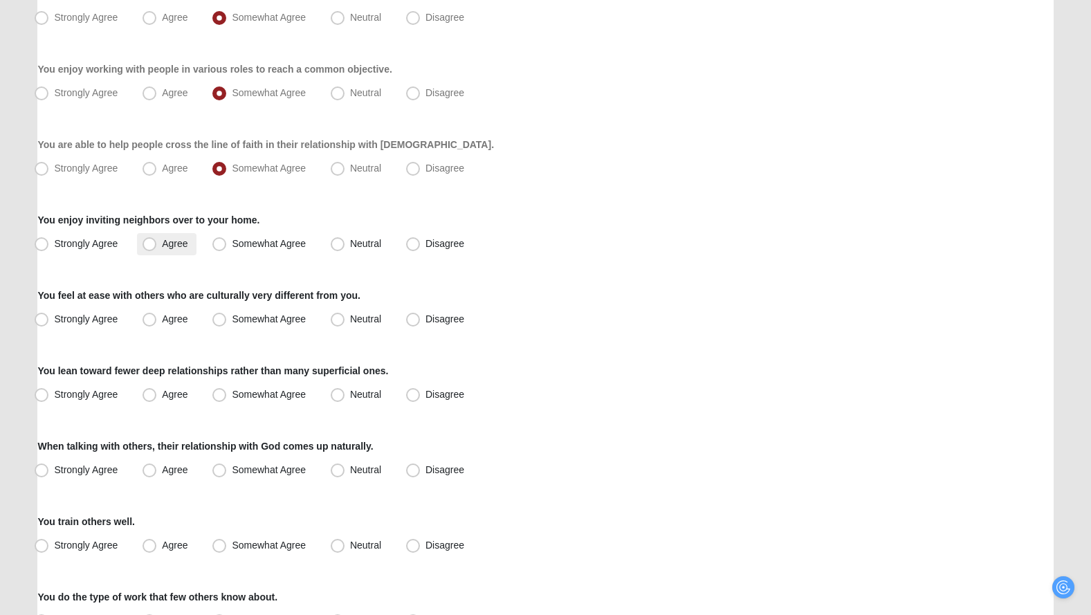
click at [187, 247] on span "Agree" at bounding box center [175, 243] width 26 height 11
click at [157, 247] on input "Agree" at bounding box center [152, 243] width 9 height 9
radio input "true"
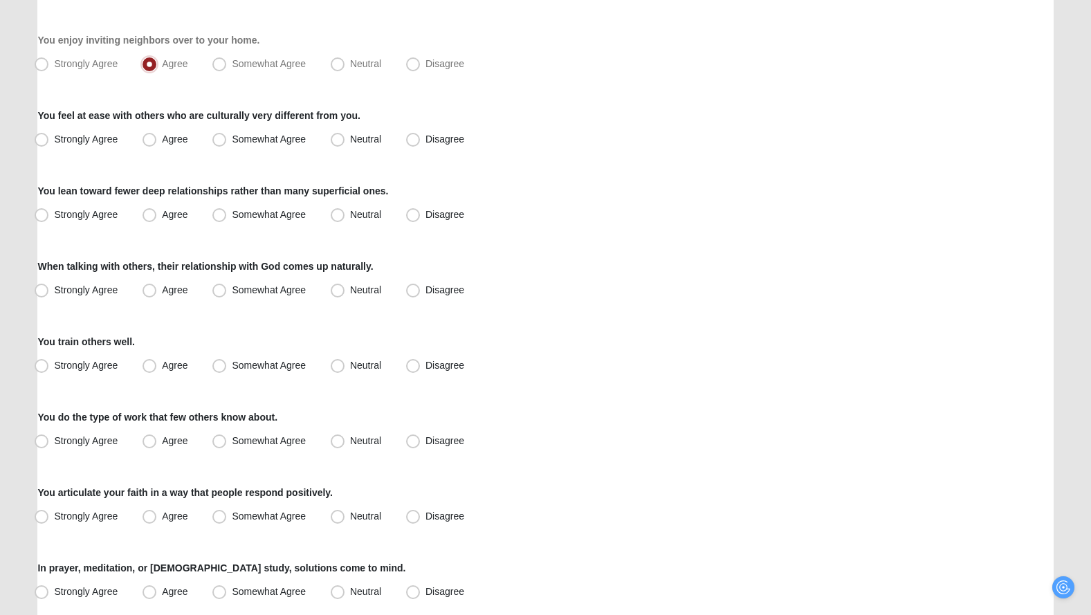
scroll to position [696, 0]
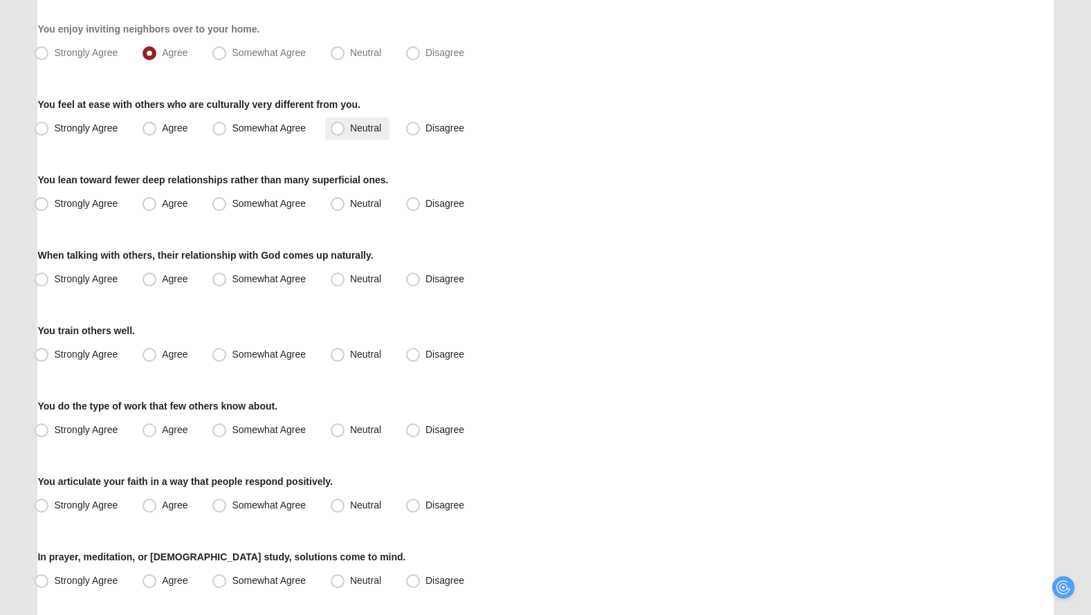
click at [356, 131] on span "Neutral" at bounding box center [365, 127] width 31 height 11
click at [345, 131] on input "Neutral" at bounding box center [340, 128] width 9 height 9
radio input "true"
click at [257, 125] on span "Somewhat Agree" at bounding box center [269, 127] width 74 height 11
click at [227, 125] on input "Somewhat Agree" at bounding box center [222, 128] width 9 height 9
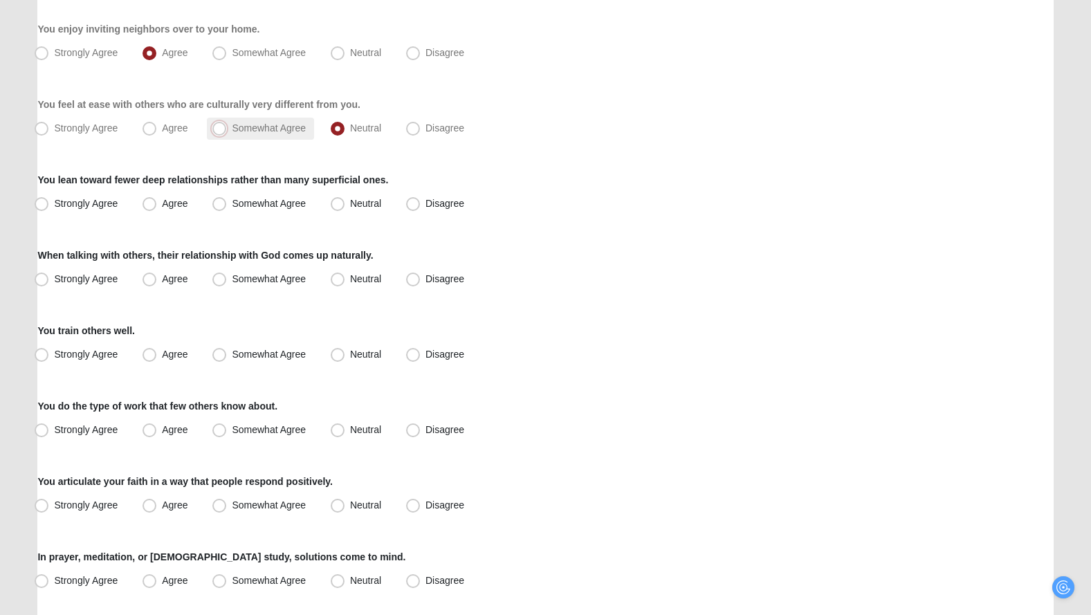
radio input "true"
click at [112, 205] on span "Strongly Agree" at bounding box center [86, 203] width 64 height 11
click at [49, 205] on input "Strongly Agree" at bounding box center [44, 203] width 9 height 9
radio input "true"
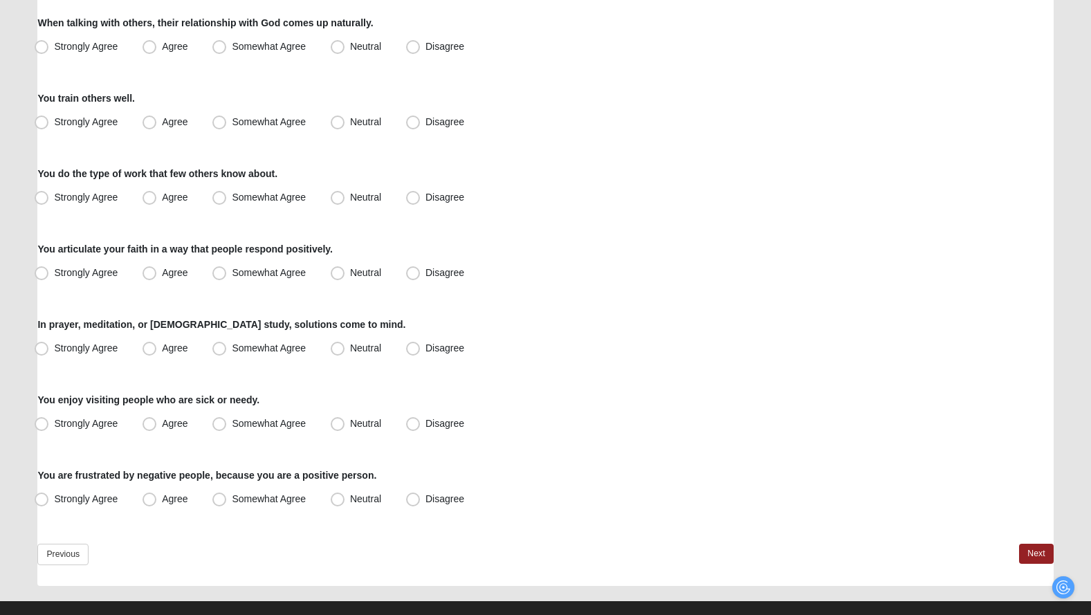
scroll to position [926, 0]
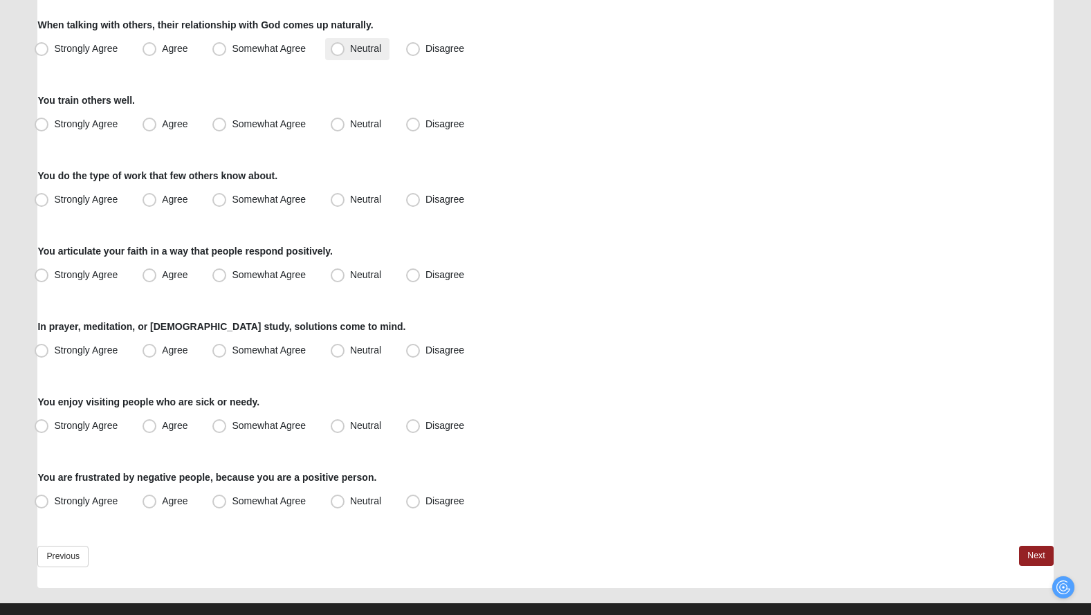
click at [362, 48] on span "Neutral" at bounding box center [365, 48] width 31 height 11
click at [345, 48] on input "Neutral" at bounding box center [340, 48] width 9 height 9
radio input "true"
click at [356, 126] on span "Neutral" at bounding box center [365, 123] width 31 height 11
click at [345, 126] on input "Neutral" at bounding box center [340, 124] width 9 height 9
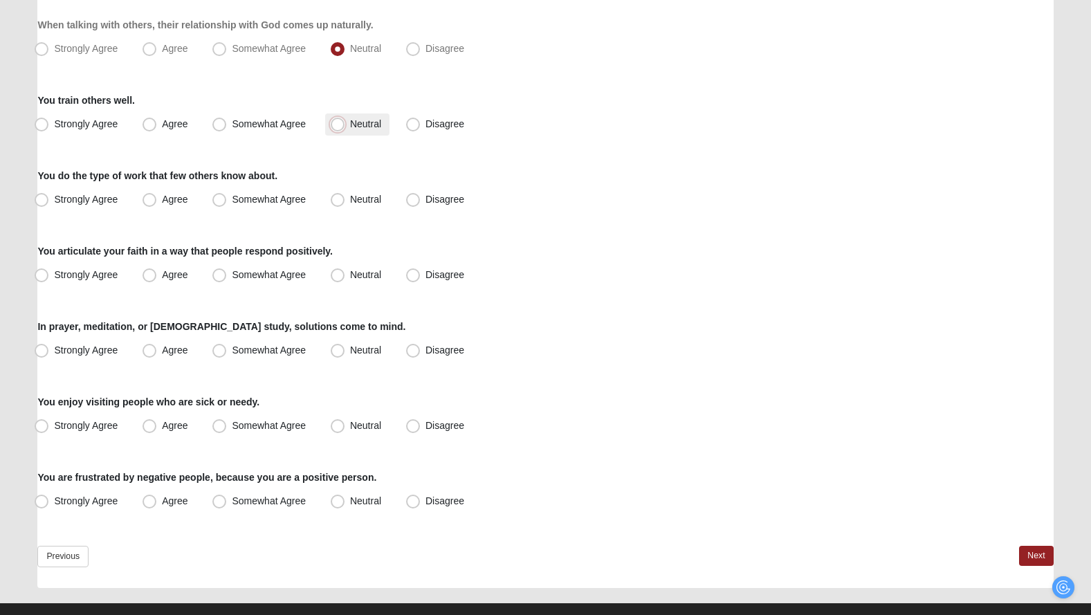
radio input "true"
click at [291, 201] on span "Somewhat Agree" at bounding box center [269, 199] width 74 height 11
click at [227, 201] on input "Somewhat Agree" at bounding box center [222, 199] width 9 height 9
radio input "true"
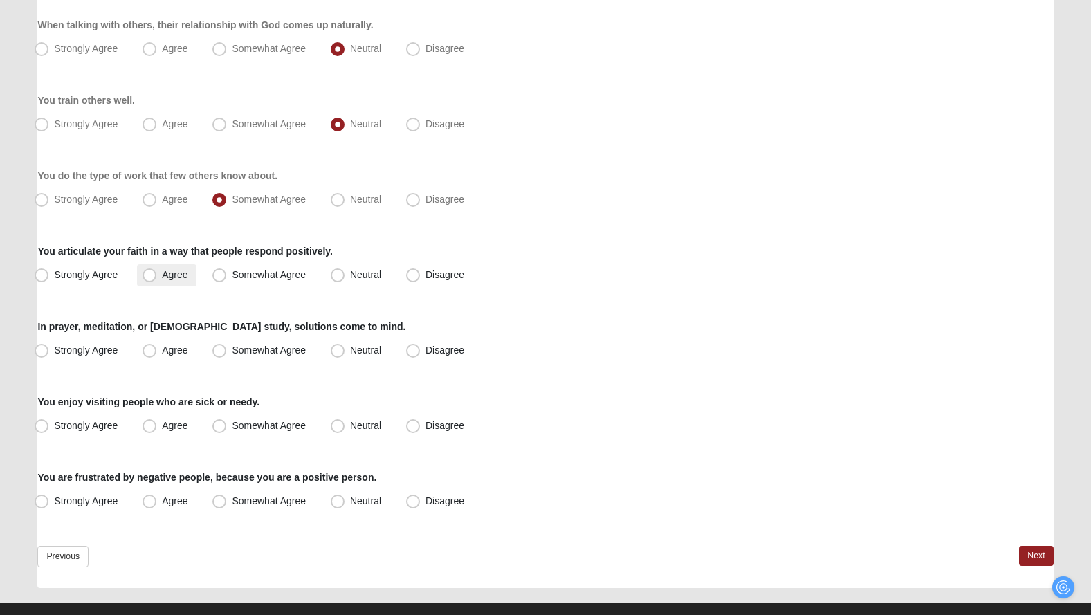
click at [178, 275] on span "Agree" at bounding box center [175, 274] width 26 height 11
click at [157, 275] on input "Agree" at bounding box center [152, 274] width 9 height 9
radio input "true"
click at [350, 351] on span "Neutral" at bounding box center [365, 349] width 31 height 11
click at [342, 351] on input "Neutral" at bounding box center [340, 350] width 9 height 9
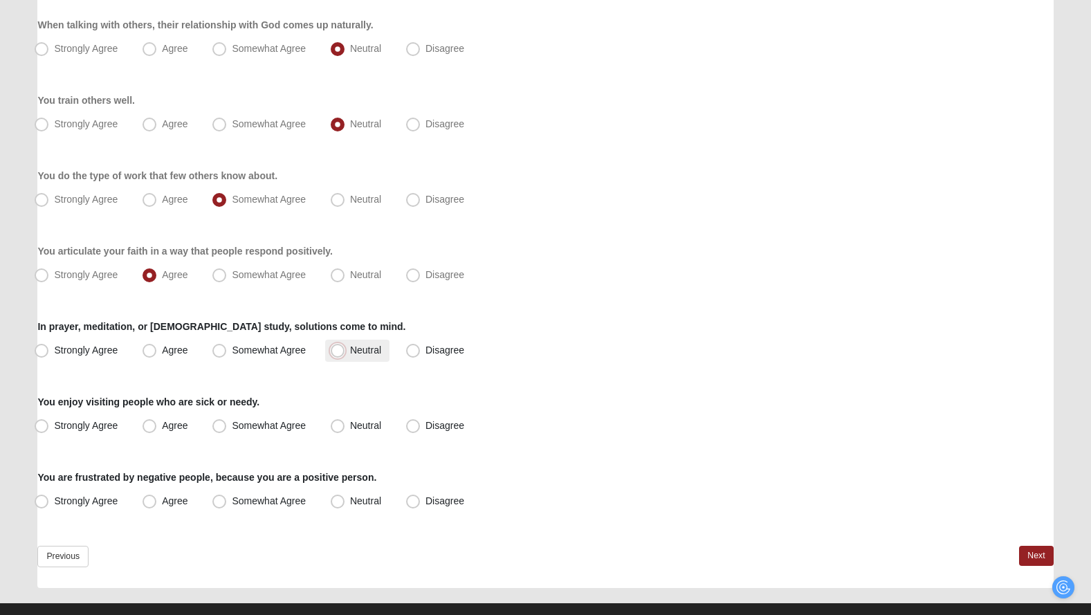
radio input "true"
click at [281, 351] on span "Somewhat Agree" at bounding box center [269, 349] width 74 height 11
click at [227, 351] on input "Somewhat Agree" at bounding box center [222, 350] width 9 height 9
radio input "true"
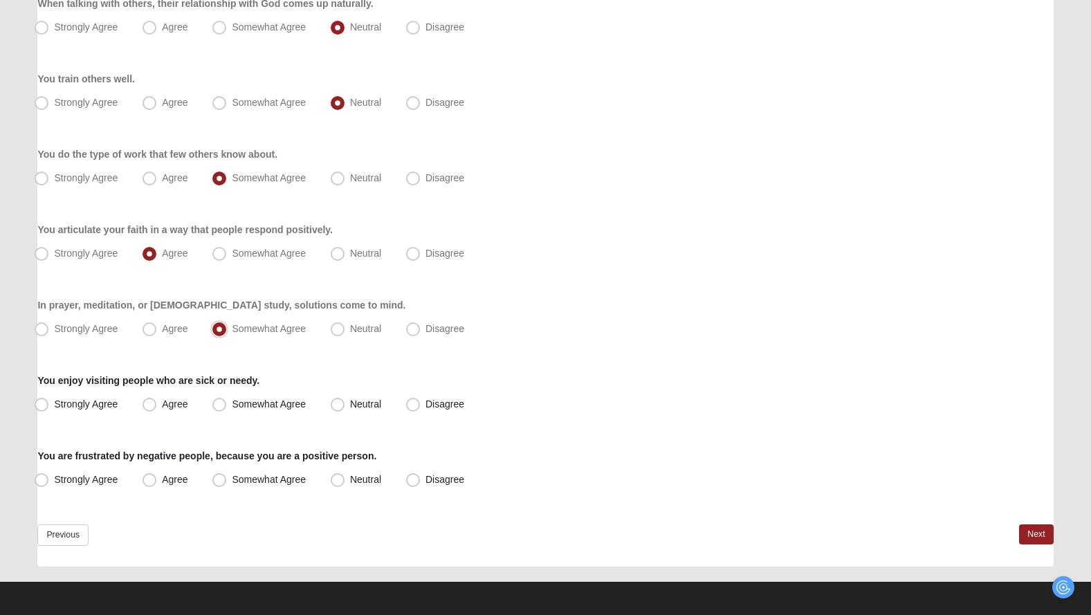
scroll to position [949, 0]
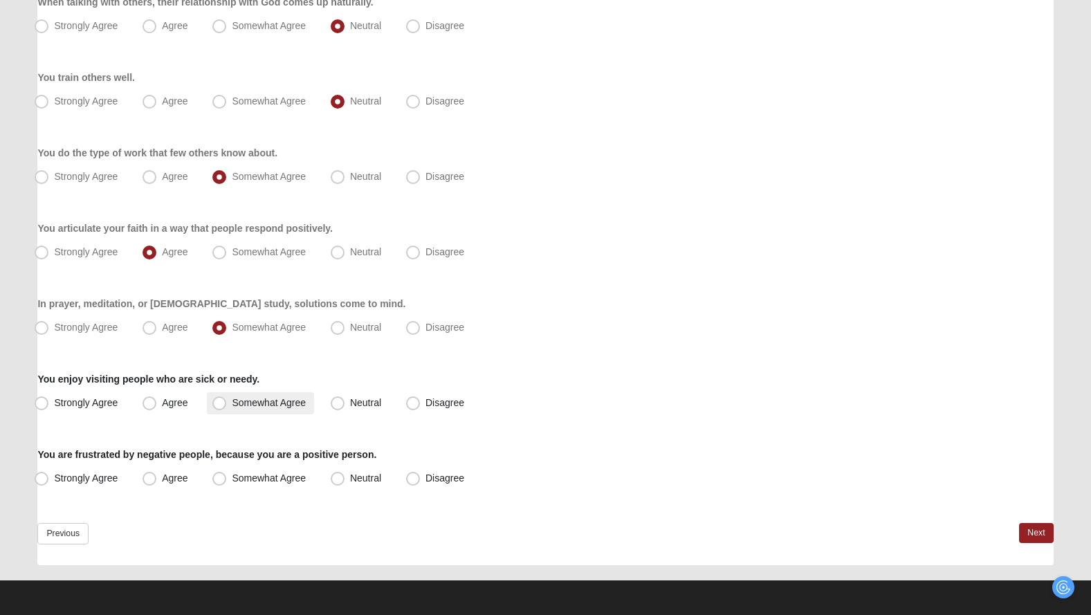
click at [237, 398] on span "Somewhat Agree" at bounding box center [269, 402] width 74 height 11
click at [227, 398] on input "Somewhat Agree" at bounding box center [222, 402] width 9 height 9
radio input "true"
click at [433, 473] on span "Disagree" at bounding box center [444, 477] width 39 height 11
click at [420, 477] on label "Disagree" at bounding box center [437, 479] width 72 height 22
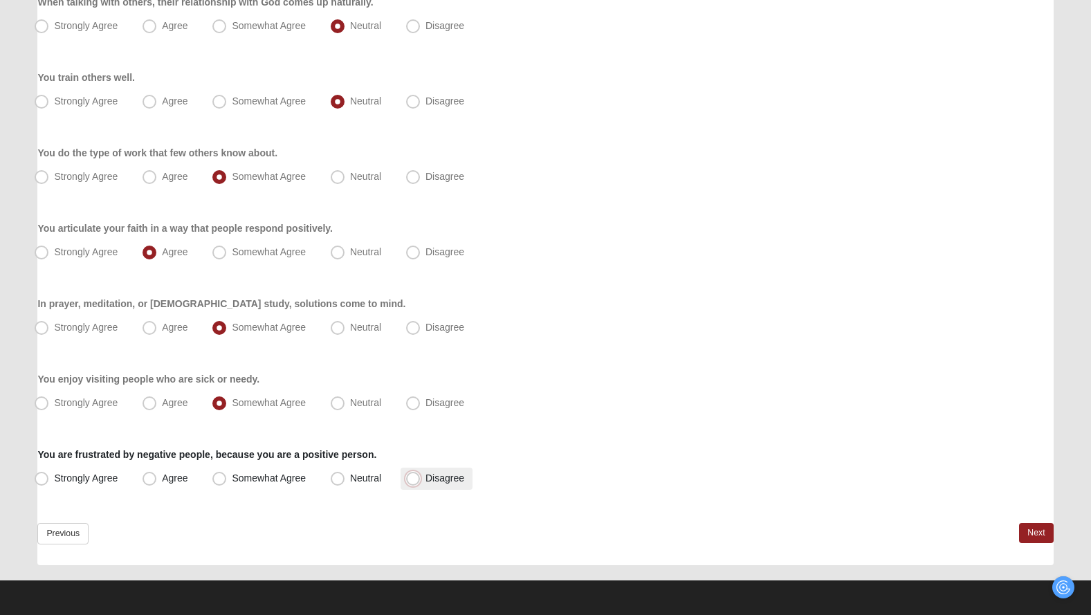
click at [420, 477] on input "Disagree" at bounding box center [416, 478] width 9 height 9
radio input "true"
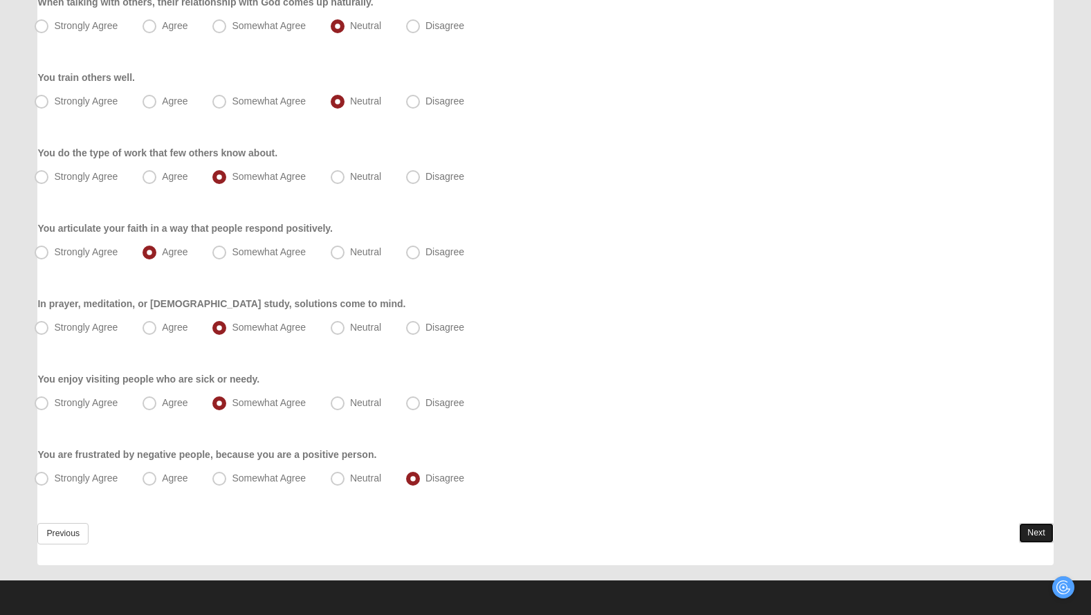
click at [1036, 528] on link "Next" at bounding box center [1036, 533] width 34 height 20
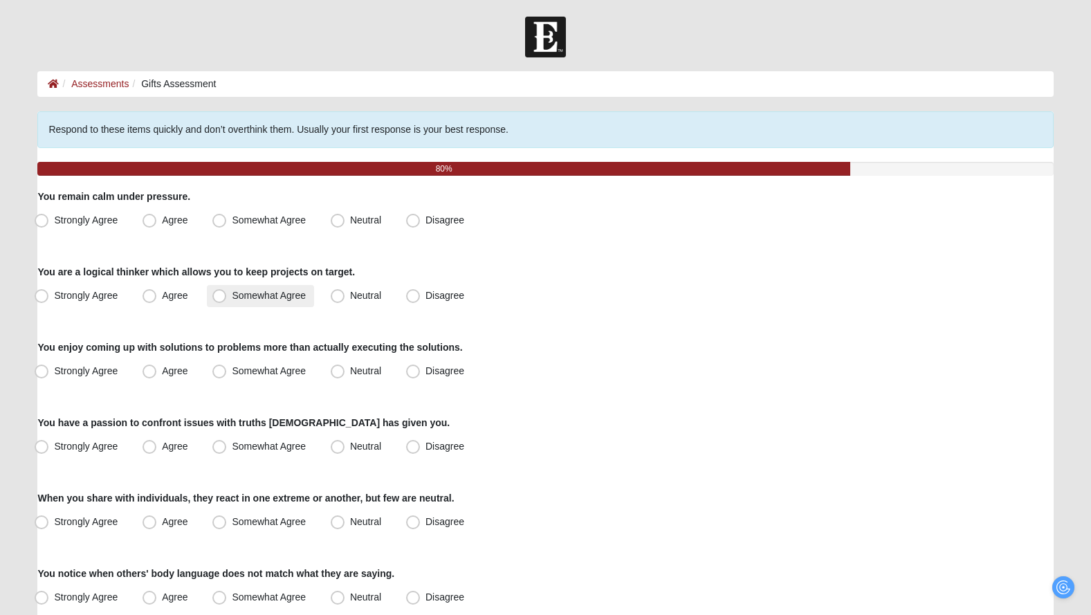
scroll to position [3, 0]
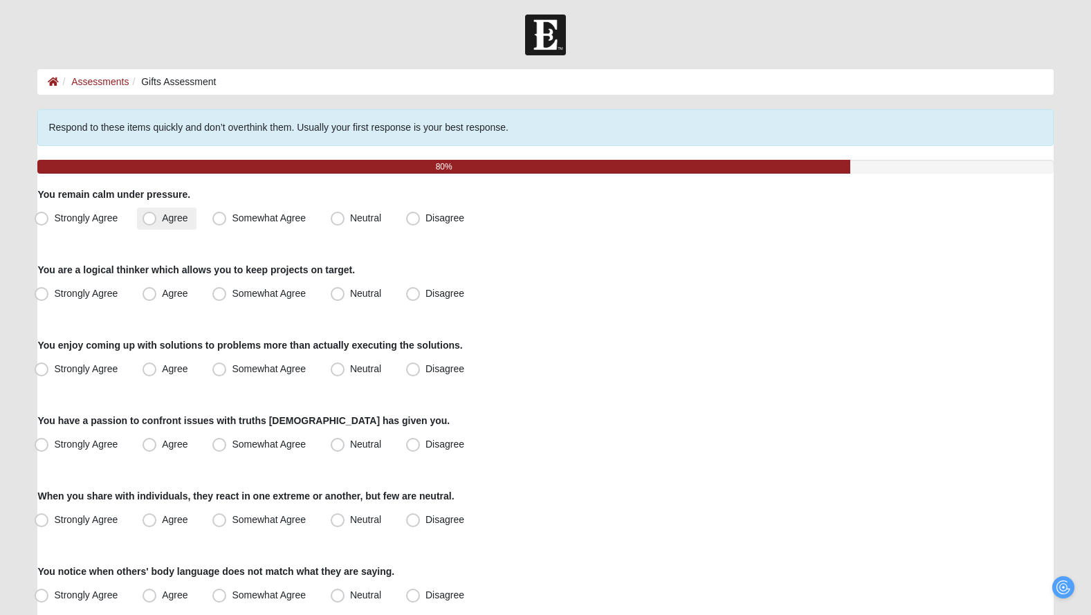
click at [168, 217] on span "Agree" at bounding box center [175, 217] width 26 height 11
click at [157, 217] on input "Agree" at bounding box center [152, 218] width 9 height 9
radio input "true"
click at [109, 292] on span "Strongly Agree" at bounding box center [86, 293] width 64 height 11
click at [49, 292] on input "Strongly Agree" at bounding box center [44, 293] width 9 height 9
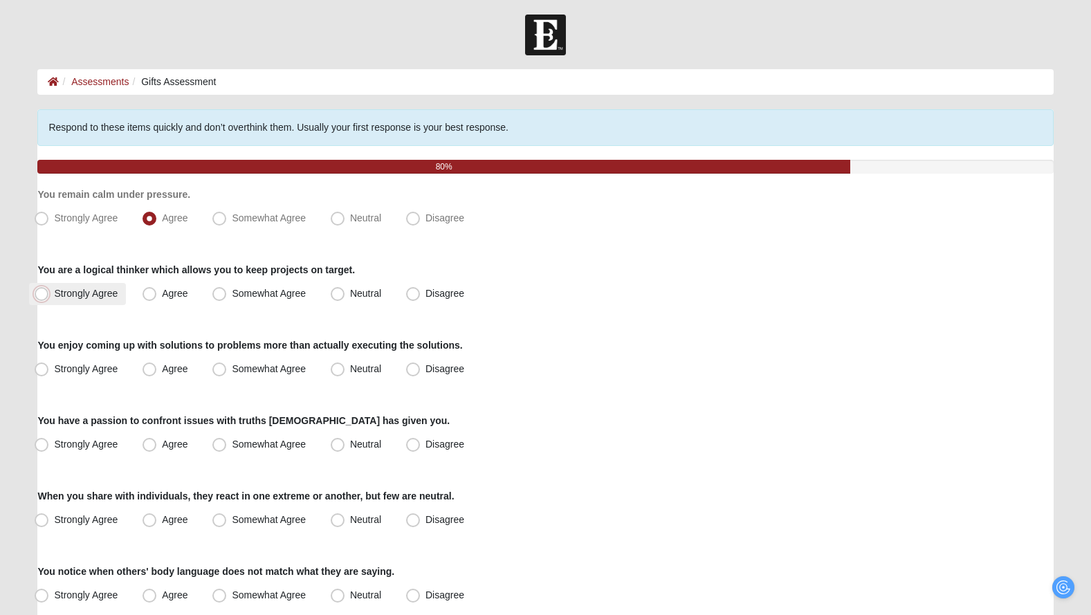
radio input "true"
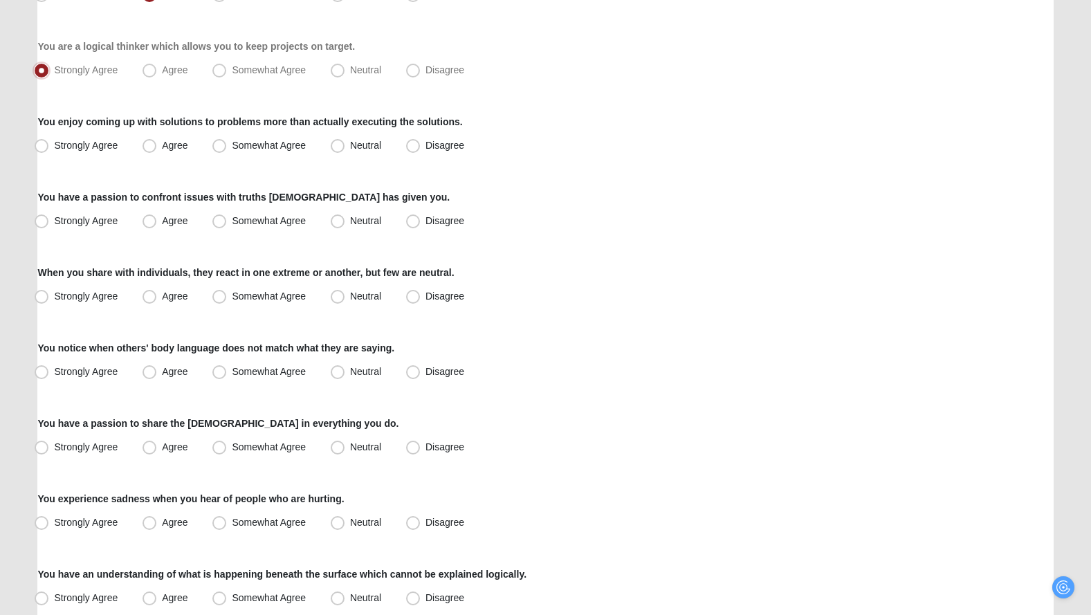
scroll to position [228, 0]
click at [257, 66] on span "Somewhat Agree" at bounding box center [269, 68] width 74 height 11
click at [227, 66] on input "Somewhat Agree" at bounding box center [222, 68] width 9 height 9
radio input "true"
click at [302, 140] on span "Somewhat Agree" at bounding box center [269, 143] width 74 height 11
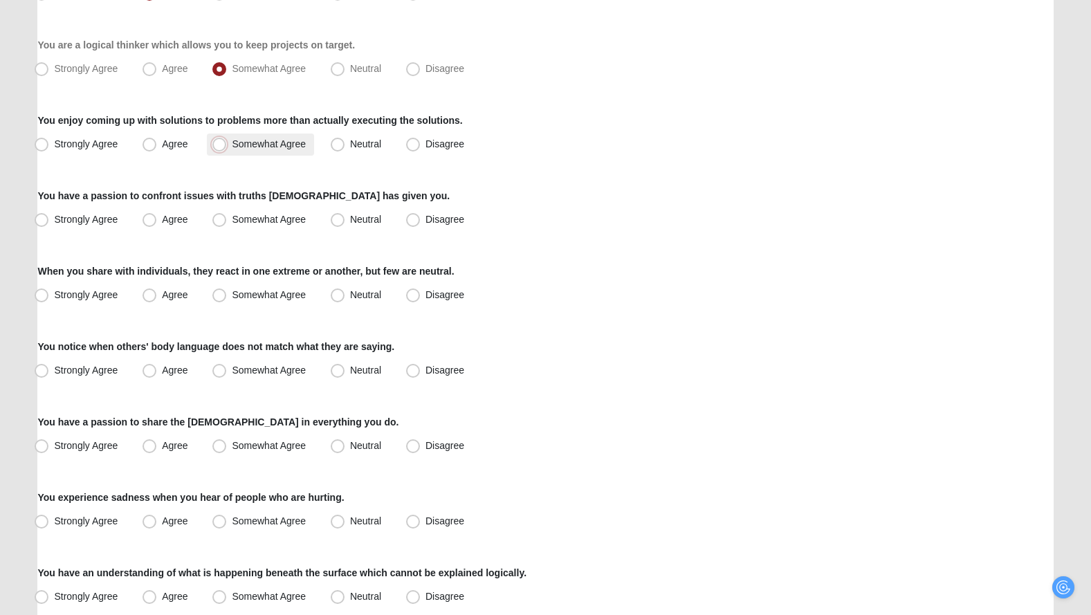
click at [227, 140] on input "Somewhat Agree" at bounding box center [222, 144] width 9 height 9
radio input "true"
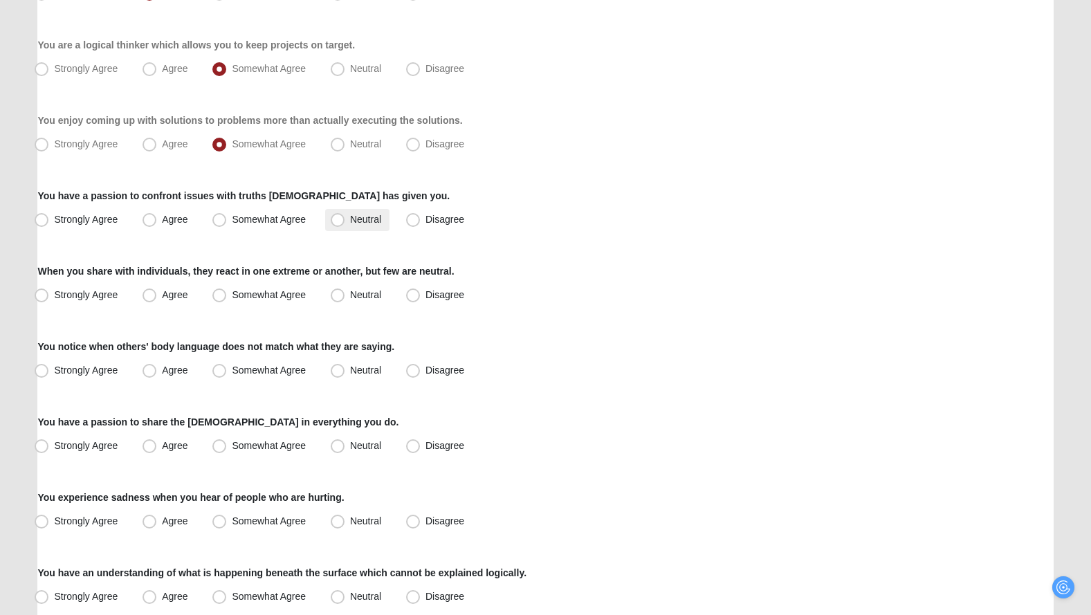
click at [350, 215] on span "Neutral" at bounding box center [365, 219] width 31 height 11
click at [345, 215] on input "Neutral" at bounding box center [340, 219] width 9 height 9
radio input "true"
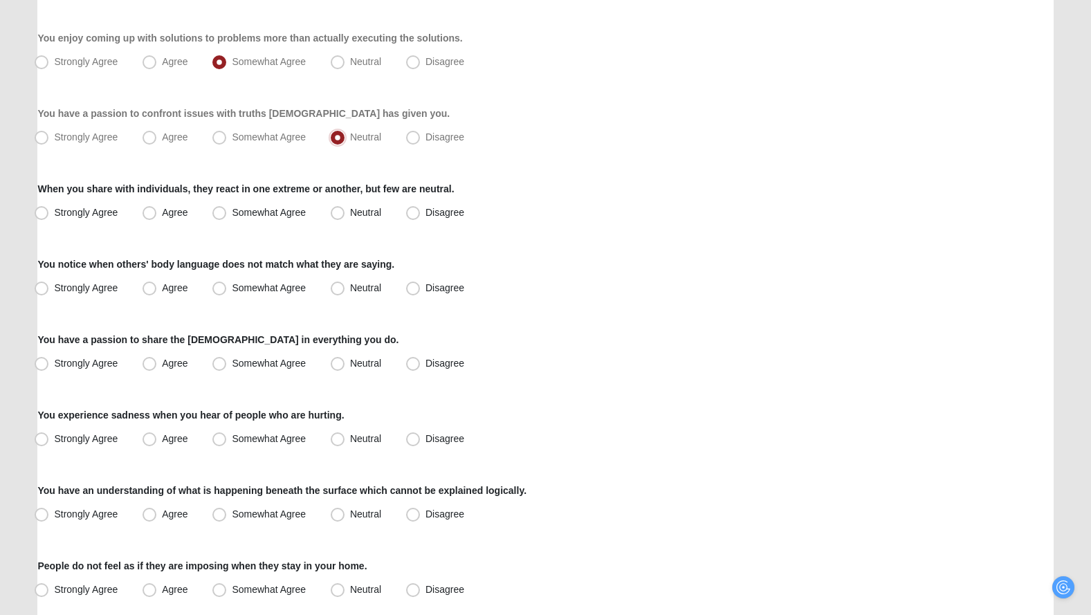
scroll to position [311, 0]
click at [425, 138] on span "Disagree" at bounding box center [444, 136] width 39 height 11
click at [413, 138] on input "Disagree" at bounding box center [416, 136] width 9 height 9
radio input "true"
click at [345, 138] on label "Neutral" at bounding box center [357, 137] width 64 height 22
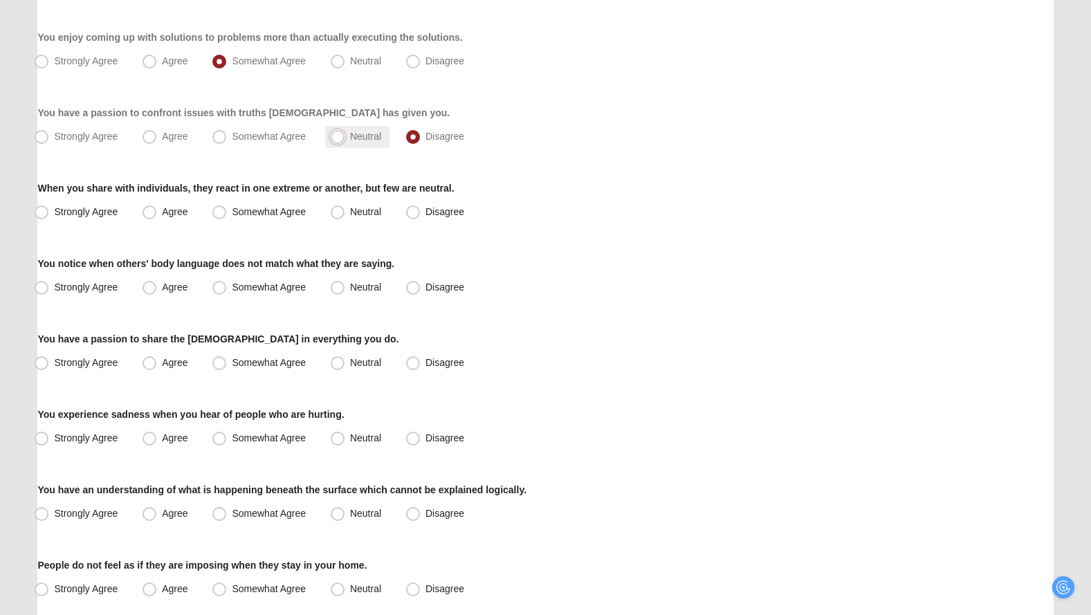
click at [345, 138] on input "Neutral" at bounding box center [340, 136] width 9 height 9
radio input "true"
click at [420, 140] on label "Disagree" at bounding box center [437, 137] width 72 height 22
click at [420, 140] on input "Disagree" at bounding box center [416, 136] width 9 height 9
radio input "true"
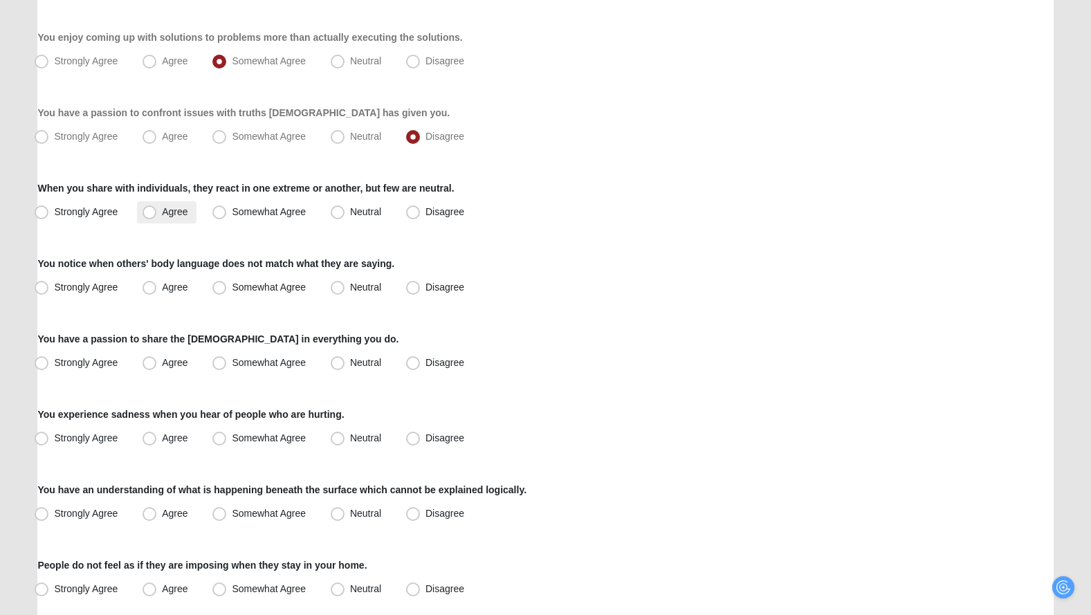
click at [182, 208] on span "Agree" at bounding box center [175, 211] width 26 height 11
click at [157, 208] on input "Agree" at bounding box center [152, 212] width 9 height 9
radio input "true"
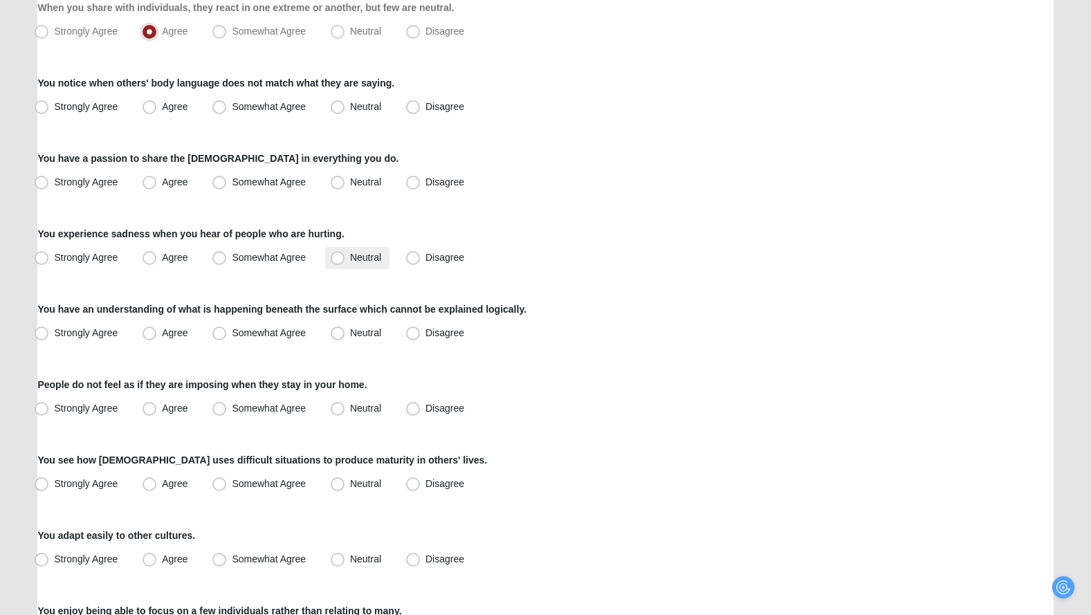
scroll to position [493, 0]
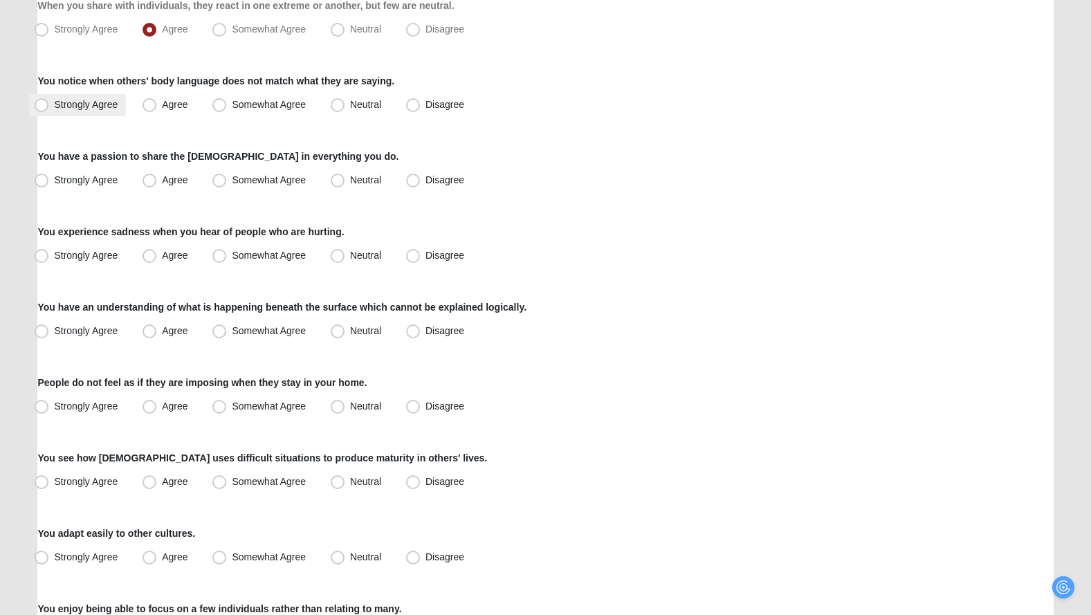
click at [91, 104] on span "Strongly Agree" at bounding box center [86, 104] width 64 height 11
click at [49, 104] on input "Strongly Agree" at bounding box center [44, 104] width 9 height 9
radio input "true"
click at [350, 179] on span "Neutral" at bounding box center [365, 179] width 31 height 11
click at [340, 179] on input "Neutral" at bounding box center [340, 180] width 9 height 9
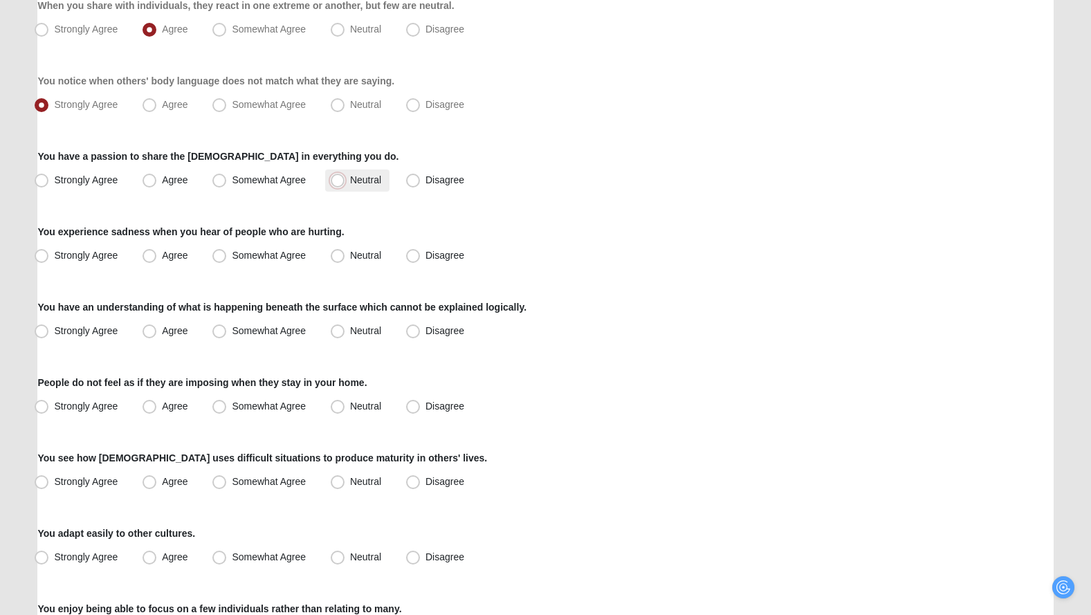
radio input "true"
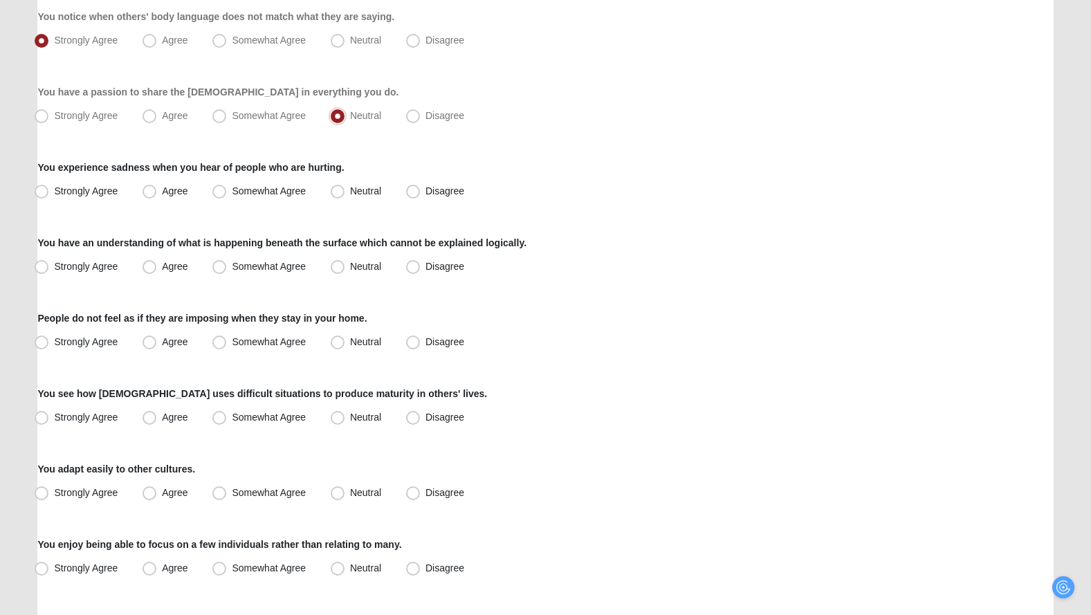
scroll to position [559, 0]
click at [98, 187] on span "Strongly Agree" at bounding box center [86, 189] width 64 height 11
click at [49, 187] on input "Strongly Agree" at bounding box center [44, 189] width 9 height 9
radio input "true"
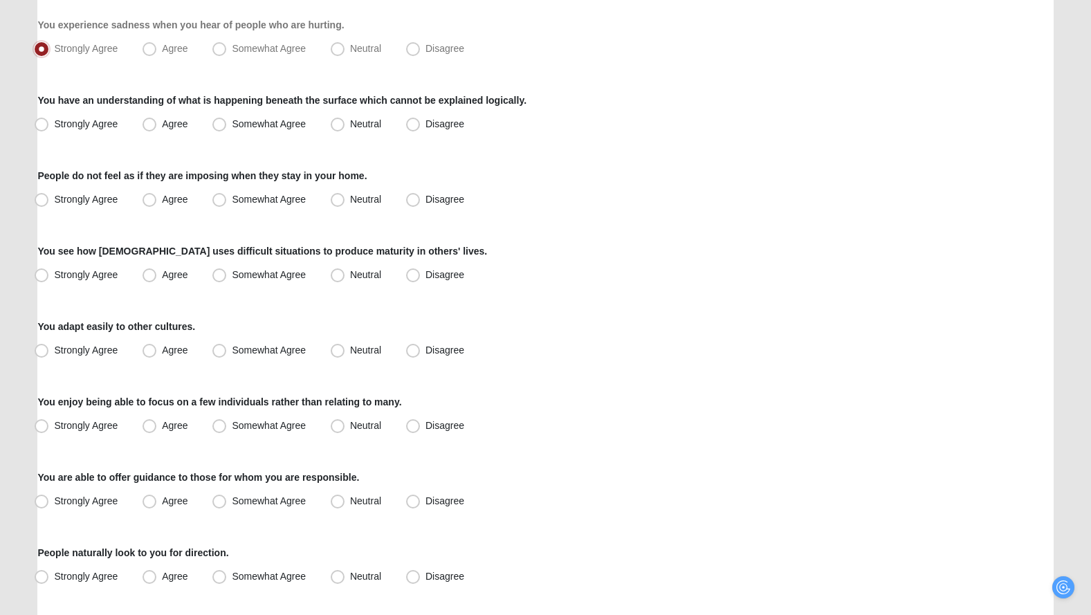
scroll to position [701, 0]
click at [102, 120] on span "Strongly Agree" at bounding box center [86, 123] width 64 height 11
click at [49, 120] on input "Strongly Agree" at bounding box center [44, 123] width 9 height 9
radio input "true"
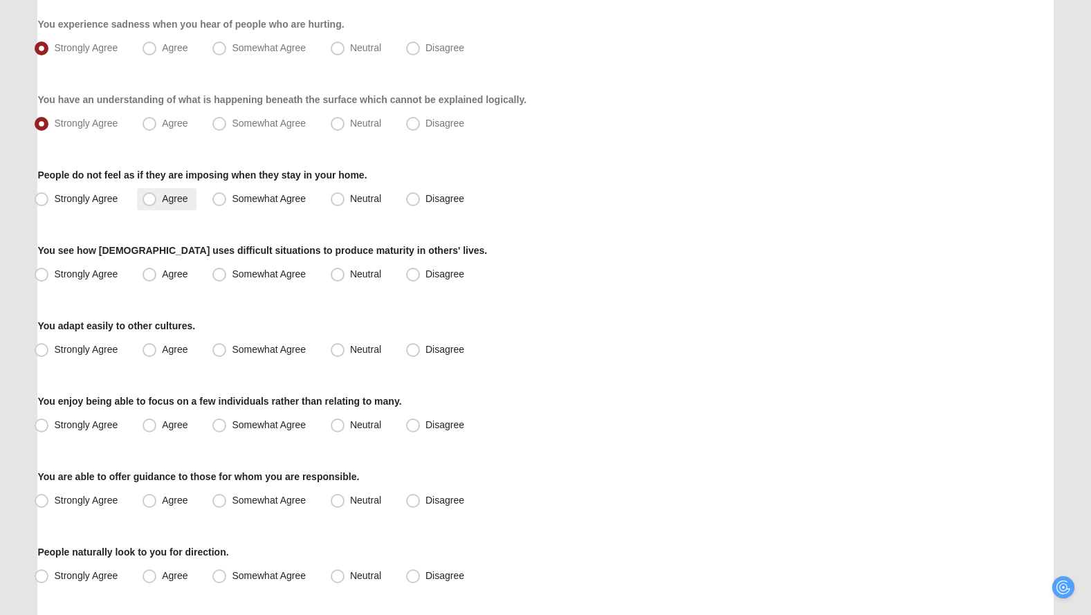
click at [166, 196] on span "Agree" at bounding box center [175, 198] width 26 height 11
click at [157, 196] on input "Agree" at bounding box center [152, 198] width 9 height 9
radio input "true"
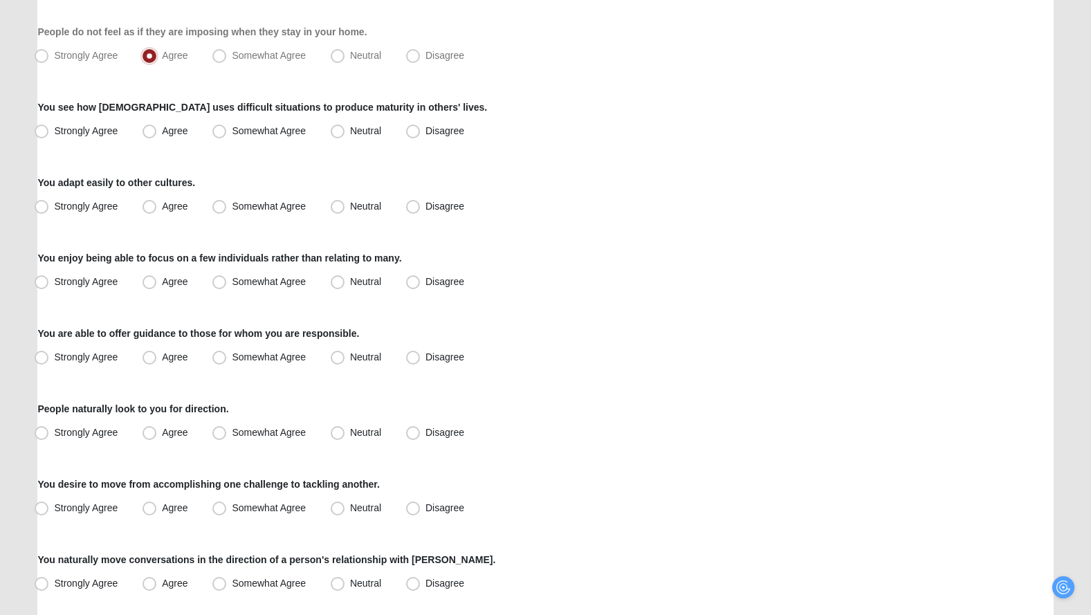
scroll to position [844, 0]
click at [102, 128] on span "Strongly Agree" at bounding box center [86, 130] width 64 height 11
click at [49, 128] on input "Strongly Agree" at bounding box center [44, 131] width 9 height 9
radio input "true"
click at [350, 203] on span "Neutral" at bounding box center [365, 206] width 31 height 11
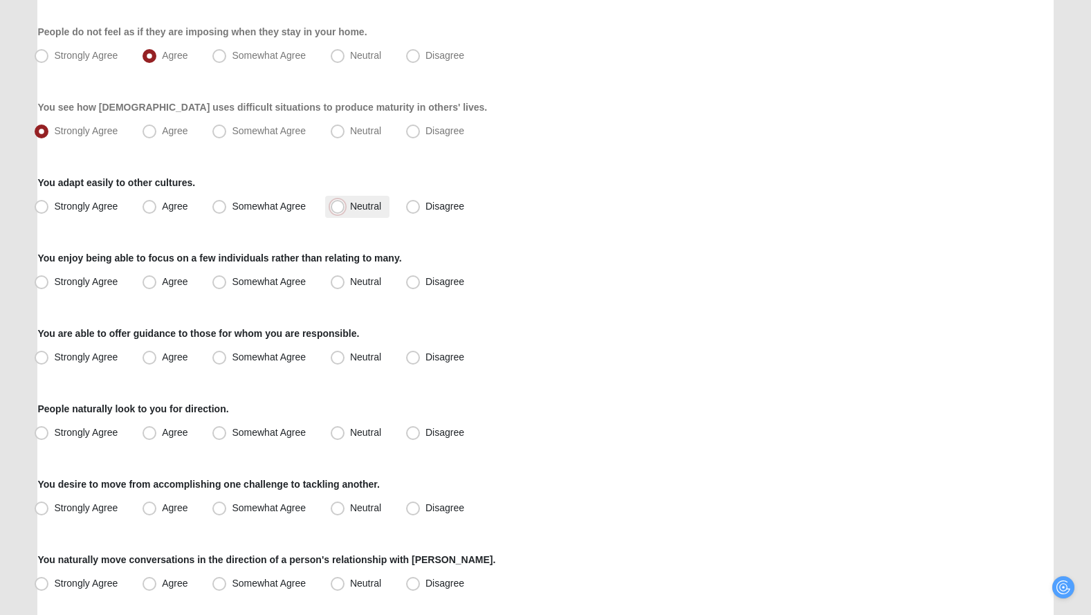
click at [336, 203] on input "Neutral" at bounding box center [340, 206] width 9 height 9
radio input "true"
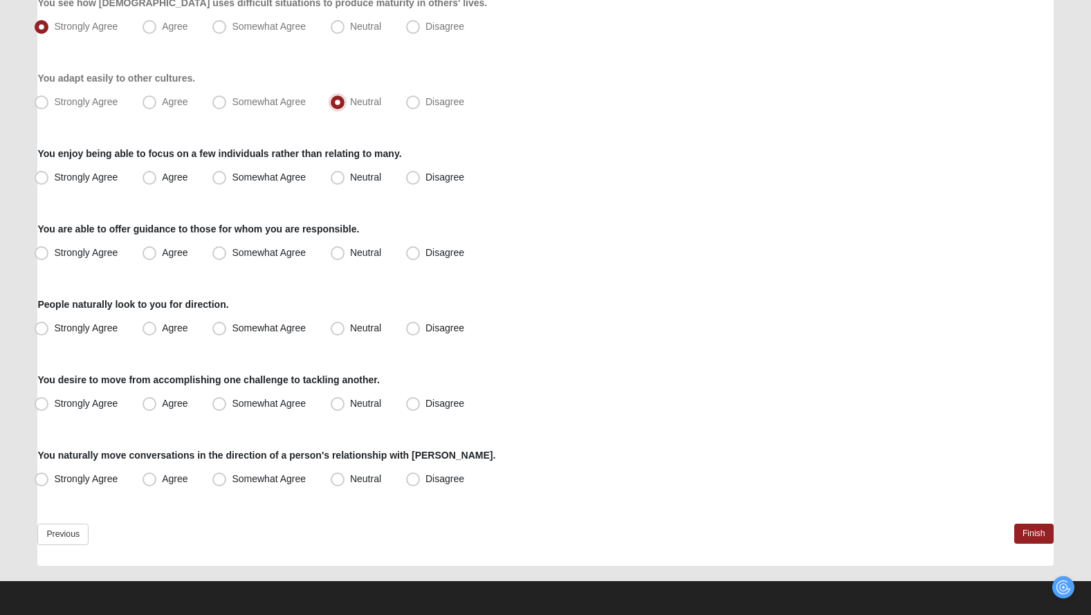
scroll to position [949, 0]
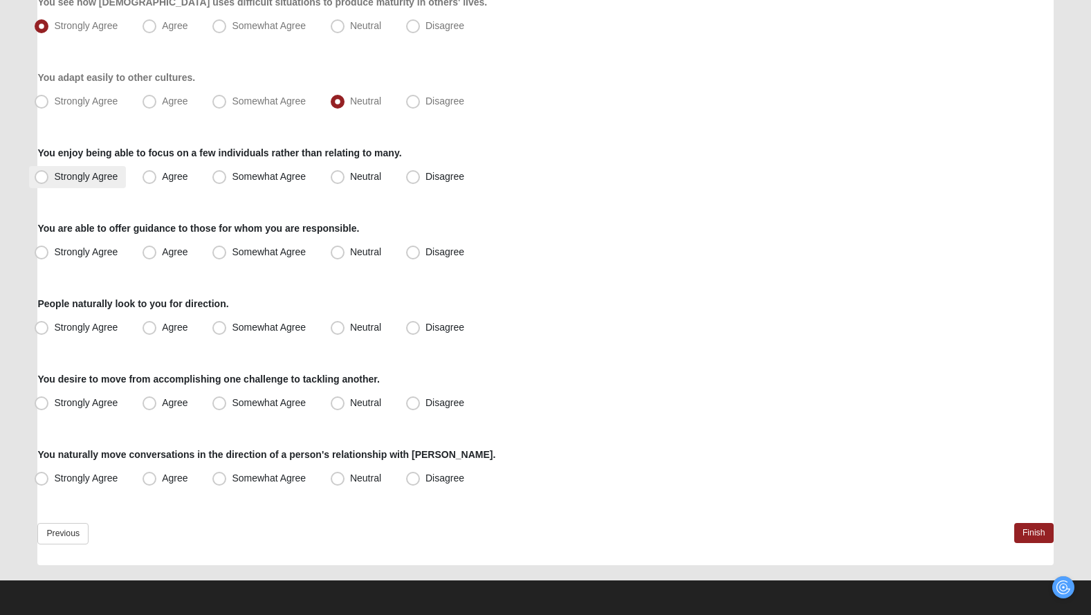
click at [98, 181] on span "Strongly Agree" at bounding box center [86, 176] width 64 height 11
click at [49, 181] on input "Strongly Agree" at bounding box center [44, 176] width 9 height 9
radio input "true"
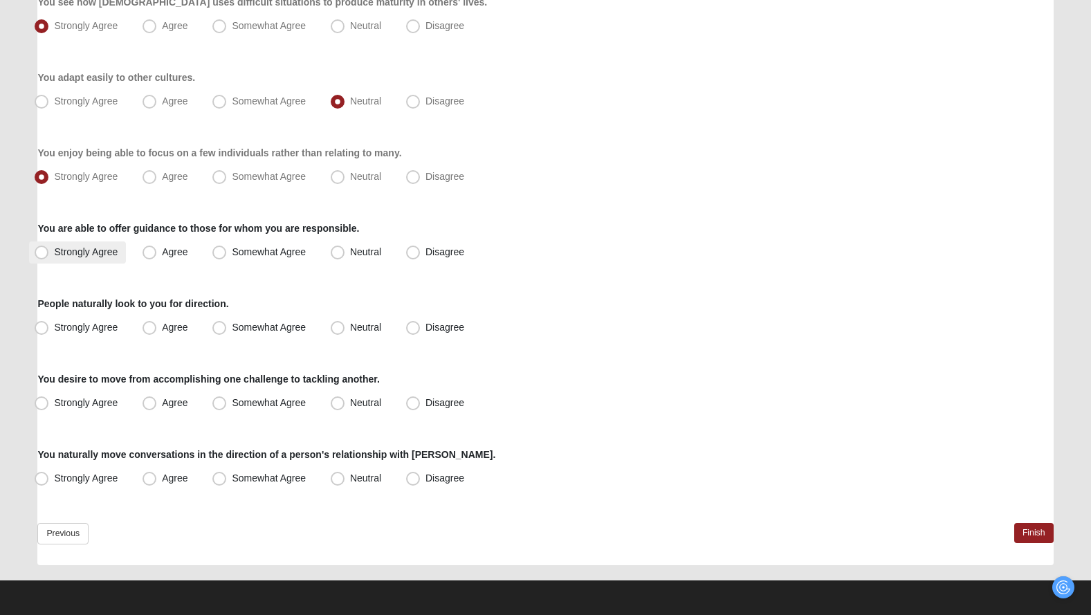
click at [100, 249] on span "Strongly Agree" at bounding box center [86, 251] width 64 height 11
click at [49, 249] on input "Strongly Agree" at bounding box center [44, 252] width 9 height 9
radio input "true"
click at [190, 326] on label "Agree" at bounding box center [166, 328] width 59 height 22
click at [157, 326] on input "Agree" at bounding box center [152, 327] width 9 height 9
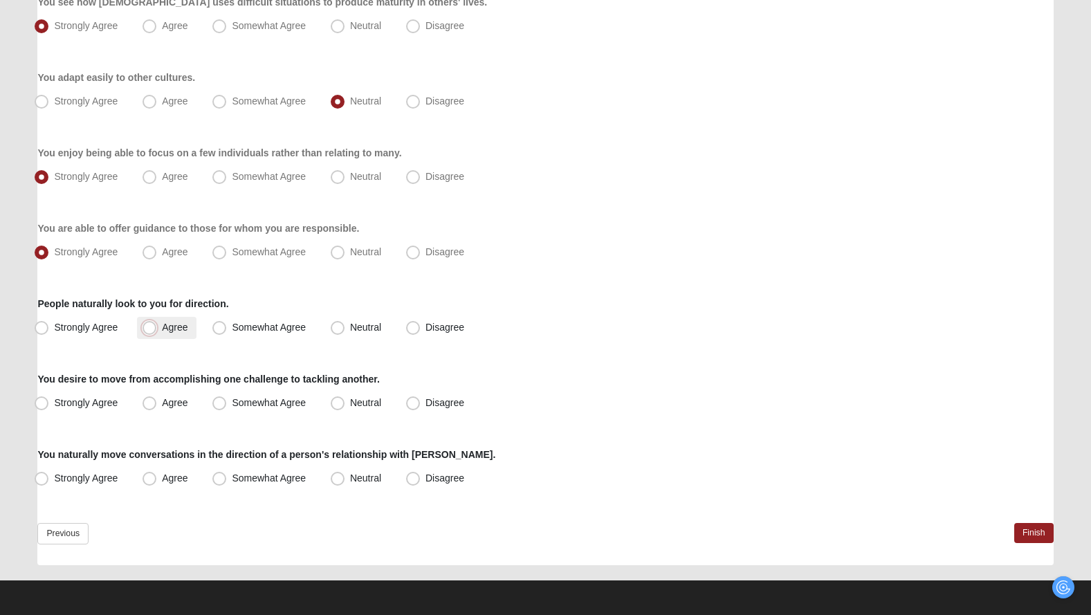
radio input "true"
click at [270, 407] on span "Somewhat Agree" at bounding box center [269, 402] width 74 height 11
click at [227, 407] on input "Somewhat Agree" at bounding box center [222, 402] width 9 height 9
radio input "true"
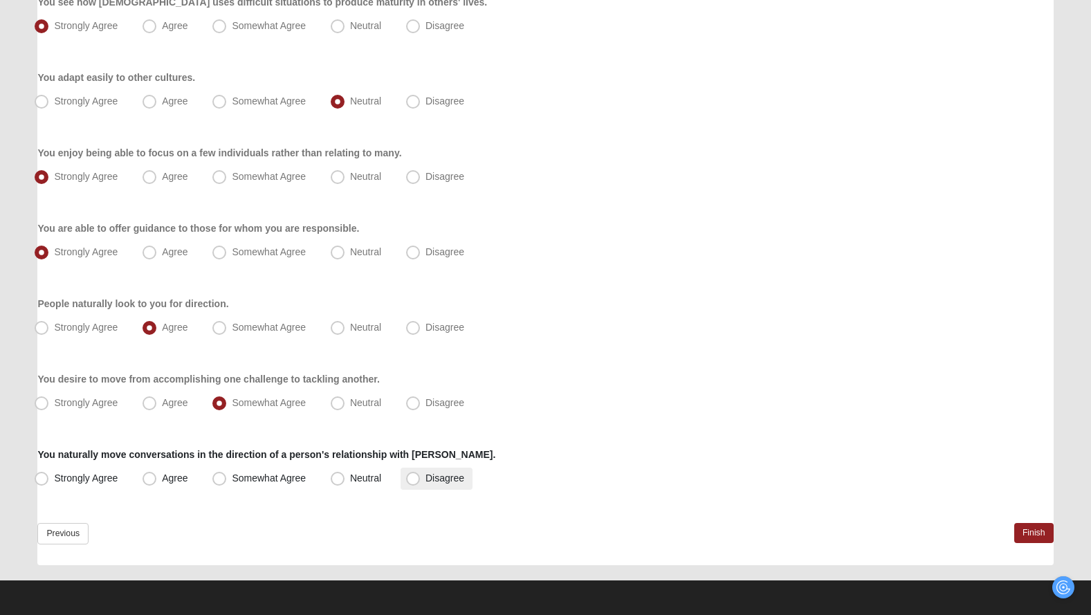
click at [426, 479] on span "Disagree" at bounding box center [444, 477] width 39 height 11
click at [421, 479] on input "Disagree" at bounding box center [416, 478] width 9 height 9
radio input "true"
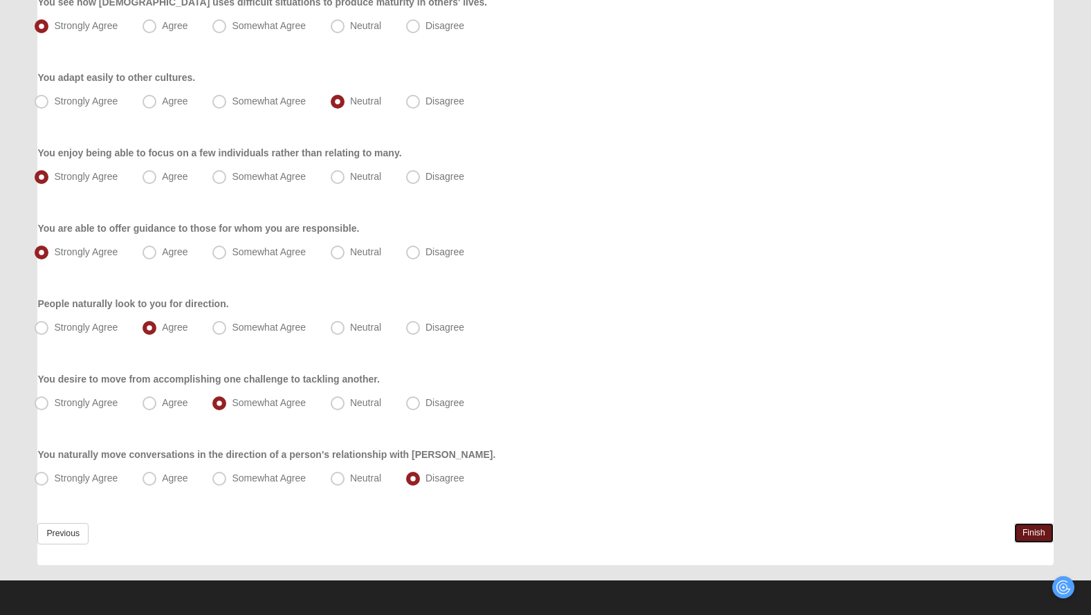
click at [1037, 539] on link "Finish" at bounding box center [1033, 533] width 39 height 20
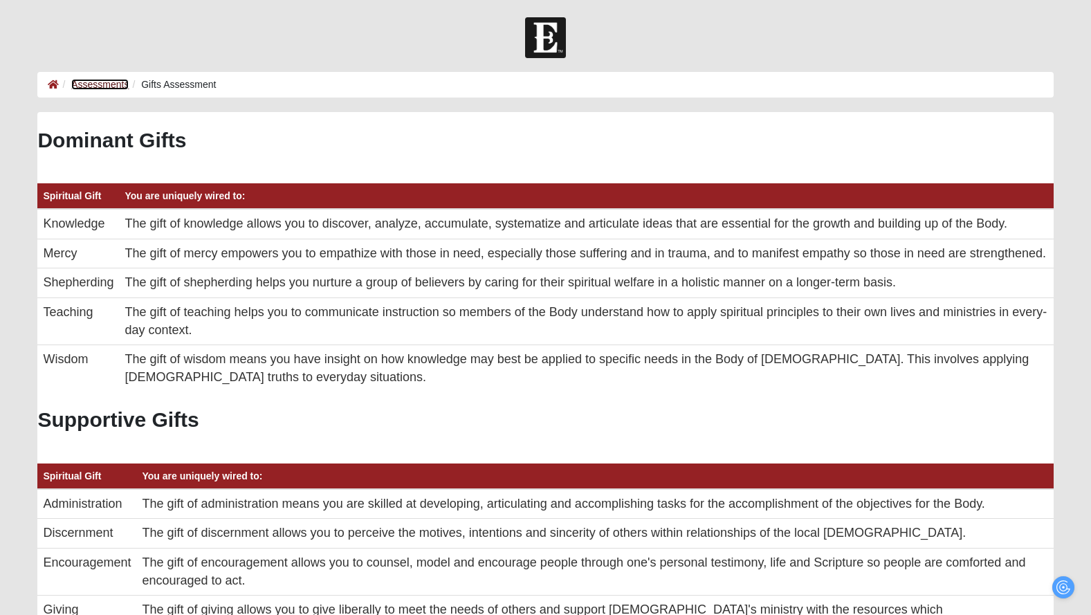
click at [83, 82] on link "Assessments" at bounding box center [99, 84] width 57 height 11
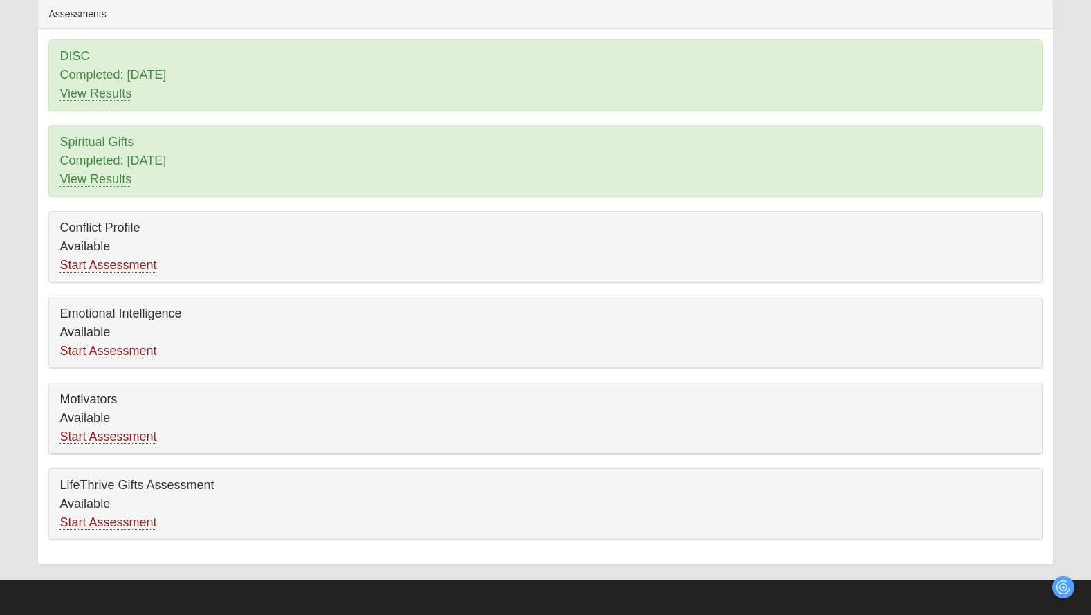
scroll to position [113, 0]
click at [148, 263] on link "Start Assessment" at bounding box center [107, 264] width 97 height 15
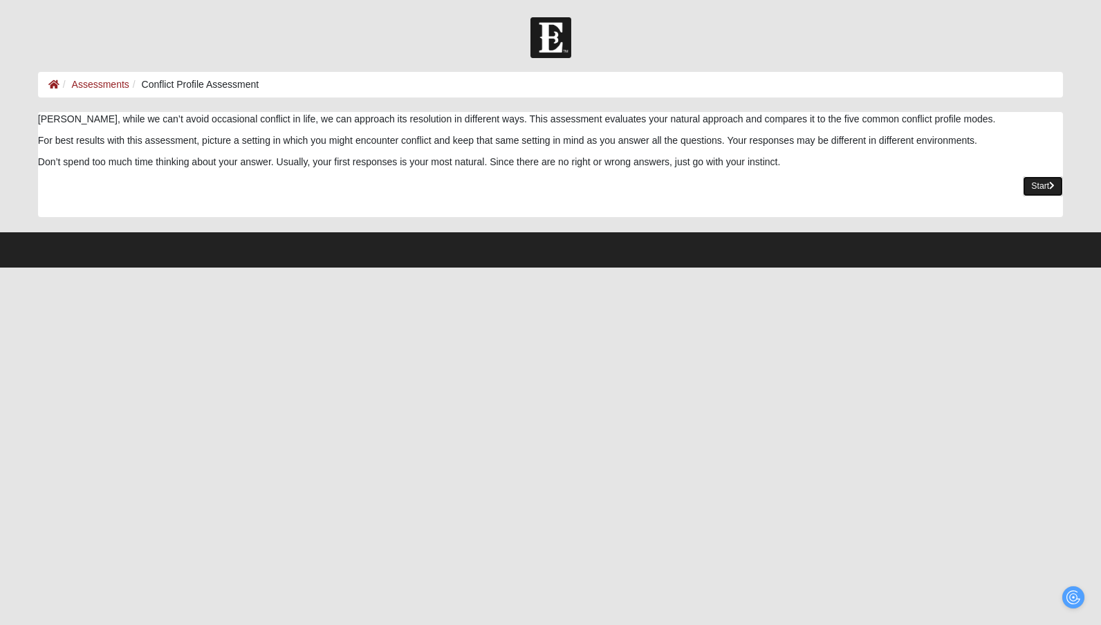
click at [1040, 185] on link "Start" at bounding box center [1043, 186] width 40 height 20
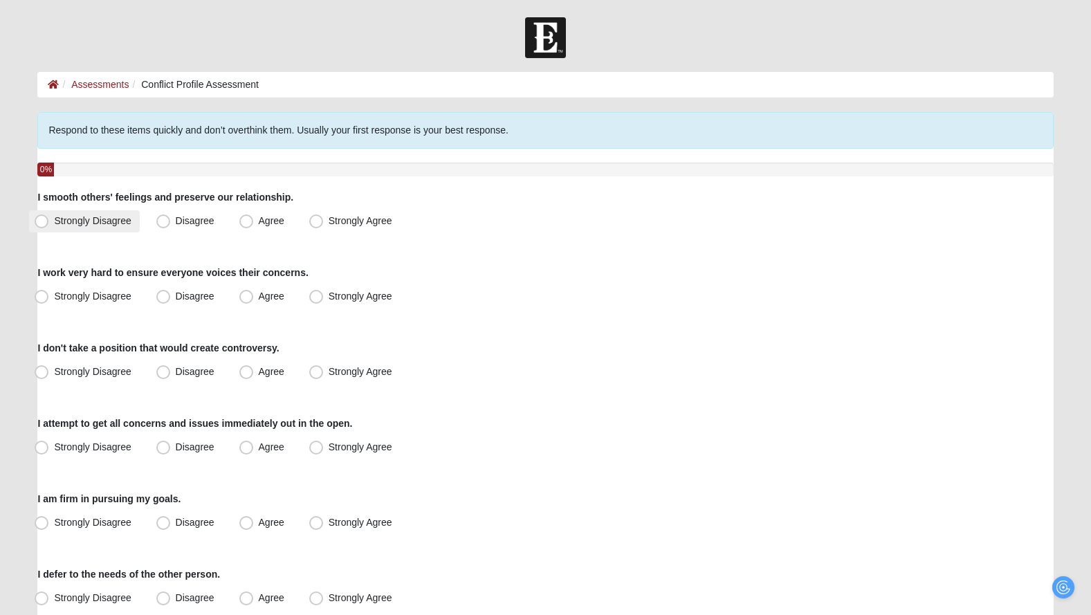
click at [109, 223] on span "Strongly Disagree" at bounding box center [92, 220] width 77 height 11
click at [49, 223] on input "Strongly Disagree" at bounding box center [44, 221] width 9 height 9
radio input "true"
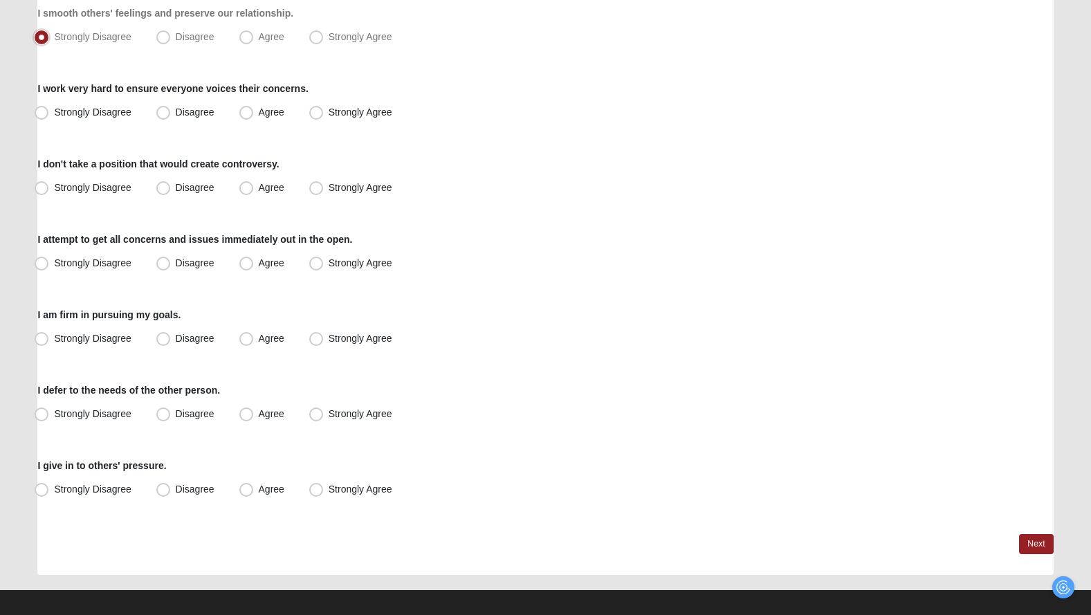
scroll to position [194, 0]
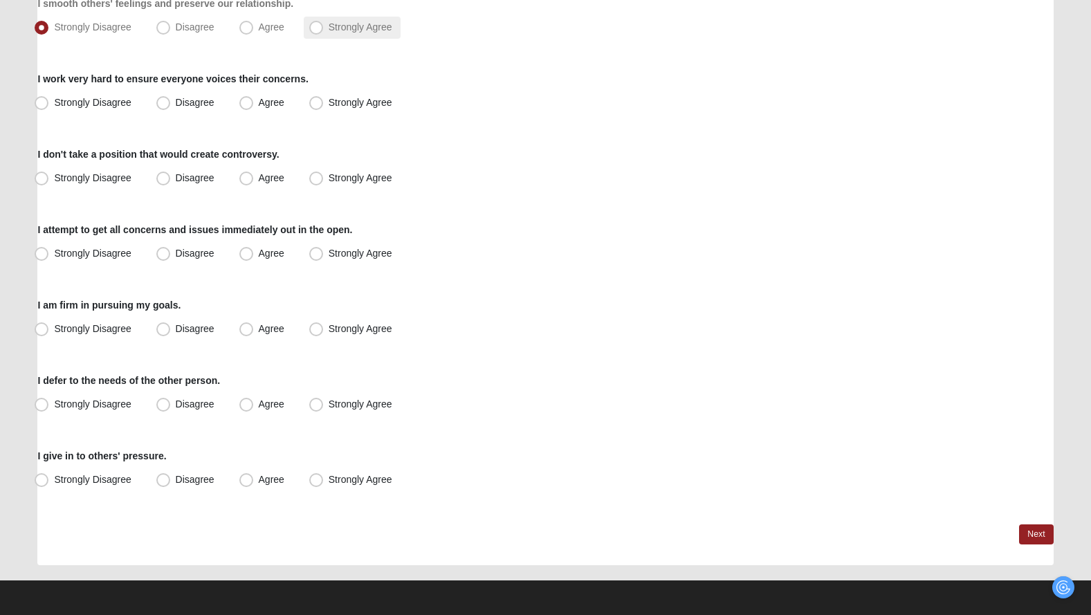
click at [338, 32] on span "Strongly Agree" at bounding box center [361, 26] width 64 height 11
click at [324, 32] on input "Strongly Agree" at bounding box center [319, 27] width 9 height 9
radio input "true"
click at [111, 100] on span "Strongly Disagree" at bounding box center [92, 102] width 77 height 11
click at [49, 100] on input "Strongly Disagree" at bounding box center [44, 102] width 9 height 9
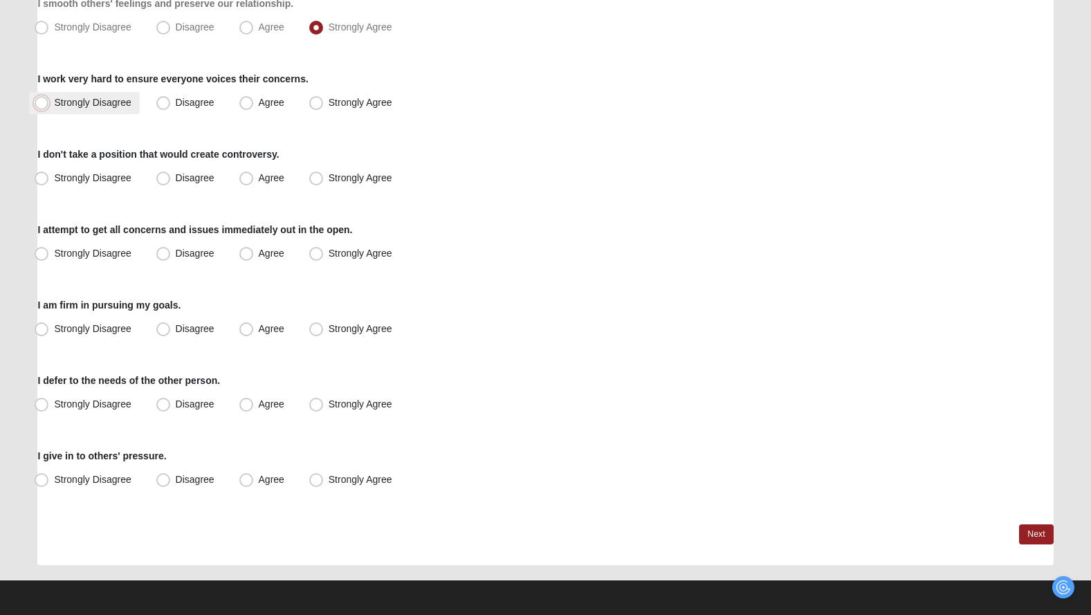
radio input "true"
click at [360, 100] on span "Strongly Agree" at bounding box center [361, 102] width 64 height 11
click at [324, 100] on input "Strongly Agree" at bounding box center [319, 102] width 9 height 9
radio input "true"
click at [260, 177] on span "Agree" at bounding box center [272, 177] width 26 height 11
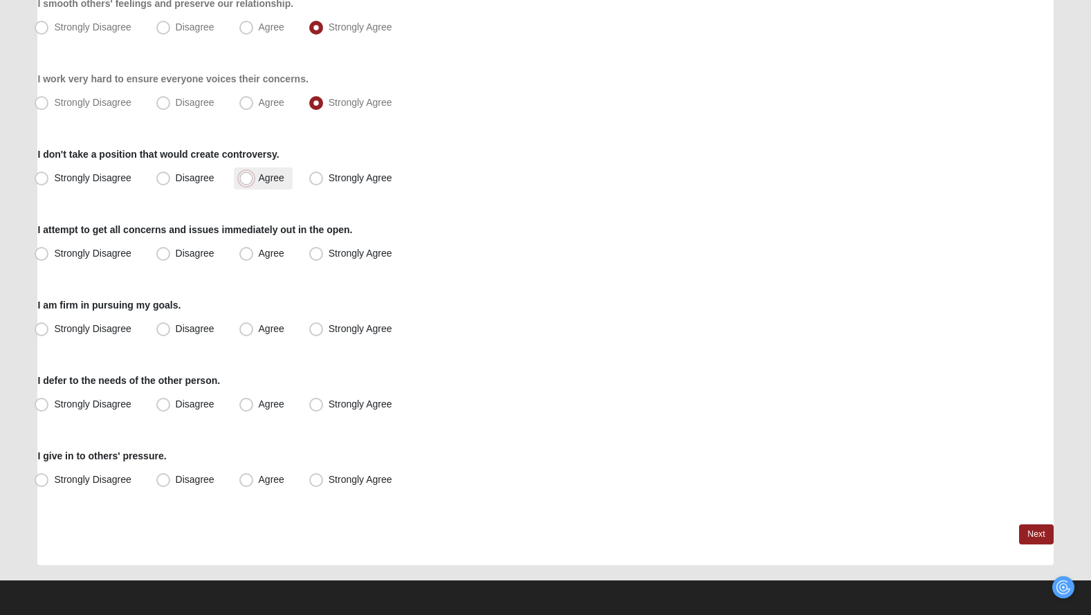
click at [254, 177] on input "Agree" at bounding box center [249, 178] width 9 height 9
radio input "true"
click at [100, 257] on span "Strongly Disagree" at bounding box center [92, 253] width 77 height 11
click at [49, 257] on input "Strongly Disagree" at bounding box center [44, 253] width 9 height 9
radio input "true"
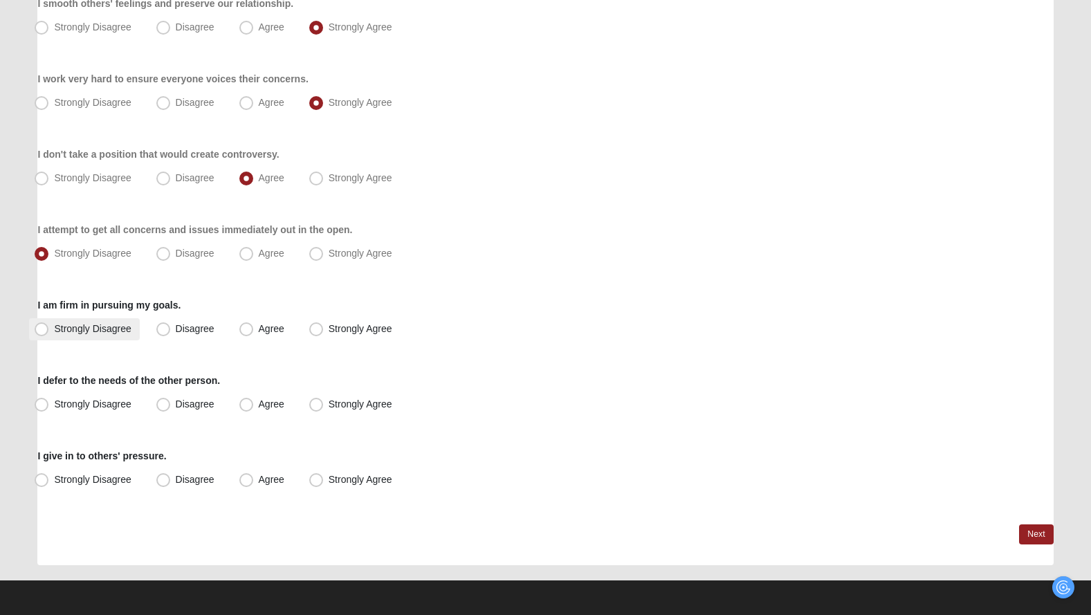
click at [92, 325] on span "Strongly Disagree" at bounding box center [92, 328] width 77 height 11
click at [49, 325] on input "Strongly Disagree" at bounding box center [44, 328] width 9 height 9
radio input "true"
click at [332, 395] on label "Strongly Agree" at bounding box center [352, 405] width 97 height 22
click at [324, 400] on input "Strongly Agree" at bounding box center [319, 404] width 9 height 9
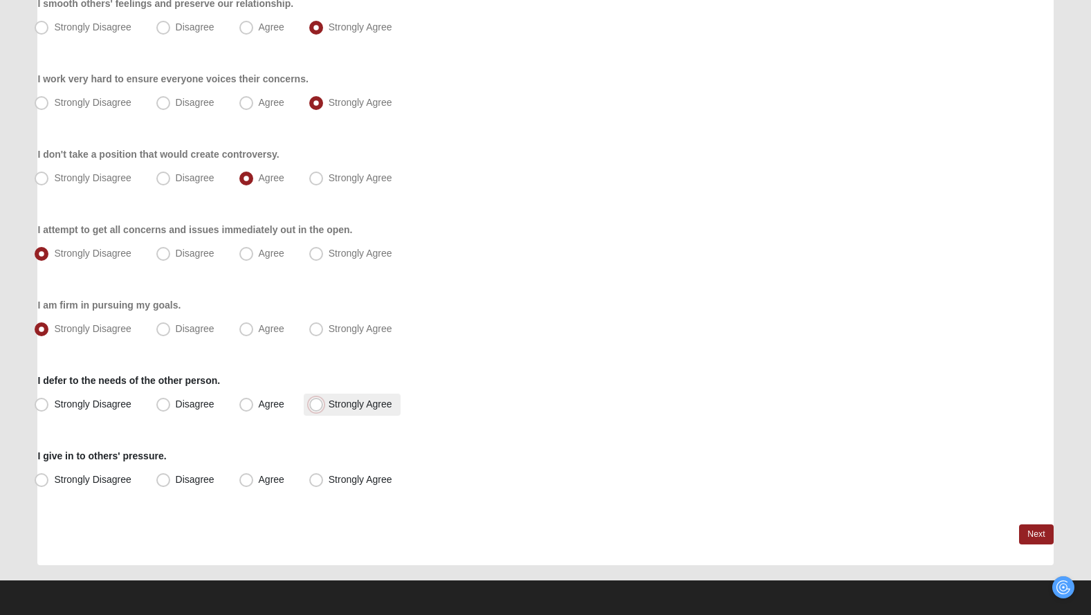
radio input "true"
click at [362, 481] on span "Strongly Agree" at bounding box center [361, 479] width 64 height 11
click at [324, 481] on input "Strongly Agree" at bounding box center [319, 479] width 9 height 9
radio input "true"
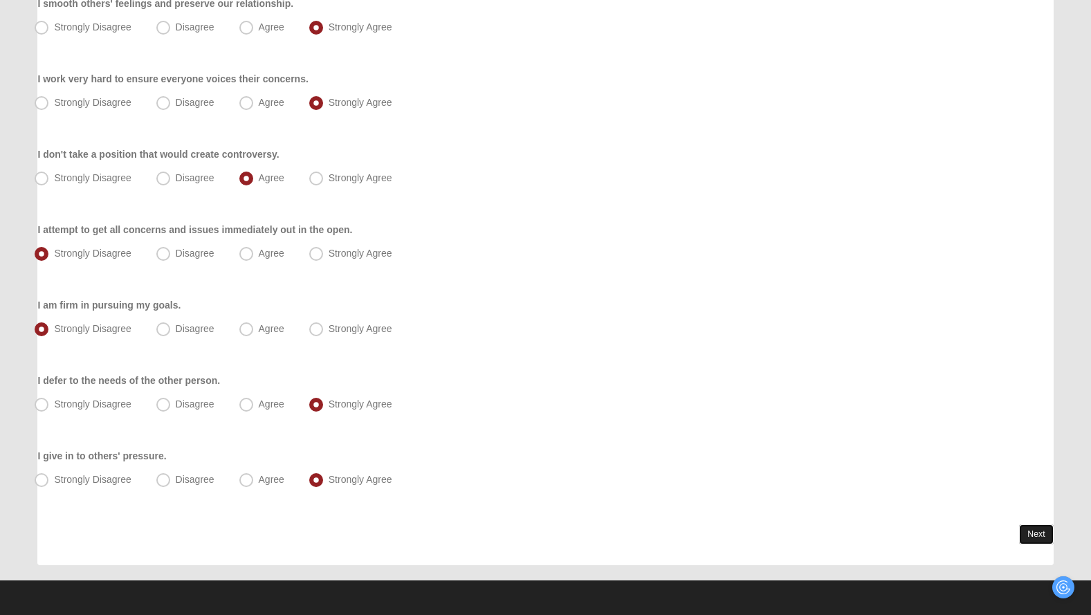
click at [1038, 532] on link "Next" at bounding box center [1036, 534] width 34 height 20
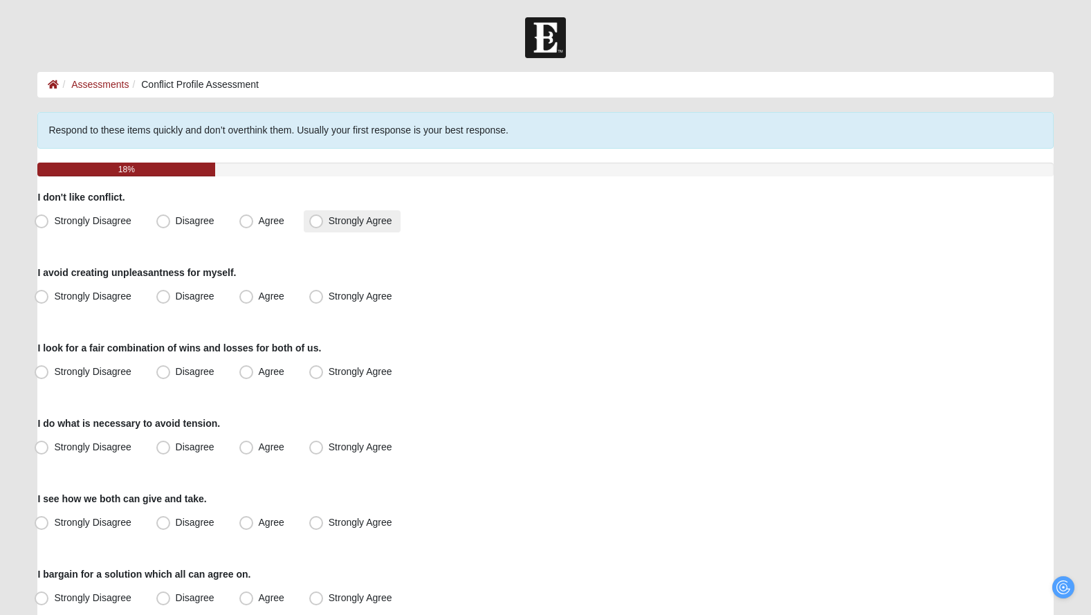
click at [344, 219] on span "Strongly Agree" at bounding box center [361, 220] width 64 height 11
click at [324, 219] on input "Strongly Agree" at bounding box center [319, 221] width 9 height 9
radio input "true"
click at [362, 300] on span "Strongly Agree" at bounding box center [361, 296] width 64 height 11
click at [324, 300] on input "Strongly Agree" at bounding box center [319, 296] width 9 height 9
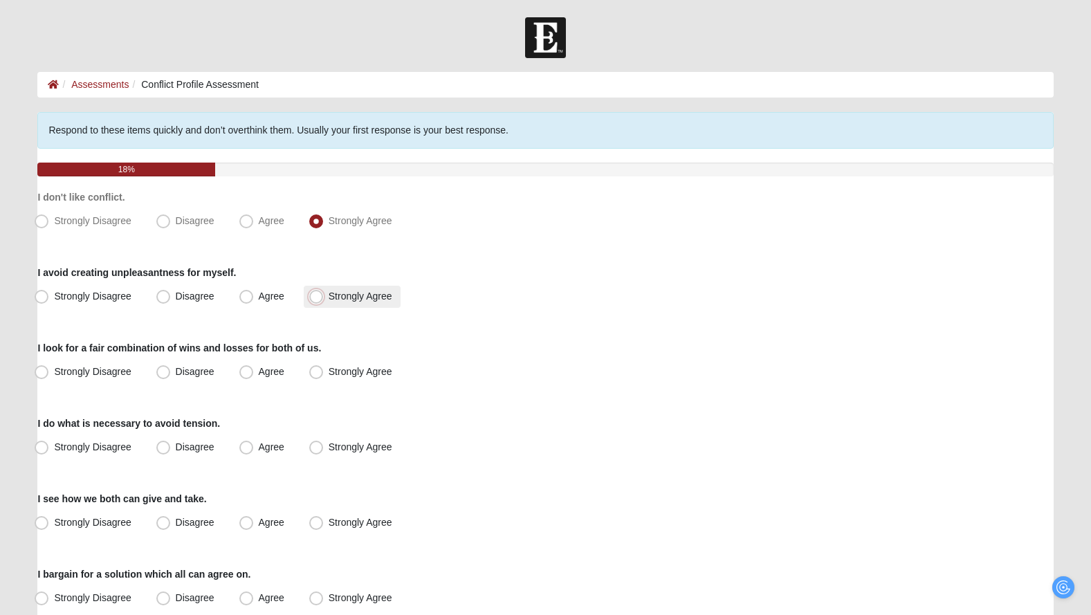
radio input "true"
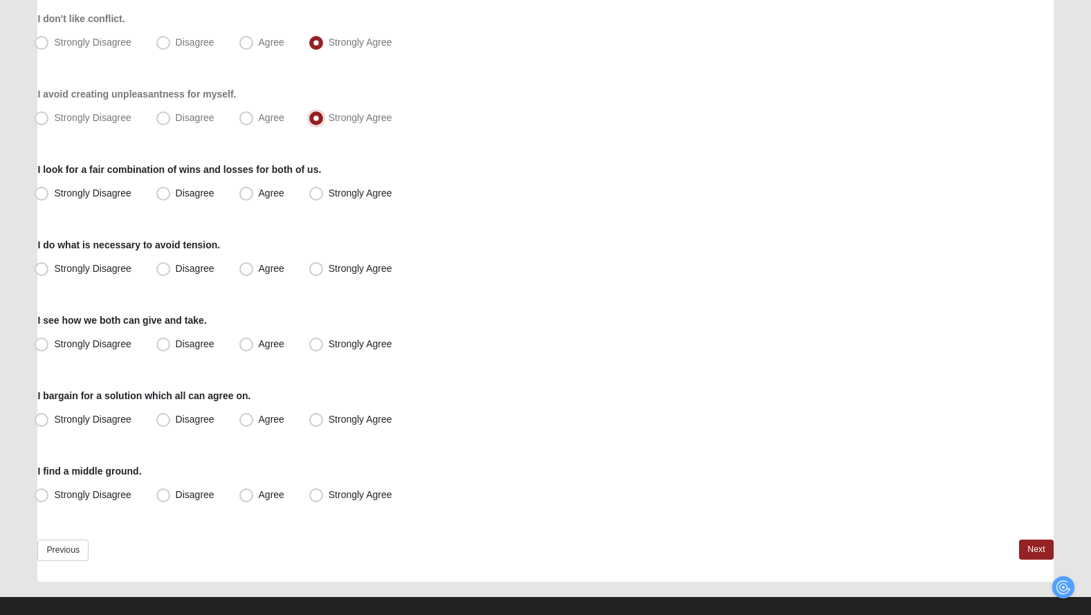
scroll to position [178, 0]
click at [286, 192] on label "Agree" at bounding box center [263, 194] width 59 height 22
click at [254, 192] on input "Agree" at bounding box center [249, 193] width 9 height 9
radio input "true"
click at [365, 264] on span "Strongly Agree" at bounding box center [361, 268] width 64 height 11
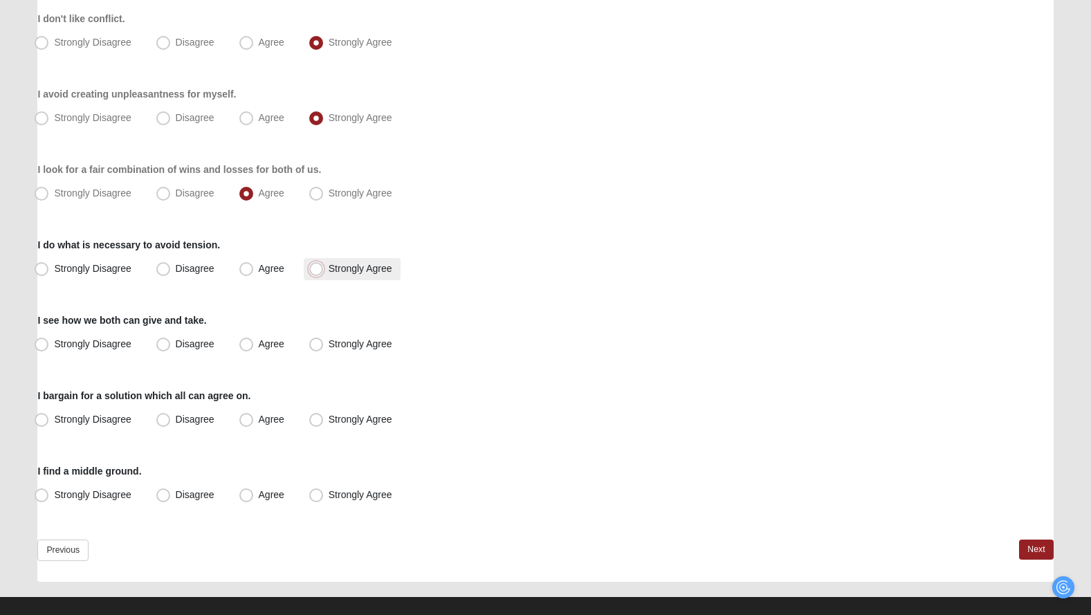
click at [324, 264] on input "Strongly Agree" at bounding box center [319, 268] width 9 height 9
radio input "true"
click at [340, 343] on span "Strongly Agree" at bounding box center [361, 343] width 64 height 11
click at [324, 343] on input "Strongly Agree" at bounding box center [319, 344] width 9 height 9
radio input "true"
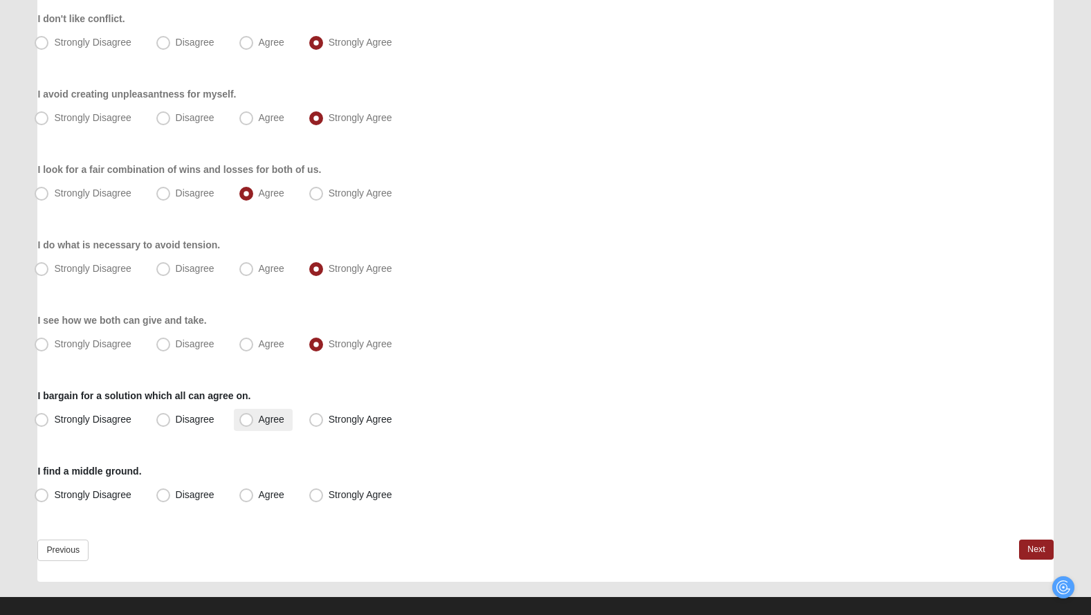
click at [252, 419] on label "Agree" at bounding box center [263, 420] width 59 height 22
click at [252, 419] on input "Agree" at bounding box center [249, 419] width 9 height 9
radio input "true"
click at [259, 490] on span "Agree" at bounding box center [272, 494] width 26 height 11
click at [245, 490] on input "Agree" at bounding box center [249, 494] width 9 height 9
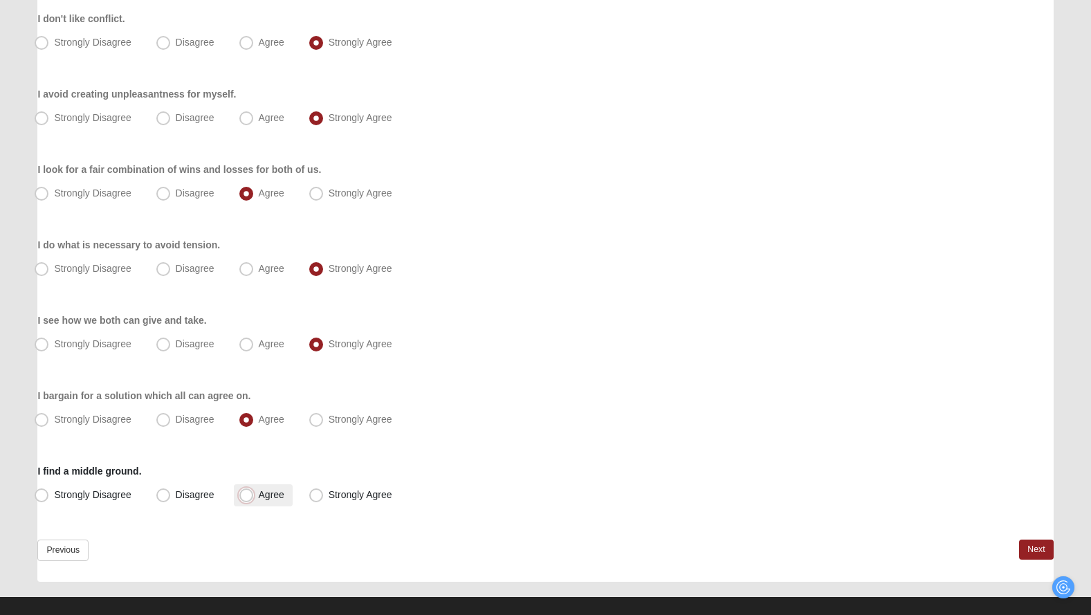
radio input "true"
click at [1036, 544] on link "Next" at bounding box center [1036, 550] width 34 height 20
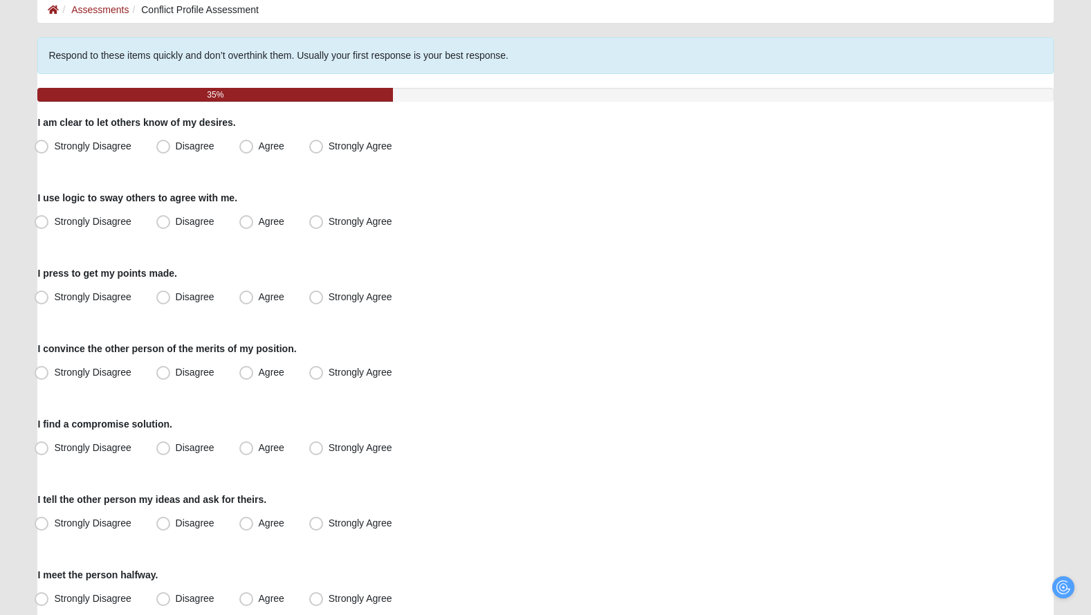
scroll to position [77, 0]
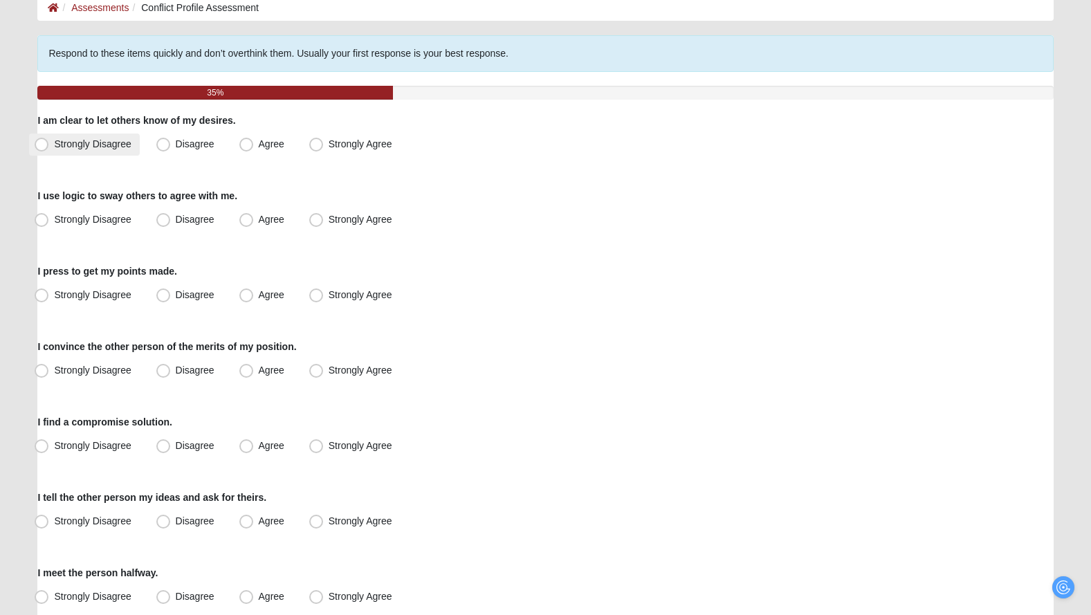
click at [95, 143] on span "Strongly Disagree" at bounding box center [92, 143] width 77 height 11
click at [49, 143] on input "Strongly Disagree" at bounding box center [44, 144] width 9 height 9
radio input "true"
click at [291, 221] on label "Agree" at bounding box center [263, 220] width 59 height 22
click at [254, 221] on input "Agree" at bounding box center [249, 219] width 9 height 9
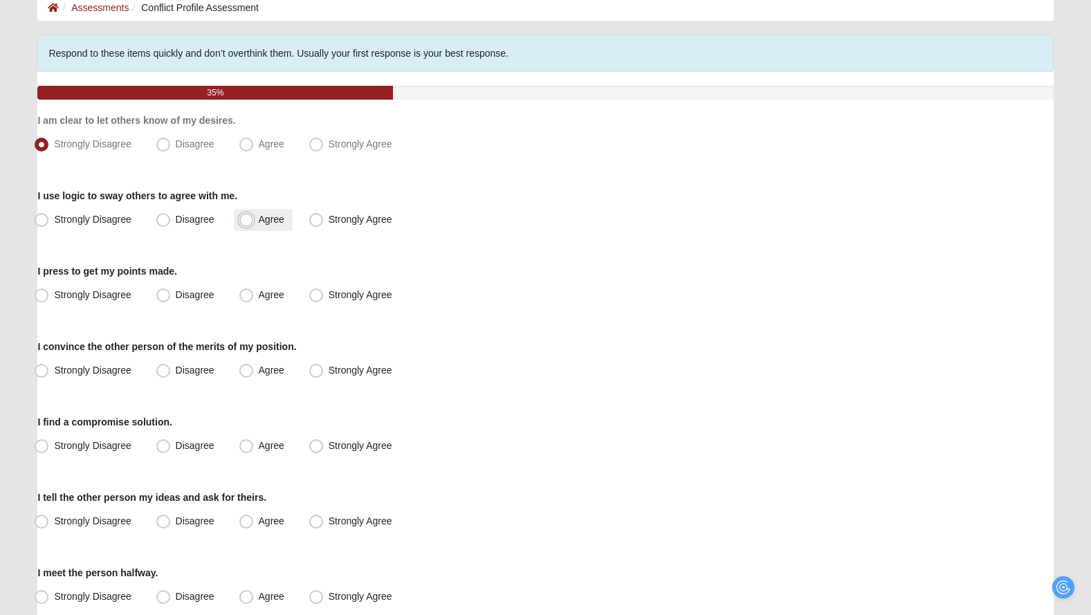
radio input "true"
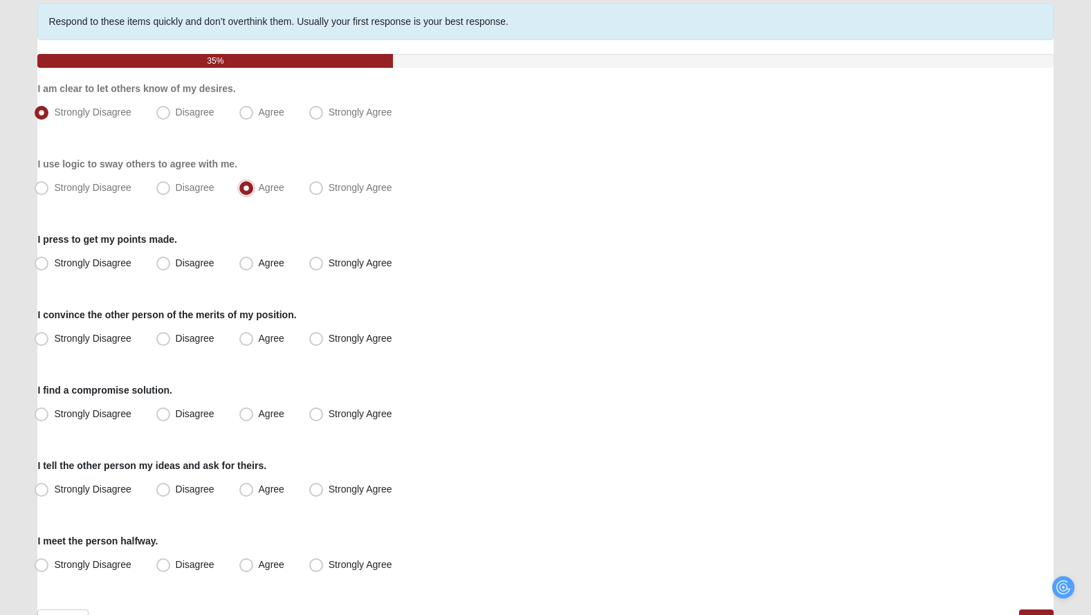
scroll to position [195, 0]
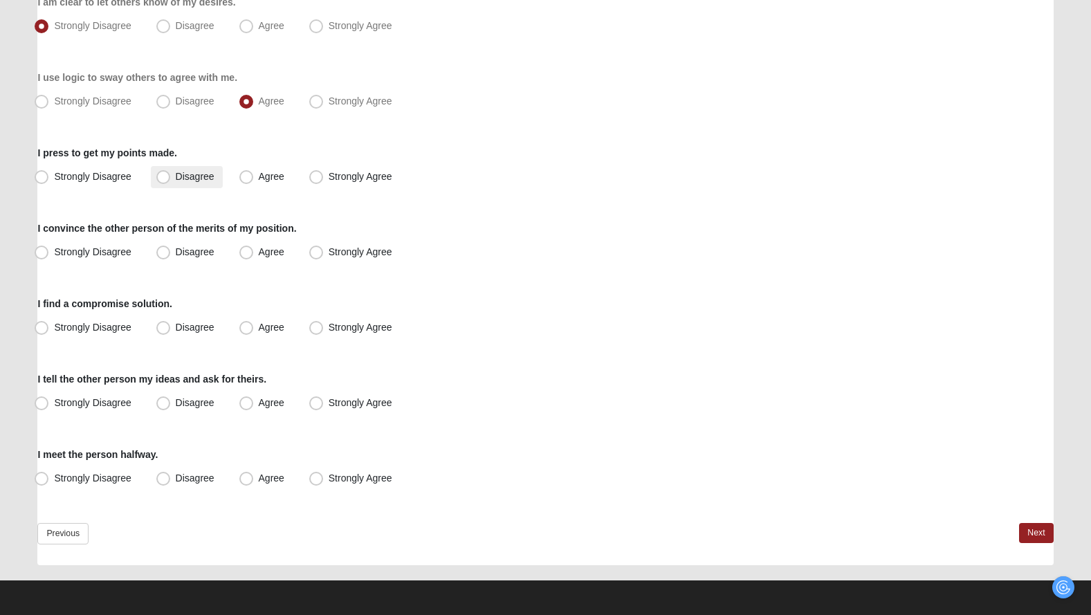
click at [188, 176] on span "Disagree" at bounding box center [195, 176] width 39 height 11
click at [171, 176] on input "Disagree" at bounding box center [166, 176] width 9 height 9
radio input "true"
click at [264, 173] on span "Agree" at bounding box center [272, 176] width 26 height 11
click at [254, 173] on input "Agree" at bounding box center [249, 176] width 9 height 9
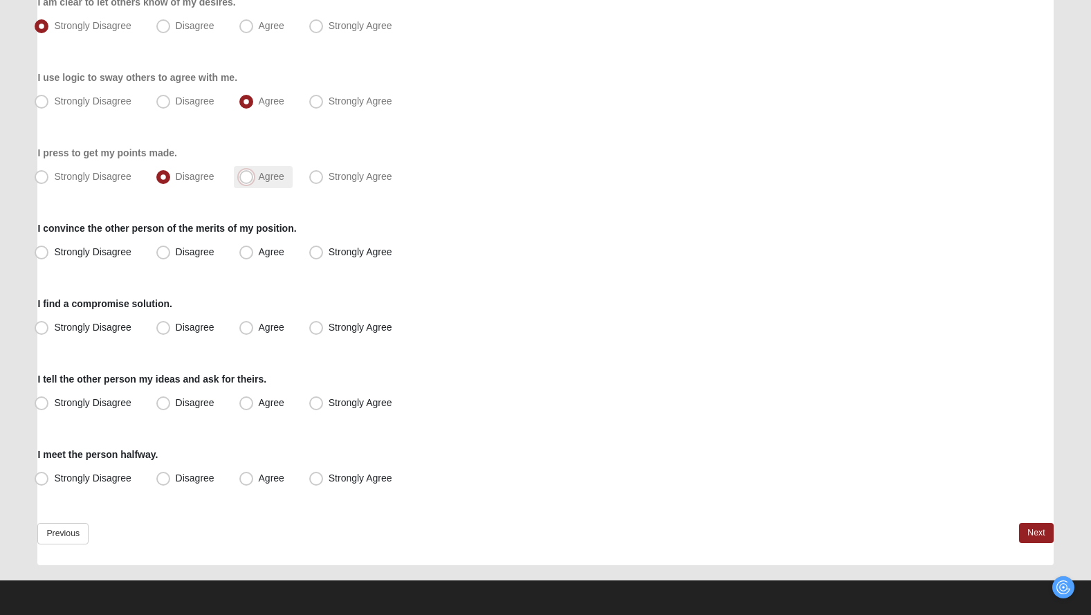
radio input "true"
click at [259, 248] on span "Agree" at bounding box center [272, 251] width 26 height 11
click at [249, 248] on input "Agree" at bounding box center [249, 252] width 9 height 9
radio input "true"
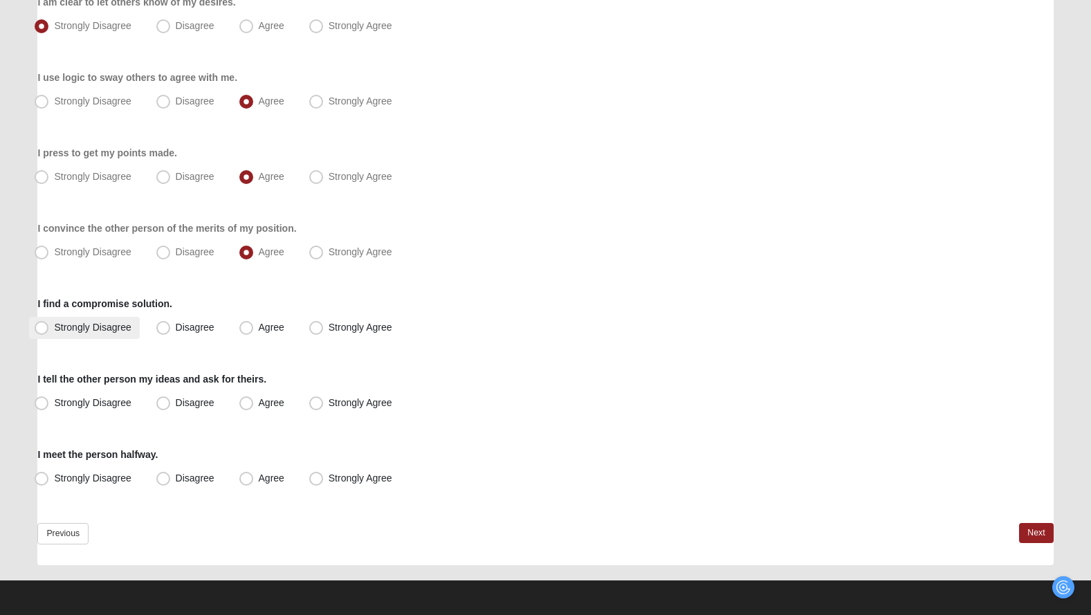
click at [116, 331] on span "Strongly Disagree" at bounding box center [92, 327] width 77 height 11
click at [49, 331] on input "Strongly Disagree" at bounding box center [44, 327] width 9 height 9
radio input "true"
click at [269, 328] on span "Agree" at bounding box center [272, 327] width 26 height 11
click at [254, 328] on input "Agree" at bounding box center [249, 327] width 9 height 9
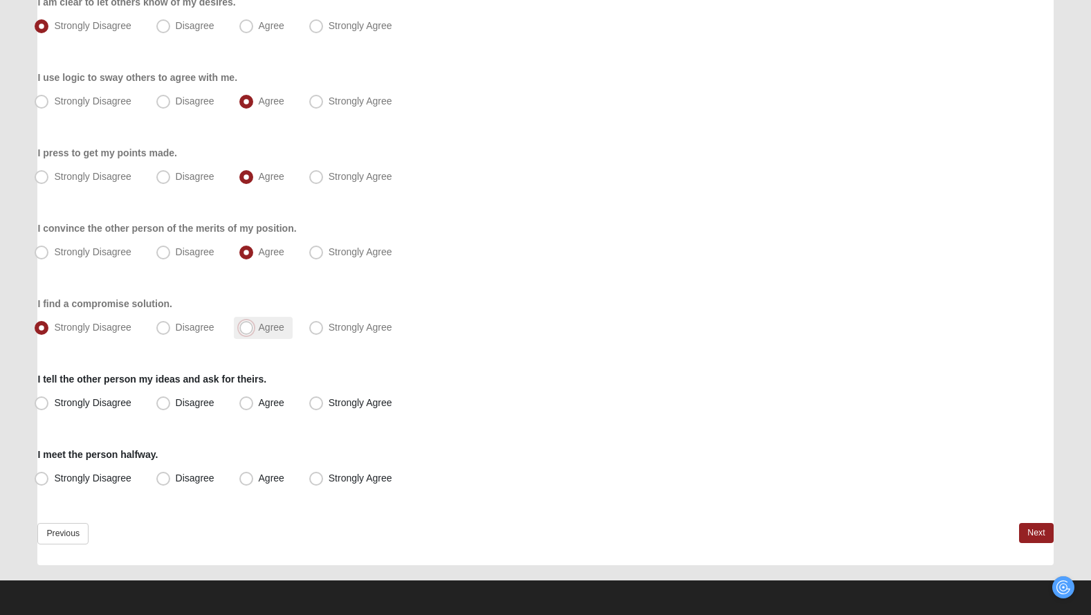
radio input "true"
click at [336, 401] on span "Strongly Agree" at bounding box center [361, 402] width 64 height 11
click at [324, 401] on input "Strongly Agree" at bounding box center [319, 402] width 9 height 9
radio input "true"
click at [259, 479] on span "Agree" at bounding box center [272, 477] width 26 height 11
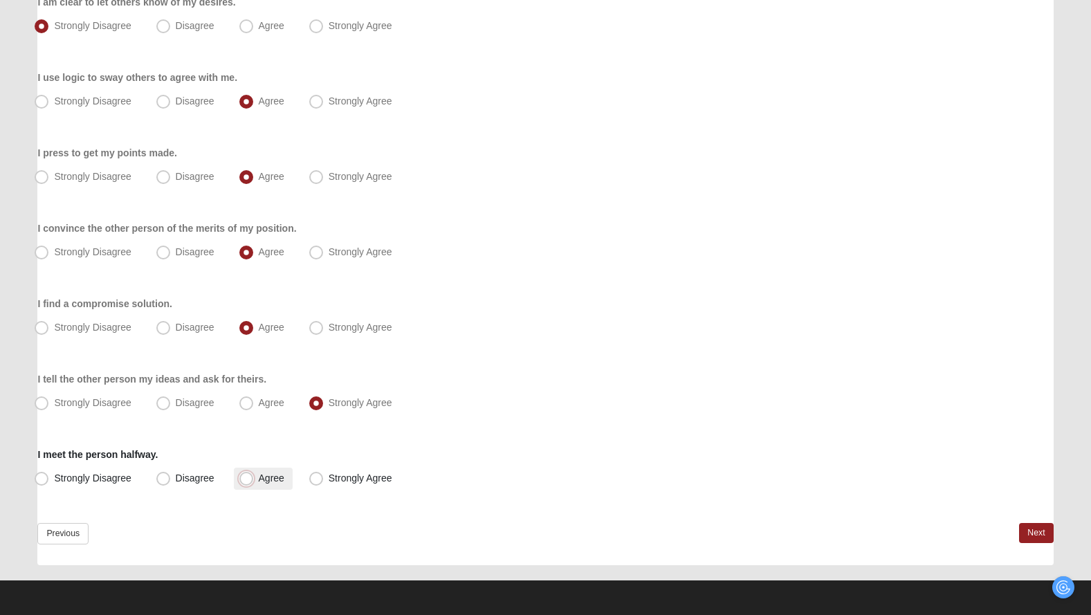
click at [248, 479] on input "Agree" at bounding box center [249, 478] width 9 height 9
radio input "true"
click at [1027, 537] on link "Next" at bounding box center [1036, 533] width 34 height 20
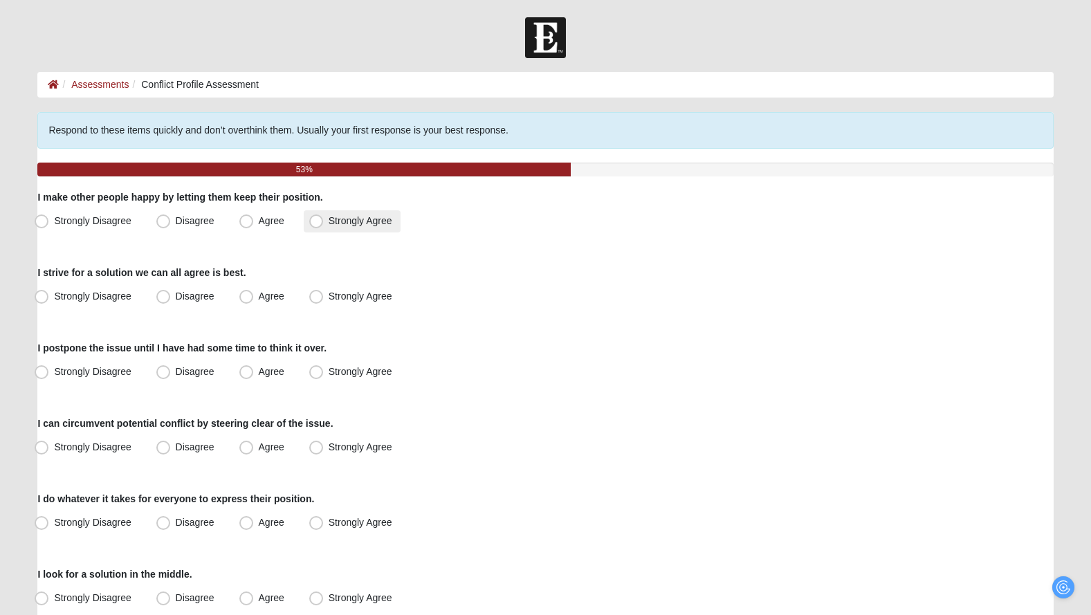
click at [356, 217] on span "Strongly Agree" at bounding box center [361, 220] width 64 height 11
click at [324, 217] on input "Strongly Agree" at bounding box center [319, 221] width 9 height 9
radio input "true"
click at [326, 297] on label "Strongly Agree" at bounding box center [352, 297] width 97 height 22
click at [324, 297] on input "Strongly Agree" at bounding box center [319, 296] width 9 height 9
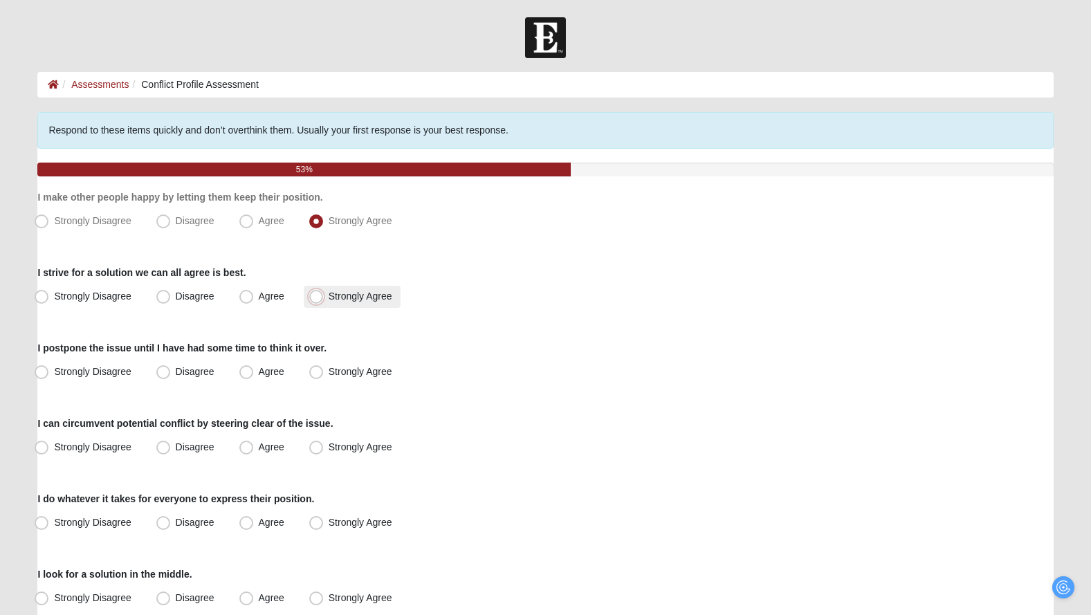
radio input "true"
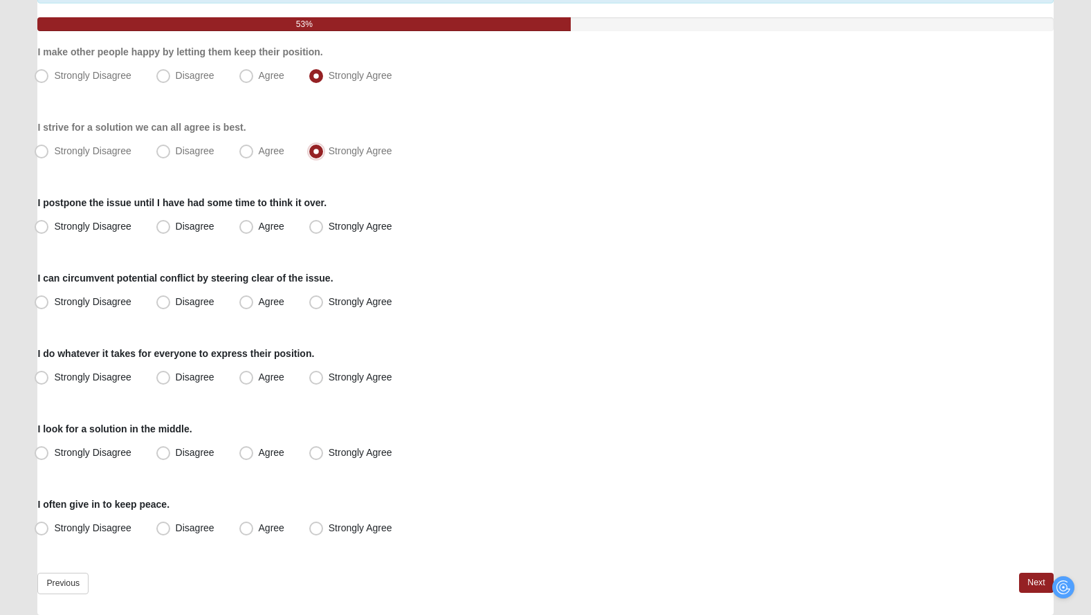
scroll to position [195, 0]
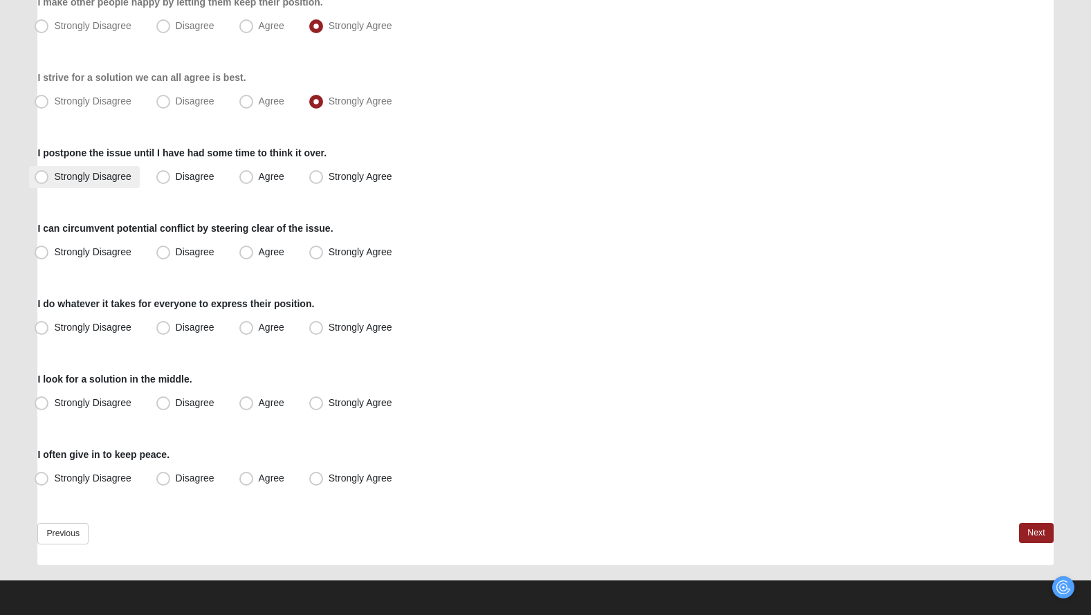
click at [91, 172] on span "Strongly Disagree" at bounding box center [92, 176] width 77 height 11
click at [49, 172] on input "Strongly Disagree" at bounding box center [44, 176] width 9 height 9
radio input "true"
click at [349, 258] on label "Strongly Agree" at bounding box center [352, 252] width 97 height 22
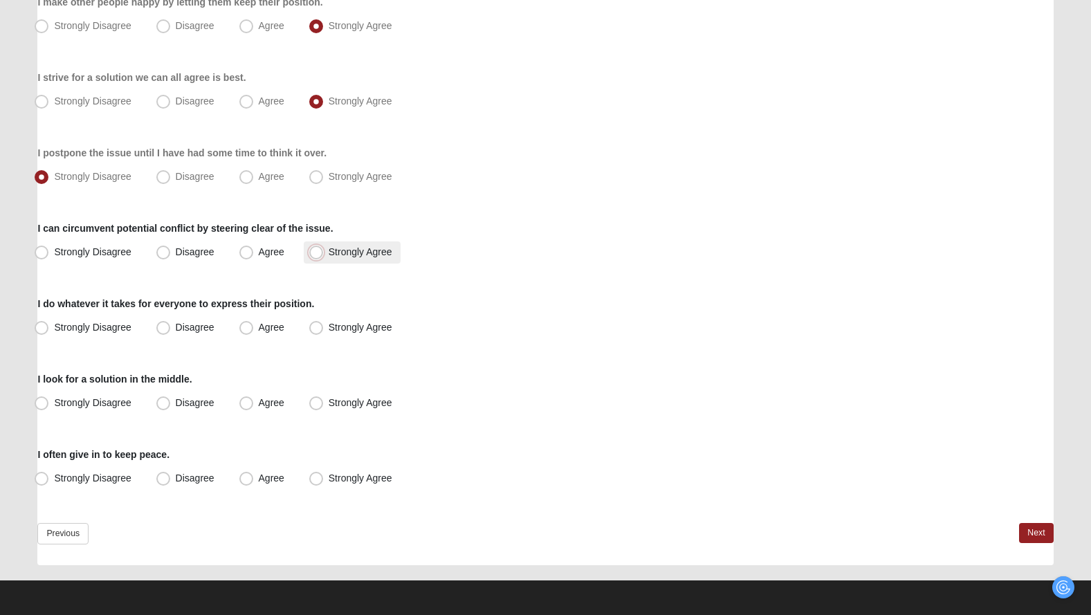
click at [324, 257] on input "Strongly Agree" at bounding box center [319, 252] width 9 height 9
radio input "true"
click at [97, 327] on span "Strongly Disagree" at bounding box center [92, 327] width 77 height 11
click at [49, 327] on input "Strongly Disagree" at bounding box center [44, 327] width 9 height 9
radio input "true"
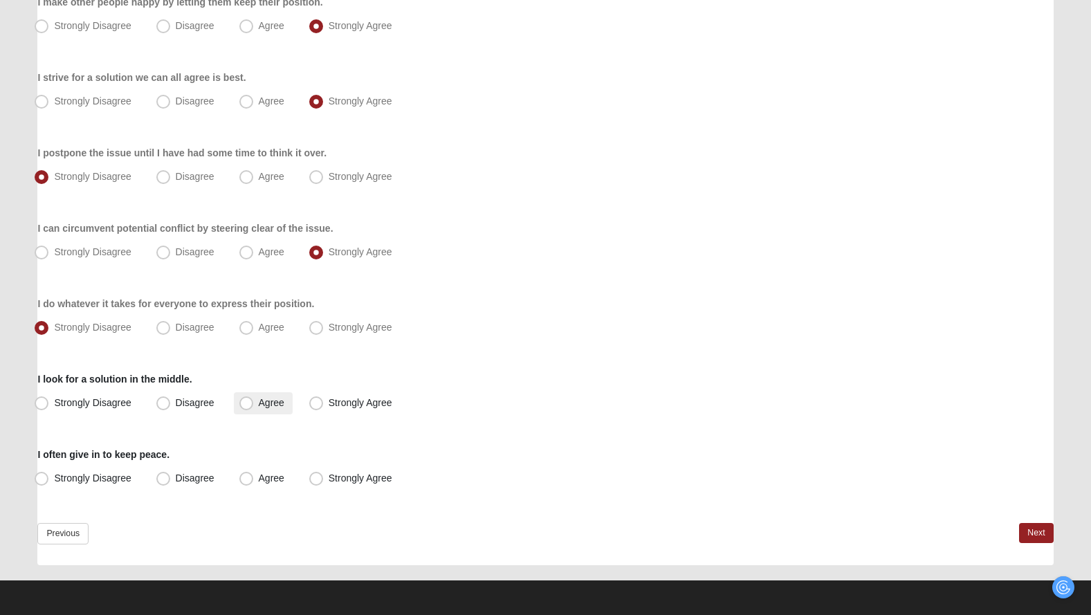
click at [259, 399] on span "Agree" at bounding box center [272, 402] width 26 height 11
click at [248, 399] on input "Agree" at bounding box center [249, 402] width 9 height 9
radio input "true"
click at [336, 479] on span "Strongly Agree" at bounding box center [361, 477] width 64 height 11
click at [324, 479] on input "Strongly Agree" at bounding box center [319, 478] width 9 height 9
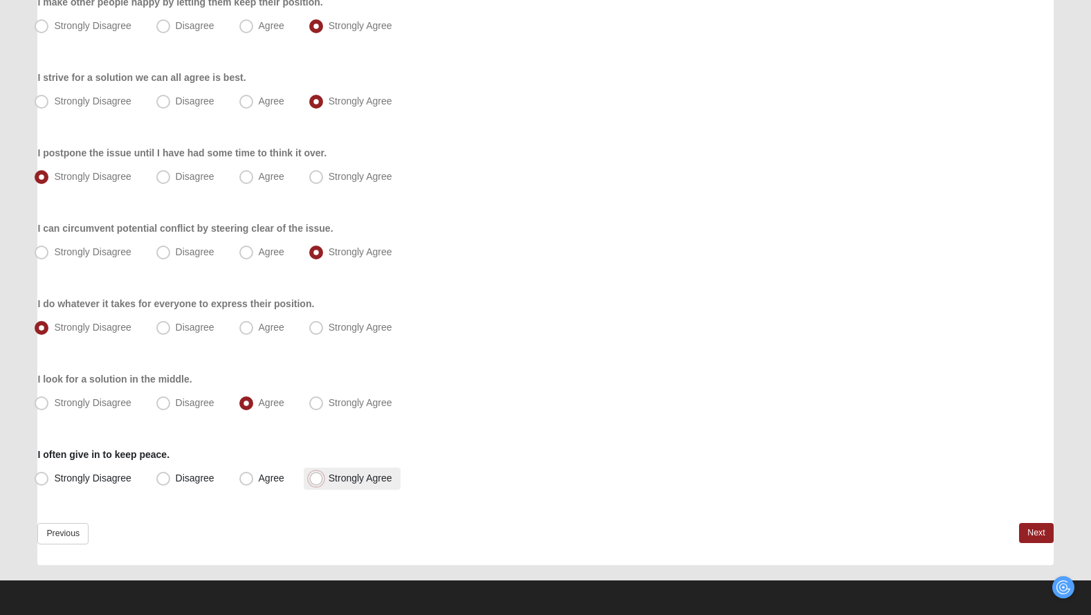
radio input "true"
click at [1036, 522] on div "Respond to these items quickly and don’t overthink them. Usually your first res…" at bounding box center [545, 241] width 1016 height 648
click at [1036, 531] on link "Next" at bounding box center [1036, 533] width 34 height 20
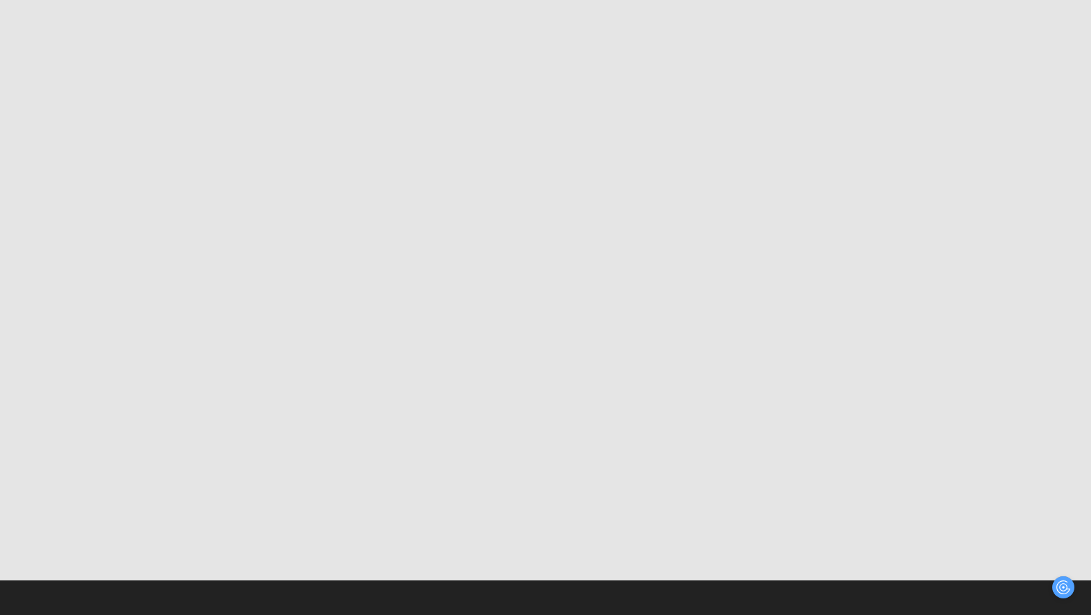
scroll to position [0, 0]
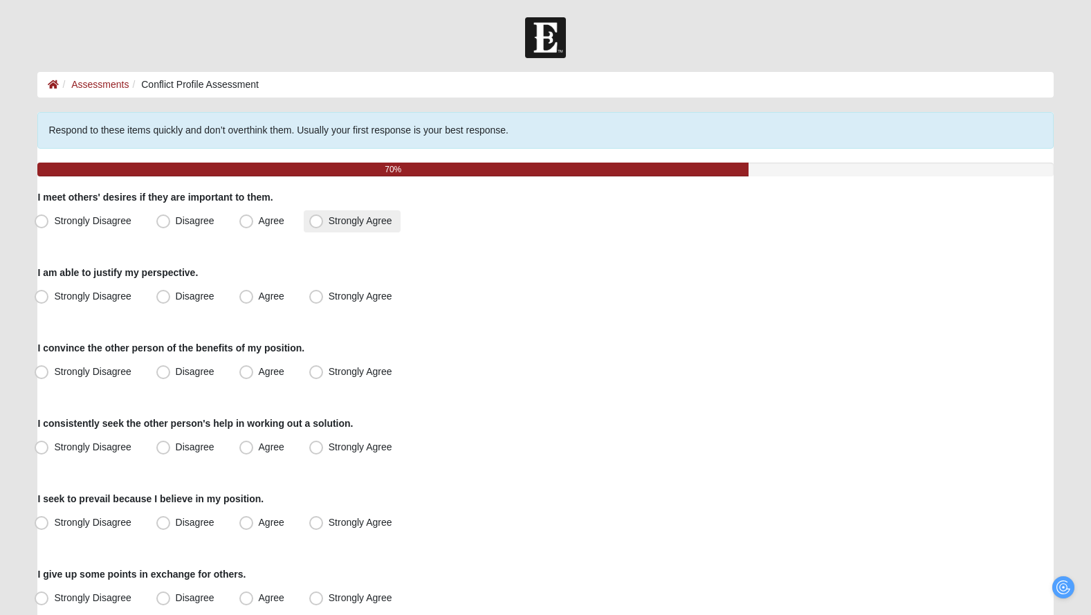
click at [324, 226] on label "Strongly Agree" at bounding box center [352, 221] width 97 height 22
click at [324, 226] on input "Strongly Agree" at bounding box center [319, 221] width 9 height 9
radio input "true"
click at [335, 293] on span "Strongly Agree" at bounding box center [361, 296] width 64 height 11
click at [324, 293] on input "Strongly Agree" at bounding box center [319, 296] width 9 height 9
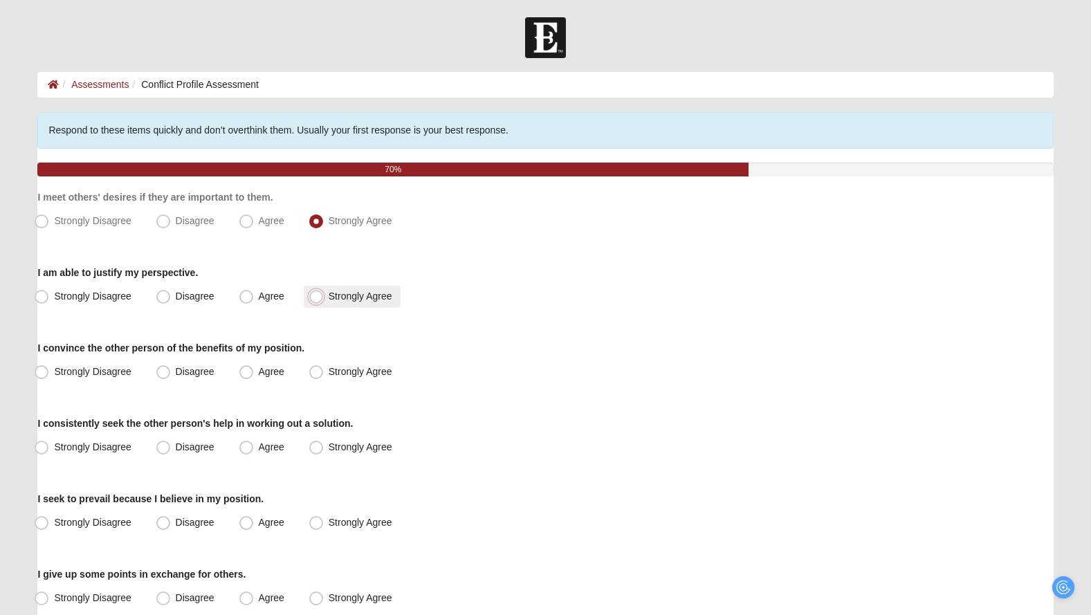
radio input "true"
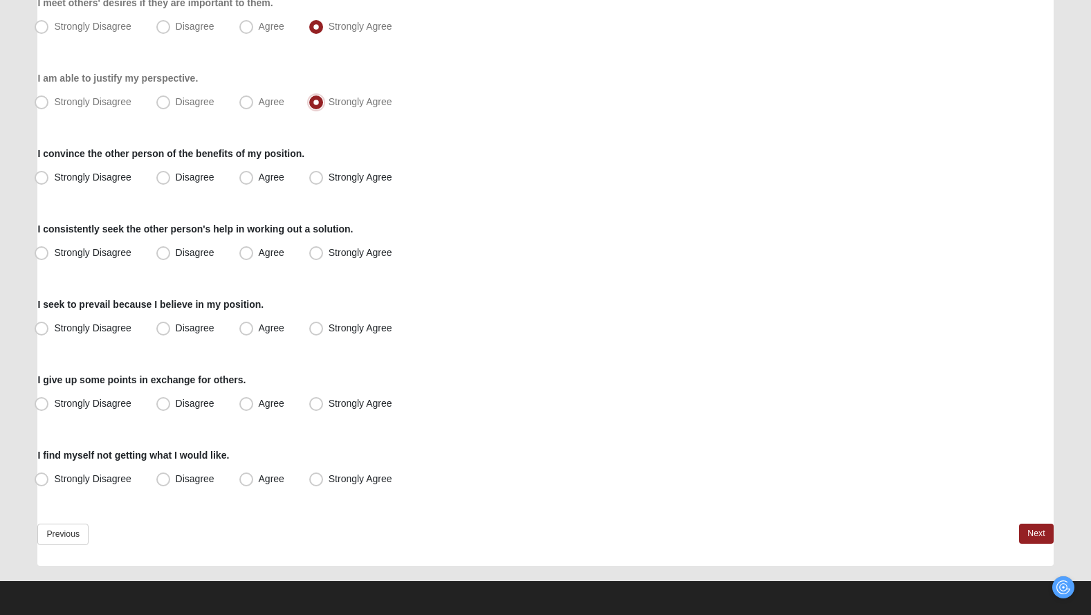
scroll to position [195, 0]
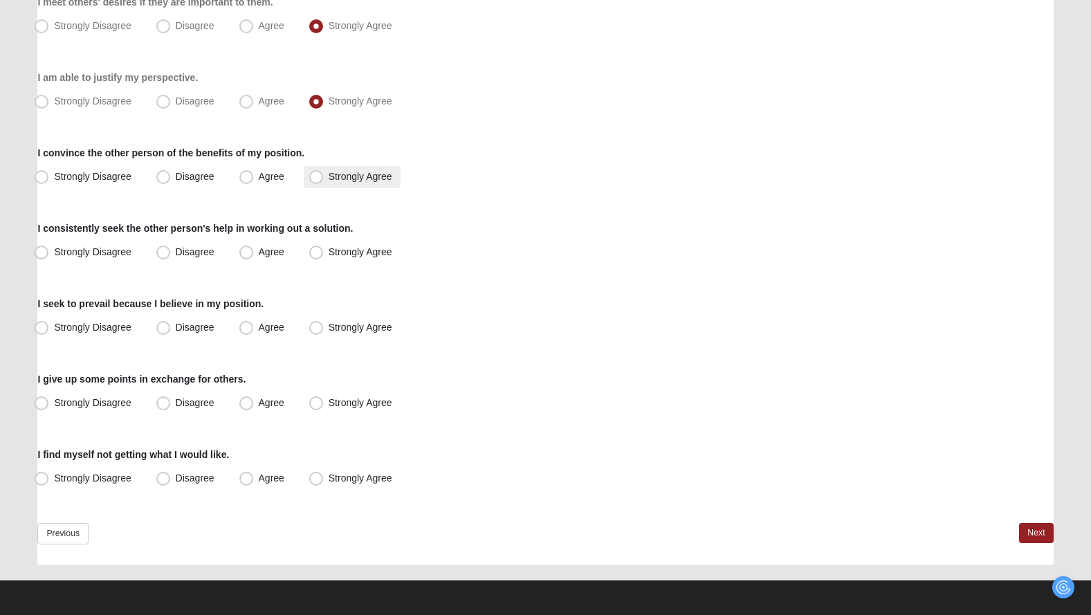
click at [340, 180] on span "Strongly Agree" at bounding box center [361, 176] width 64 height 11
click at [324, 180] on input "Strongly Agree" at bounding box center [319, 176] width 9 height 9
radio input "true"
click at [259, 252] on span "Agree" at bounding box center [272, 251] width 26 height 11
click at [250, 252] on input "Agree" at bounding box center [249, 252] width 9 height 9
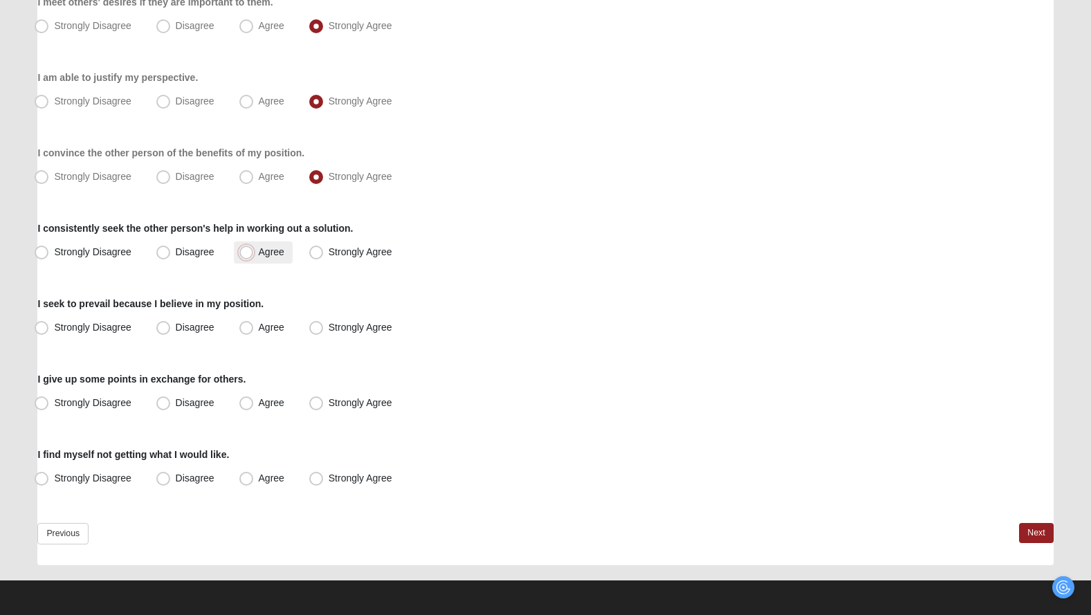
radio input "true"
click at [259, 326] on span "Agree" at bounding box center [272, 327] width 26 height 11
click at [254, 326] on input "Agree" at bounding box center [249, 327] width 9 height 9
radio input "true"
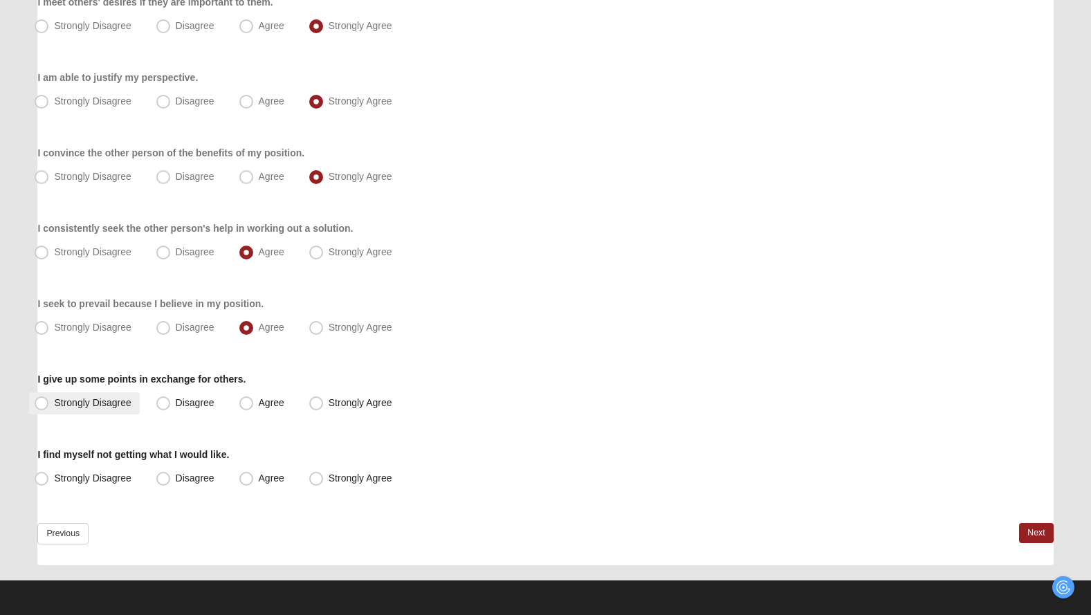
click at [102, 399] on span "Strongly Disagree" at bounding box center [92, 402] width 77 height 11
click at [49, 399] on input "Strongly Disagree" at bounding box center [44, 402] width 9 height 9
radio input "true"
click at [329, 392] on div "I give up some points in exchange for others. Strongly Disagree Disagree Agree …" at bounding box center [545, 393] width 1016 height 42
click at [330, 400] on span "Strongly Agree" at bounding box center [361, 402] width 64 height 11
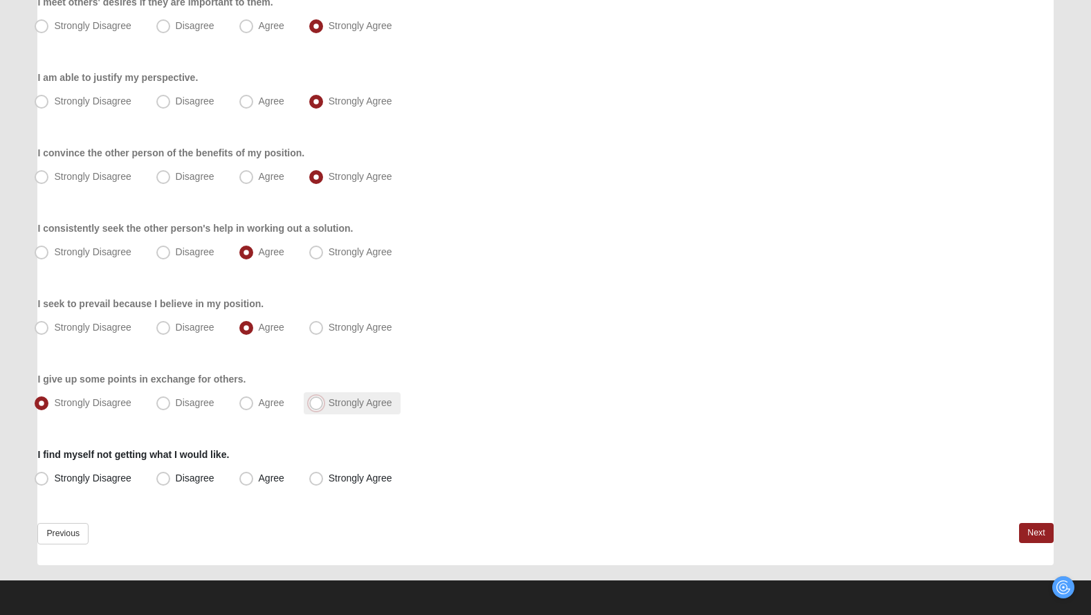
click at [324, 400] on input "Strongly Agree" at bounding box center [319, 402] width 9 height 9
radio input "true"
click at [281, 477] on span "Agree" at bounding box center [272, 477] width 26 height 11
click at [254, 477] on input "Agree" at bounding box center [249, 478] width 9 height 9
radio input "true"
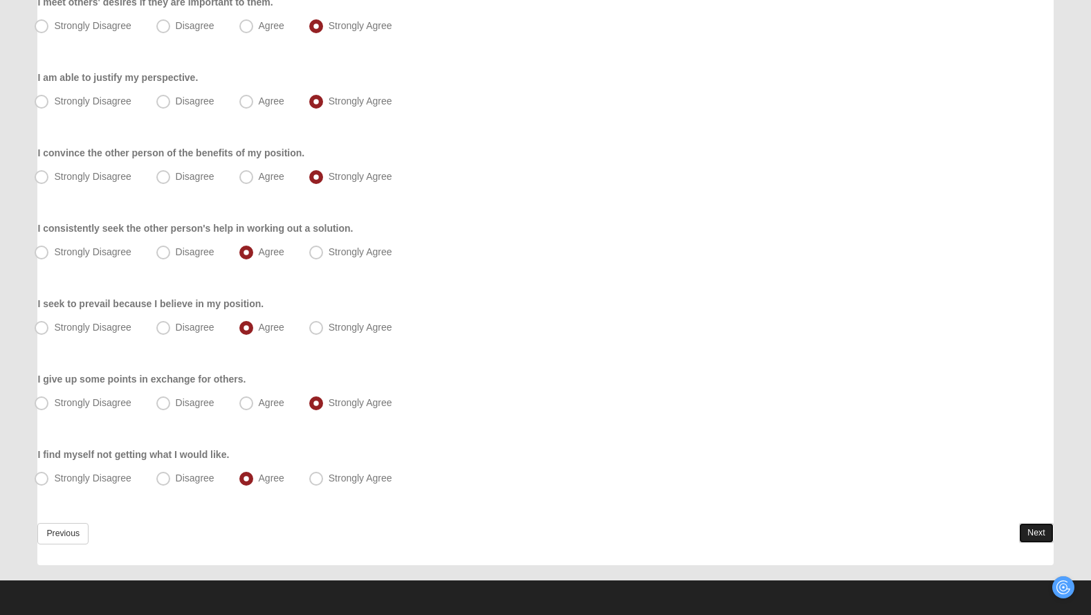
click at [1031, 529] on link "Next" at bounding box center [1036, 533] width 34 height 20
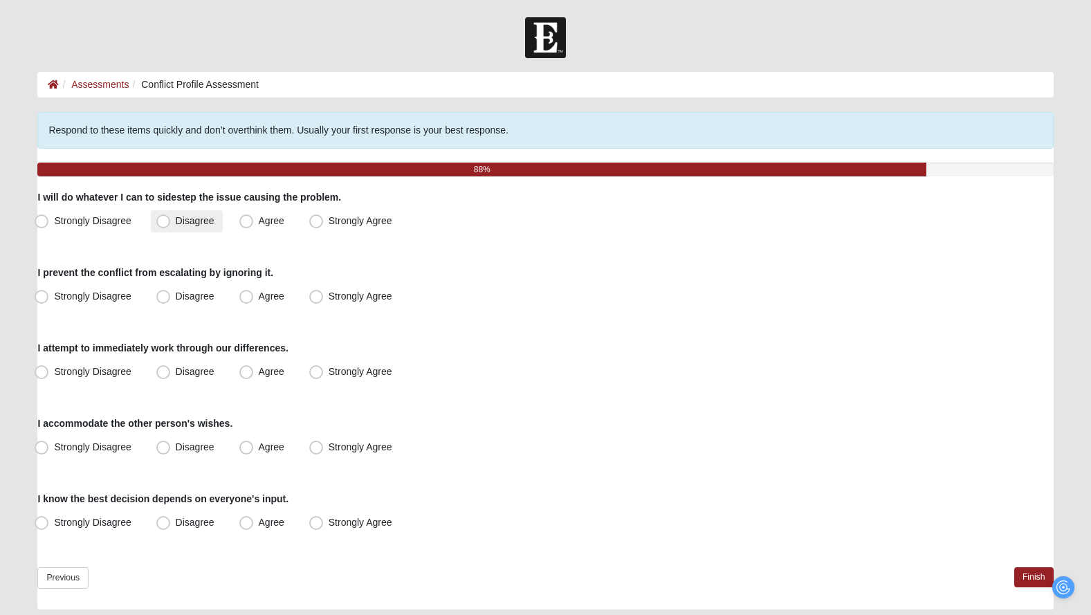
click at [210, 219] on span "Disagree" at bounding box center [195, 220] width 39 height 11
click at [171, 219] on input "Disagree" at bounding box center [166, 221] width 9 height 9
radio input "true"
click at [172, 294] on label "Disagree" at bounding box center [187, 297] width 72 height 22
click at [171, 294] on input "Disagree" at bounding box center [166, 296] width 9 height 9
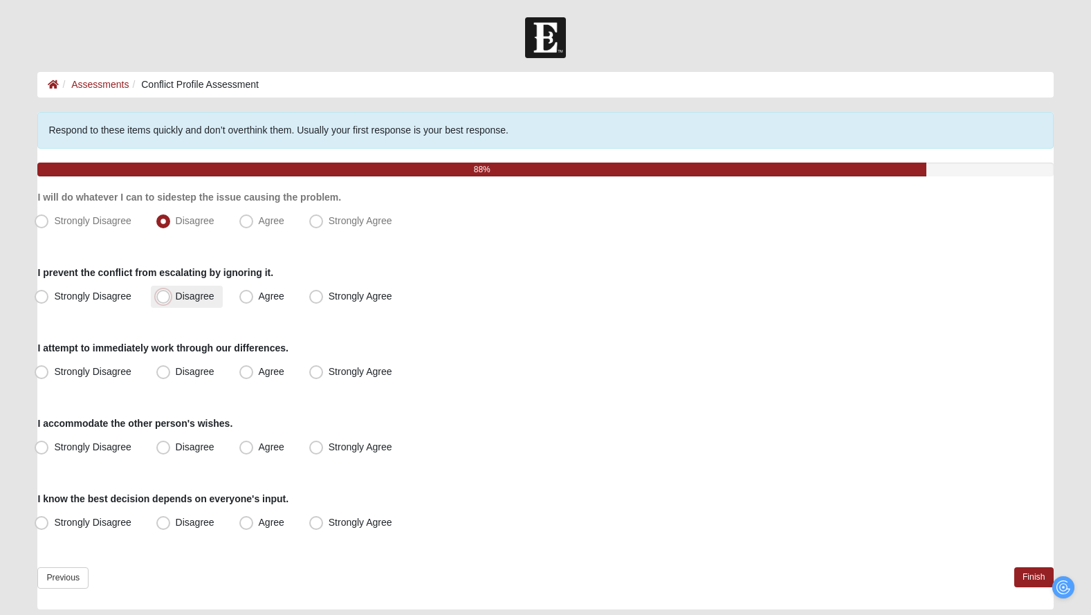
radio input "true"
click at [352, 377] on label "Strongly Agree" at bounding box center [352, 372] width 97 height 22
click at [324, 376] on input "Strongly Agree" at bounding box center [319, 371] width 9 height 9
radio input "true"
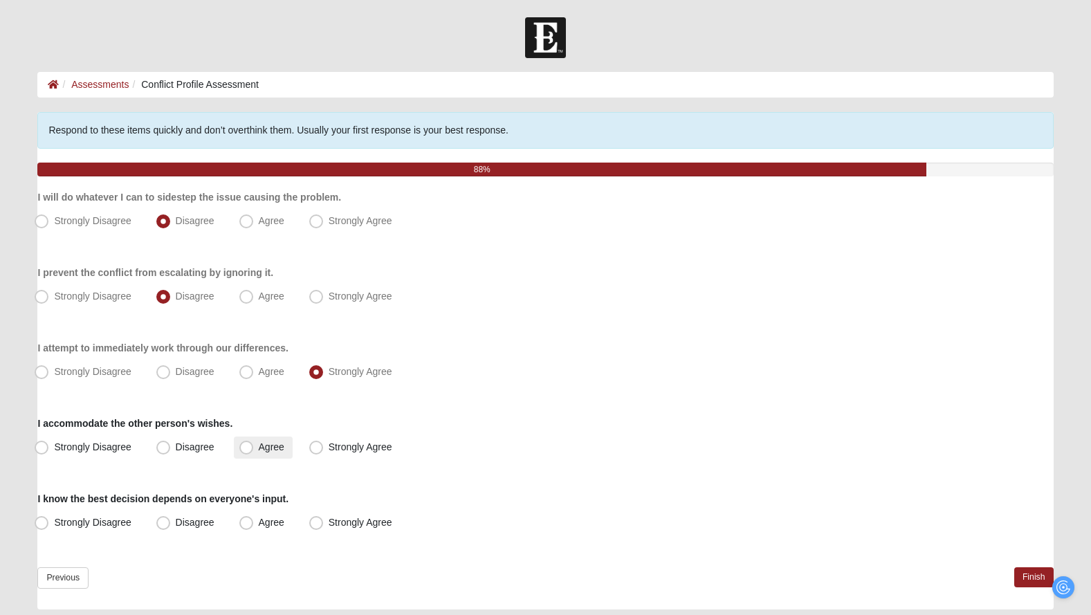
click at [259, 446] on span "Agree" at bounding box center [272, 446] width 26 height 11
click at [250, 446] on input "Agree" at bounding box center [249, 447] width 9 height 9
radio input "true"
click at [259, 518] on span "Agree" at bounding box center [272, 522] width 26 height 11
click at [254, 518] on input "Agree" at bounding box center [249, 522] width 9 height 9
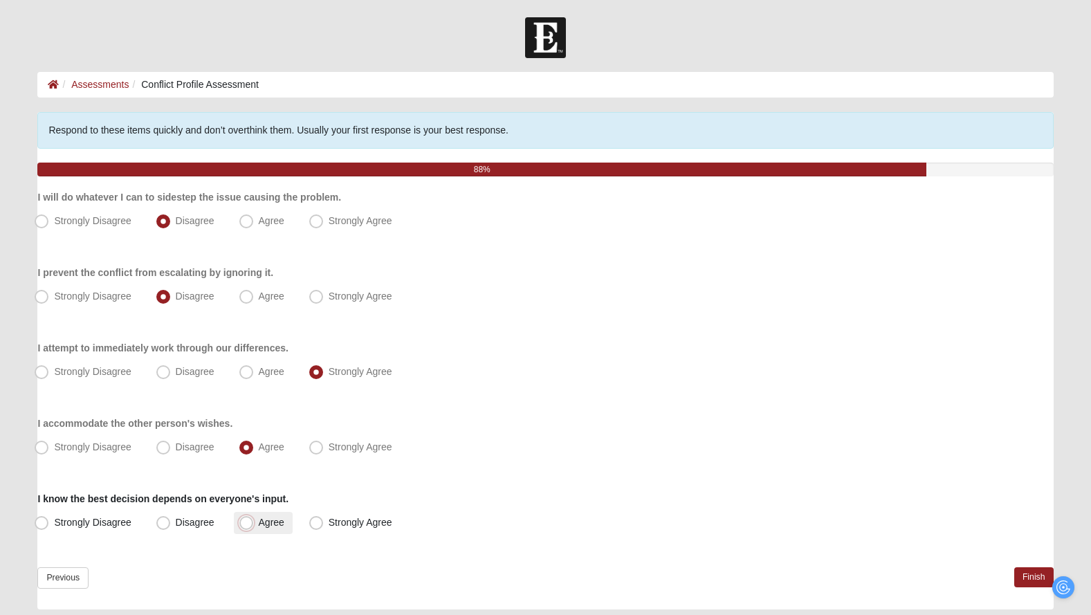
radio input "true"
click at [1042, 574] on link "Finish" at bounding box center [1033, 577] width 39 height 20
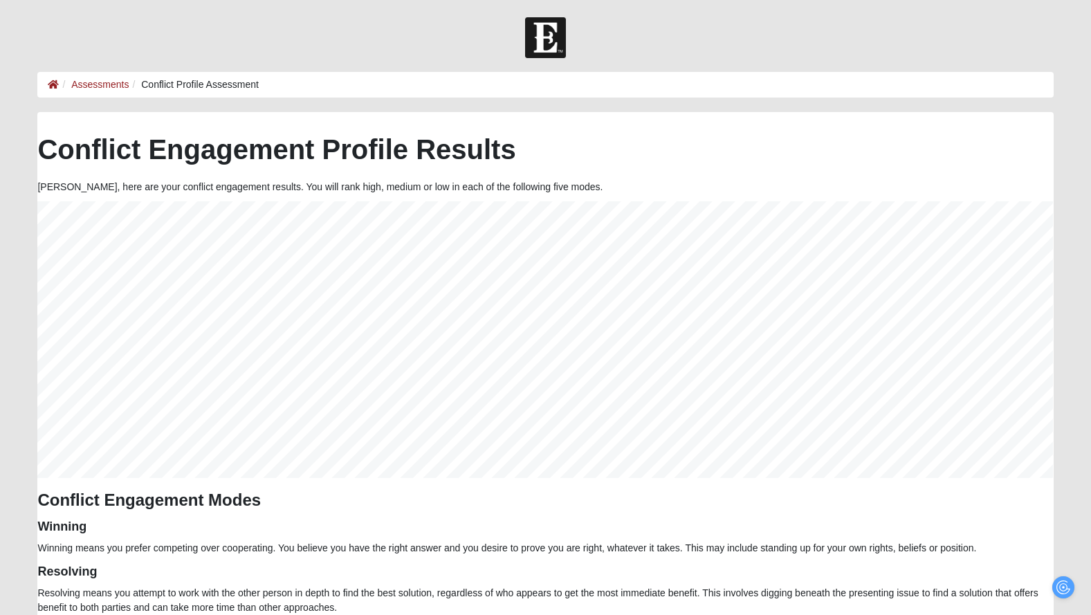
click at [80, 95] on ol "Assessments Conflict Profile Assessment" at bounding box center [545, 85] width 1016 height 26
click at [86, 84] on link "Assessments" at bounding box center [99, 84] width 57 height 11
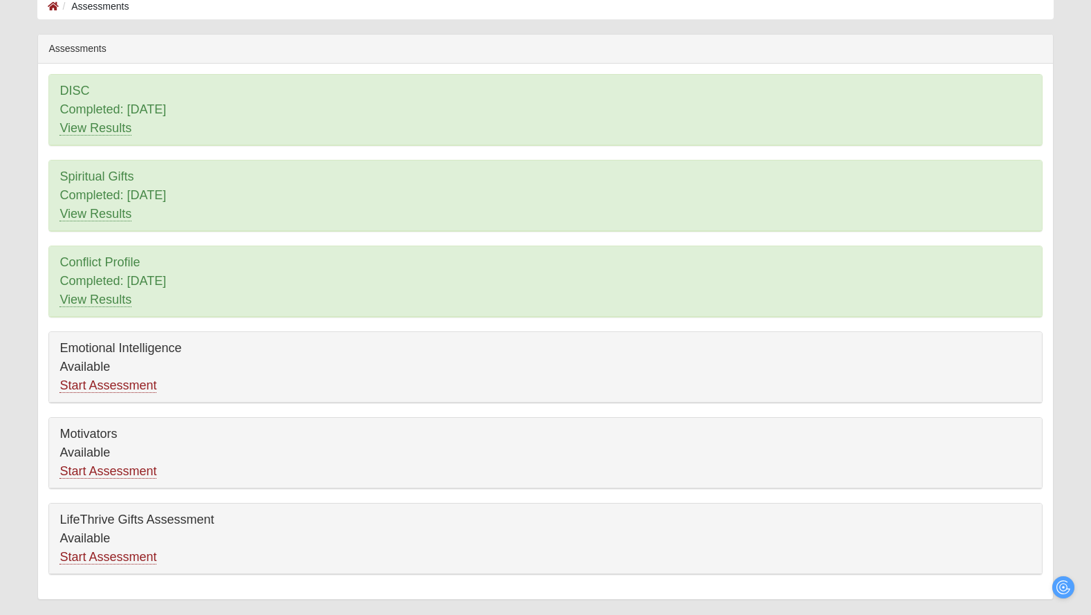
scroll to position [113, 0]
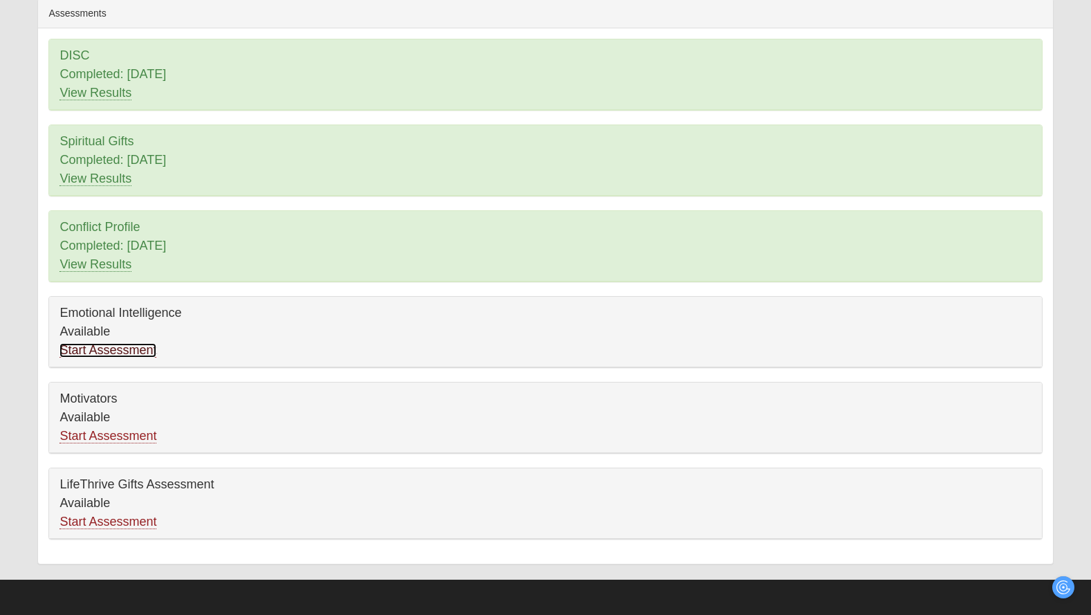
click at [110, 355] on link "Start Assessment" at bounding box center [107, 350] width 97 height 15
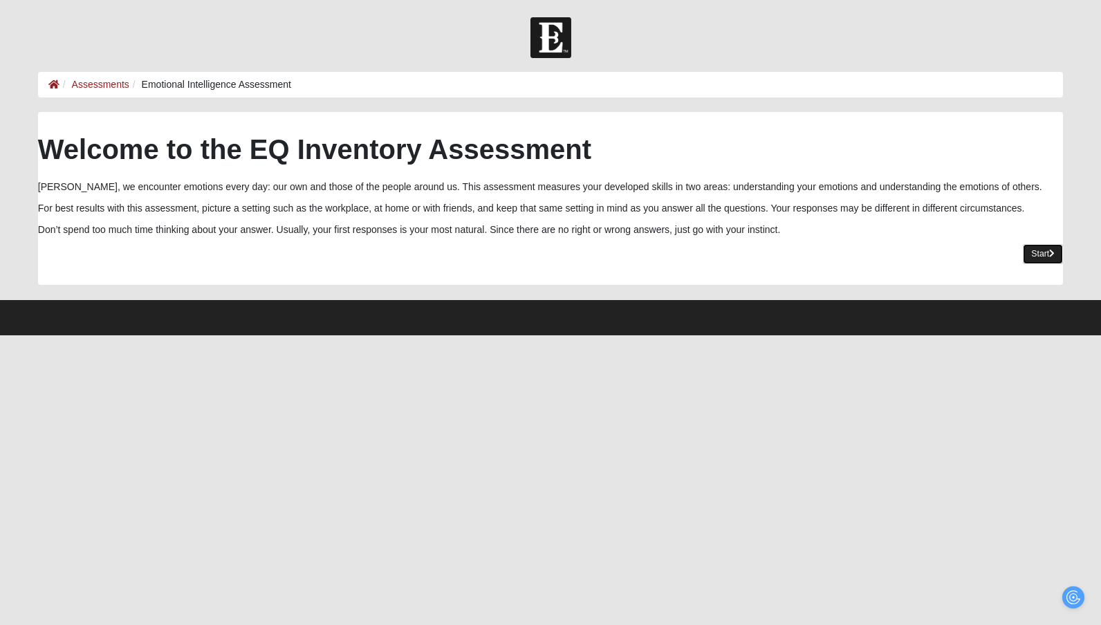
click at [1034, 249] on link "Start" at bounding box center [1043, 254] width 40 height 20
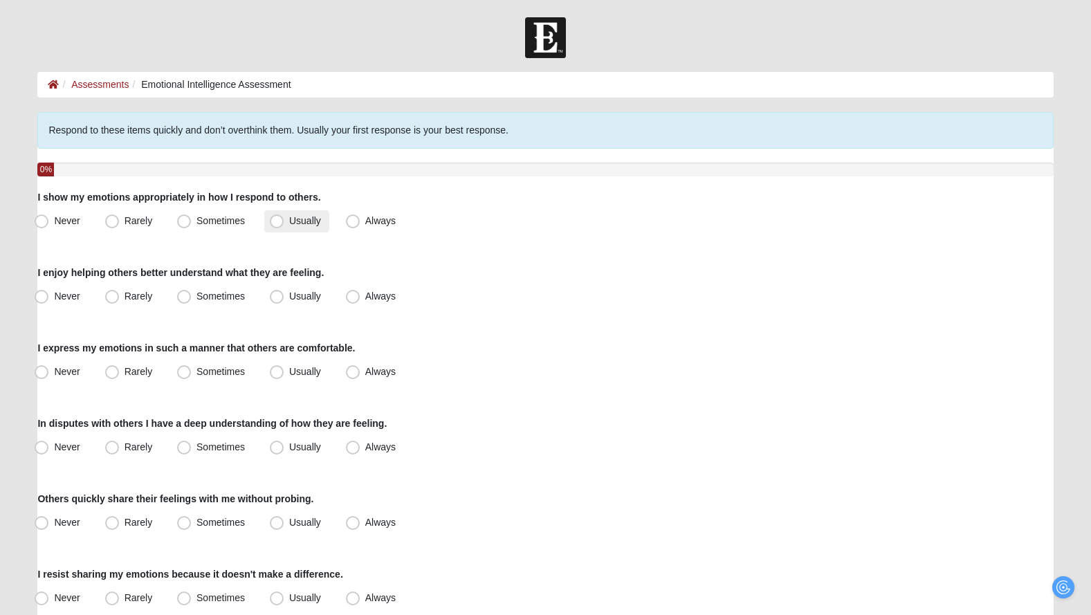
click at [291, 221] on span "Usually" at bounding box center [305, 220] width 32 height 11
click at [284, 221] on input "Usually" at bounding box center [279, 221] width 9 height 9
radio input "true"
click at [311, 290] on label "Usually" at bounding box center [296, 297] width 65 height 22
click at [284, 292] on input "Usually" at bounding box center [279, 296] width 9 height 9
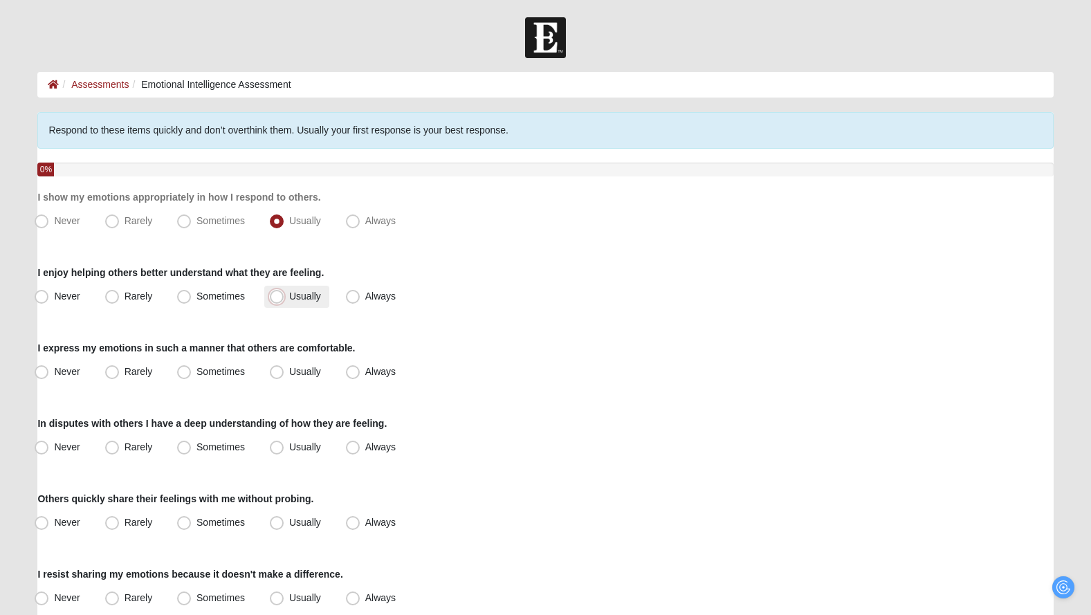
radio input "true"
click at [223, 374] on span "Sometimes" at bounding box center [220, 371] width 48 height 11
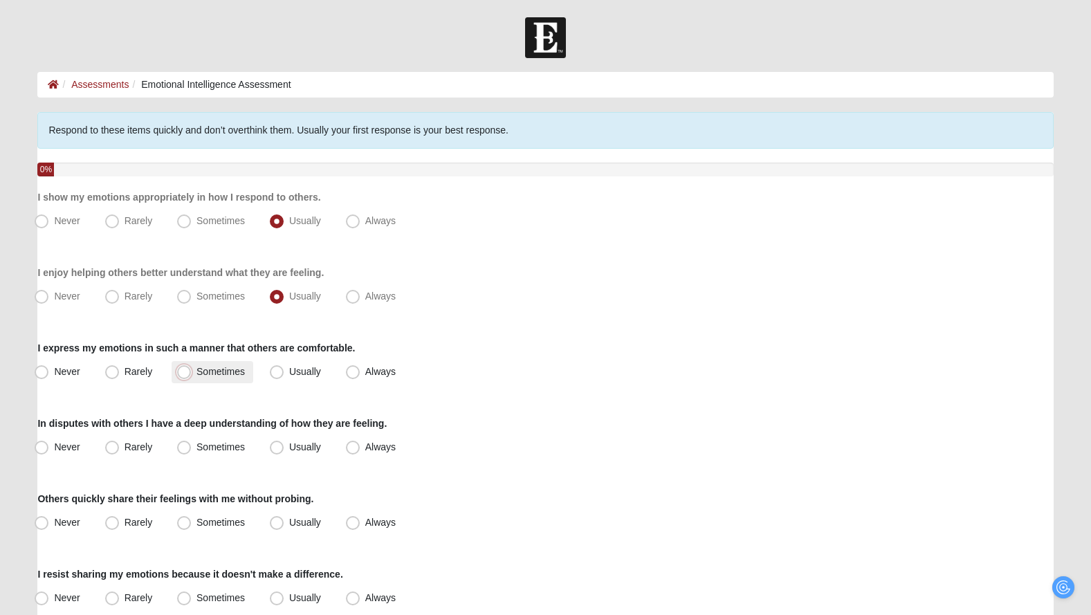
click at [192, 374] on input "Sometimes" at bounding box center [187, 371] width 9 height 9
radio input "true"
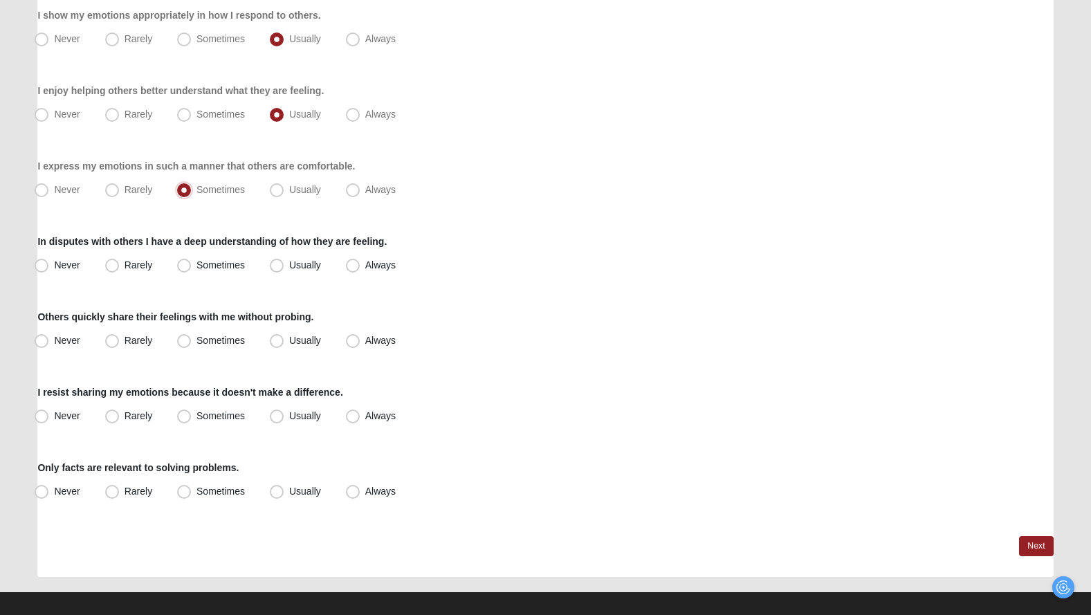
scroll to position [194, 0]
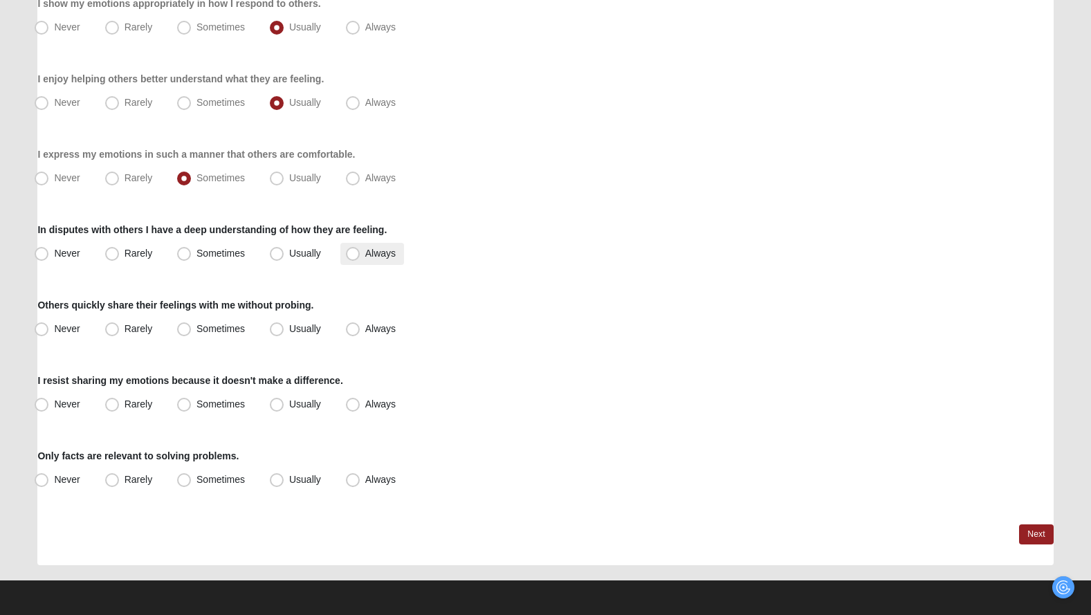
click at [365, 253] on span "Always" at bounding box center [380, 253] width 30 height 11
click at [359, 253] on input "Always" at bounding box center [355, 253] width 9 height 9
radio input "true"
click at [371, 330] on span "Always" at bounding box center [380, 328] width 30 height 11
click at [360, 330] on input "Always" at bounding box center [355, 328] width 9 height 9
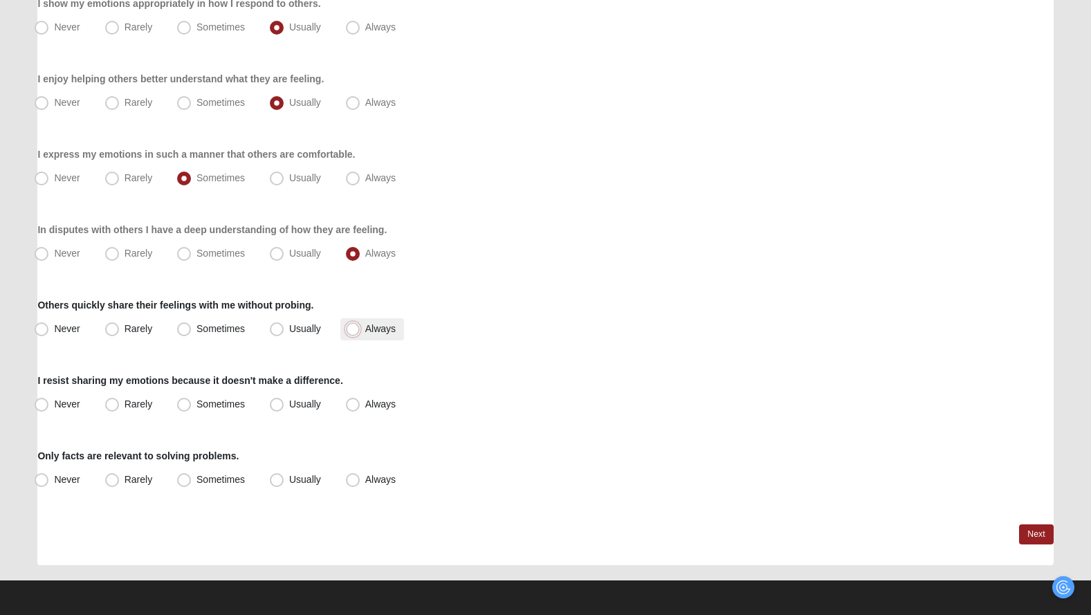
radio input "true"
click at [365, 403] on span "Always" at bounding box center [380, 403] width 30 height 11
click at [352, 403] on input "Always" at bounding box center [355, 404] width 9 height 9
radio input "true"
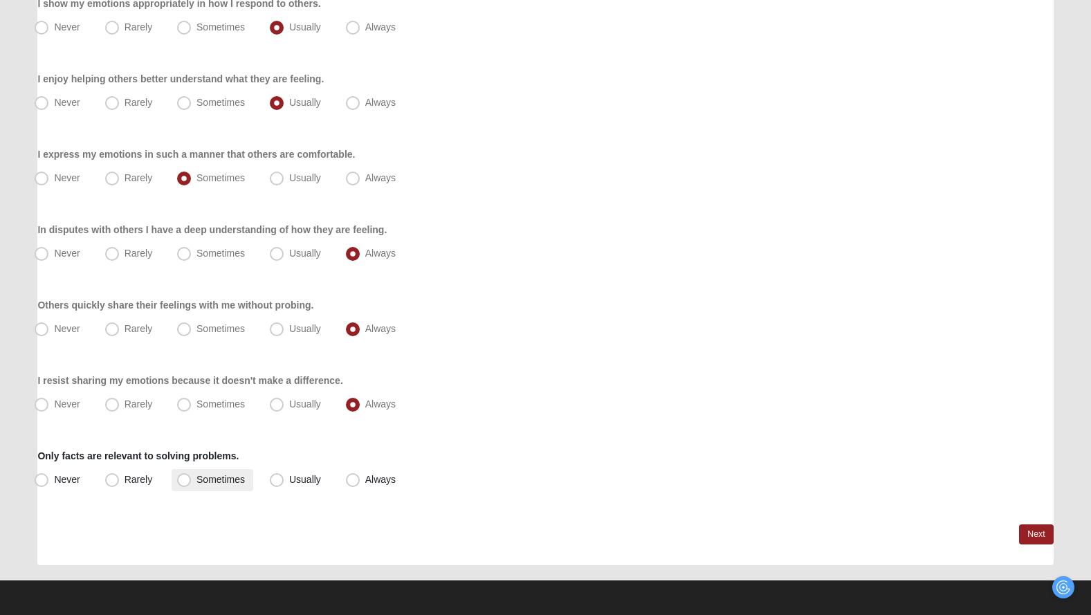
click at [205, 481] on span "Sometimes" at bounding box center [220, 479] width 48 height 11
click at [192, 481] on input "Sometimes" at bounding box center [187, 479] width 9 height 9
radio input "true"
click at [1030, 531] on link "Next" at bounding box center [1036, 534] width 34 height 20
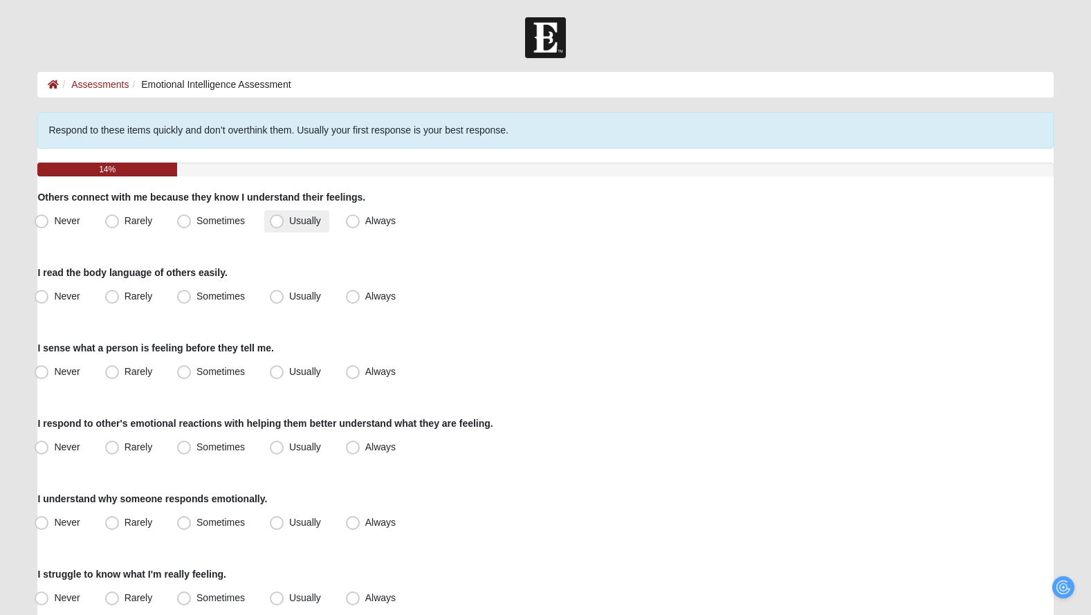
click at [304, 226] on label "Usually" at bounding box center [296, 221] width 65 height 22
click at [284, 226] on input "Usually" at bounding box center [279, 221] width 9 height 9
radio input "true"
click at [372, 295] on span "Always" at bounding box center [380, 296] width 30 height 11
click at [360, 295] on input "Always" at bounding box center [355, 296] width 9 height 9
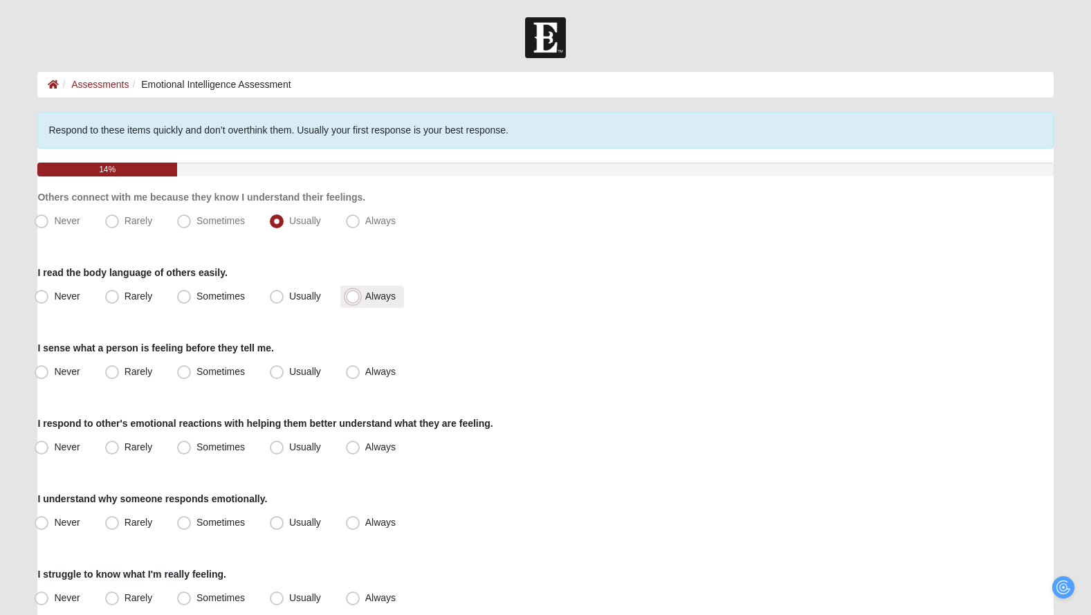
radio input "true"
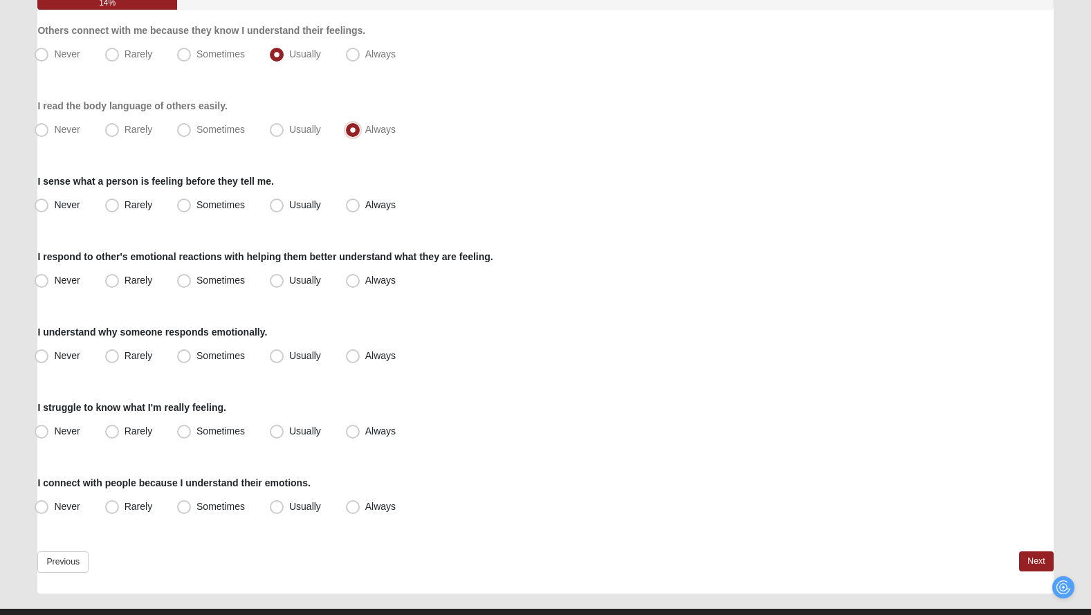
scroll to position [195, 0]
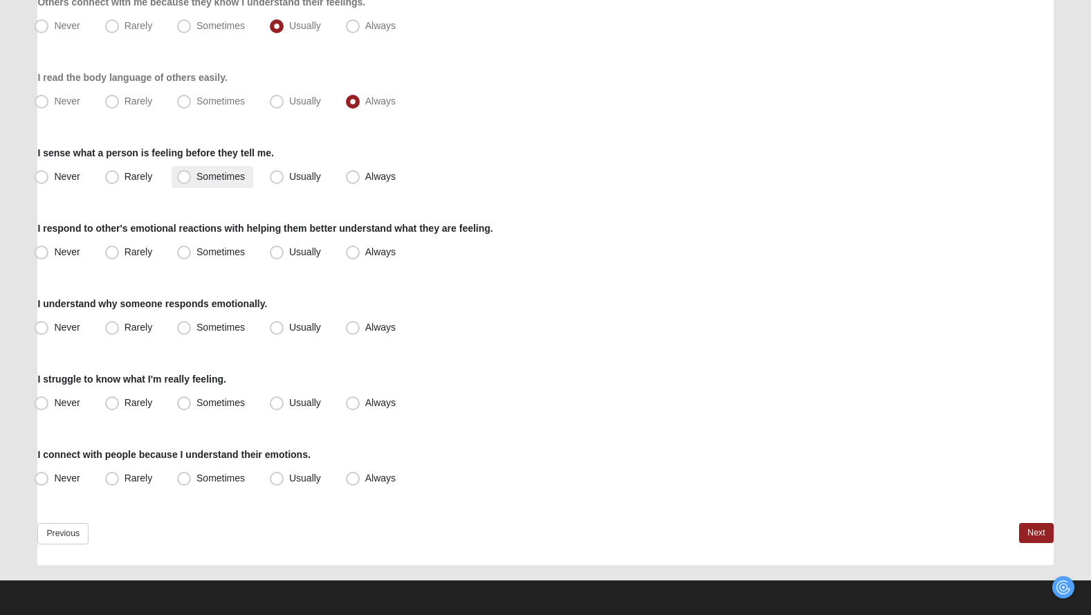
click at [241, 171] on span "Sometimes" at bounding box center [220, 176] width 48 height 11
click at [192, 172] on input "Sometimes" at bounding box center [187, 176] width 9 height 9
radio input "true"
click at [318, 171] on span "Usually" at bounding box center [305, 176] width 32 height 11
click at [291, 177] on span "Usually" at bounding box center [305, 176] width 32 height 11
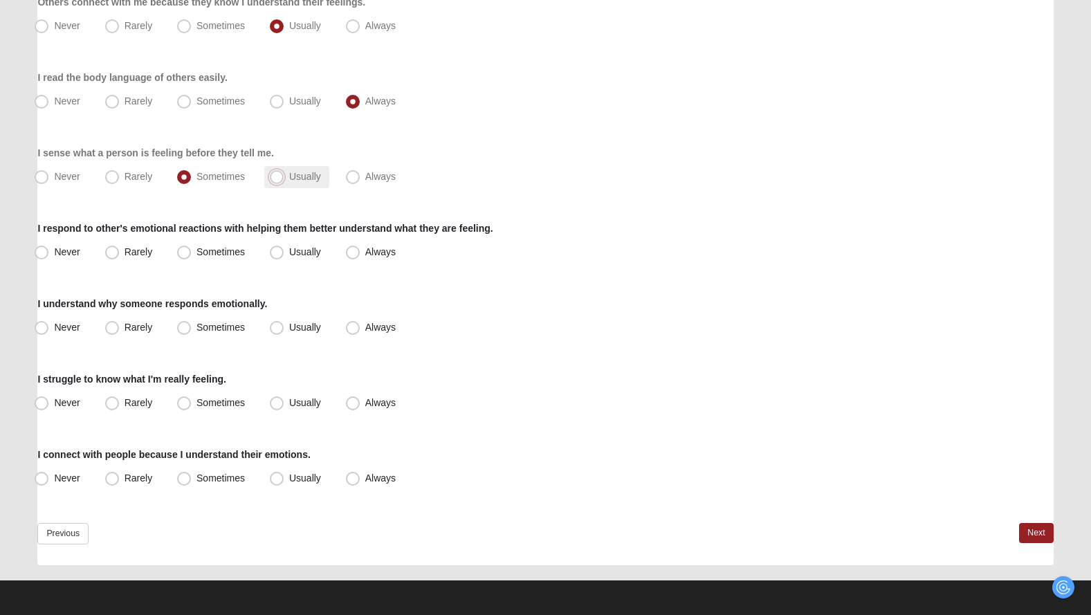
click at [284, 177] on input "Usually" at bounding box center [279, 176] width 9 height 9
radio input "true"
click at [215, 250] on span "Sometimes" at bounding box center [220, 251] width 48 height 11
click at [192, 250] on input "Sometimes" at bounding box center [187, 252] width 9 height 9
radio input "true"
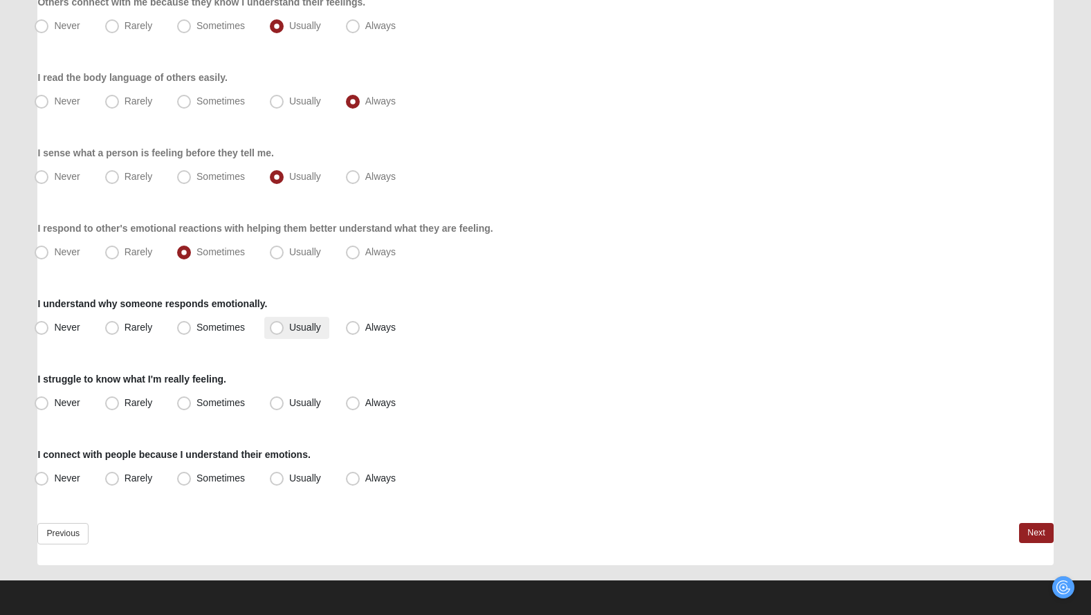
click at [289, 326] on span "Usually" at bounding box center [305, 327] width 32 height 11
click at [282, 326] on input "Usually" at bounding box center [279, 327] width 9 height 9
radio input "true"
click at [147, 401] on span "Rarely" at bounding box center [139, 402] width 28 height 11
click at [120, 401] on input "Rarely" at bounding box center [115, 402] width 9 height 9
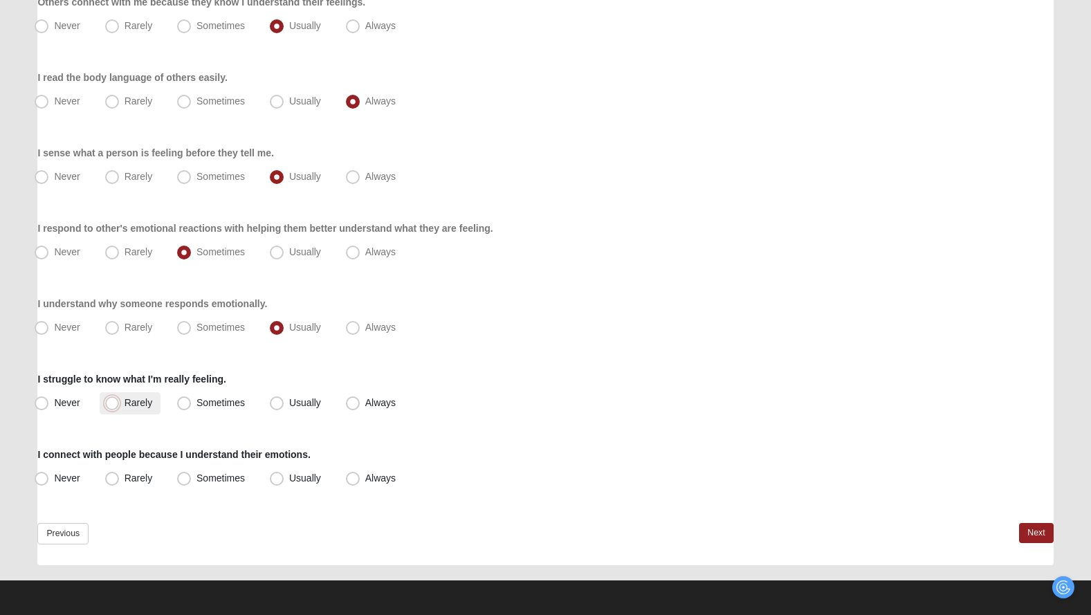
radio input "true"
click at [289, 480] on span "Usually" at bounding box center [305, 477] width 32 height 11
click at [275, 480] on input "Usually" at bounding box center [279, 478] width 9 height 9
radio input "true"
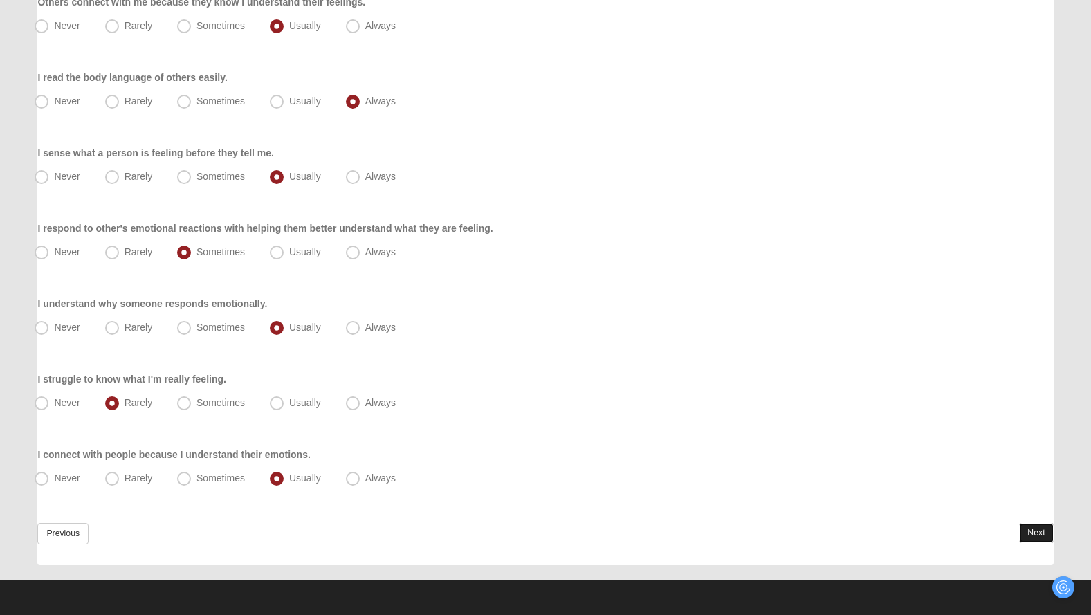
click at [1040, 529] on link "Next" at bounding box center [1036, 533] width 34 height 20
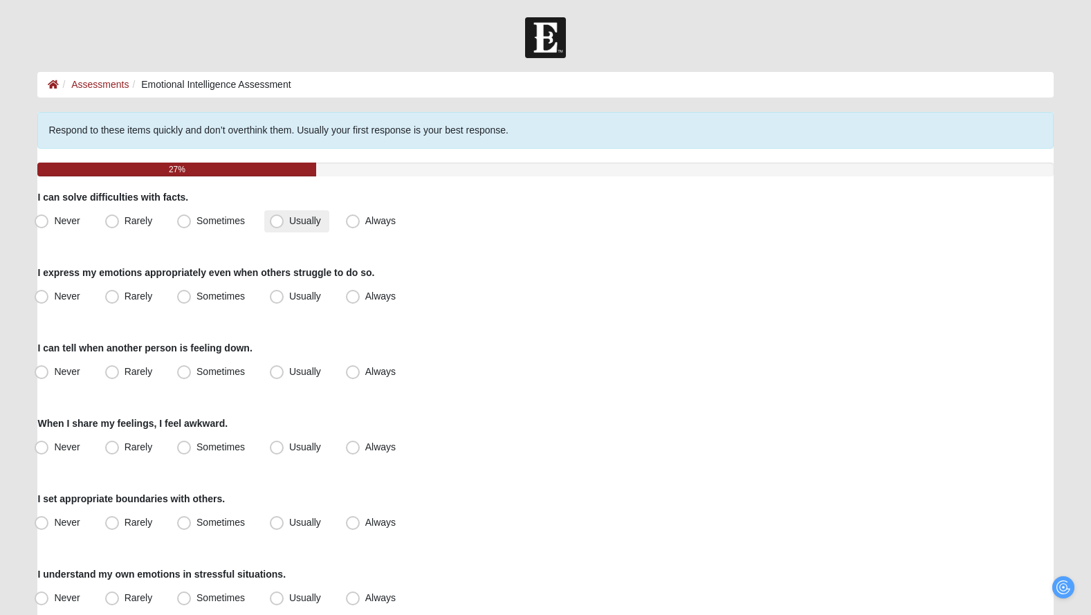
click at [291, 221] on span "Usually" at bounding box center [305, 220] width 32 height 11
click at [284, 221] on input "Usually" at bounding box center [279, 221] width 9 height 9
radio input "true"
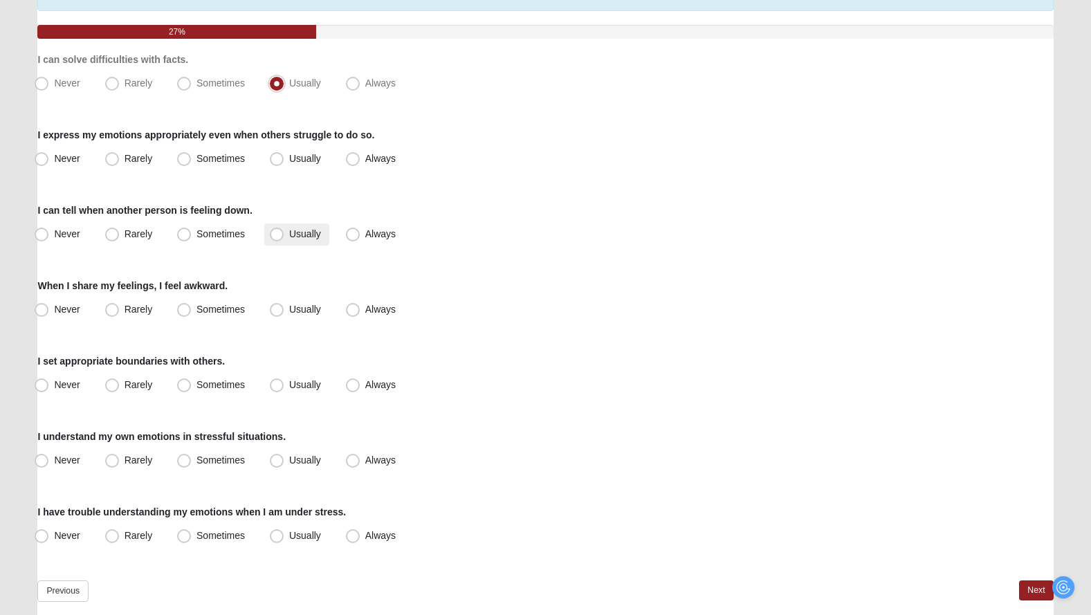
scroll to position [138, 0]
click at [136, 154] on span "Rarely" at bounding box center [139, 157] width 28 height 11
click at [120, 154] on input "Rarely" at bounding box center [115, 158] width 9 height 9
radio input "true"
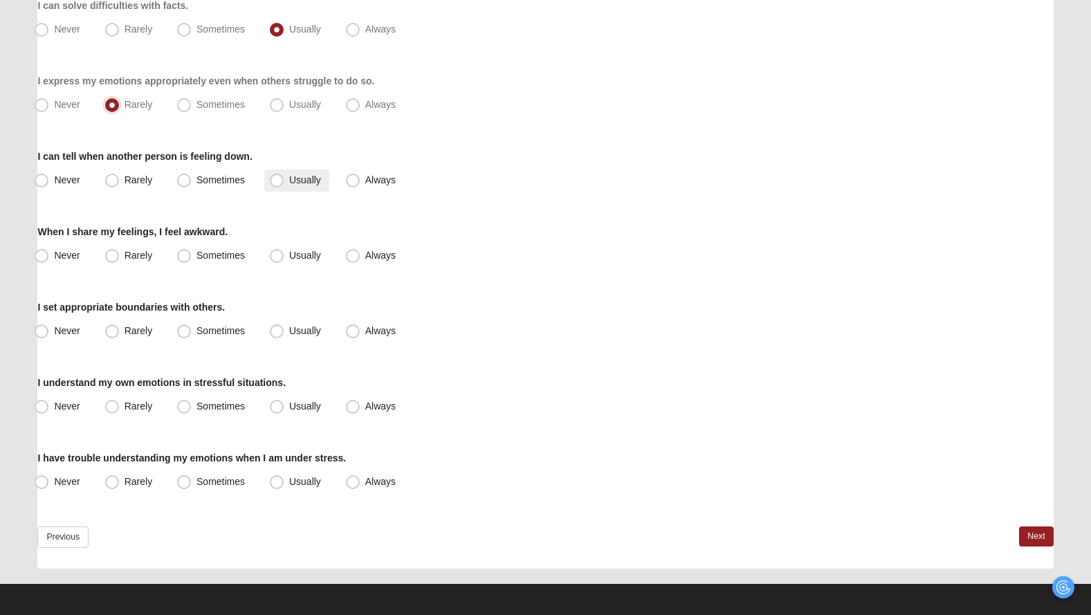
scroll to position [195, 0]
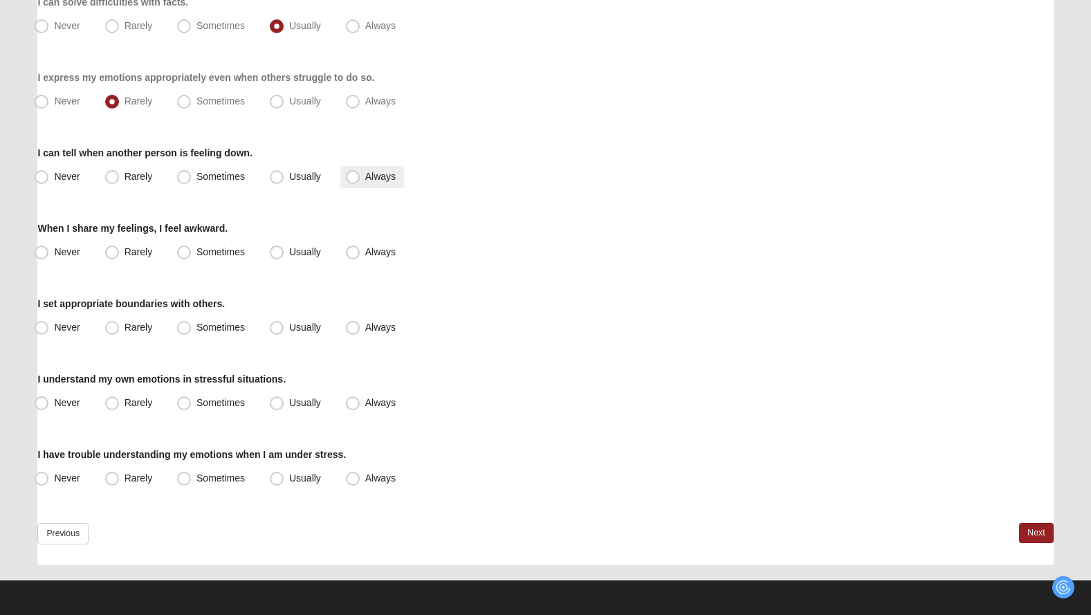
click at [365, 178] on span "Always" at bounding box center [380, 176] width 30 height 11
click at [351, 178] on input "Always" at bounding box center [355, 176] width 9 height 9
radio input "true"
click at [367, 254] on span "Always" at bounding box center [380, 251] width 30 height 11
click at [373, 255] on span "Always" at bounding box center [380, 251] width 30 height 11
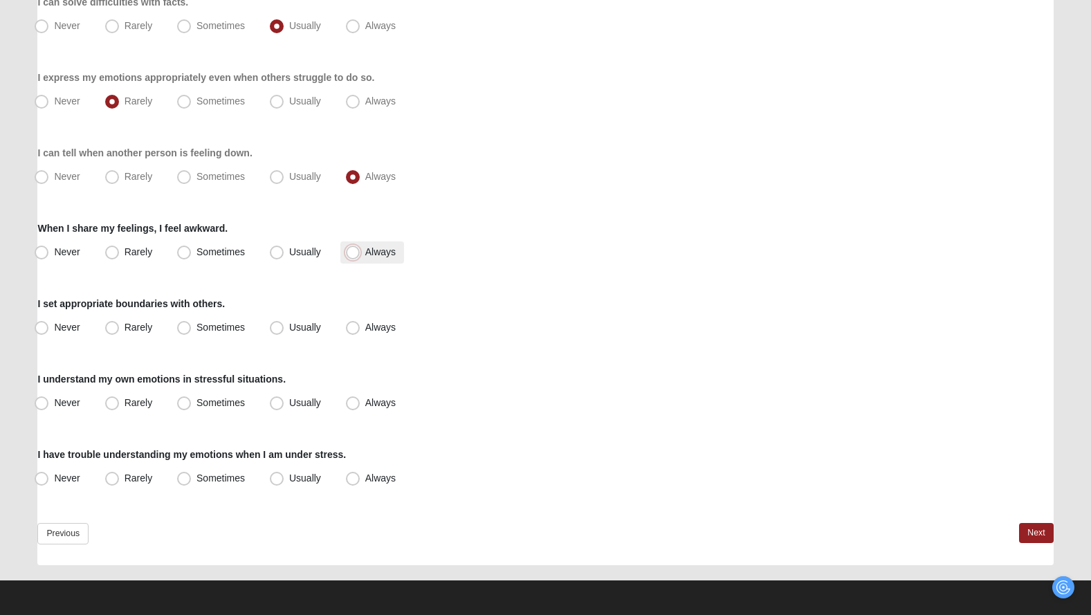
click at [360, 255] on input "Always" at bounding box center [355, 252] width 9 height 9
radio input "true"
click at [77, 325] on span "Never" at bounding box center [67, 327] width 26 height 11
click at [49, 325] on input "Never" at bounding box center [44, 327] width 9 height 9
radio input "true"
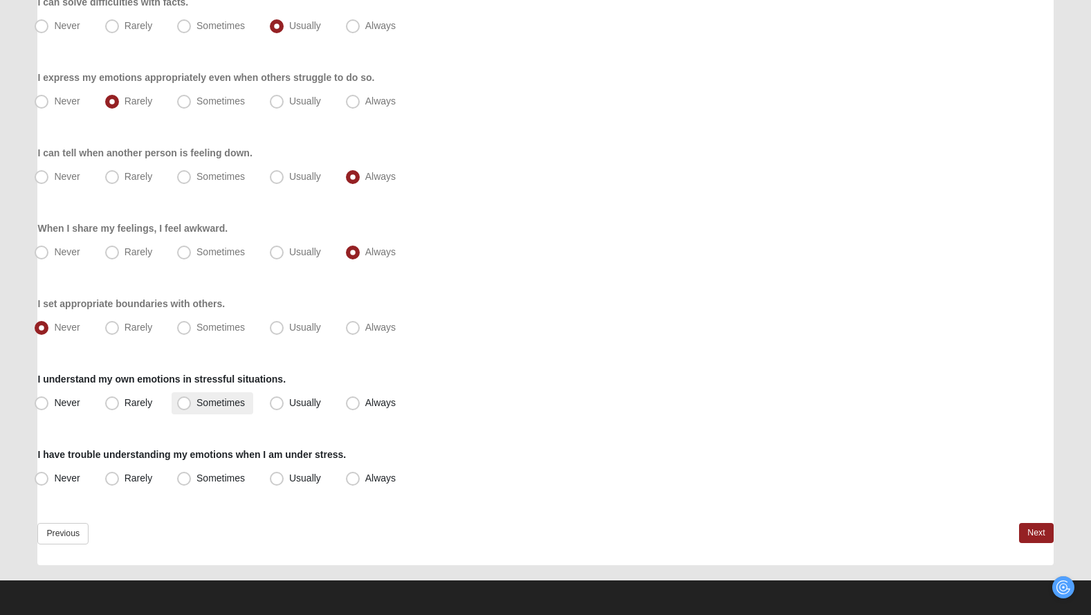
click at [196, 401] on span "Sometimes" at bounding box center [220, 402] width 48 height 11
click at [183, 401] on input "Sometimes" at bounding box center [187, 402] width 9 height 9
radio input "true"
click at [196, 484] on span "Sometimes" at bounding box center [220, 477] width 48 height 11
click at [183, 483] on input "Sometimes" at bounding box center [187, 478] width 9 height 9
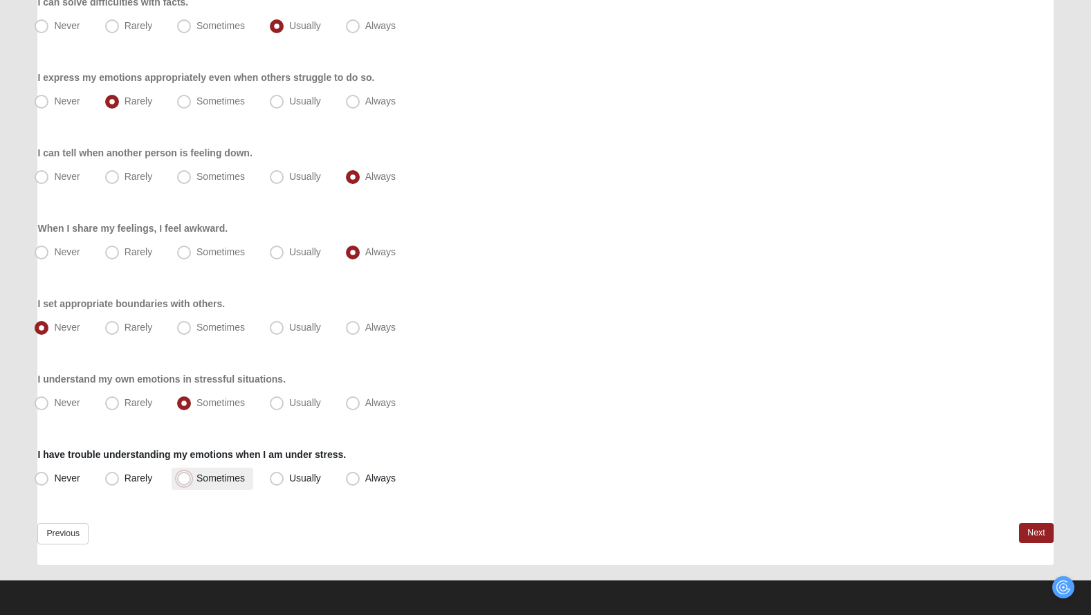
radio input "true"
click at [1033, 529] on link "Next" at bounding box center [1036, 533] width 34 height 20
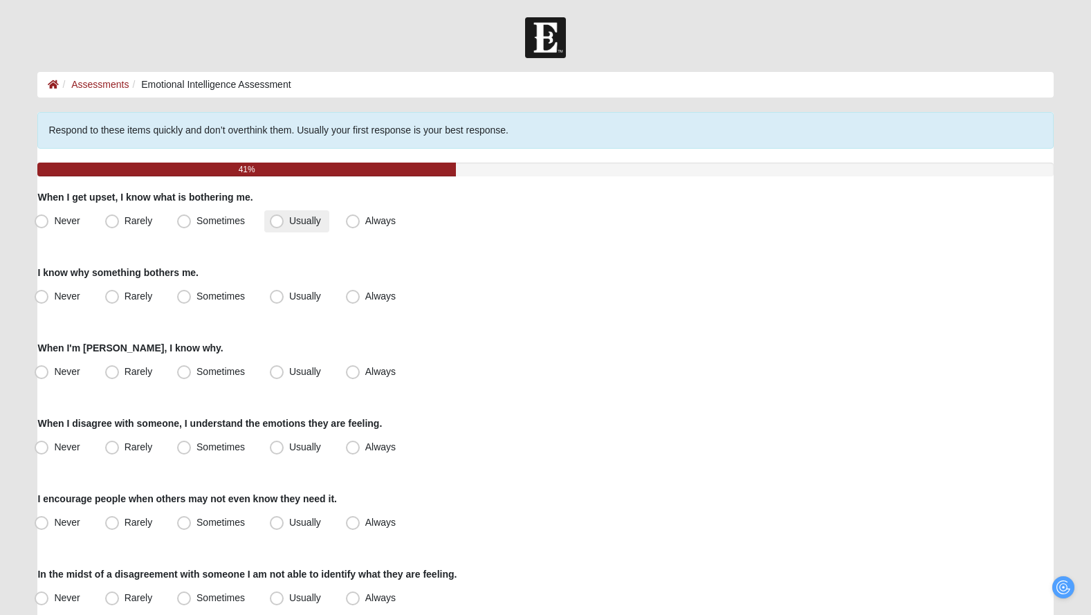
click at [291, 218] on span "Usually" at bounding box center [305, 220] width 32 height 11
click at [284, 218] on input "Usually" at bounding box center [279, 221] width 9 height 9
radio input "true"
click at [297, 296] on span "Usually" at bounding box center [305, 296] width 32 height 11
click at [284, 296] on input "Usually" at bounding box center [279, 296] width 9 height 9
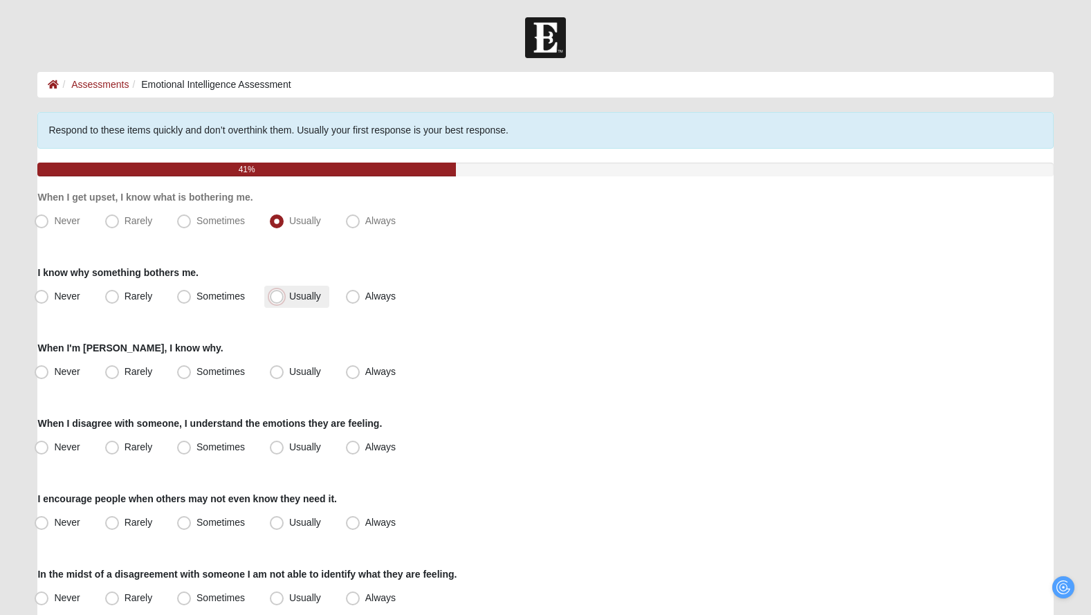
radio input "true"
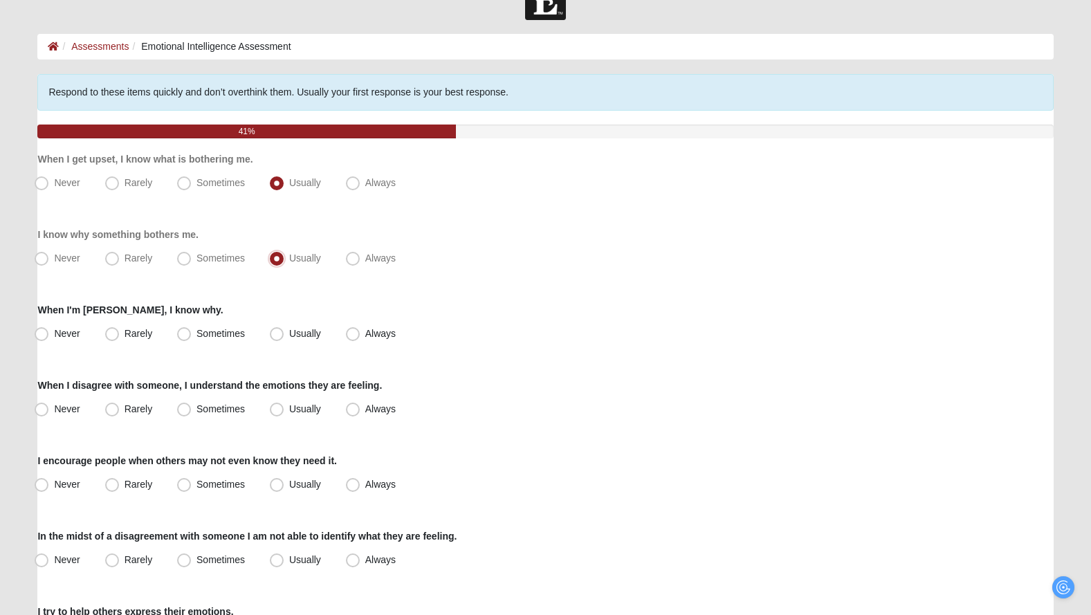
scroll to position [195, 0]
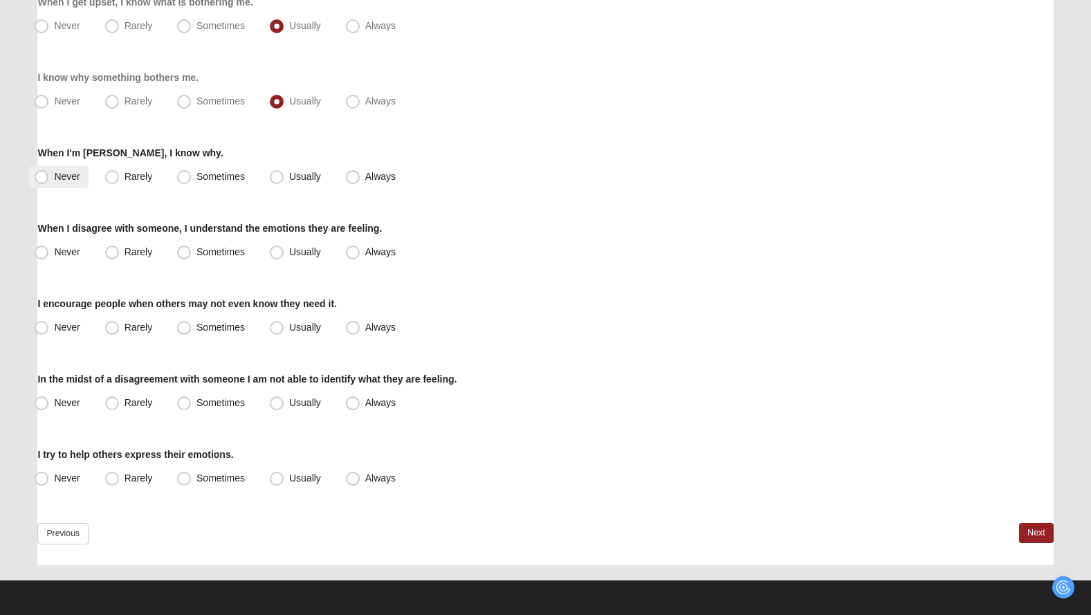
click at [77, 181] on label "Never" at bounding box center [58, 177] width 59 height 22
click at [49, 181] on input "Never" at bounding box center [44, 176] width 9 height 9
radio input "true"
click at [125, 174] on span "Rarely" at bounding box center [139, 176] width 28 height 11
click at [113, 174] on input "Rarely" at bounding box center [115, 176] width 9 height 9
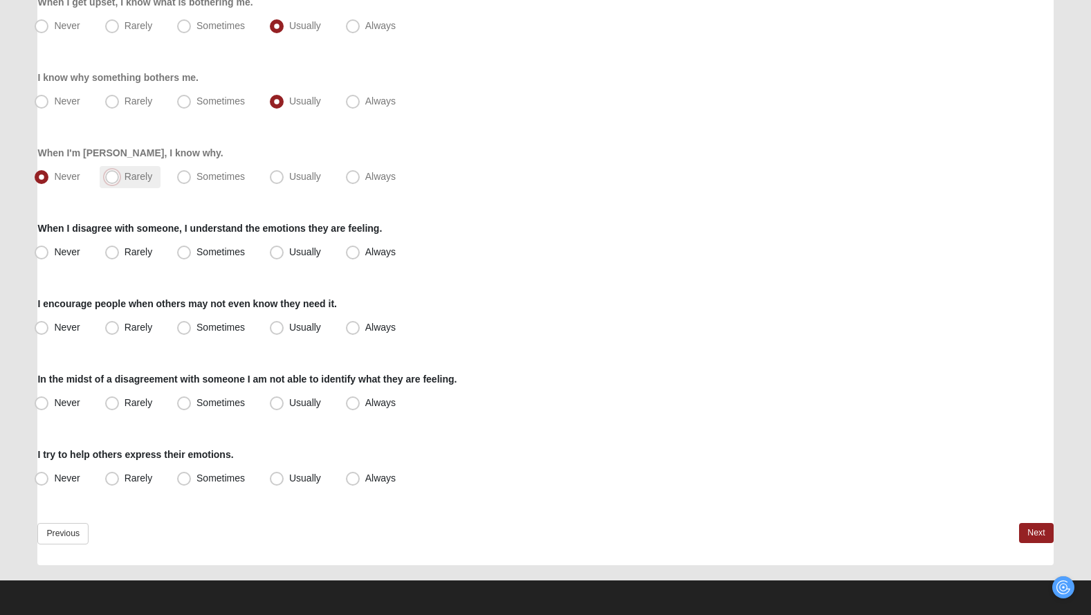
radio input "true"
click at [365, 253] on span "Always" at bounding box center [380, 251] width 30 height 11
click at [353, 253] on input "Always" at bounding box center [355, 252] width 9 height 9
radio input "true"
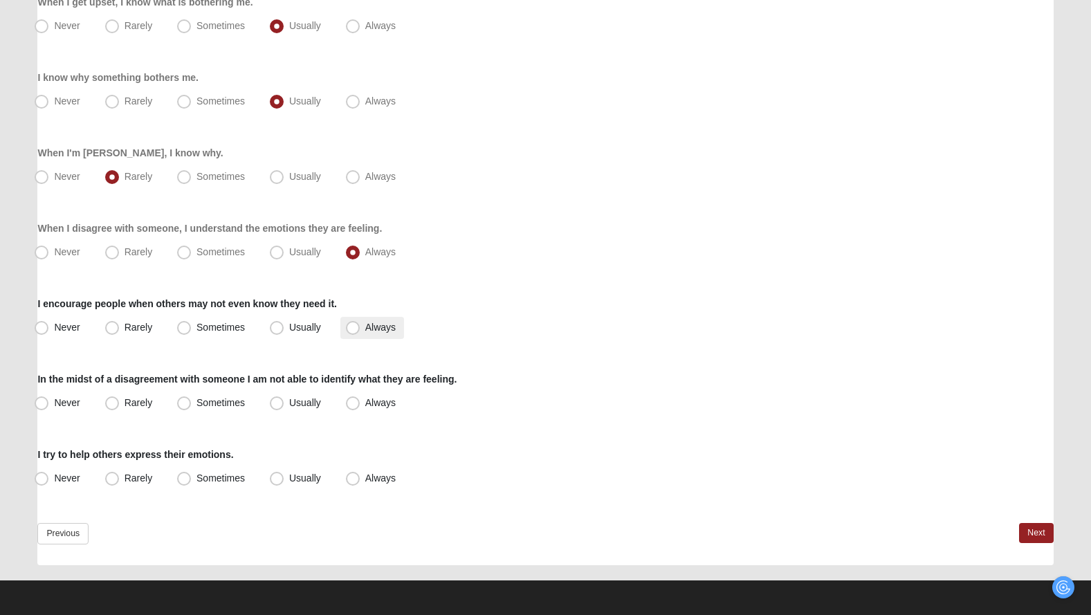
click at [376, 330] on span "Always" at bounding box center [380, 327] width 30 height 11
click at [360, 330] on input "Always" at bounding box center [355, 327] width 9 height 9
radio input "true"
click at [142, 407] on span "Rarely" at bounding box center [139, 402] width 28 height 11
click at [120, 407] on input "Rarely" at bounding box center [115, 402] width 9 height 9
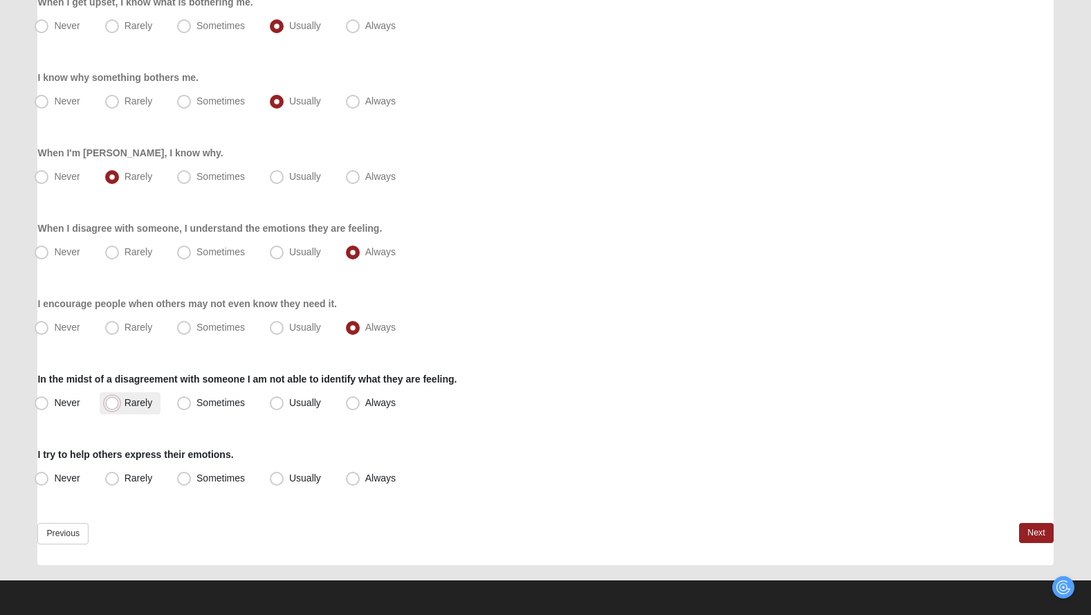
radio input "true"
click at [79, 480] on span "Never" at bounding box center [67, 477] width 26 height 11
click at [49, 480] on input "Never" at bounding box center [44, 478] width 9 height 9
radio input "true"
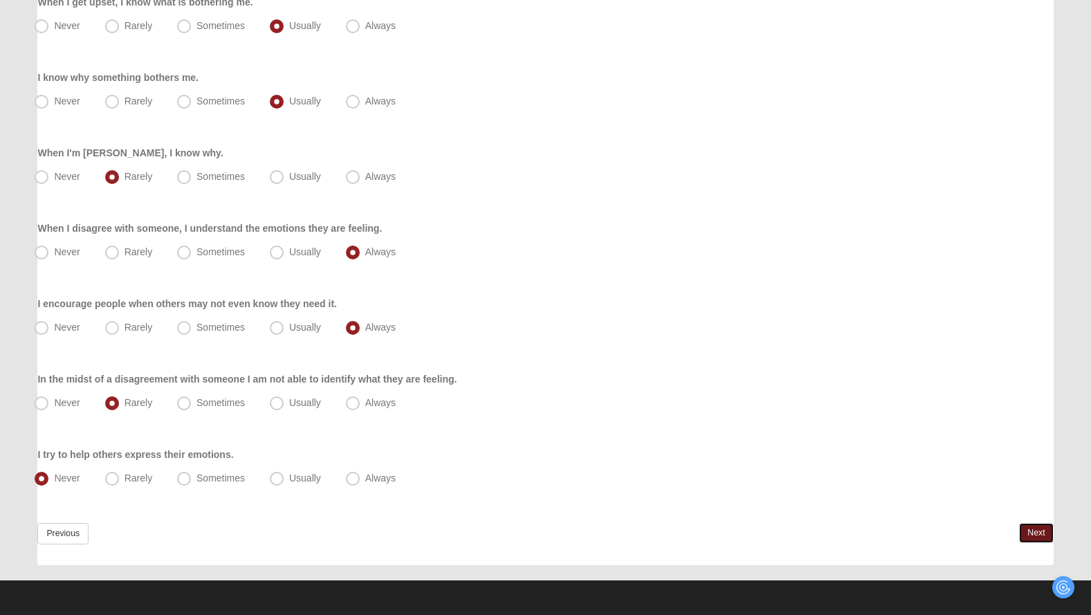
click at [1036, 532] on link "Next" at bounding box center [1036, 533] width 34 height 20
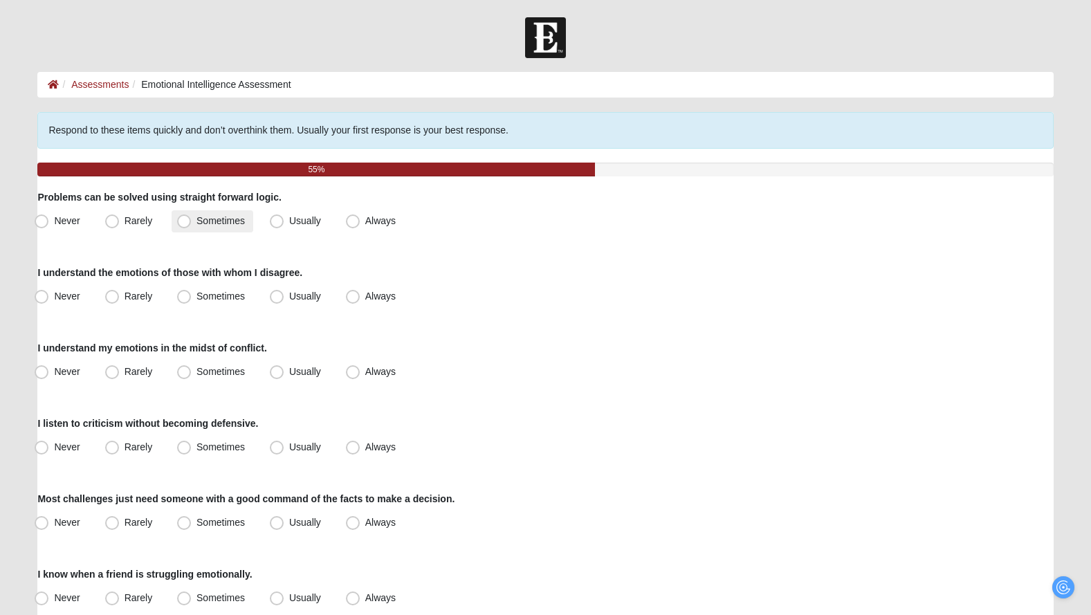
click at [196, 219] on span "Sometimes" at bounding box center [220, 220] width 48 height 11
click at [186, 219] on input "Sometimes" at bounding box center [187, 221] width 9 height 9
radio input "true"
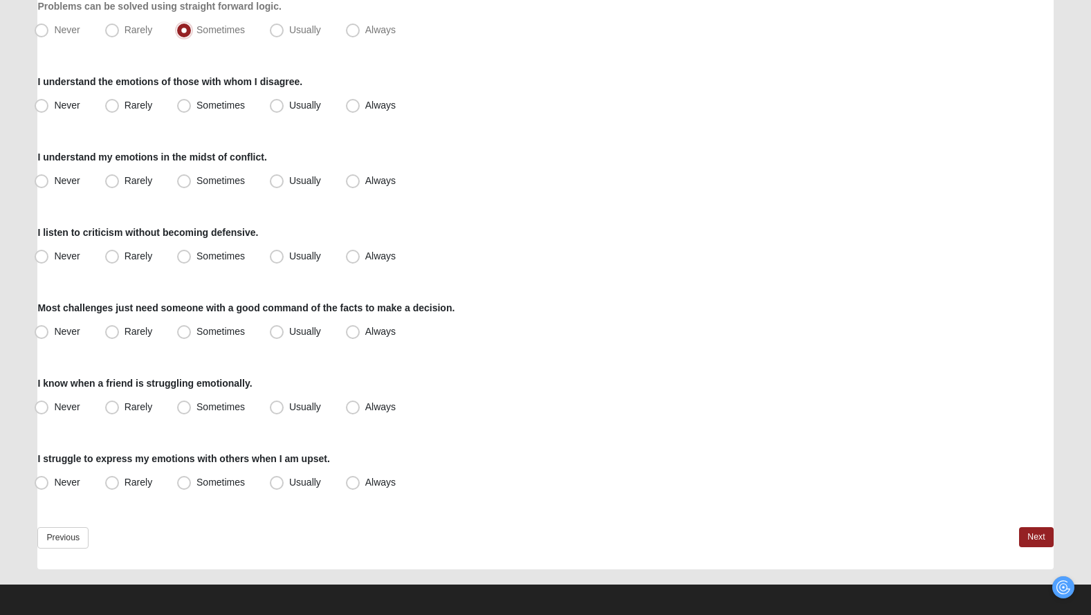
scroll to position [195, 0]
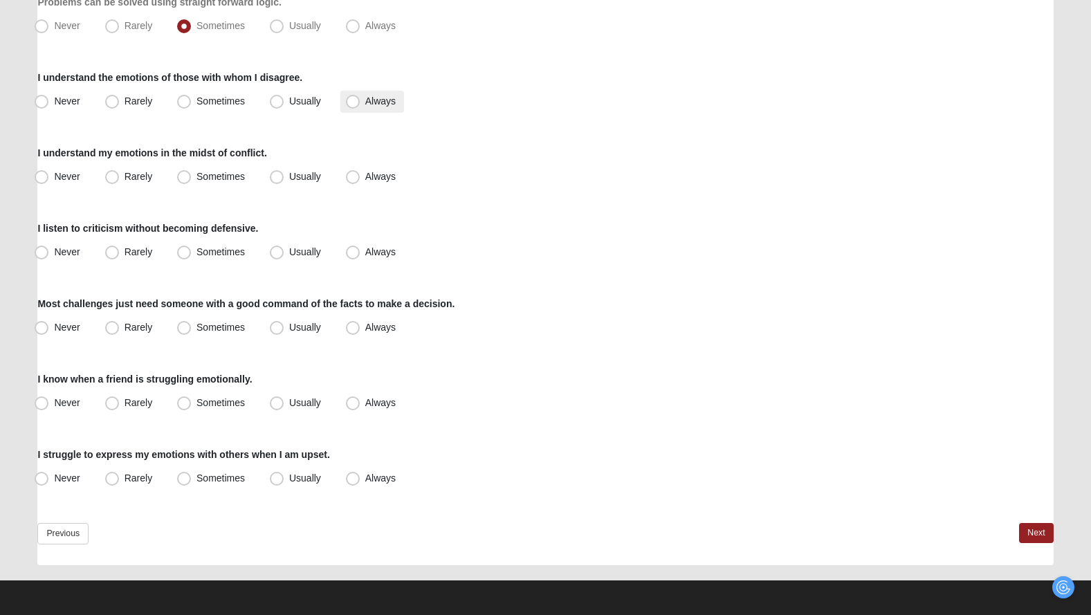
click at [362, 97] on label "Always" at bounding box center [372, 102] width 64 height 22
click at [360, 97] on input "Always" at bounding box center [355, 101] width 9 height 9
radio input "true"
click at [125, 176] on span "Rarely" at bounding box center [139, 176] width 28 height 11
click at [117, 176] on input "Rarely" at bounding box center [115, 176] width 9 height 9
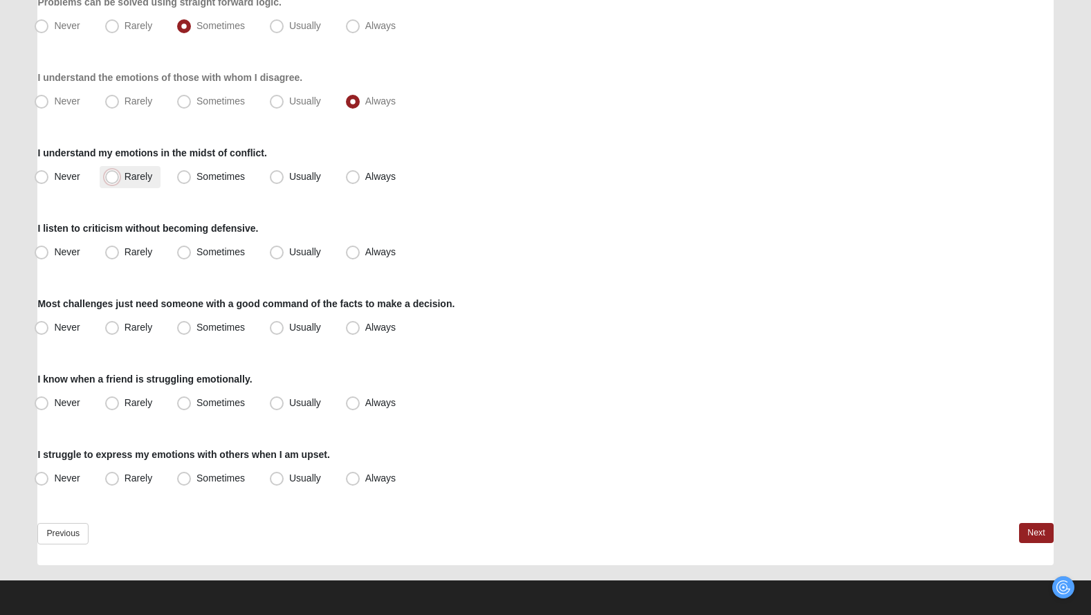
radio input "true"
click at [290, 247] on span "Usually" at bounding box center [305, 251] width 32 height 11
click at [284, 248] on input "Usually" at bounding box center [279, 252] width 9 height 9
radio input "true"
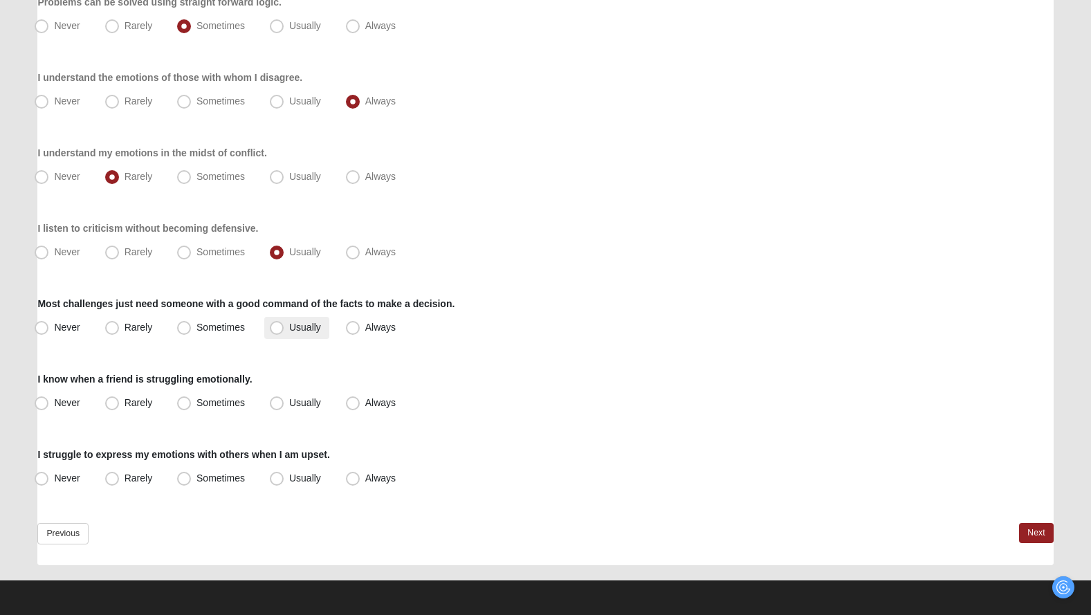
click at [311, 327] on span "Usually" at bounding box center [305, 327] width 32 height 11
click at [284, 327] on input "Usually" at bounding box center [279, 327] width 9 height 9
radio input "true"
click at [362, 404] on label "Always" at bounding box center [372, 403] width 64 height 22
click at [360, 404] on input "Always" at bounding box center [355, 402] width 9 height 9
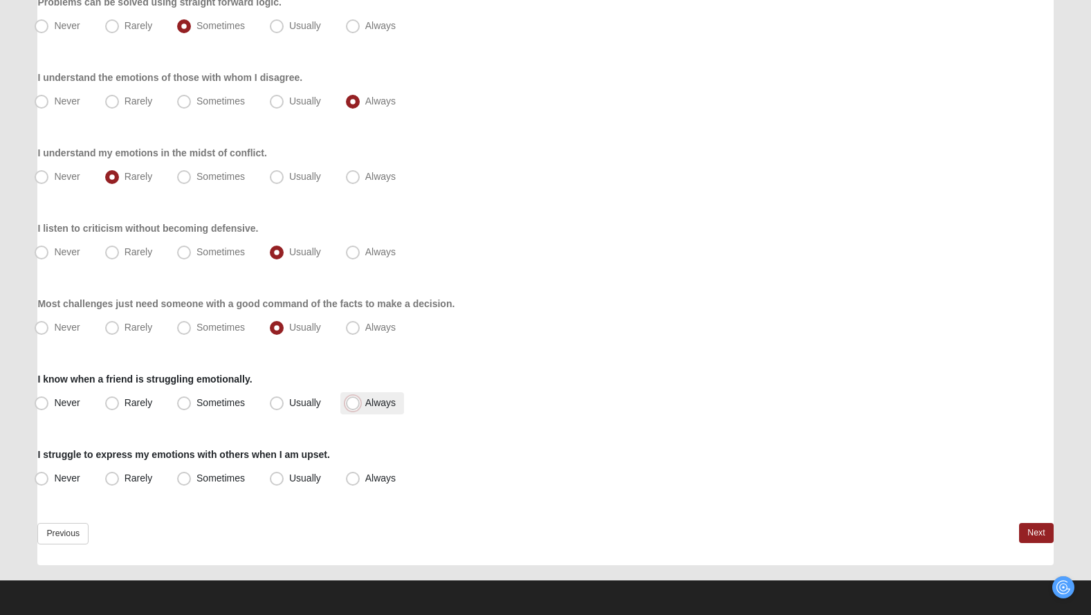
radio input "true"
click at [307, 399] on span "Usually" at bounding box center [305, 402] width 32 height 11
click at [284, 399] on input "Usually" at bounding box center [279, 402] width 9 height 9
radio input "true"
click at [392, 481] on span "Always" at bounding box center [380, 477] width 30 height 11
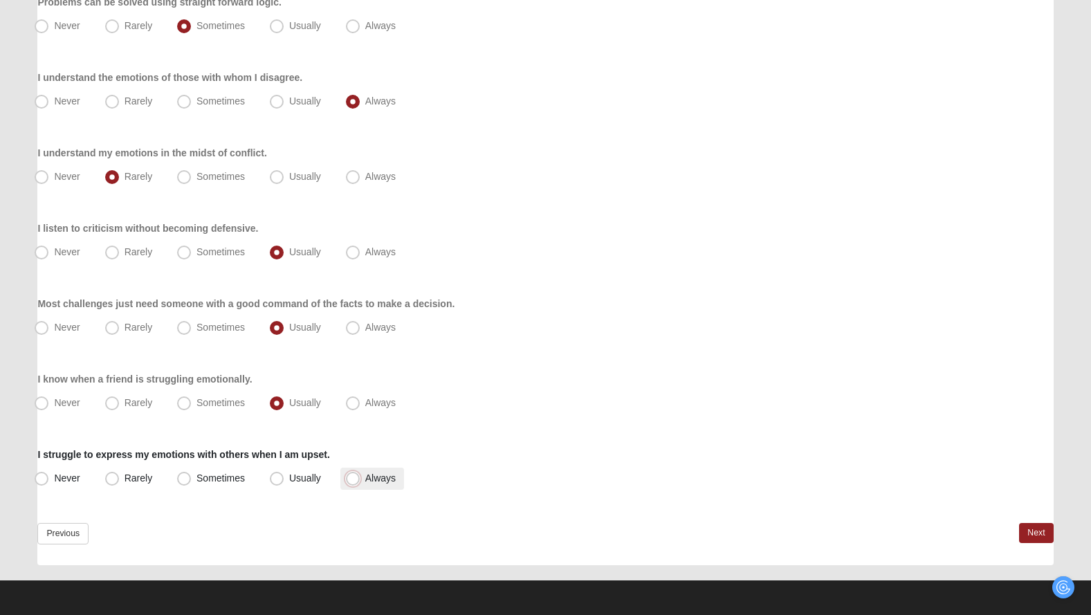
click at [360, 481] on input "Always" at bounding box center [355, 478] width 9 height 9
radio input "true"
click at [1031, 529] on link "Next" at bounding box center [1036, 533] width 34 height 20
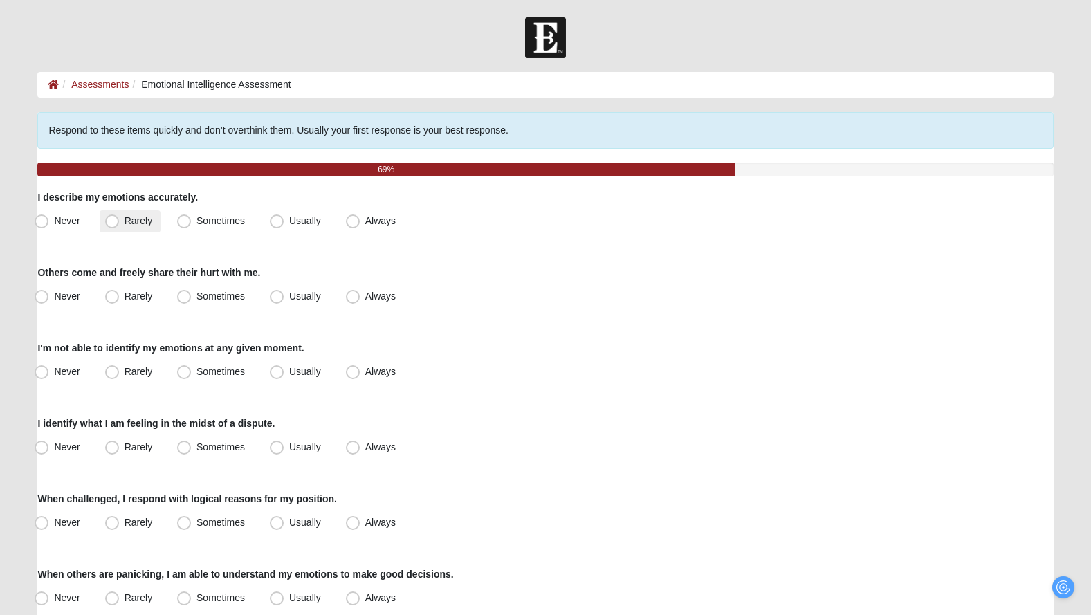
click at [150, 226] on span "Rarely" at bounding box center [139, 220] width 28 height 11
click at [120, 226] on input "Rarely" at bounding box center [115, 221] width 9 height 9
radio input "true"
click at [384, 297] on span "Always" at bounding box center [380, 296] width 30 height 11
click at [360, 297] on input "Always" at bounding box center [355, 296] width 9 height 9
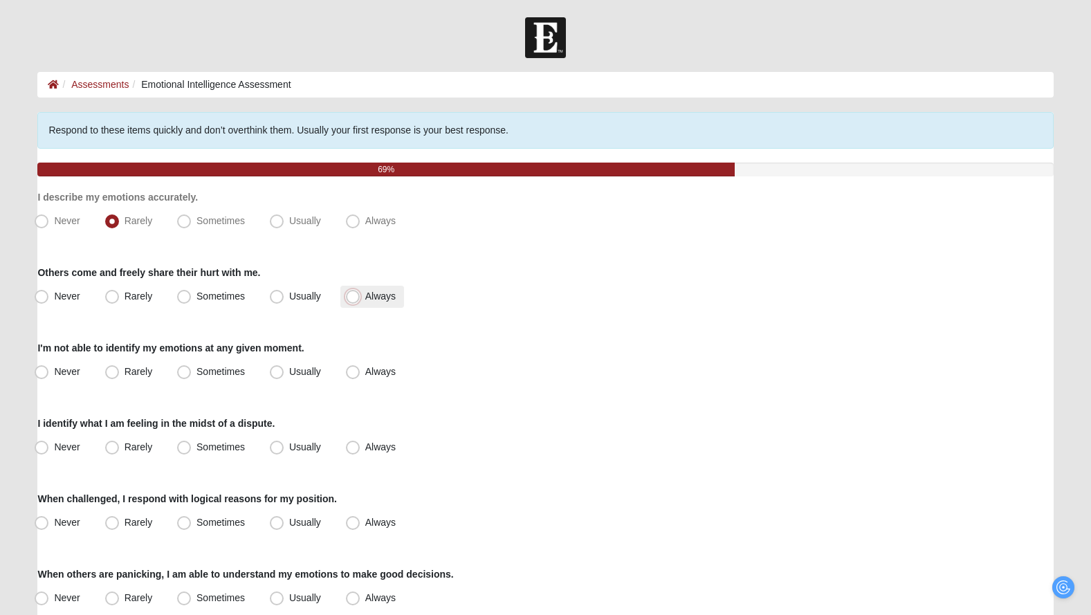
radio input "true"
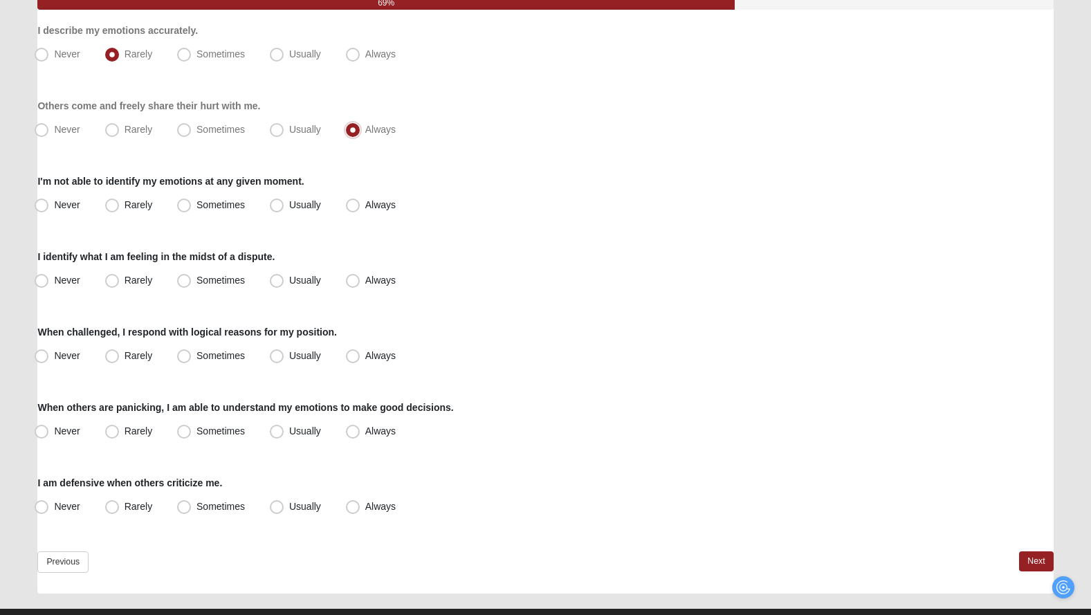
scroll to position [178, 0]
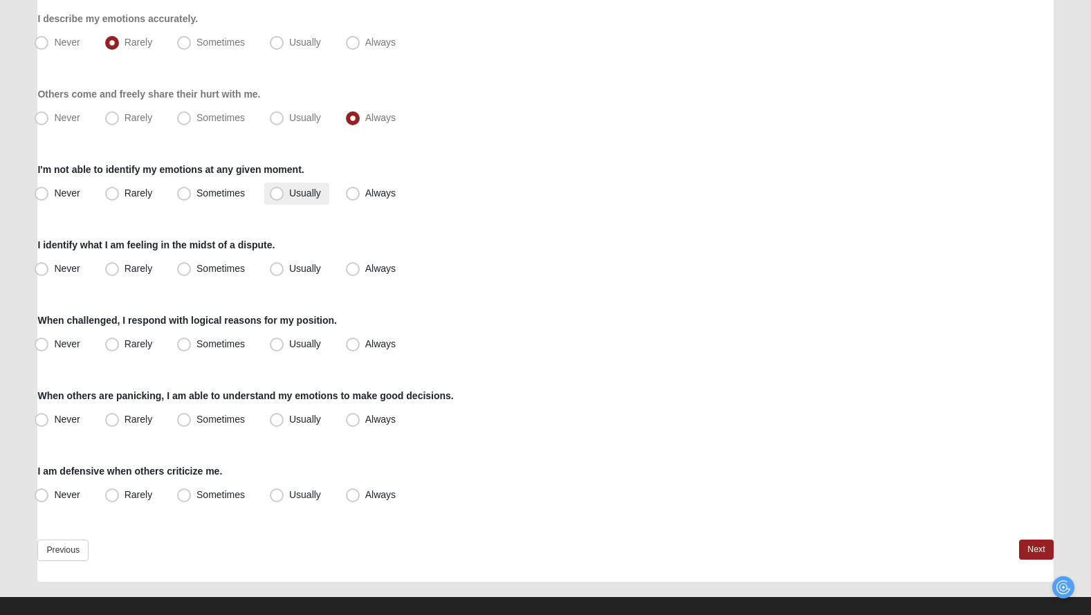
click at [289, 188] on span "Usually" at bounding box center [305, 192] width 32 height 11
click at [275, 189] on input "Usually" at bounding box center [279, 193] width 9 height 9
radio input "true"
click at [66, 267] on span "Never" at bounding box center [67, 268] width 26 height 11
click at [49, 267] on input "Never" at bounding box center [44, 268] width 9 height 9
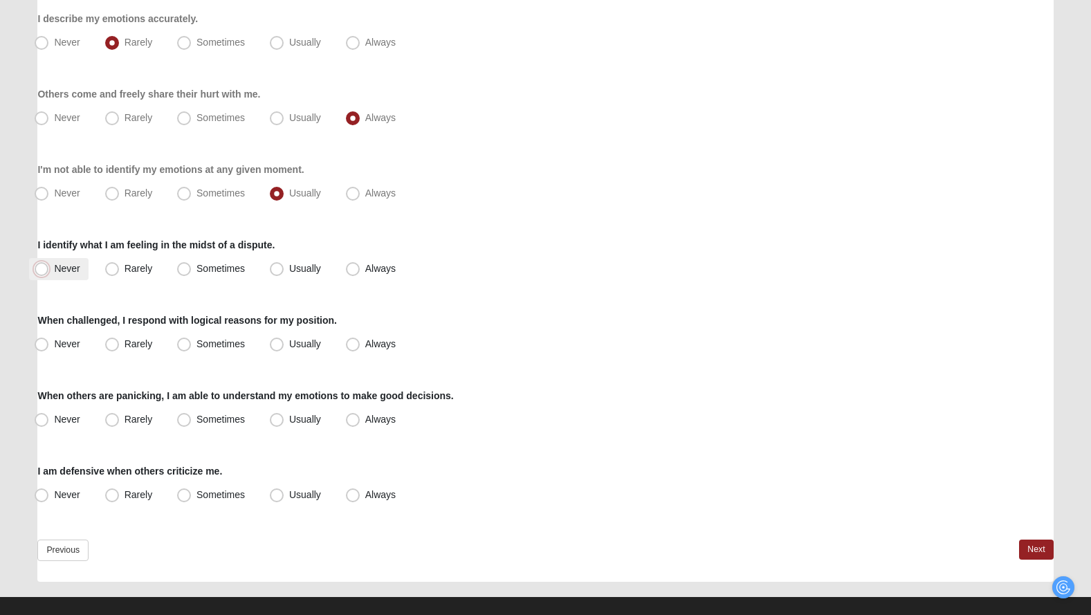
radio input "true"
click at [212, 271] on span "Sometimes" at bounding box center [220, 268] width 48 height 11
click at [192, 271] on input "Sometimes" at bounding box center [187, 268] width 9 height 9
radio input "true"
click at [300, 342] on span "Usually" at bounding box center [305, 343] width 32 height 11
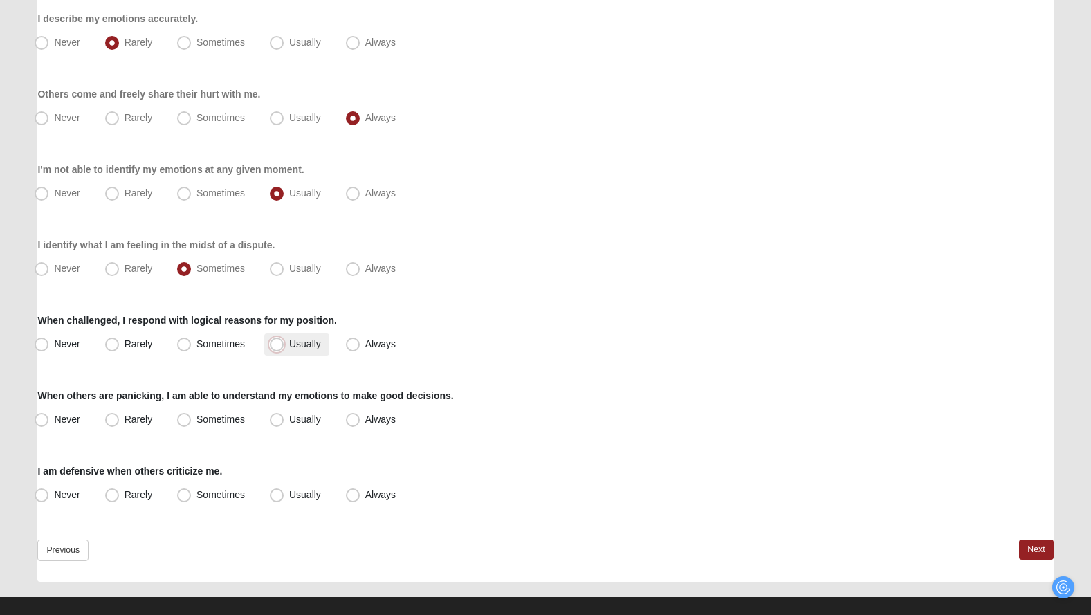
click at [284, 342] on input "Usually" at bounding box center [279, 344] width 9 height 9
radio input "true"
click at [68, 416] on span "Never" at bounding box center [67, 419] width 26 height 11
click at [49, 416] on input "Never" at bounding box center [44, 419] width 9 height 9
radio input "true"
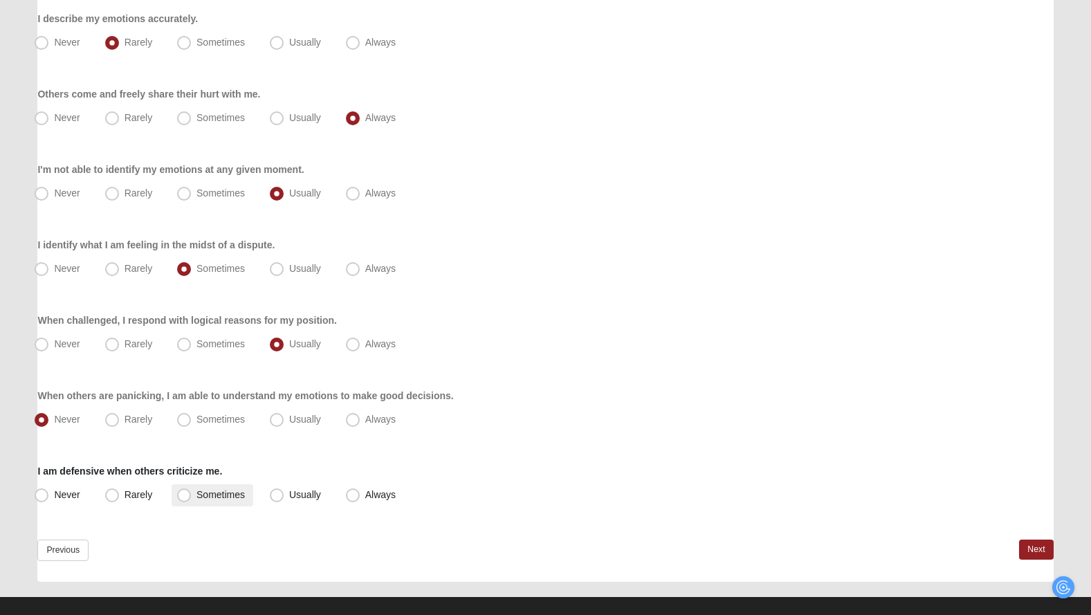
click at [201, 491] on span "Sometimes" at bounding box center [220, 494] width 48 height 11
click at [192, 491] on input "Sometimes" at bounding box center [187, 494] width 9 height 9
radio input "true"
click at [1042, 552] on link "Next" at bounding box center [1036, 550] width 34 height 20
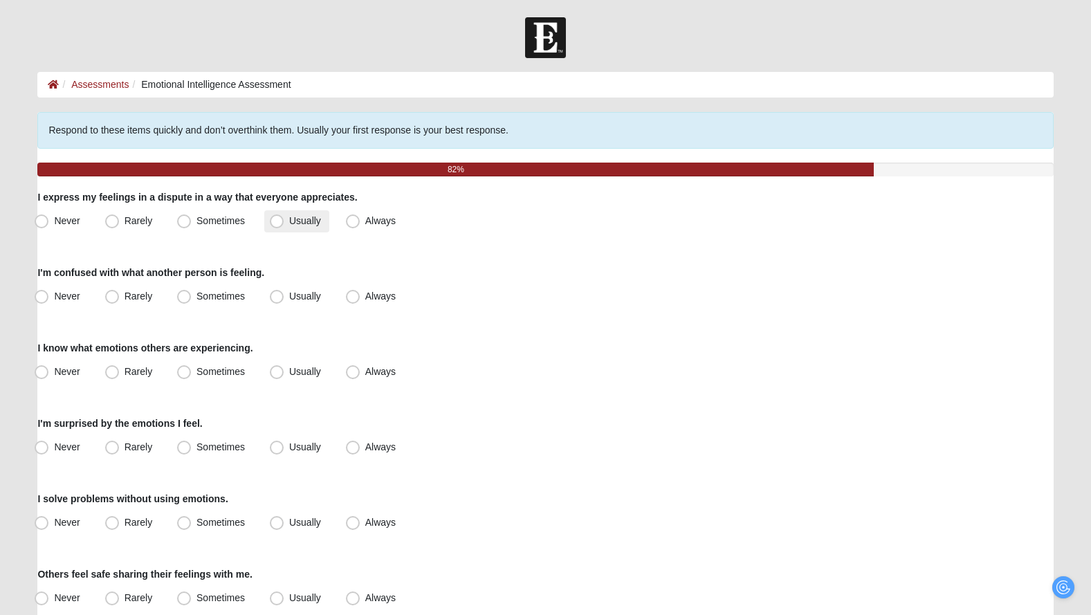
click at [300, 220] on span "Usually" at bounding box center [305, 220] width 32 height 11
click at [284, 220] on input "Usually" at bounding box center [279, 221] width 9 height 9
radio input "true"
click at [156, 300] on label "Rarely" at bounding box center [130, 297] width 61 height 22
click at [120, 300] on input "Rarely" at bounding box center [115, 296] width 9 height 9
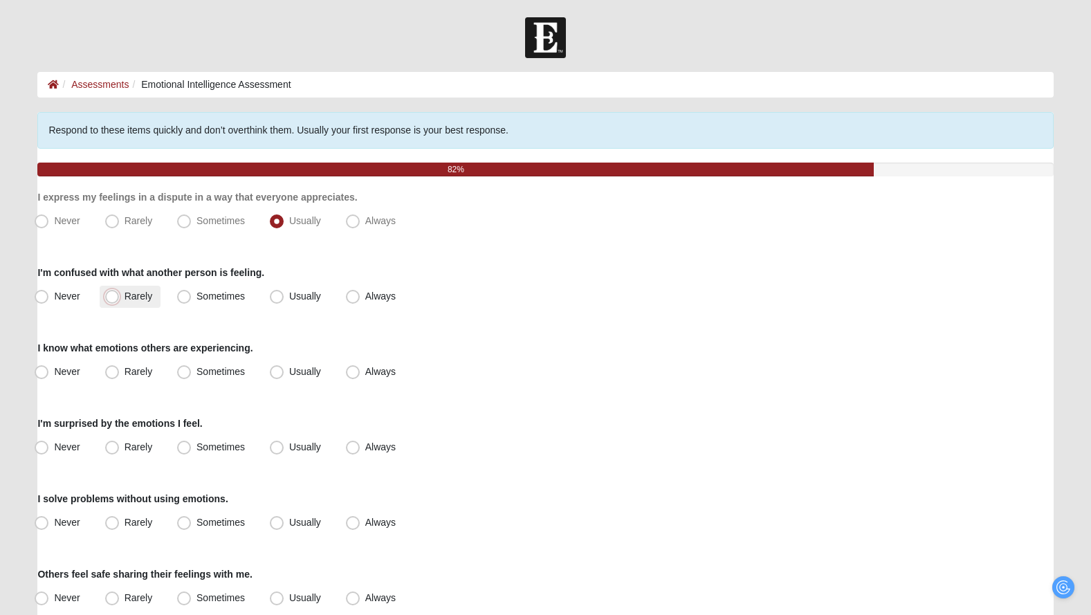
radio input "true"
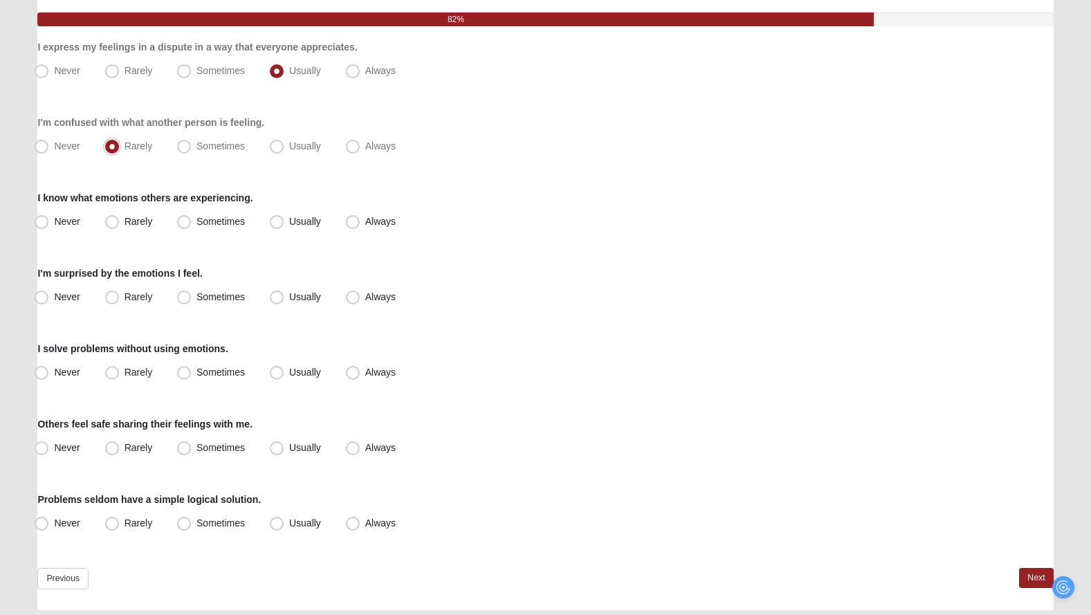
scroll to position [151, 0]
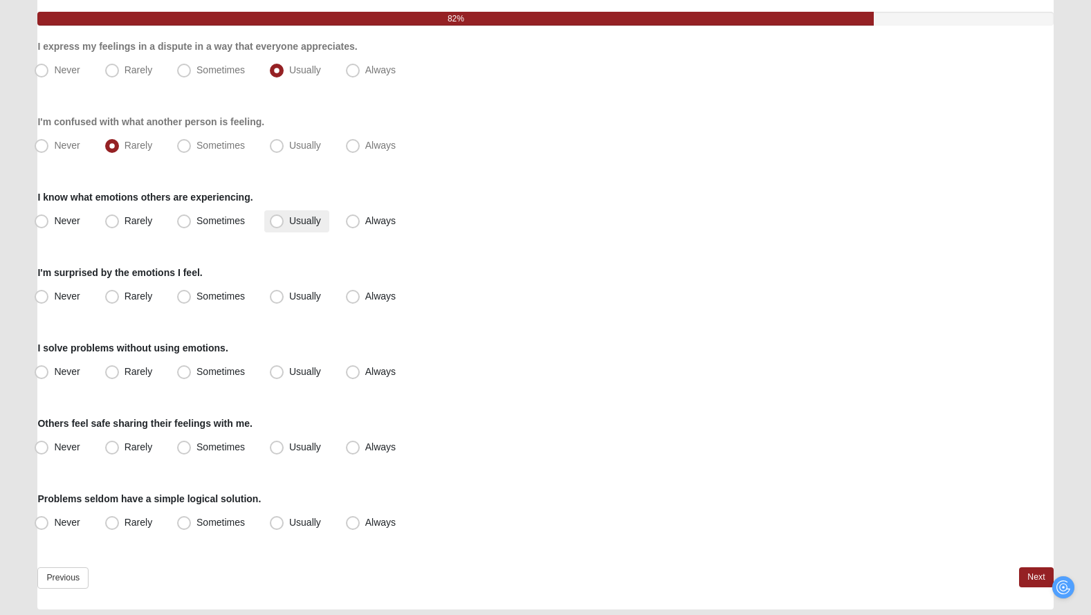
click at [302, 217] on span "Usually" at bounding box center [305, 220] width 32 height 11
click at [284, 217] on input "Usually" at bounding box center [279, 221] width 9 height 9
radio input "true"
click at [370, 301] on span "Always" at bounding box center [380, 296] width 30 height 11
click at [360, 301] on input "Always" at bounding box center [355, 296] width 9 height 9
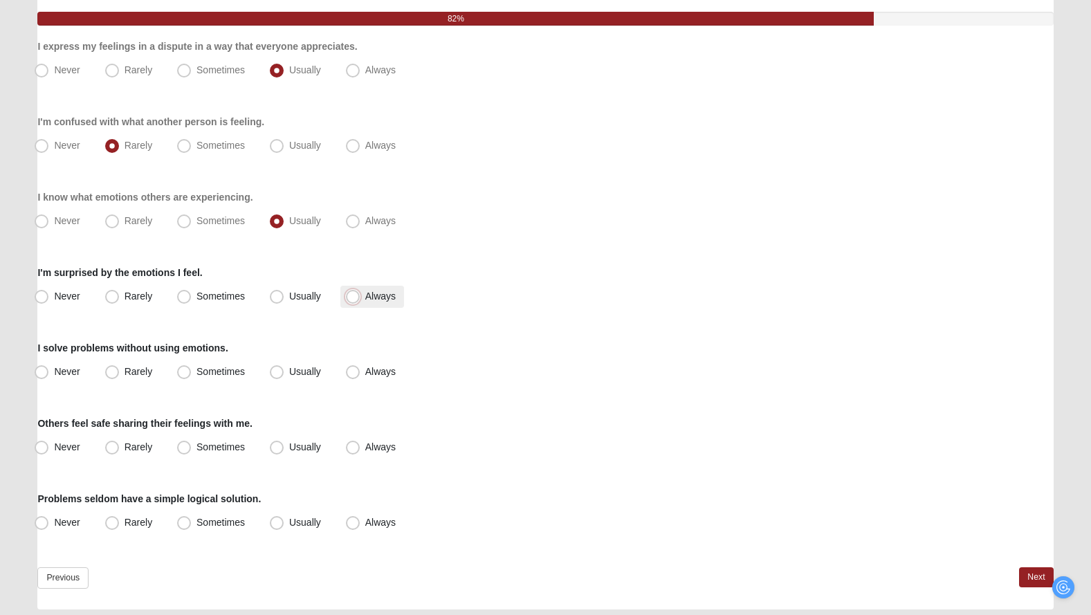
radio input "true"
click at [226, 369] on span "Sometimes" at bounding box center [220, 371] width 48 height 11
click at [192, 369] on input "Sometimes" at bounding box center [187, 371] width 9 height 9
radio input "true"
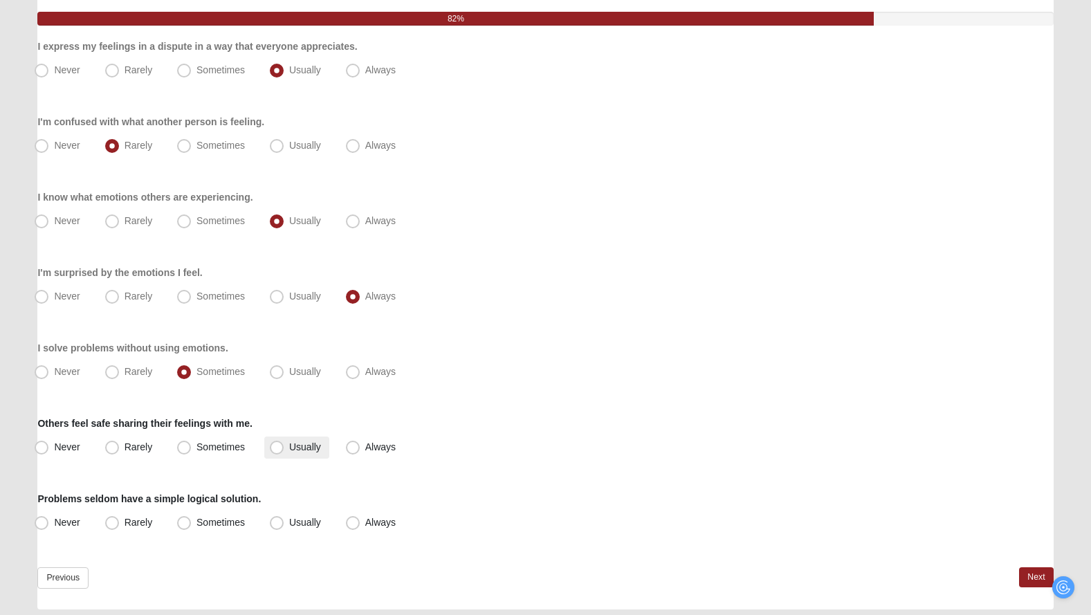
click at [314, 445] on span "Usually" at bounding box center [305, 446] width 32 height 11
click at [284, 445] on input "Usually" at bounding box center [279, 447] width 9 height 9
radio input "true"
click at [320, 522] on span "Usually" at bounding box center [305, 522] width 32 height 11
click at [284, 522] on input "Usually" at bounding box center [279, 522] width 9 height 9
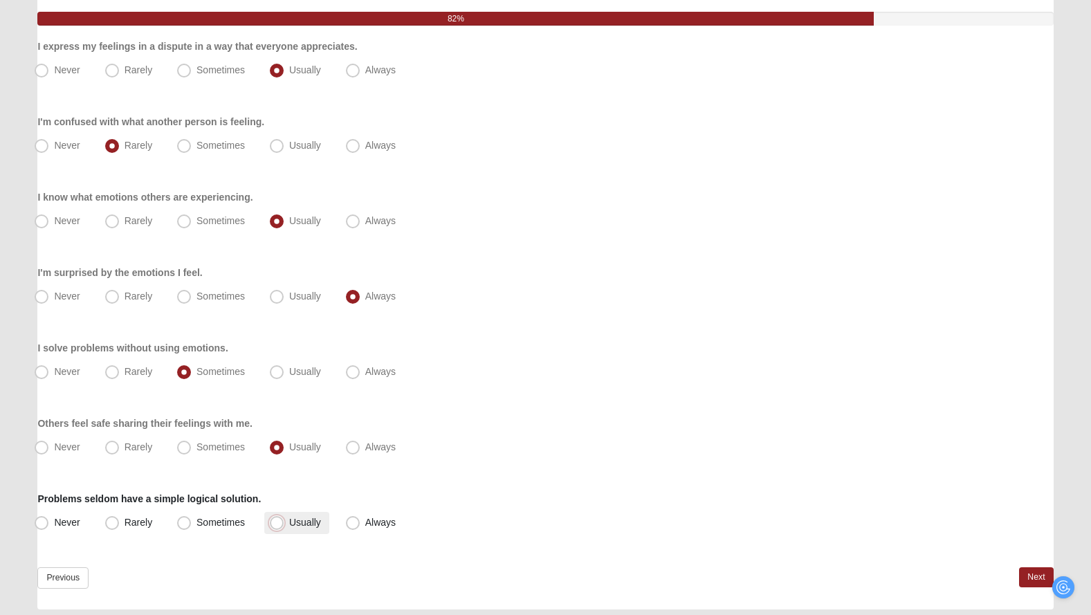
radio input "true"
click at [1036, 576] on link "Next" at bounding box center [1036, 577] width 34 height 20
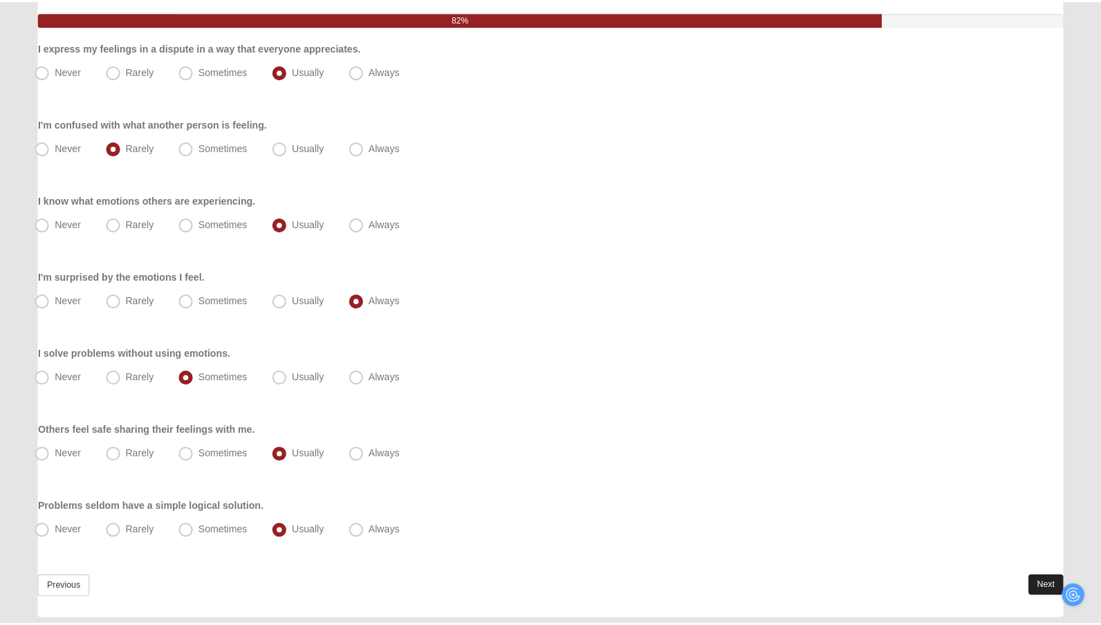
scroll to position [0, 0]
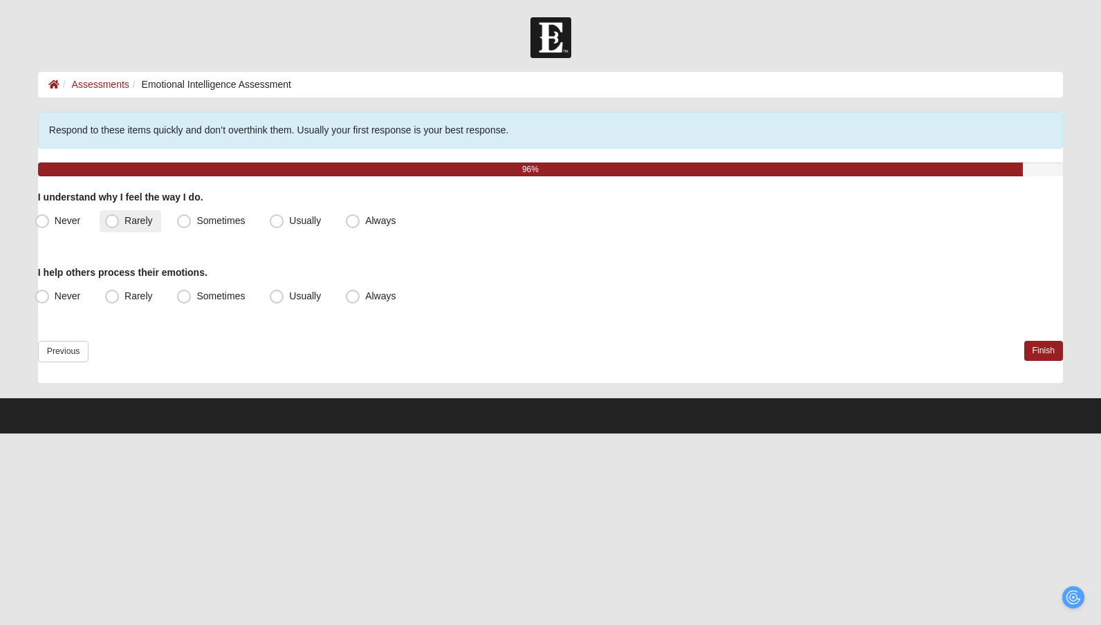
click at [141, 222] on span "Rarely" at bounding box center [139, 220] width 28 height 11
click at [120, 222] on input "Rarely" at bounding box center [115, 221] width 9 height 9
radio input "true"
click at [304, 300] on span "Usually" at bounding box center [305, 296] width 32 height 11
click at [284, 300] on input "Usually" at bounding box center [279, 296] width 9 height 9
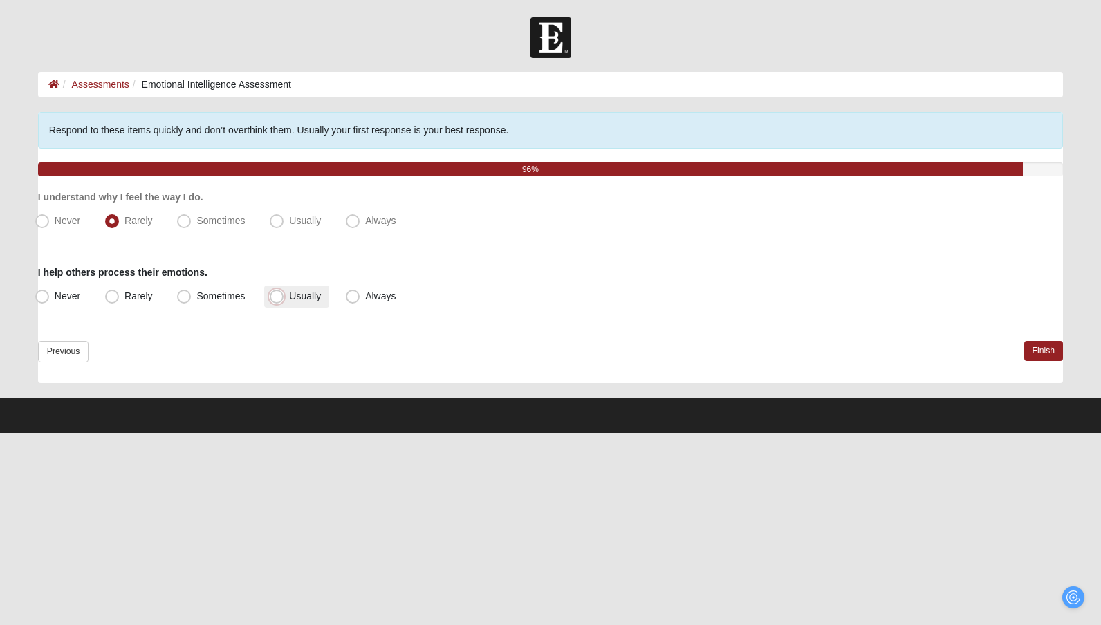
radio input "true"
click at [1054, 355] on link "Finish" at bounding box center [1043, 351] width 39 height 20
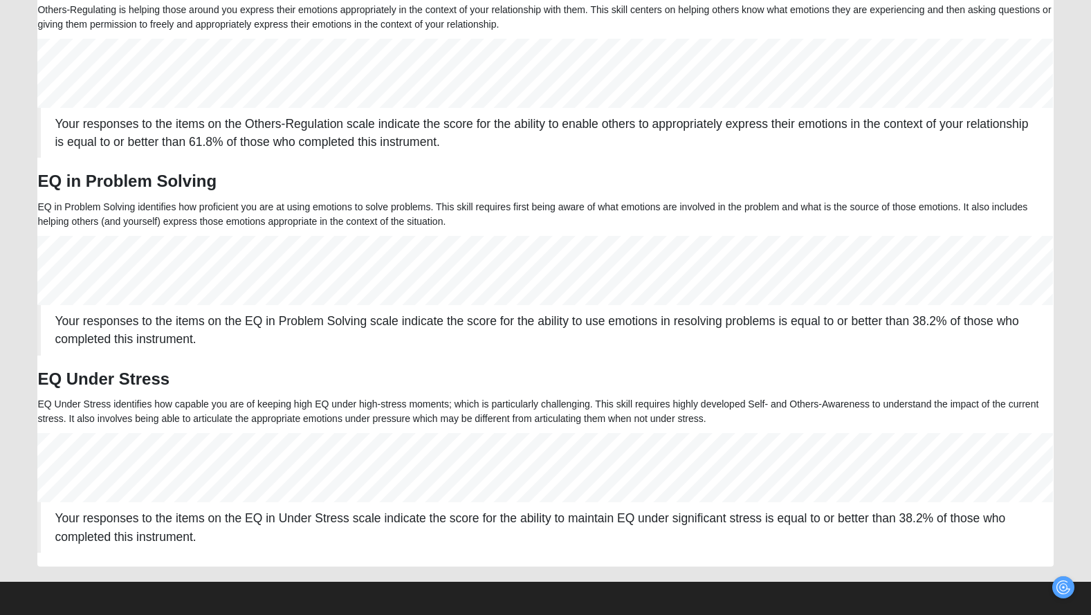
scroll to position [856, 0]
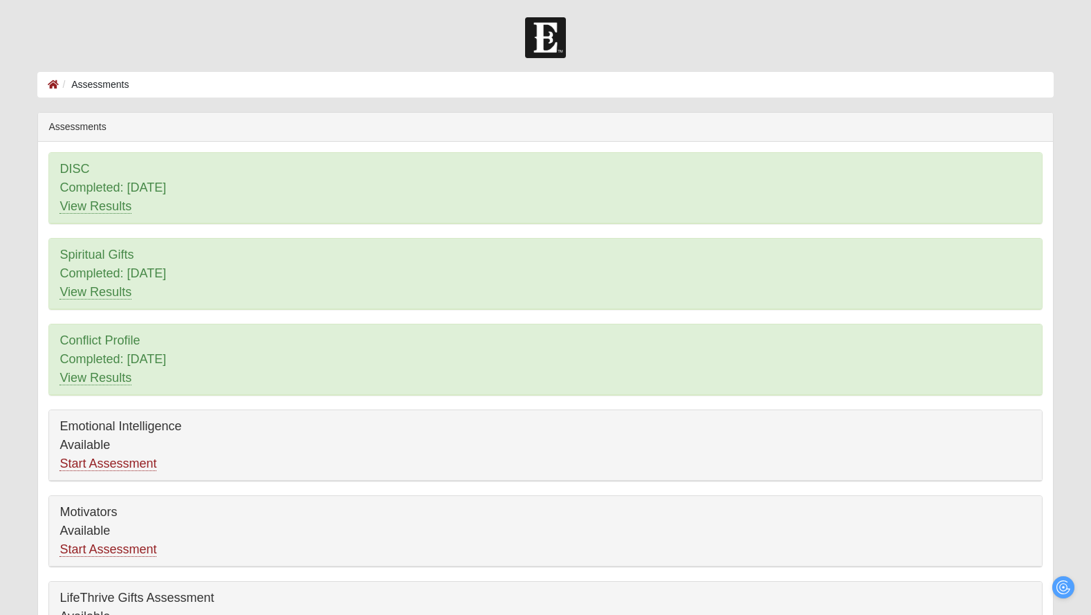
scroll to position [113, 0]
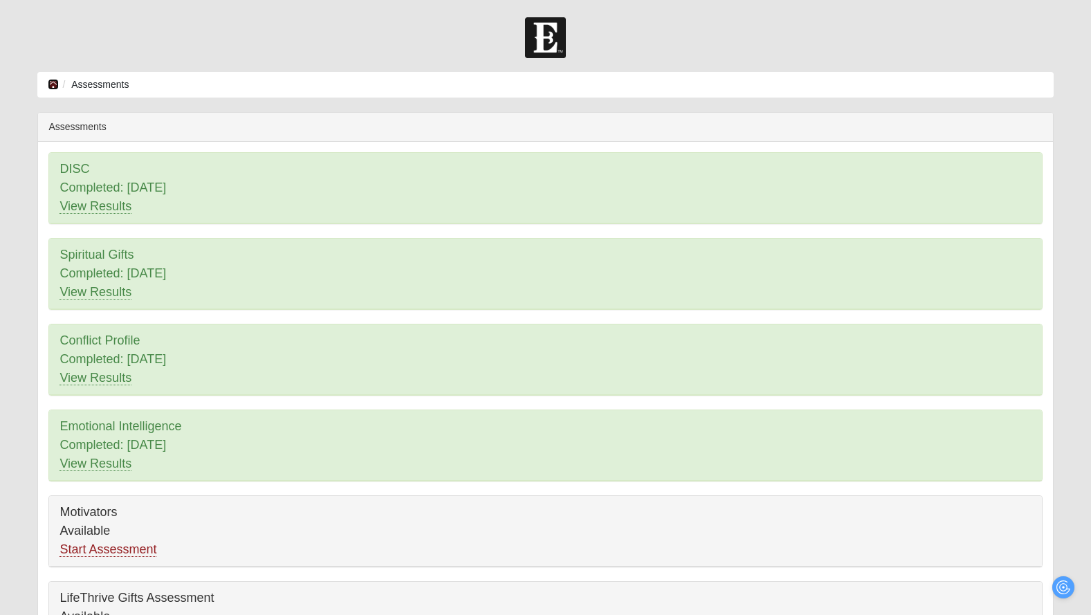
click at [55, 82] on icon at bounding box center [53, 85] width 11 height 10
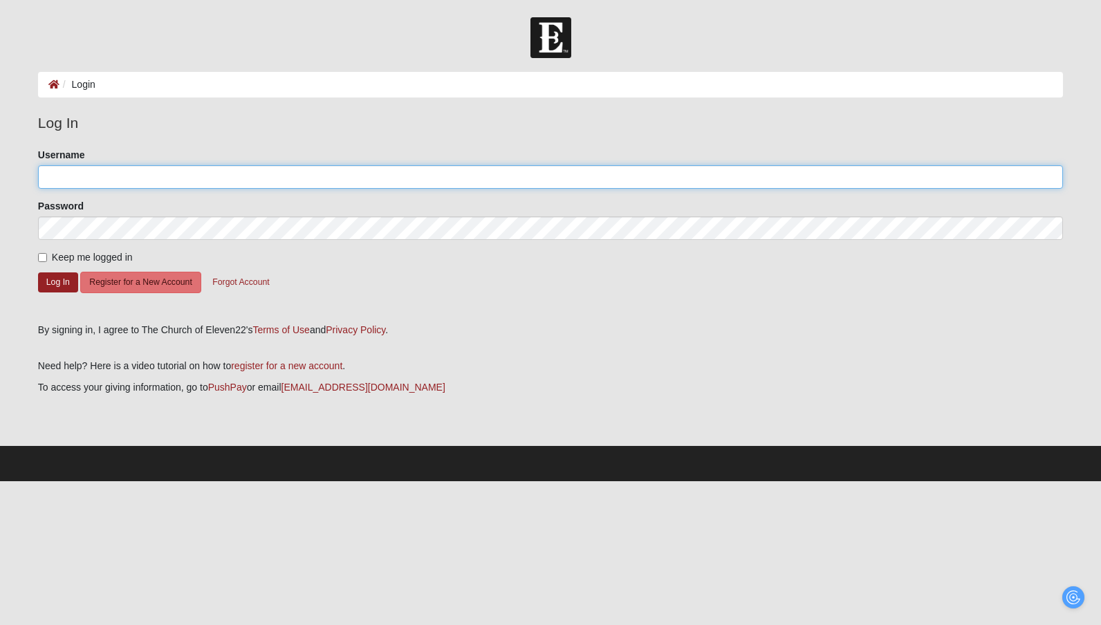
click at [134, 179] on input "Username" at bounding box center [550, 177] width 1025 height 24
type input "[EMAIL_ADDRESS][DOMAIN_NAME]"
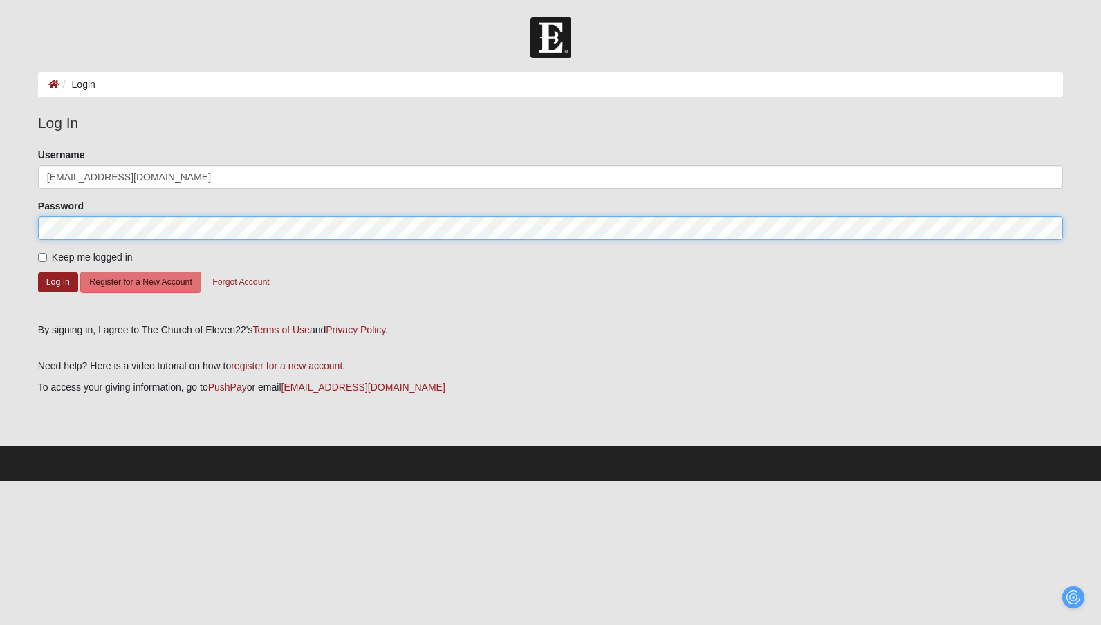
click at [38, 273] on button "Log In" at bounding box center [58, 283] width 40 height 20
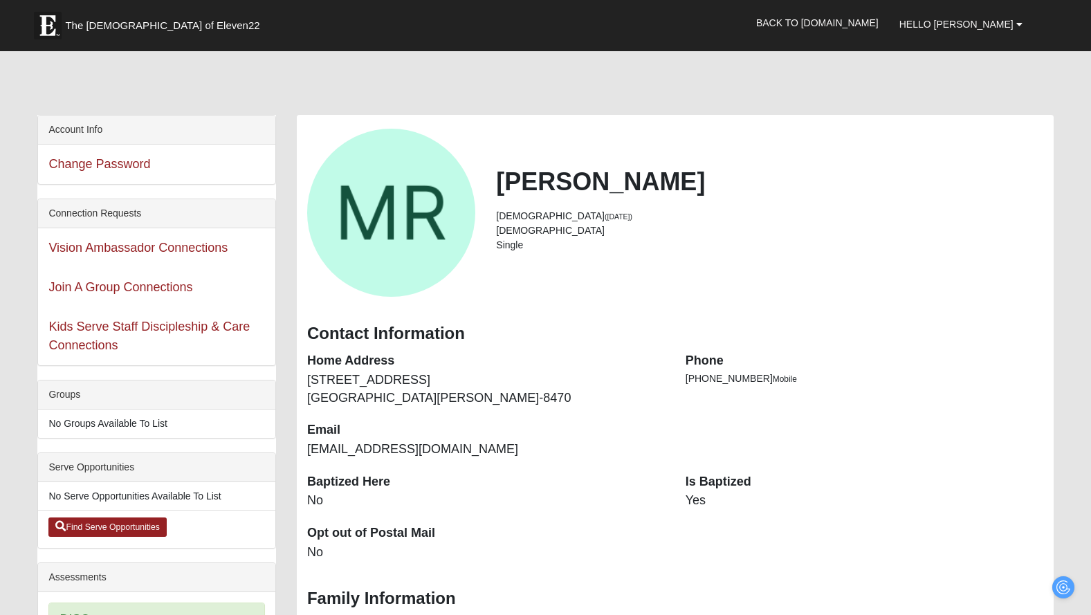
click at [47, 256] on div "Vision Ambassador Connections" at bounding box center [156, 247] width 237 height 39
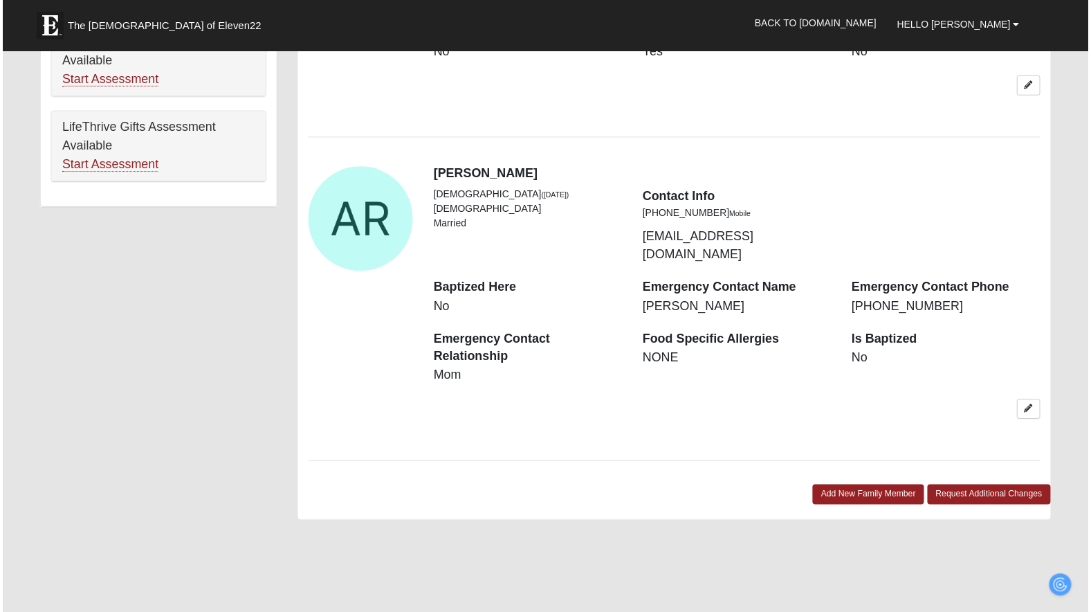
scroll to position [327, 0]
